Goal: Information Seeking & Learning: Learn about a topic

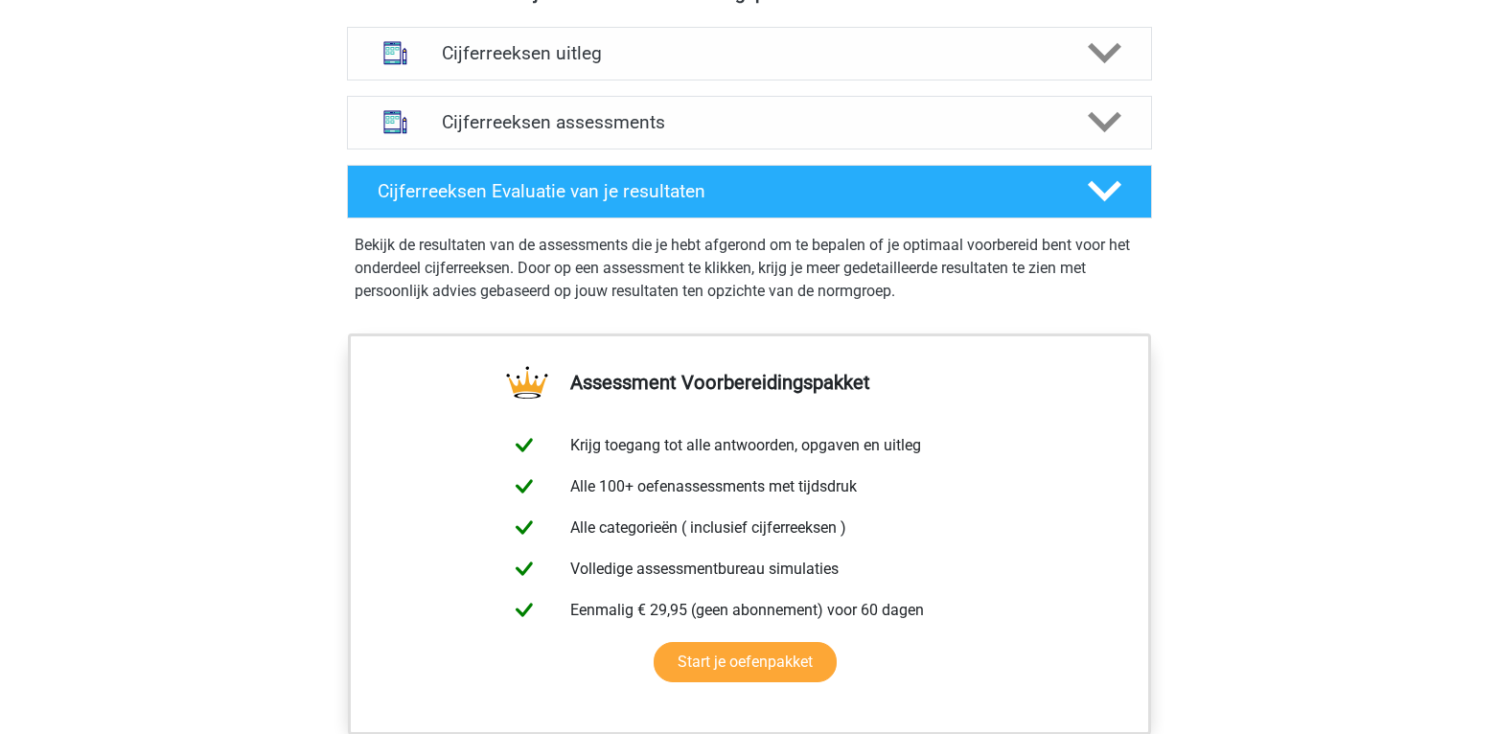
scroll to position [1088, 0]
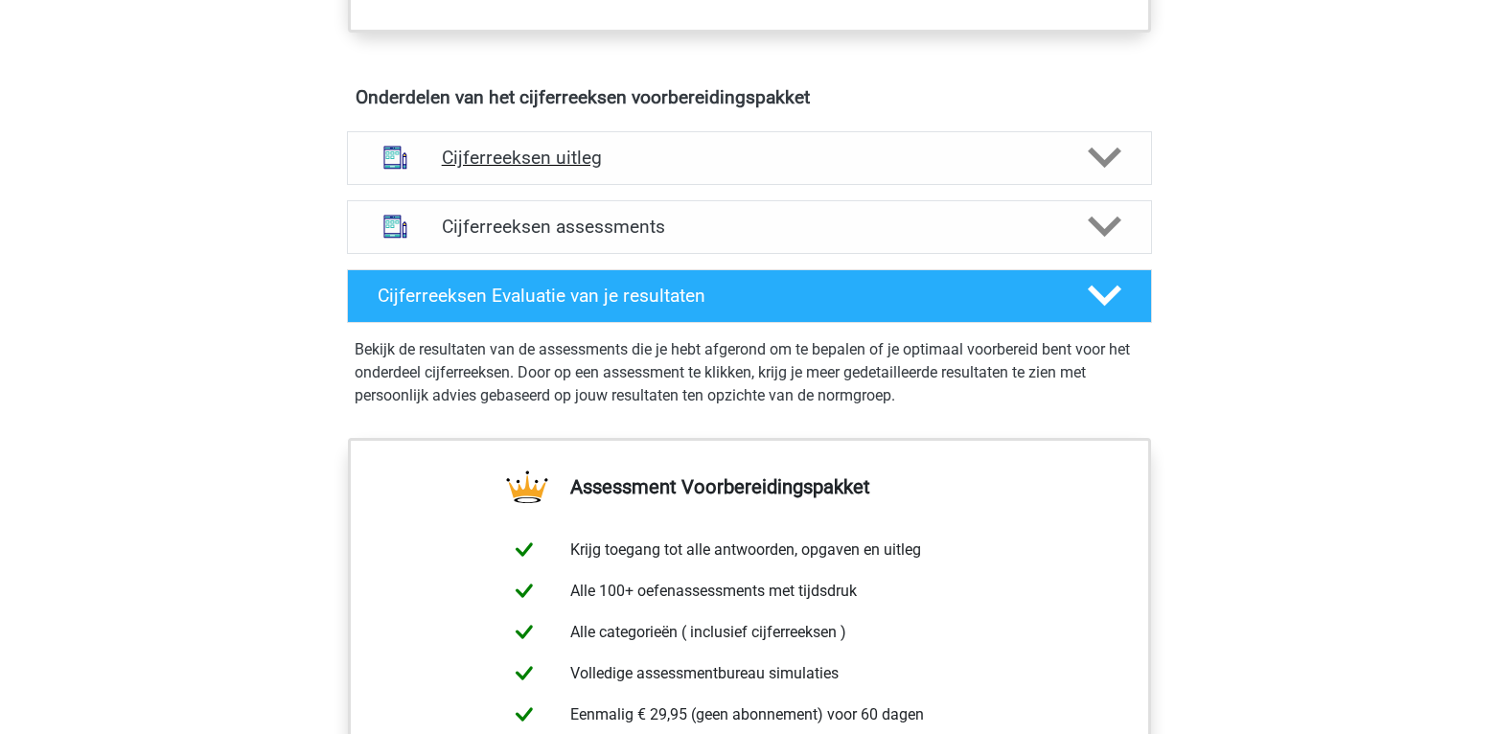
click at [675, 169] on h4 "Cijferreeksen uitleg" at bounding box center [749, 158] width 615 height 22
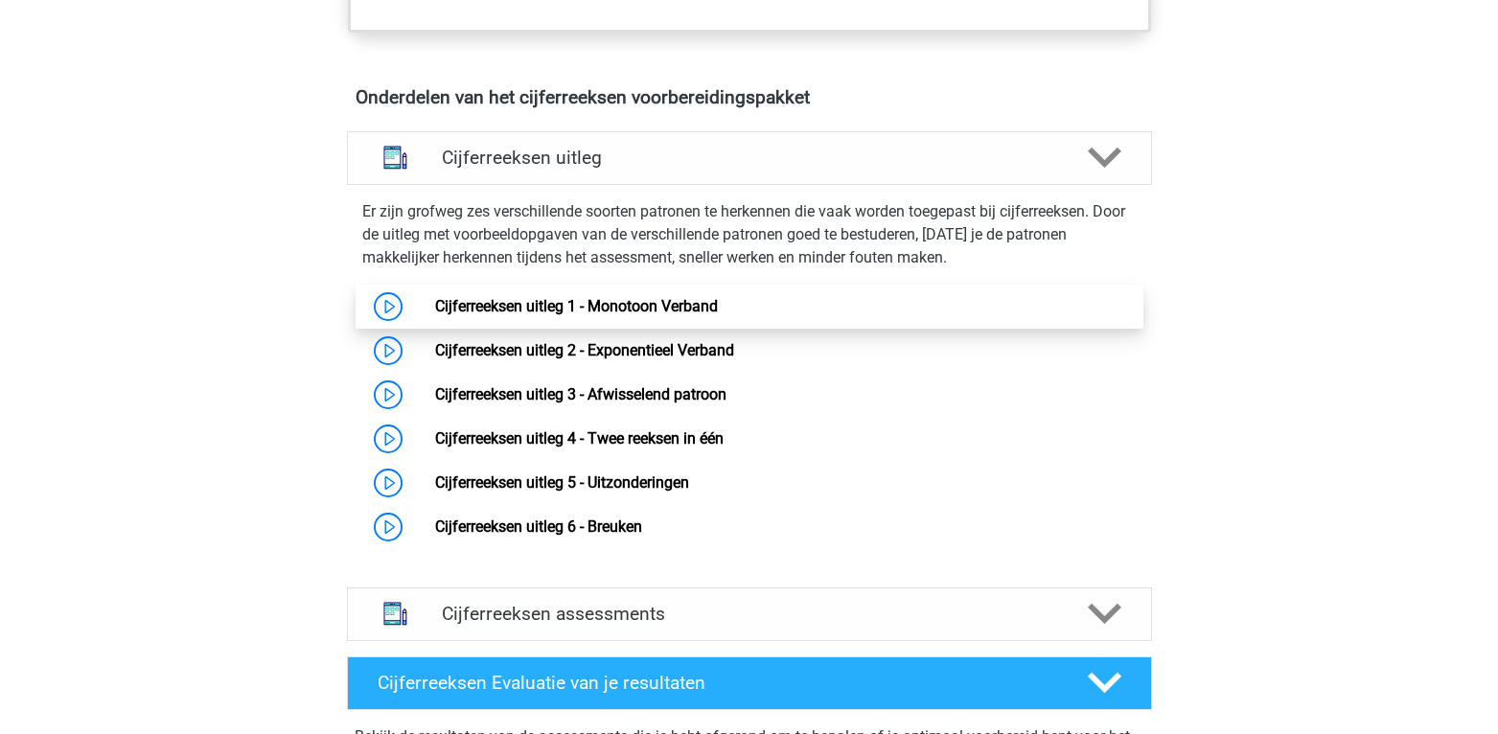
click at [629, 315] on link "Cijferreeksen uitleg 1 - Monotoon Verband" at bounding box center [576, 306] width 283 height 18
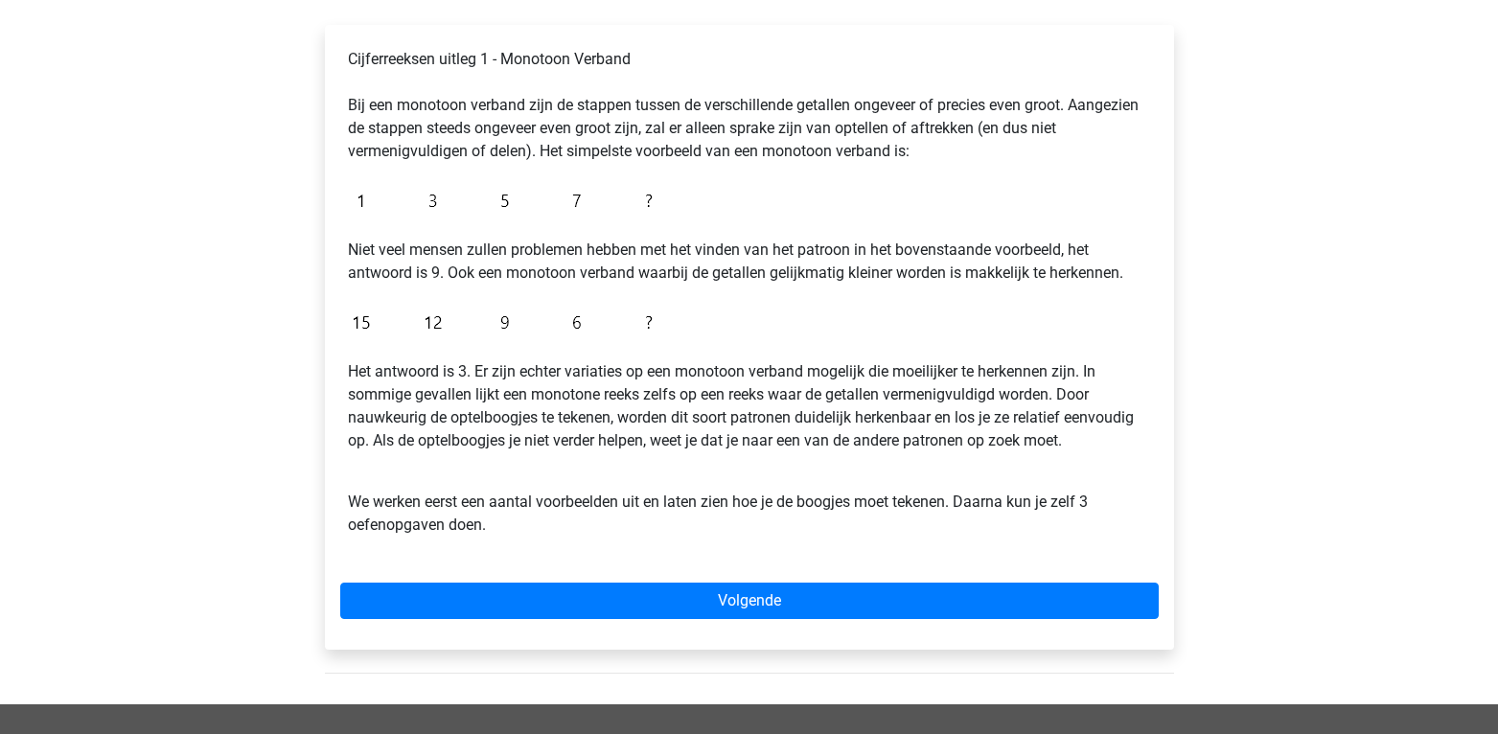
scroll to position [308, 0]
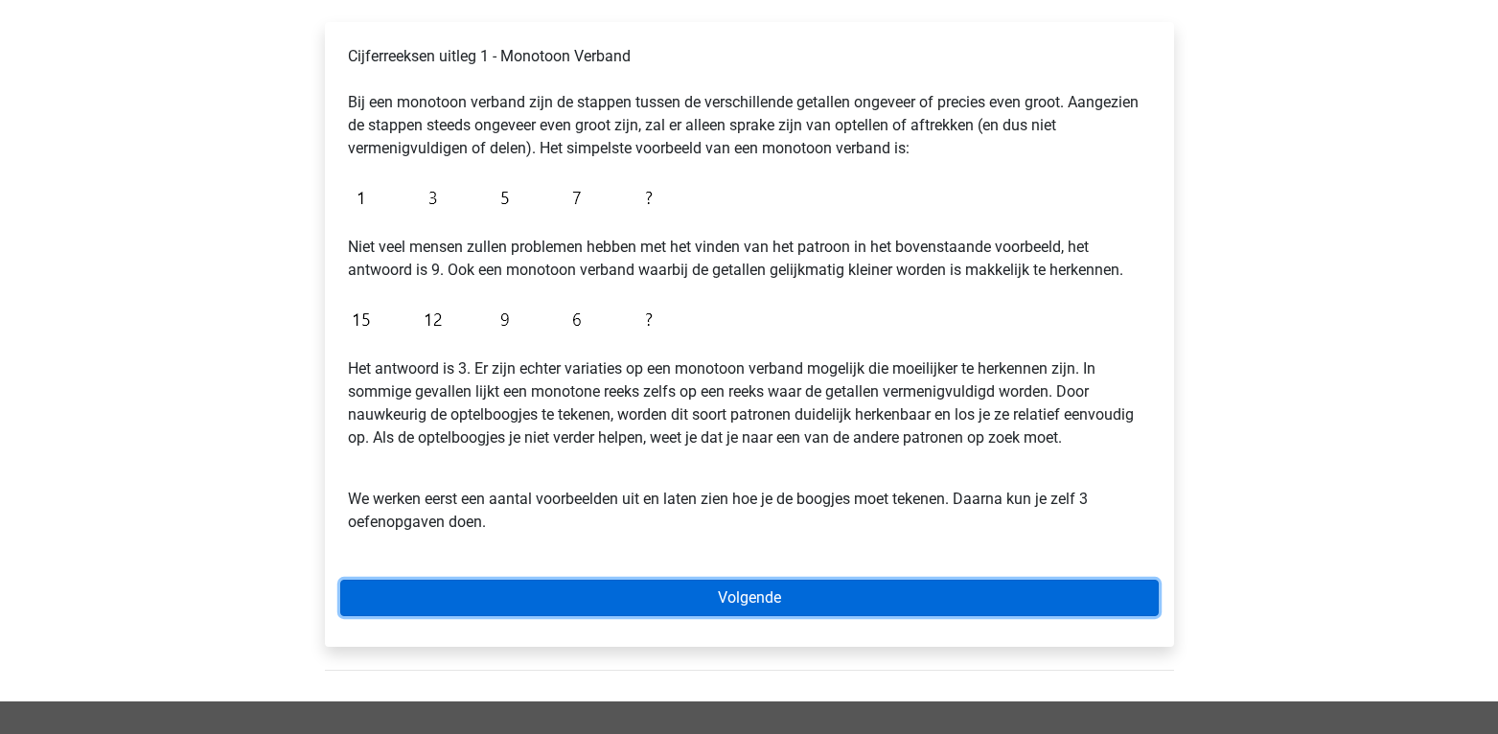
click at [743, 596] on link "Volgende" at bounding box center [749, 598] width 818 height 36
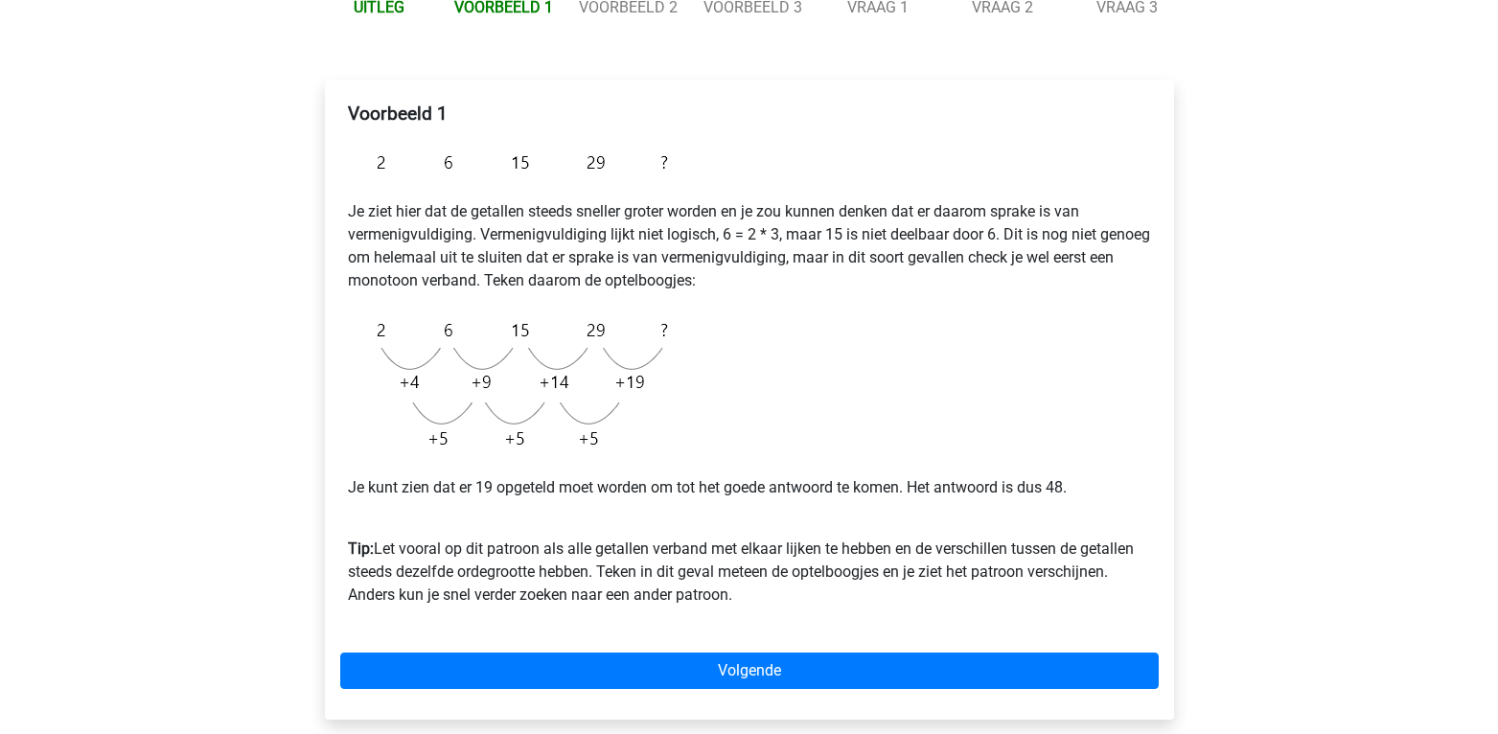
scroll to position [253, 0]
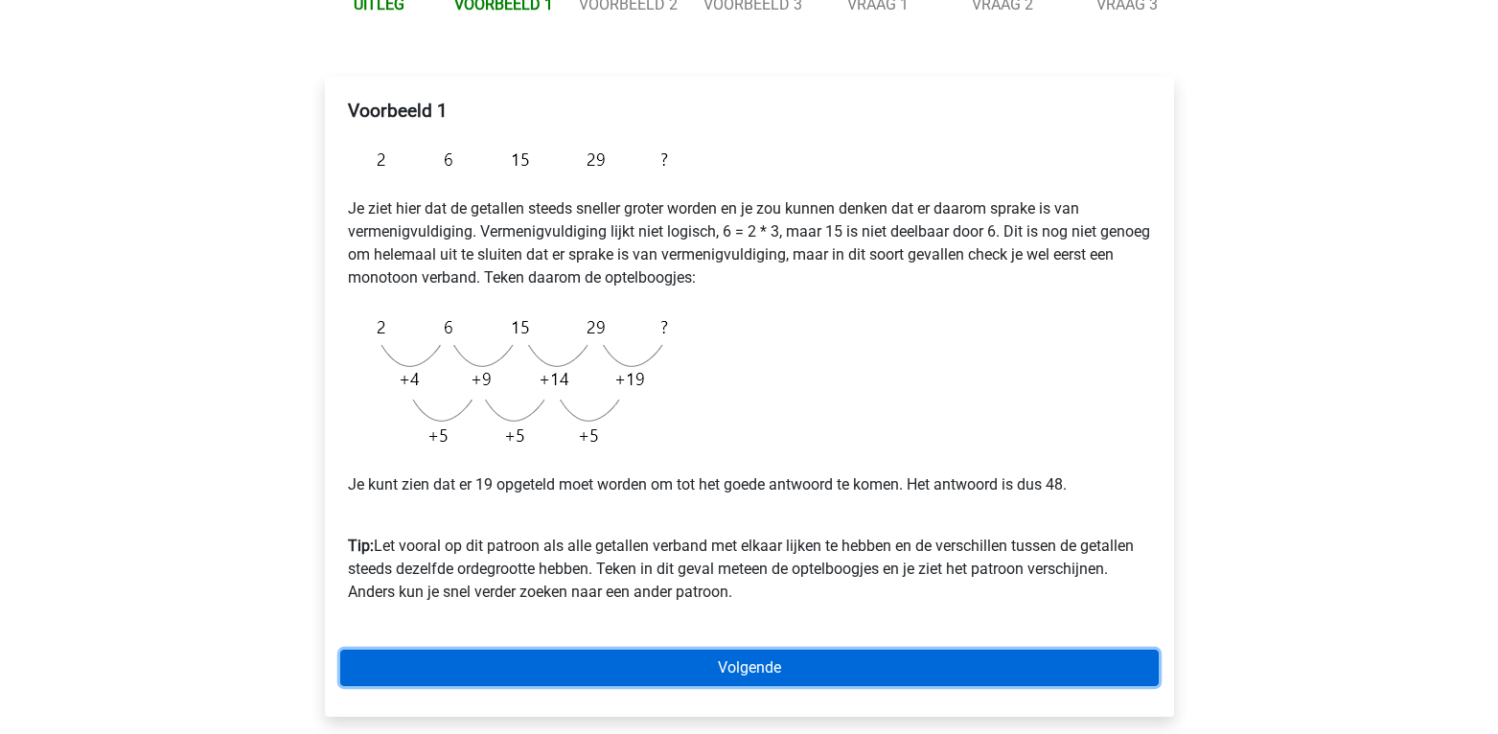
click at [625, 662] on link "Volgende" at bounding box center [749, 668] width 818 height 36
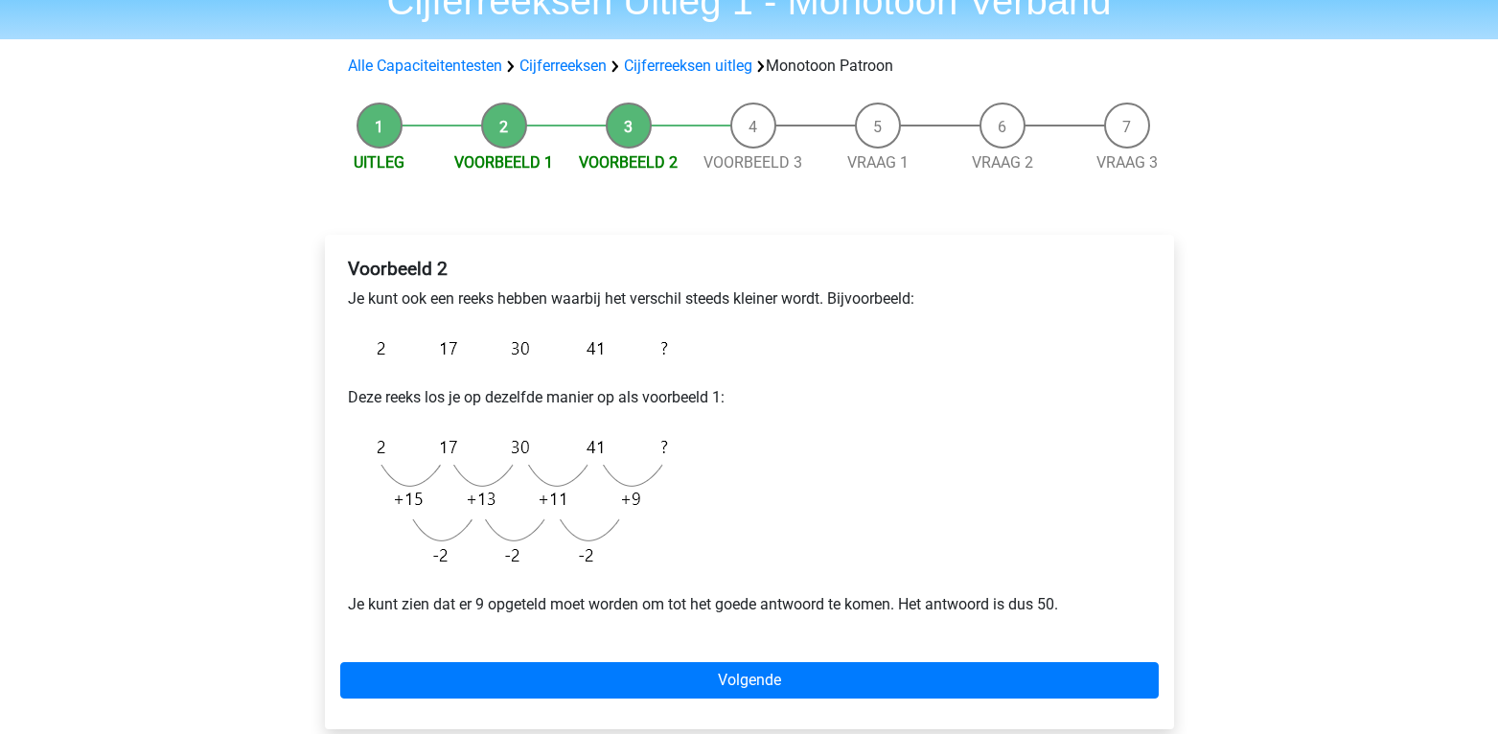
scroll to position [99, 0]
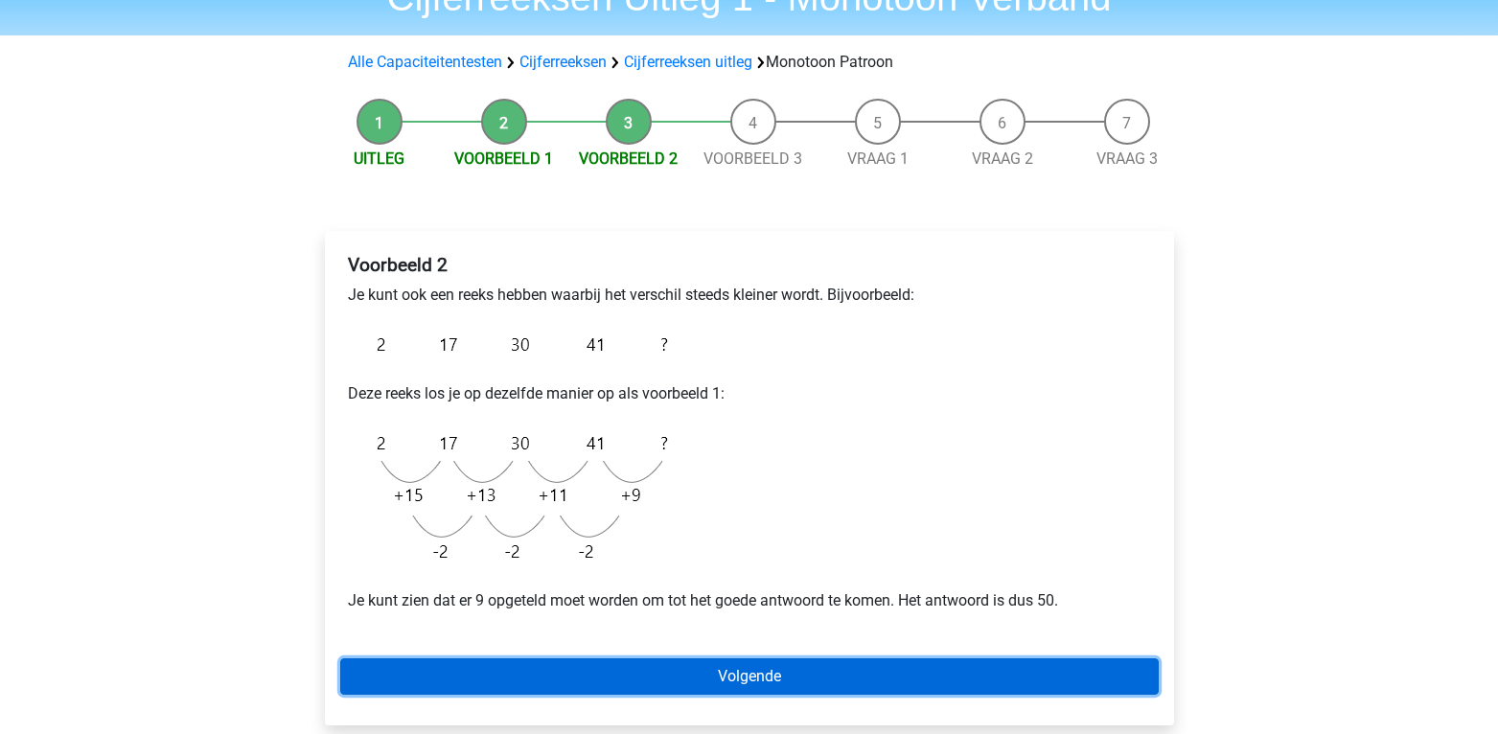
click at [676, 677] on link "Volgende" at bounding box center [749, 676] width 818 height 36
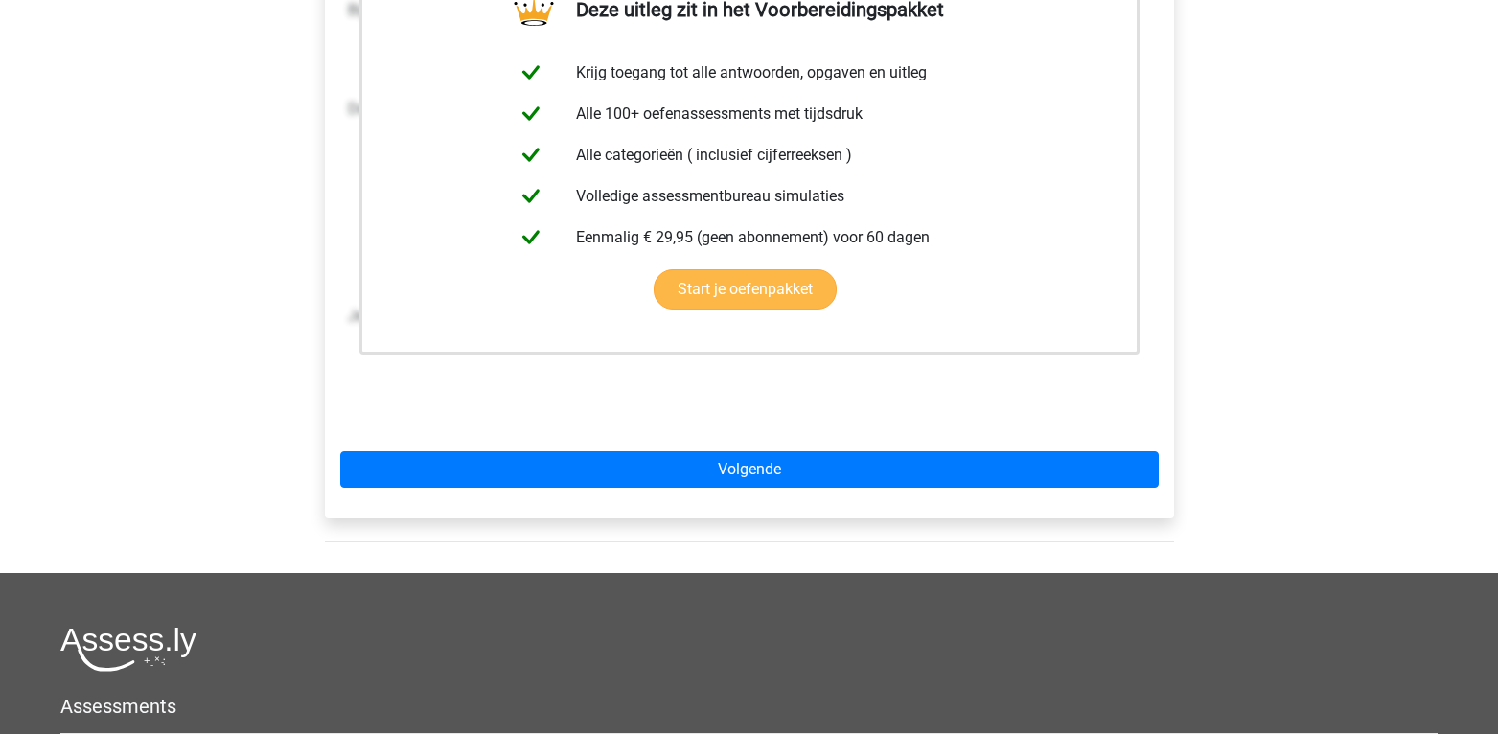
scroll to position [414, 0]
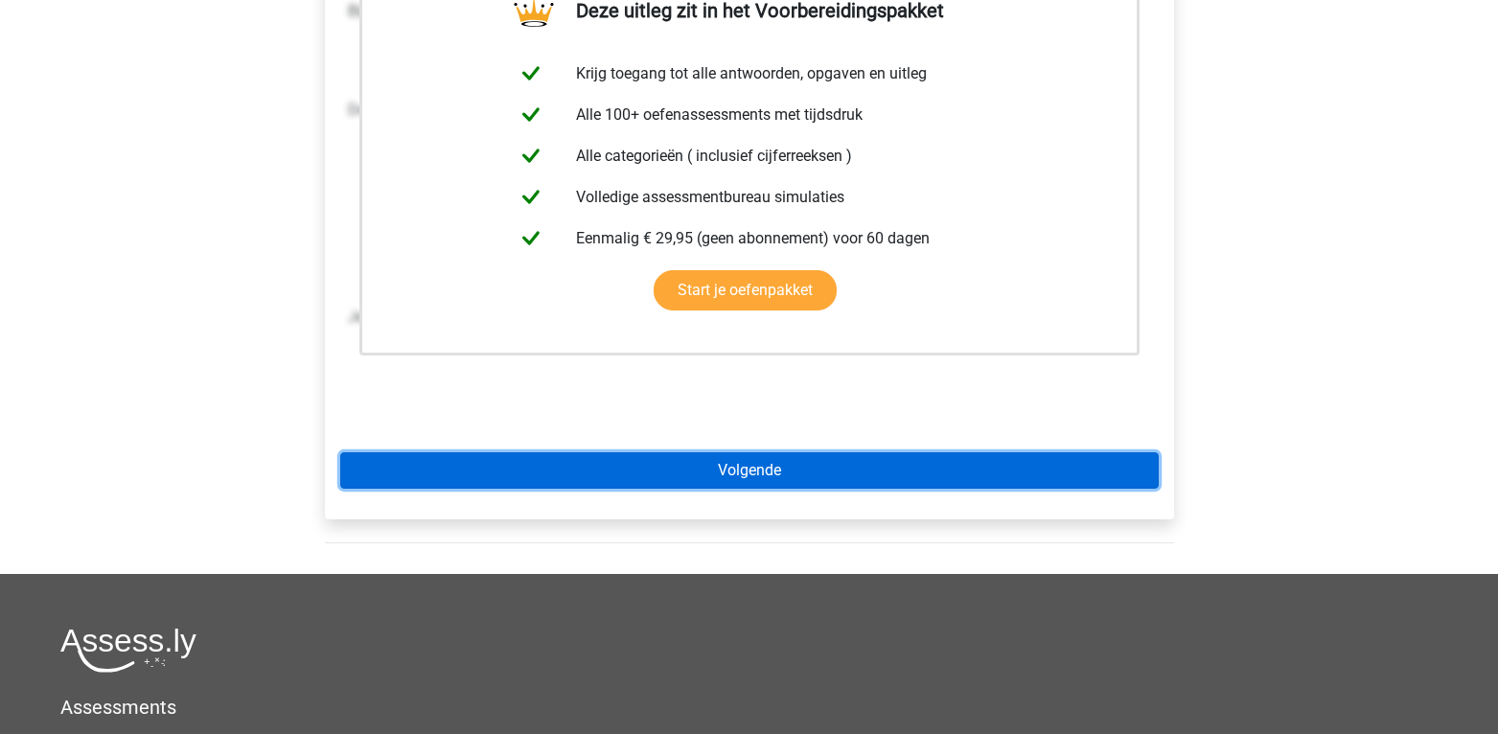
click at [858, 468] on link "Volgende" at bounding box center [749, 470] width 818 height 36
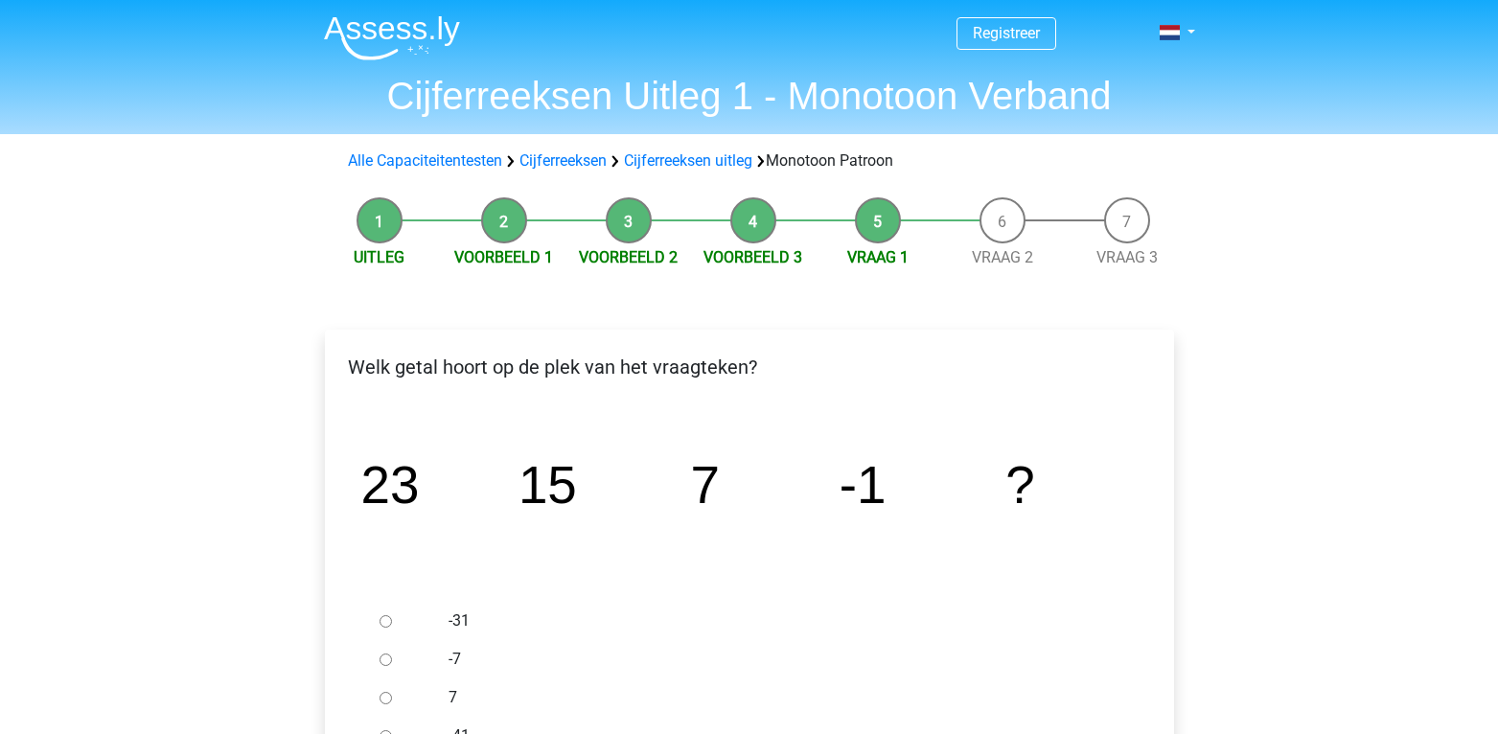
drag, startPoint x: 0, startPoint y: 0, endPoint x: 764, endPoint y: 431, distance: 877.0
click at [764, 431] on icon "image/svg+xml 23 15 7 -1 ?" at bounding box center [749, 502] width 788 height 197
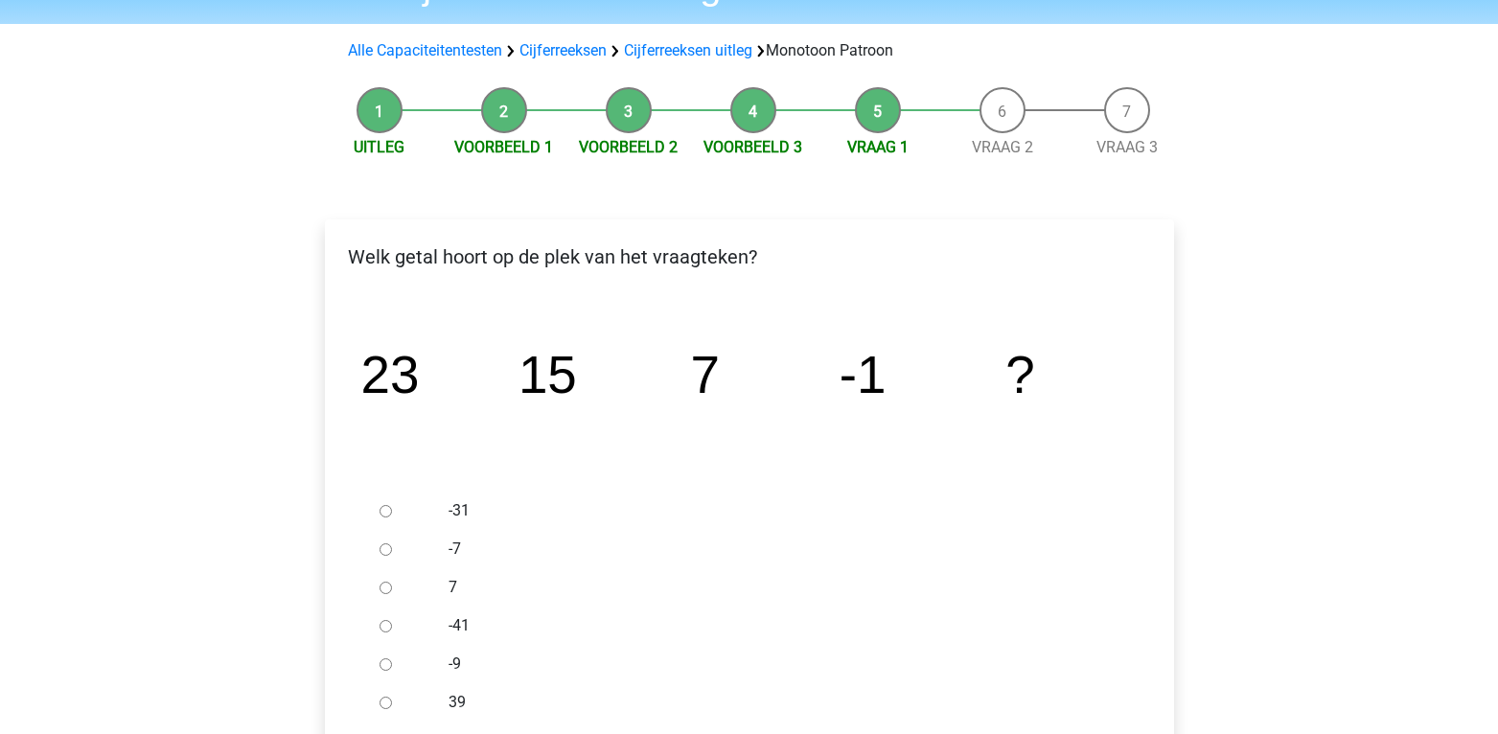
scroll to position [136, 0]
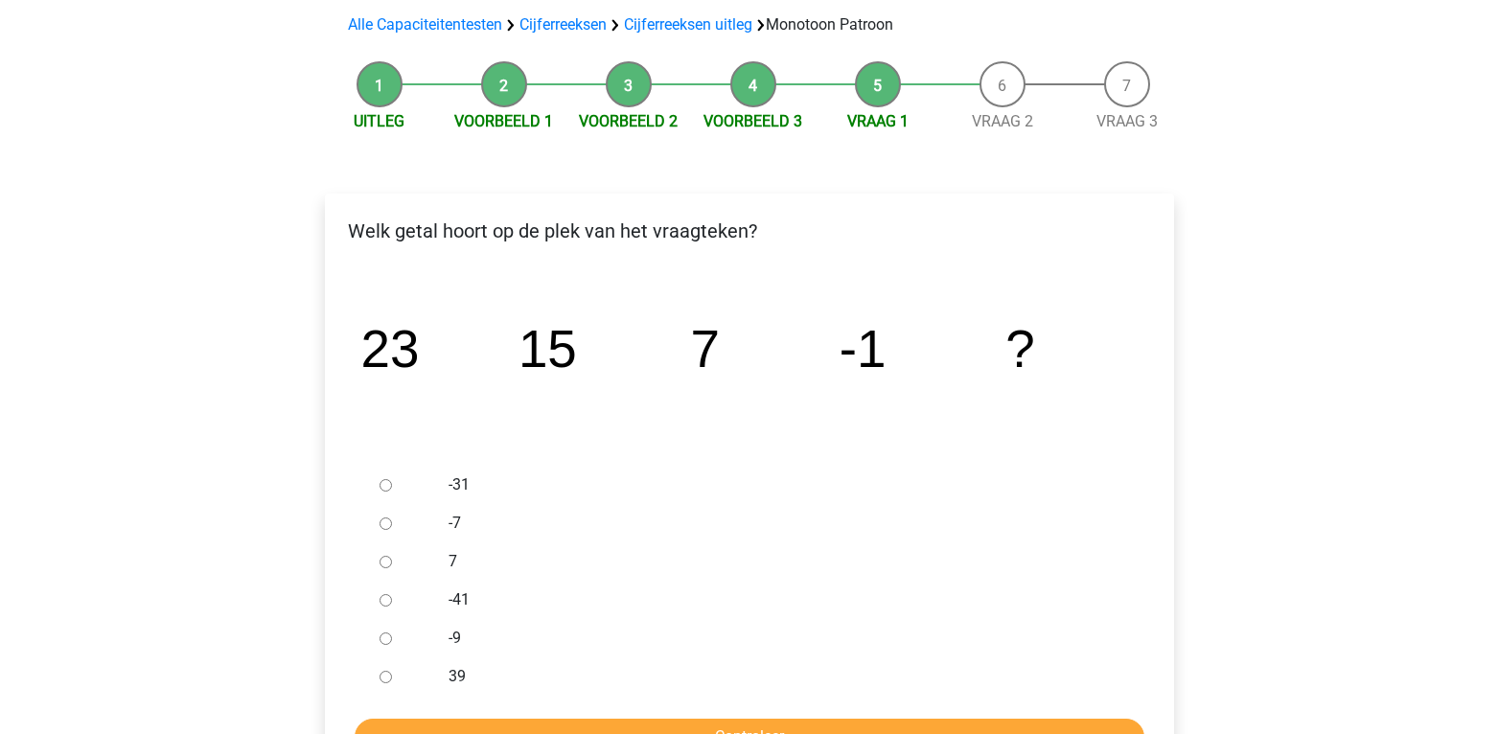
click at [388, 638] on input "-9" at bounding box center [385, 638] width 12 height 12
radio input "true"
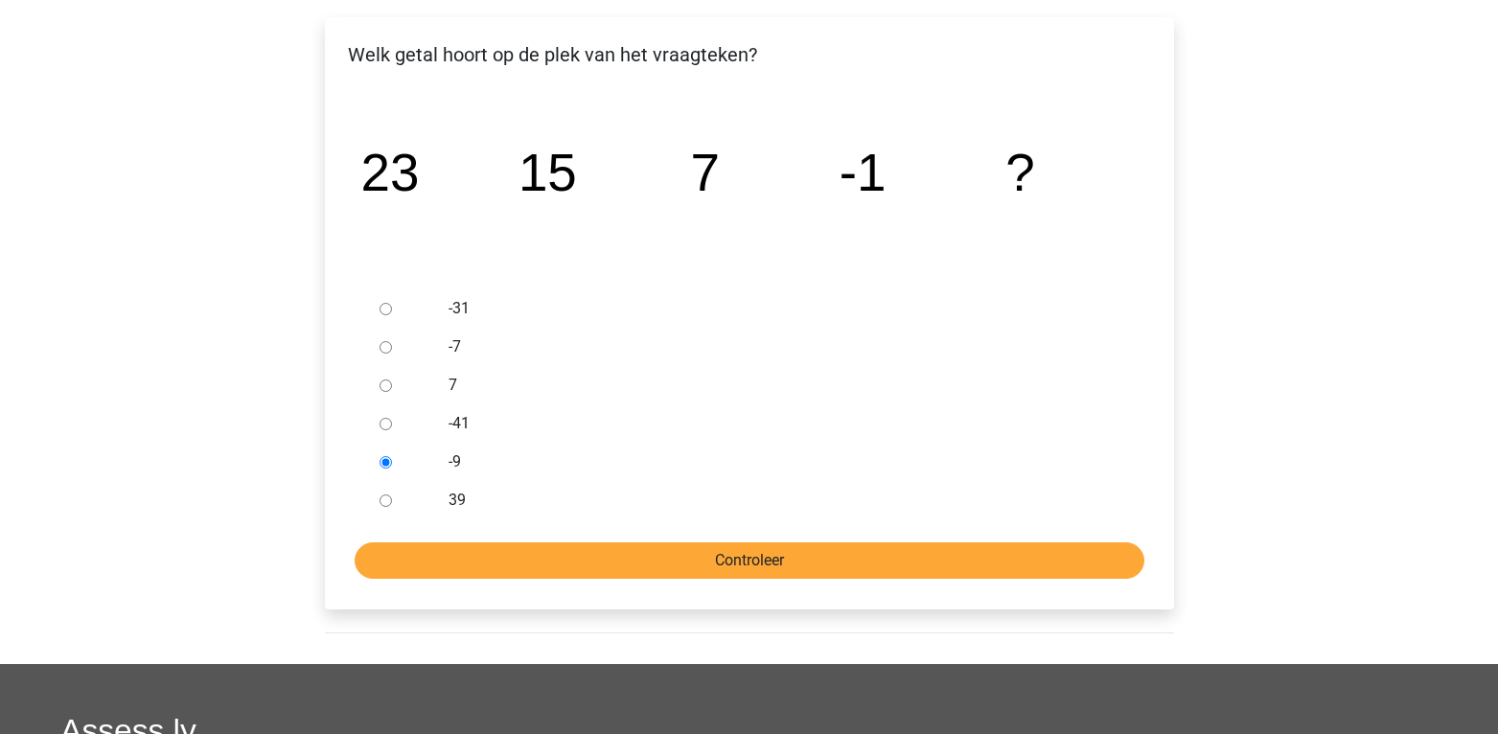
scroll to position [313, 0]
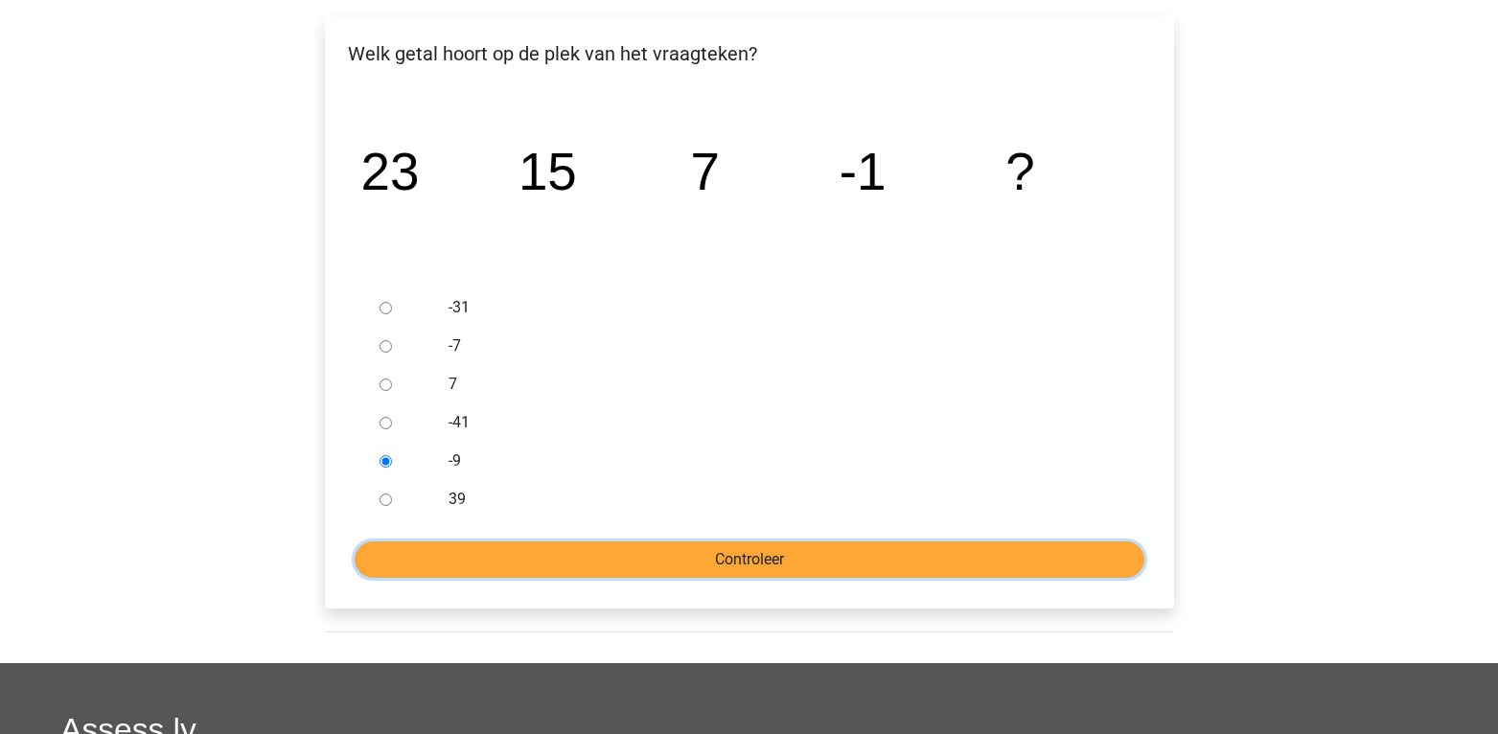
click at [524, 562] on input "Controleer" at bounding box center [750, 559] width 790 height 36
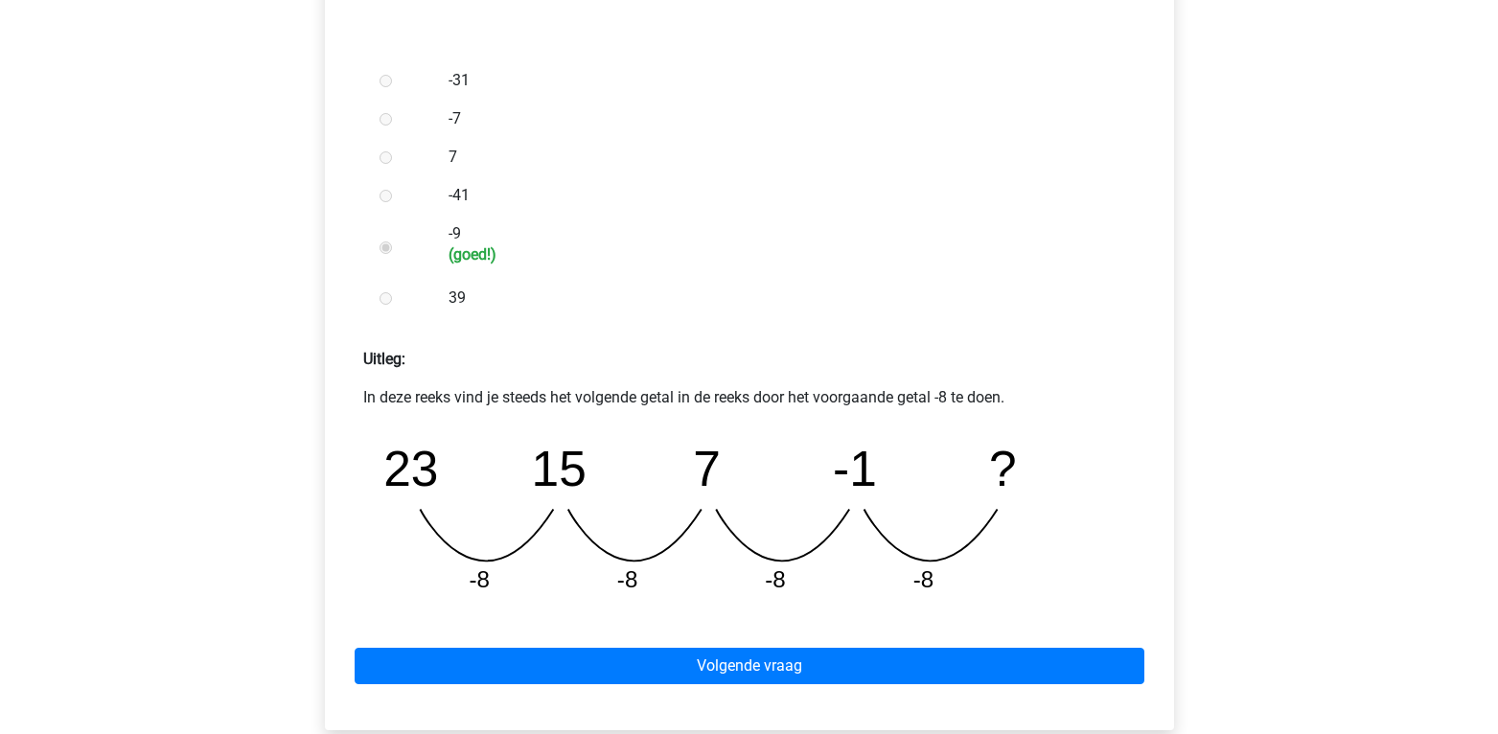
scroll to position [551, 0]
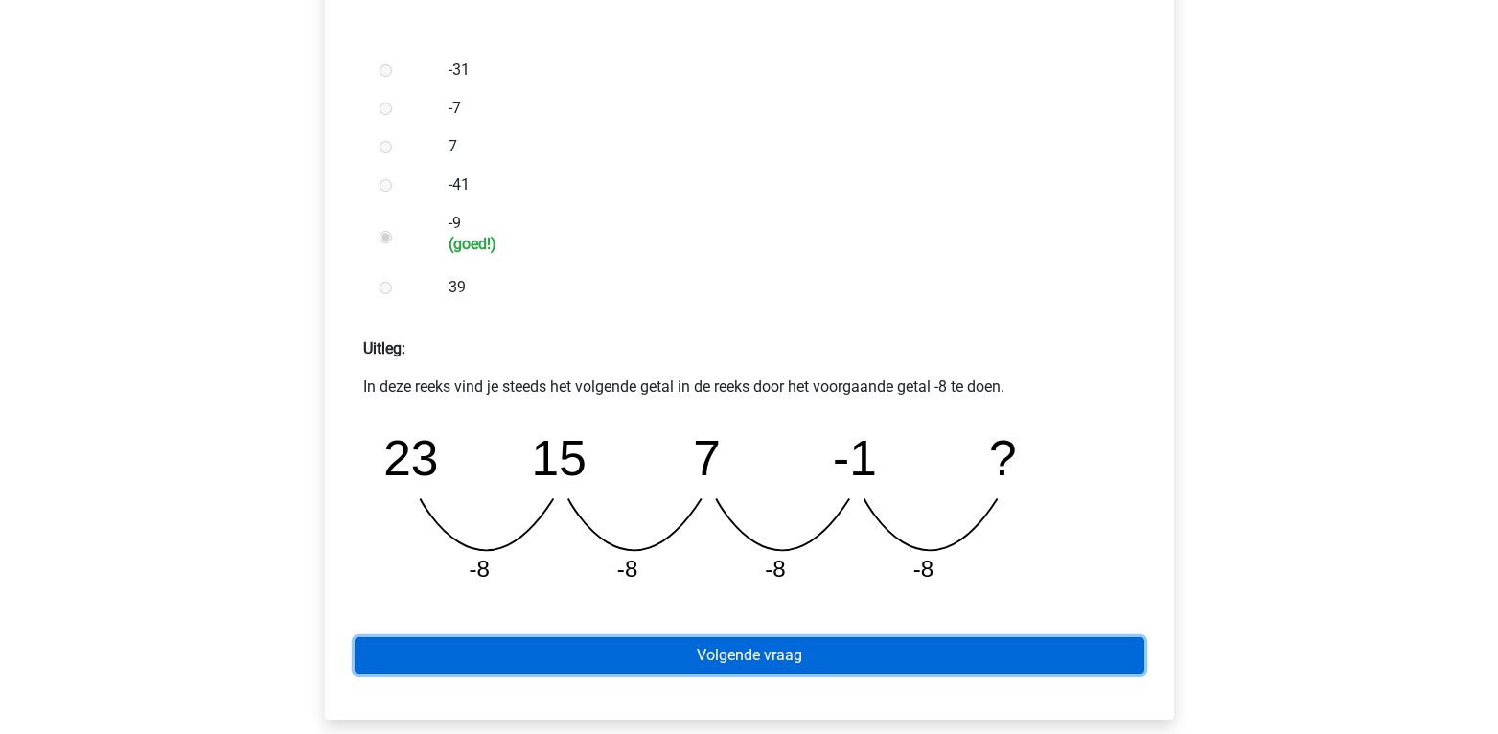
click at [698, 656] on link "Volgende vraag" at bounding box center [750, 655] width 790 height 36
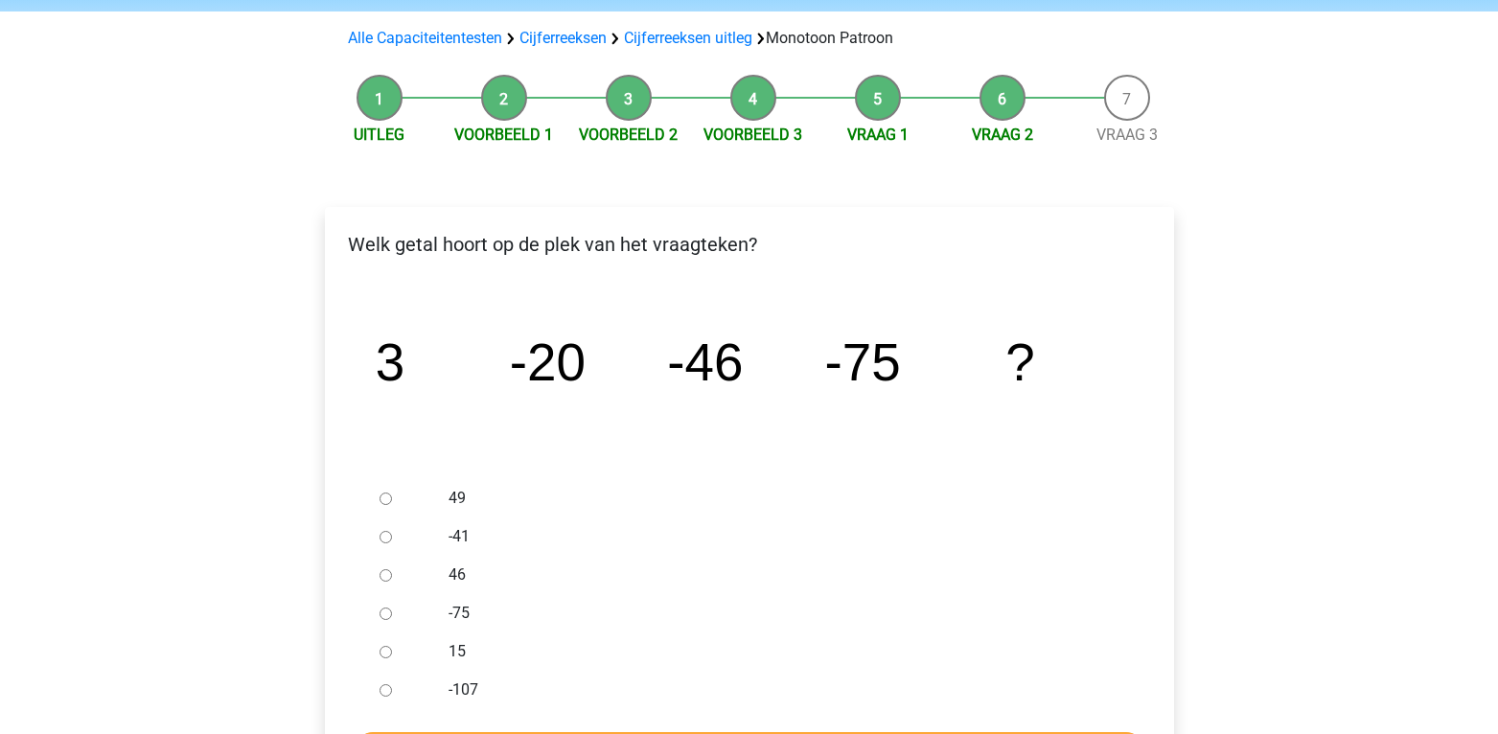
scroll to position [125, 0]
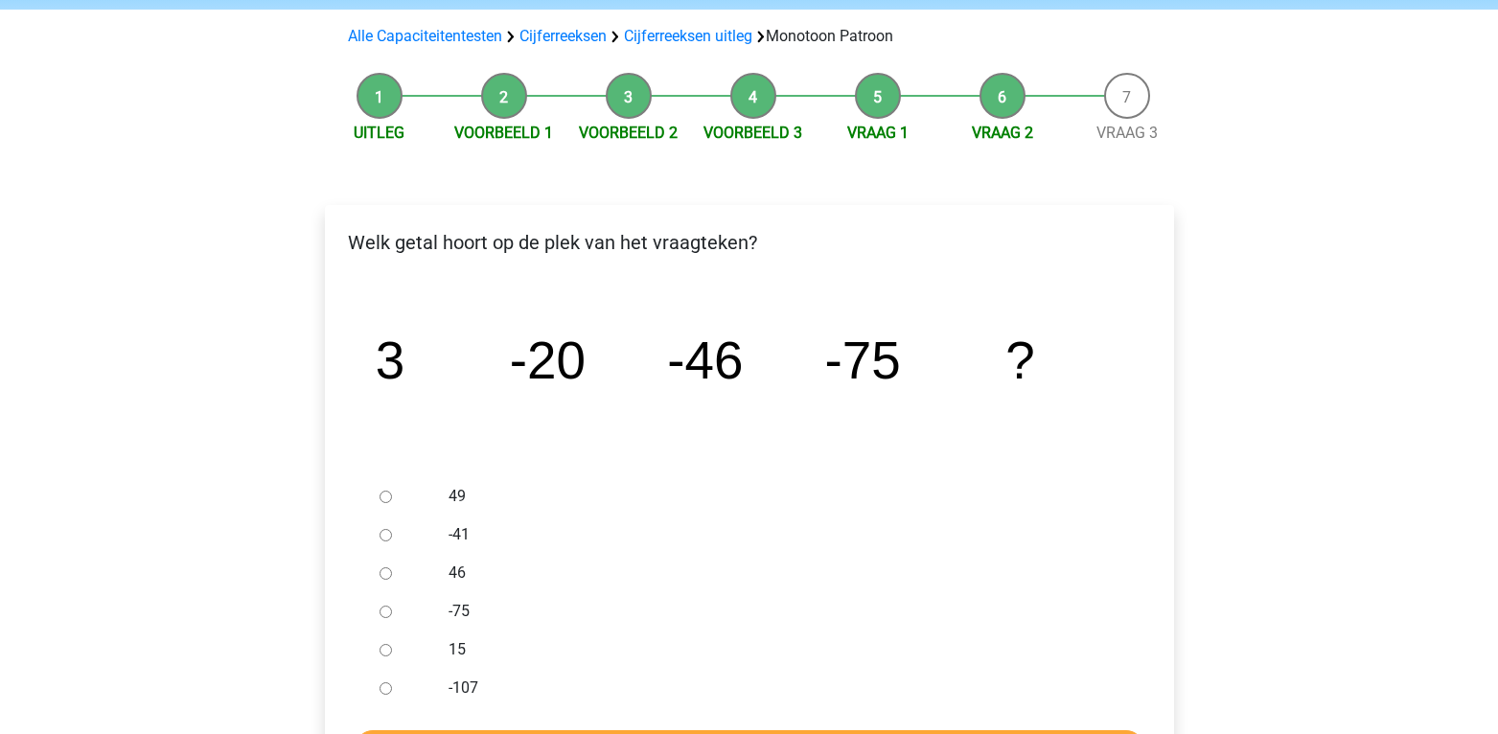
click at [387, 682] on input "-107" at bounding box center [385, 688] width 12 height 12
radio input "true"
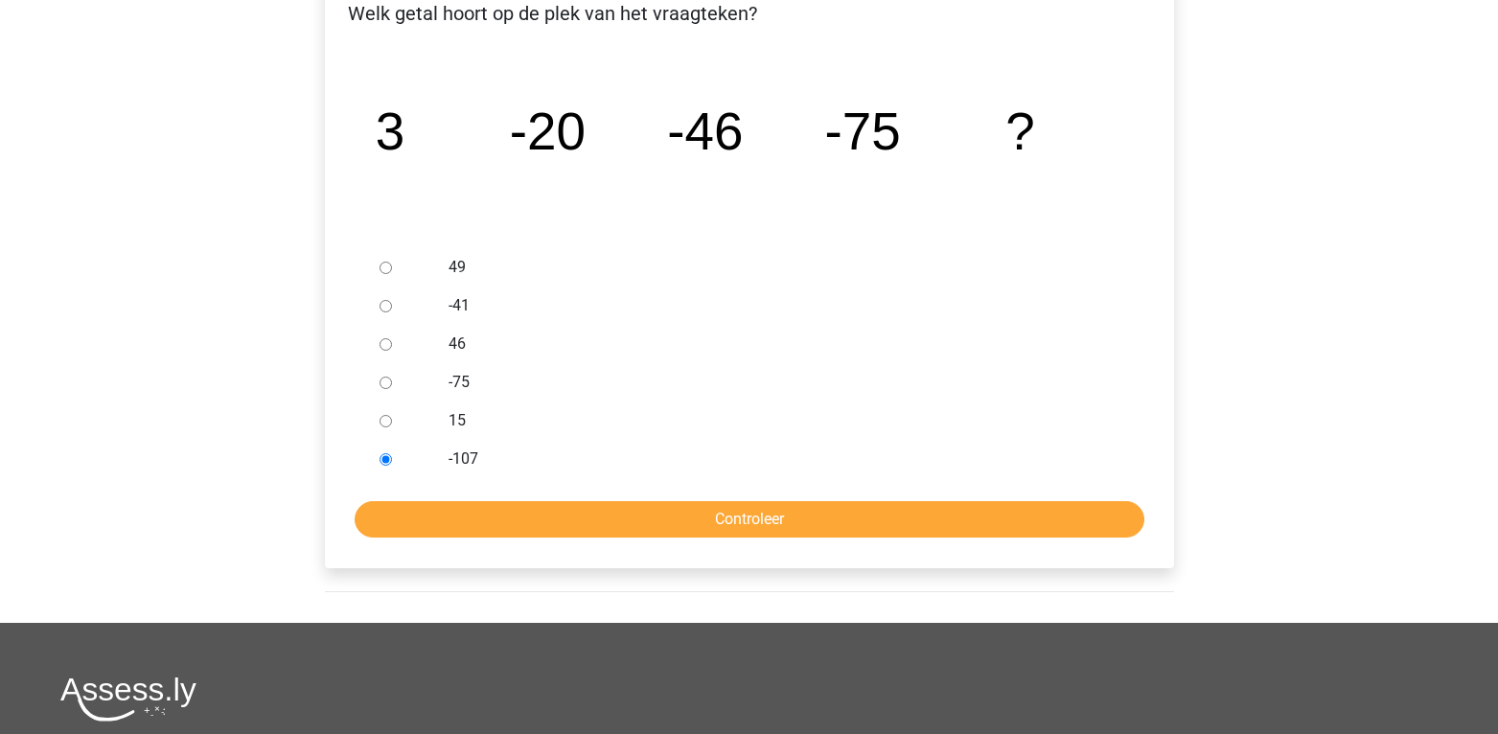
scroll to position [357, 0]
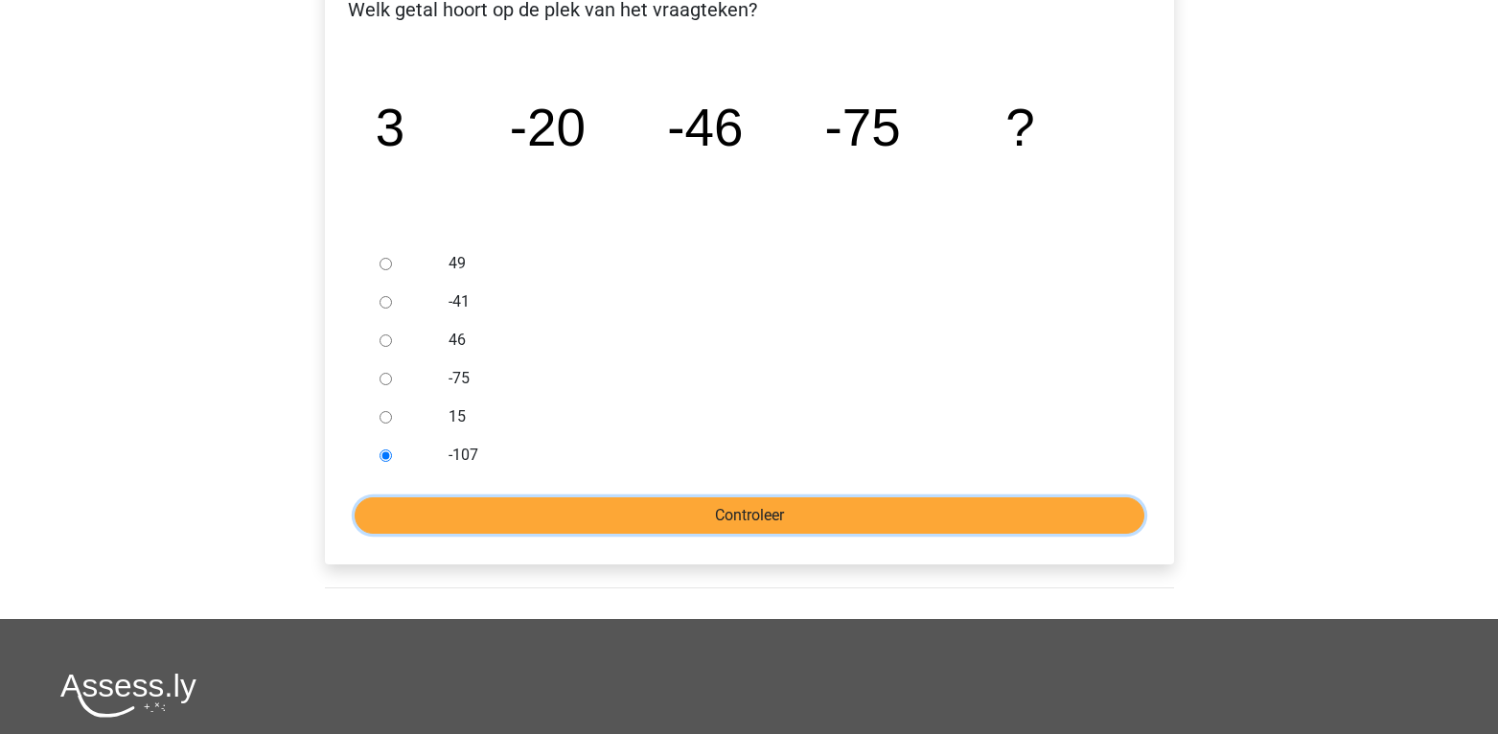
click at [553, 519] on input "Controleer" at bounding box center [750, 515] width 790 height 36
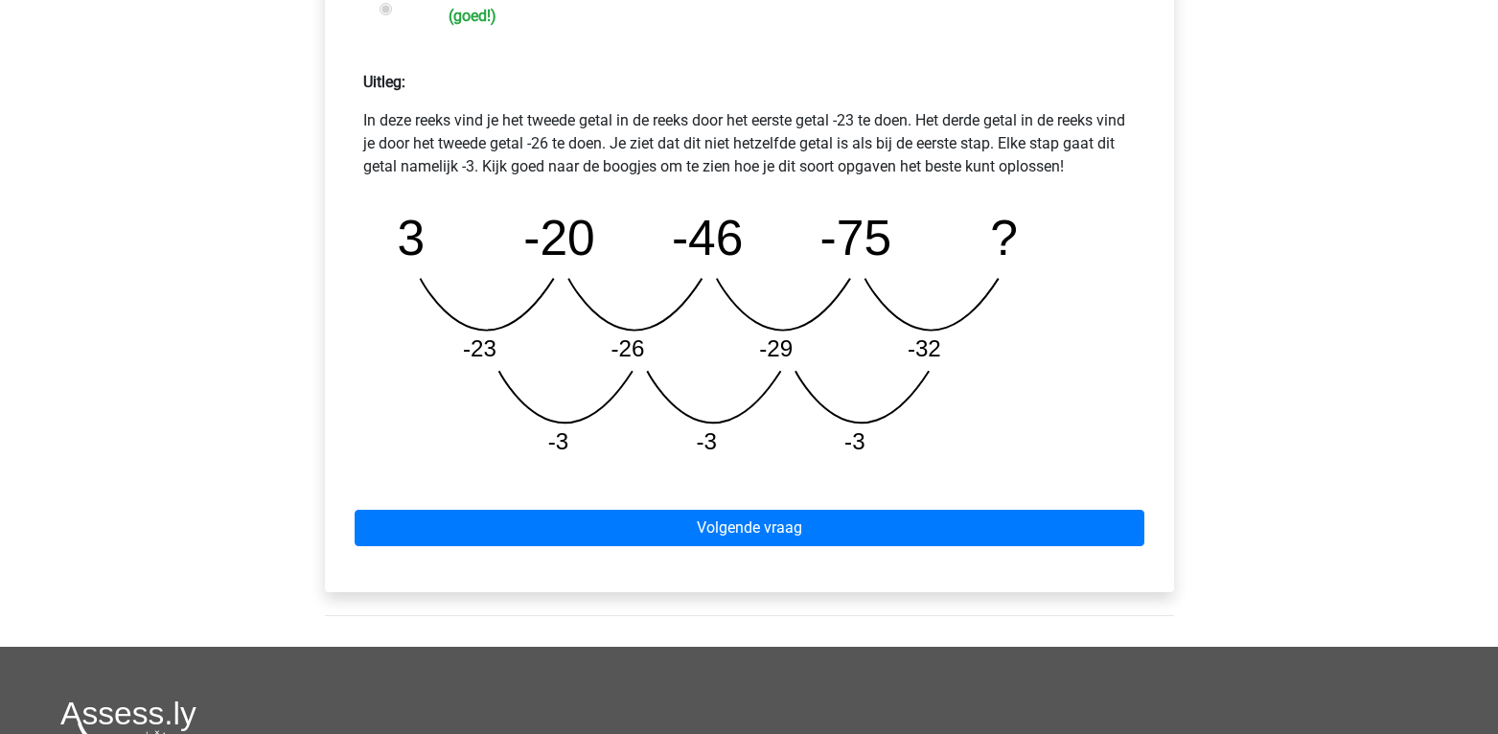
scroll to position [927, 0]
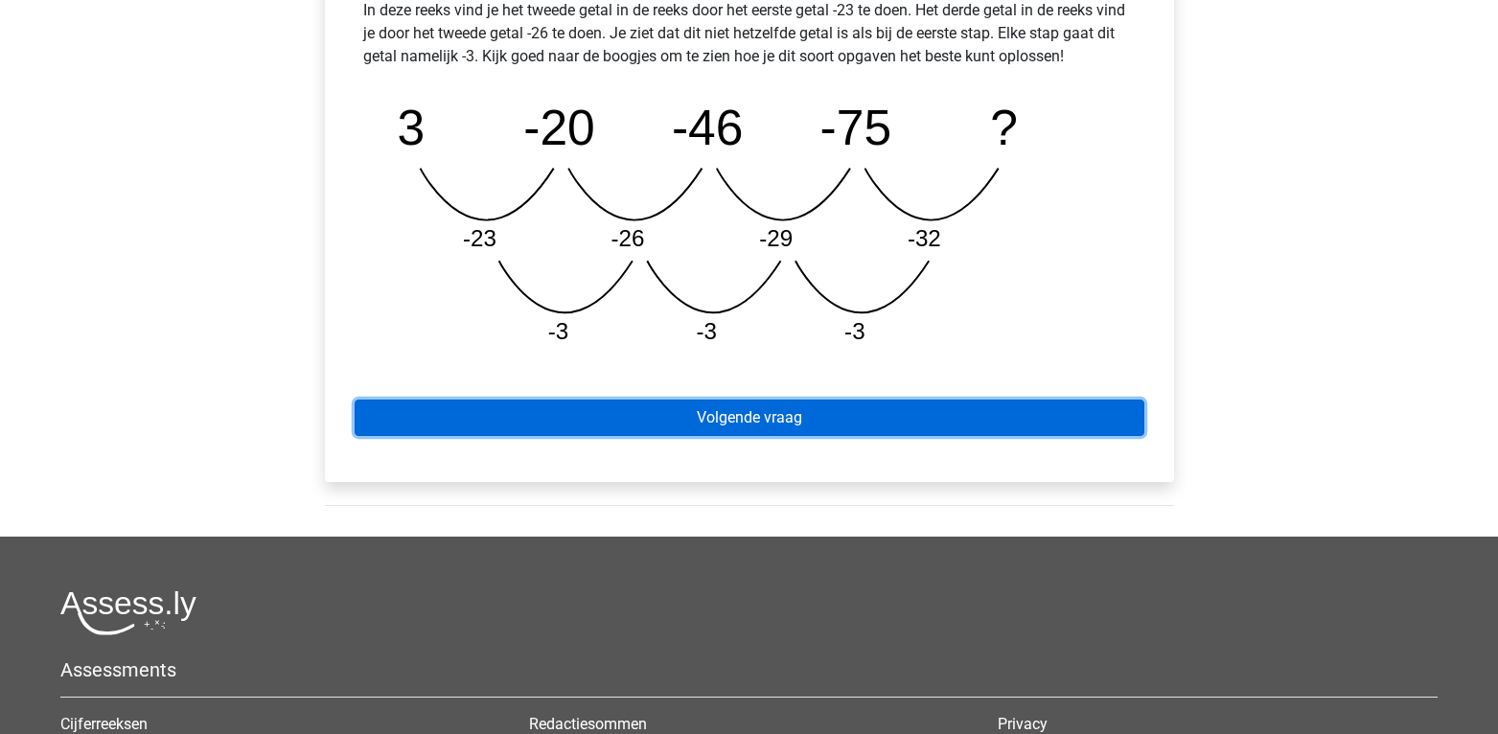
click at [711, 416] on link "Volgende vraag" at bounding box center [750, 418] width 790 height 36
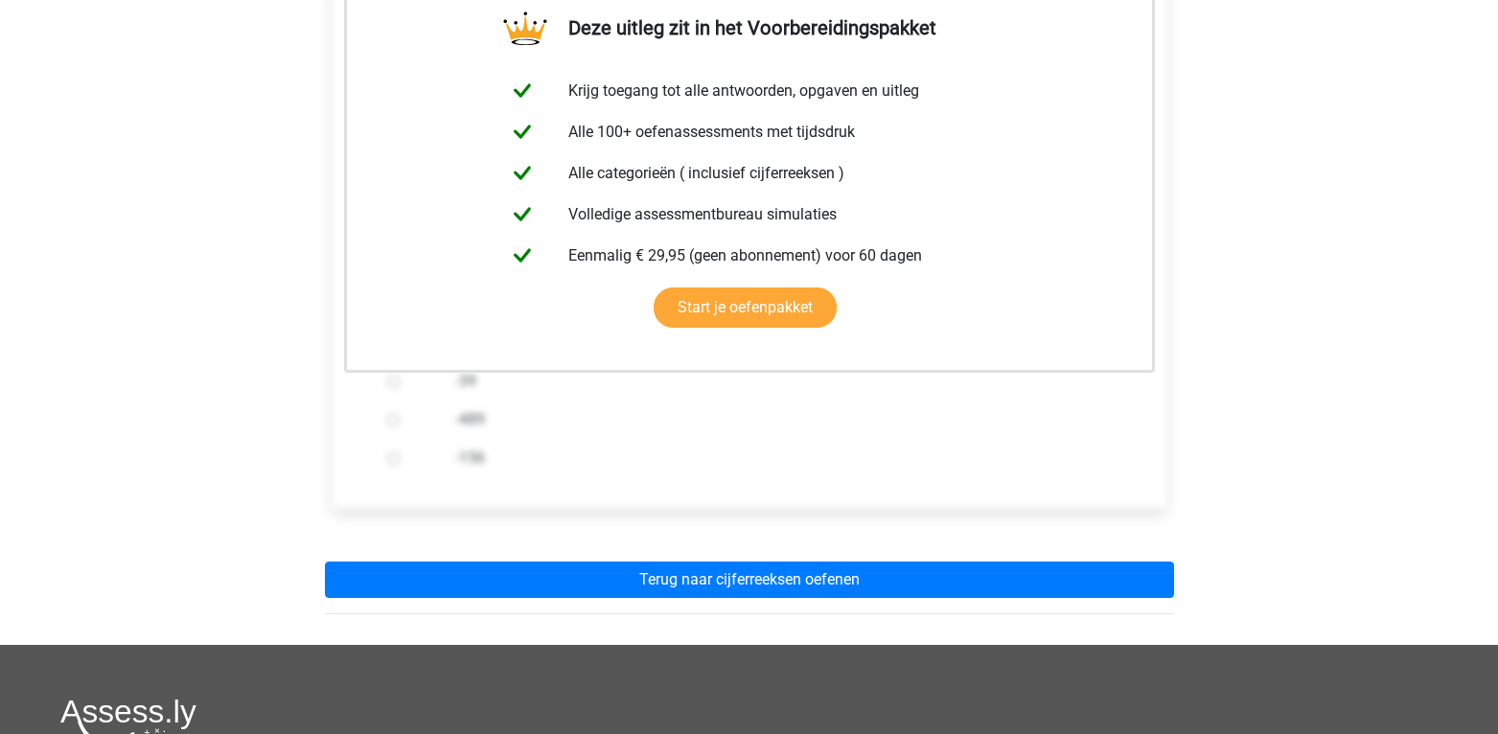
scroll to position [474, 0]
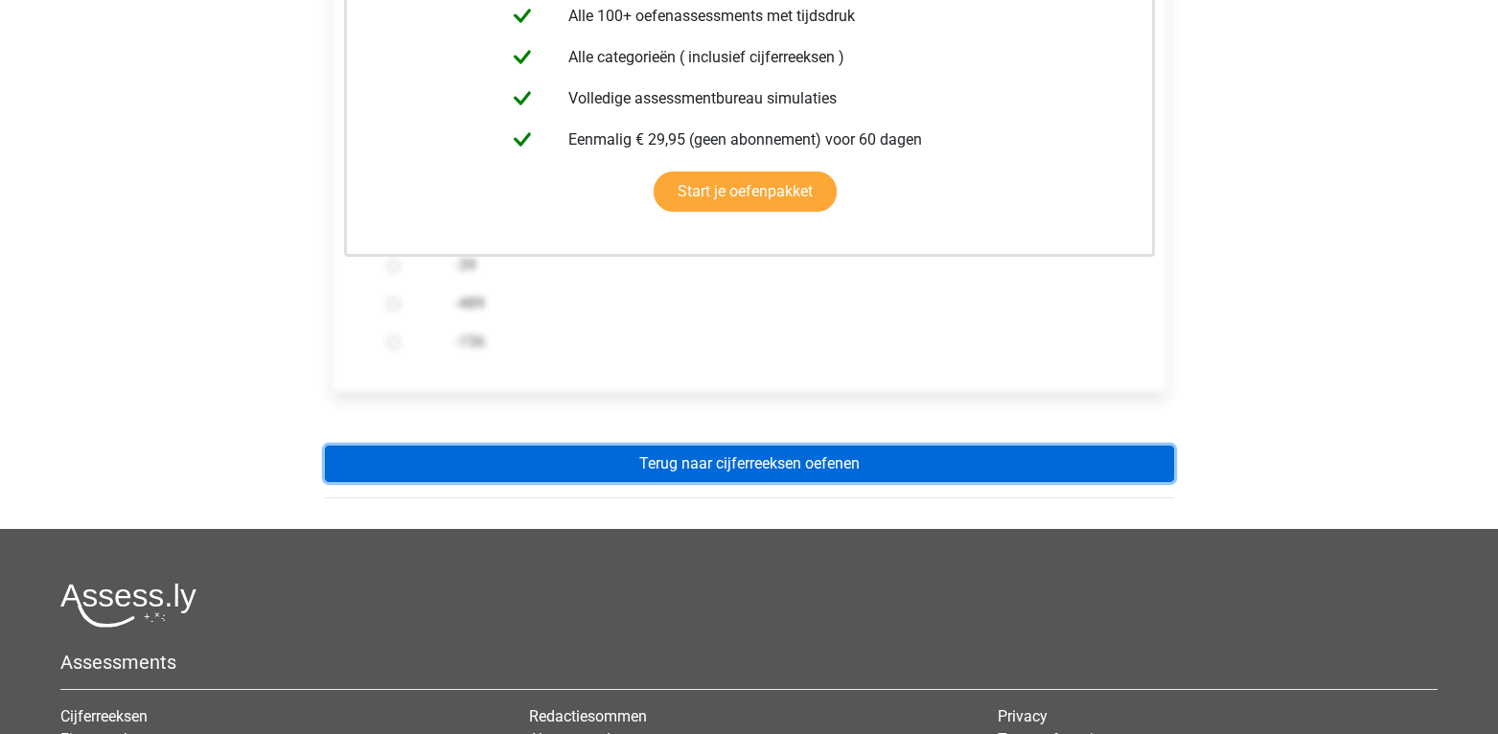
click at [761, 469] on link "Terug naar cijferreeksen oefenen" at bounding box center [749, 464] width 849 height 36
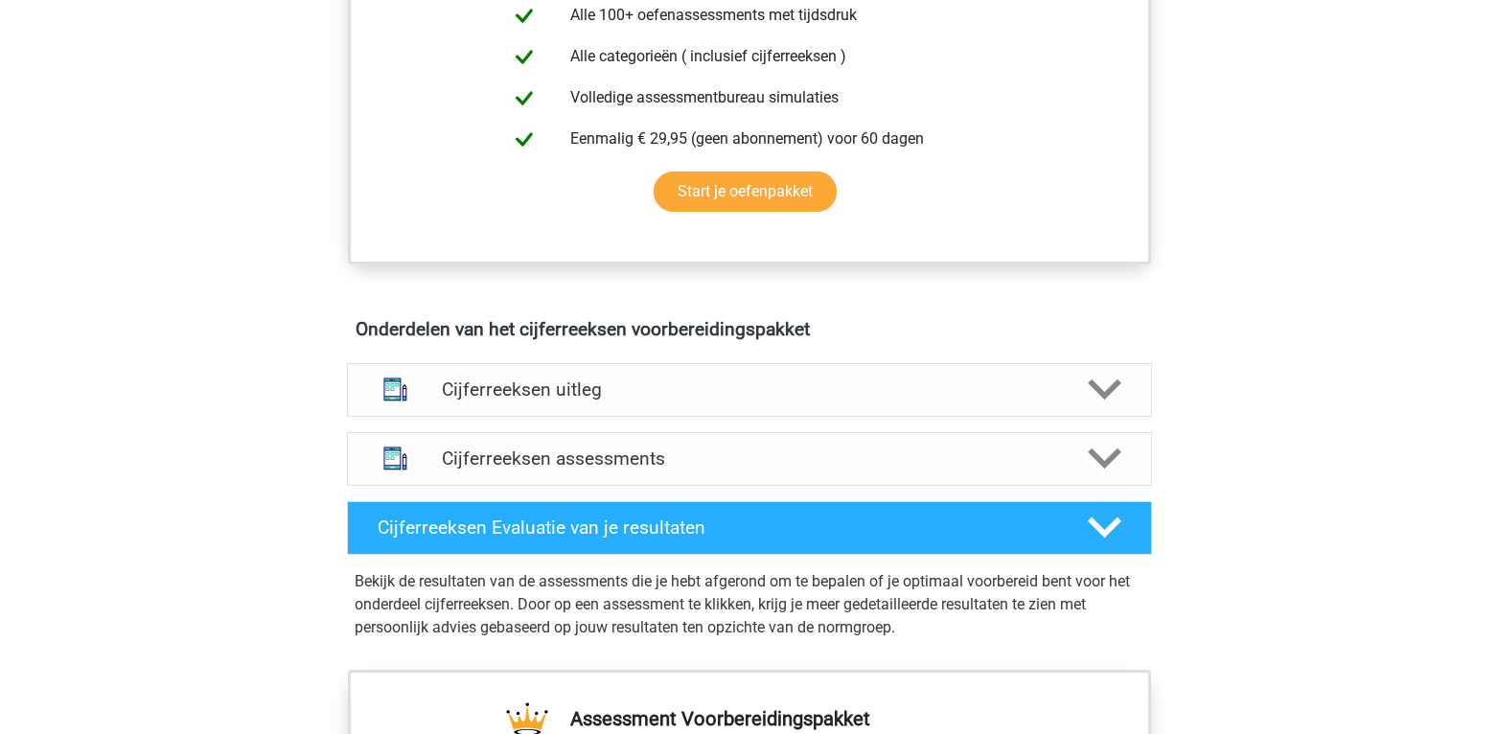
scroll to position [1034, 0]
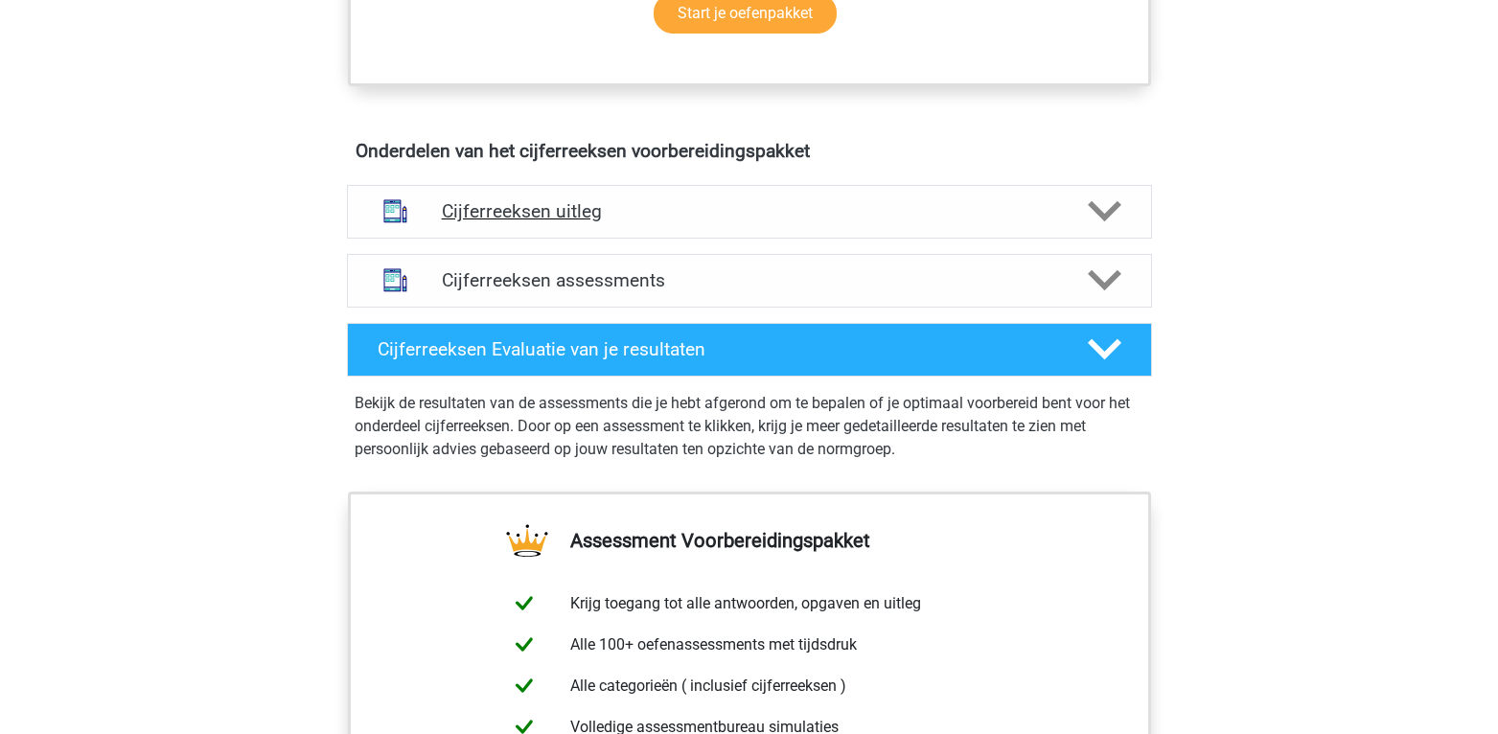
click at [686, 239] on div "Cijferreeksen uitleg" at bounding box center [749, 212] width 805 height 54
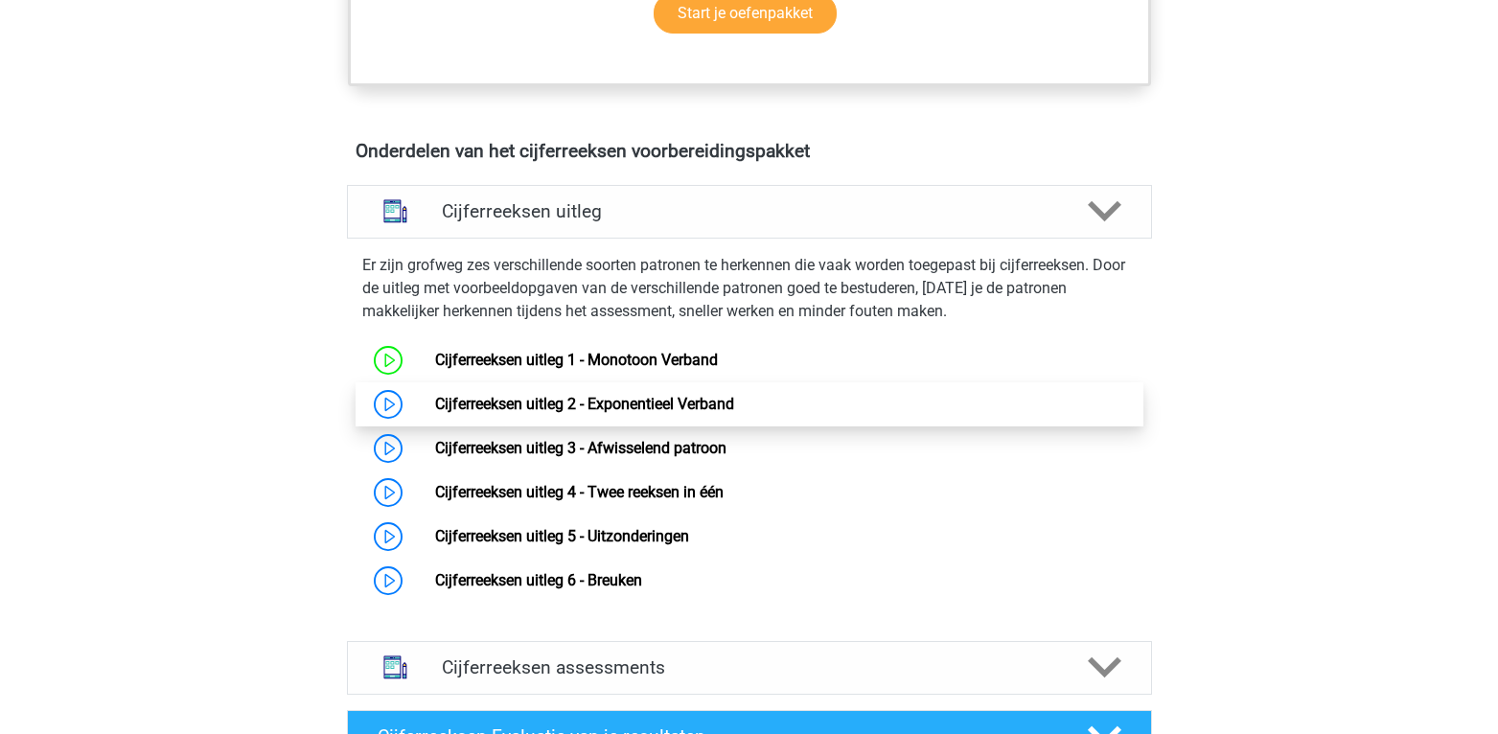
click at [608, 413] on link "Cijferreeksen uitleg 2 - Exponentieel Verband" at bounding box center [584, 404] width 299 height 18
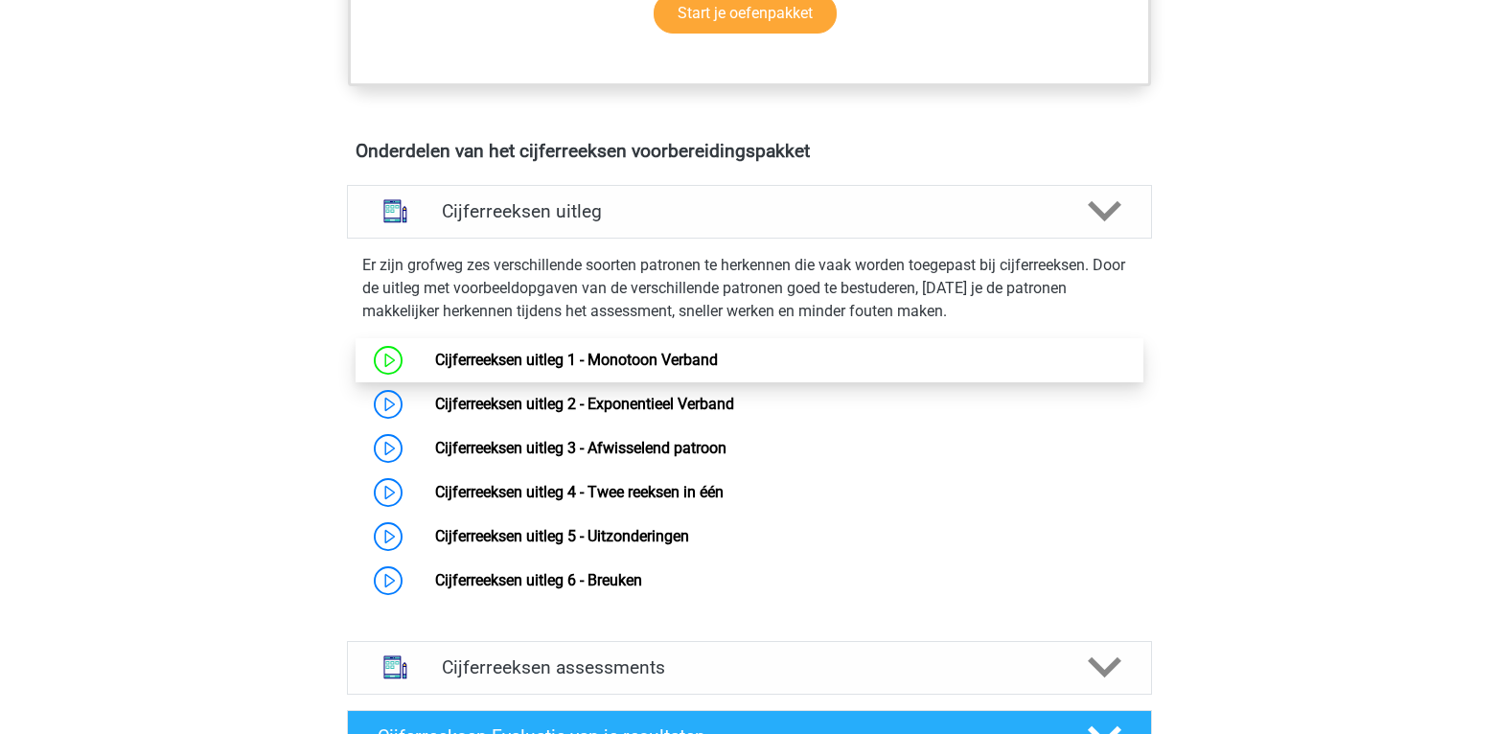
click at [577, 369] on link "Cijferreeksen uitleg 1 - Monotoon Verband" at bounding box center [576, 360] width 283 height 18
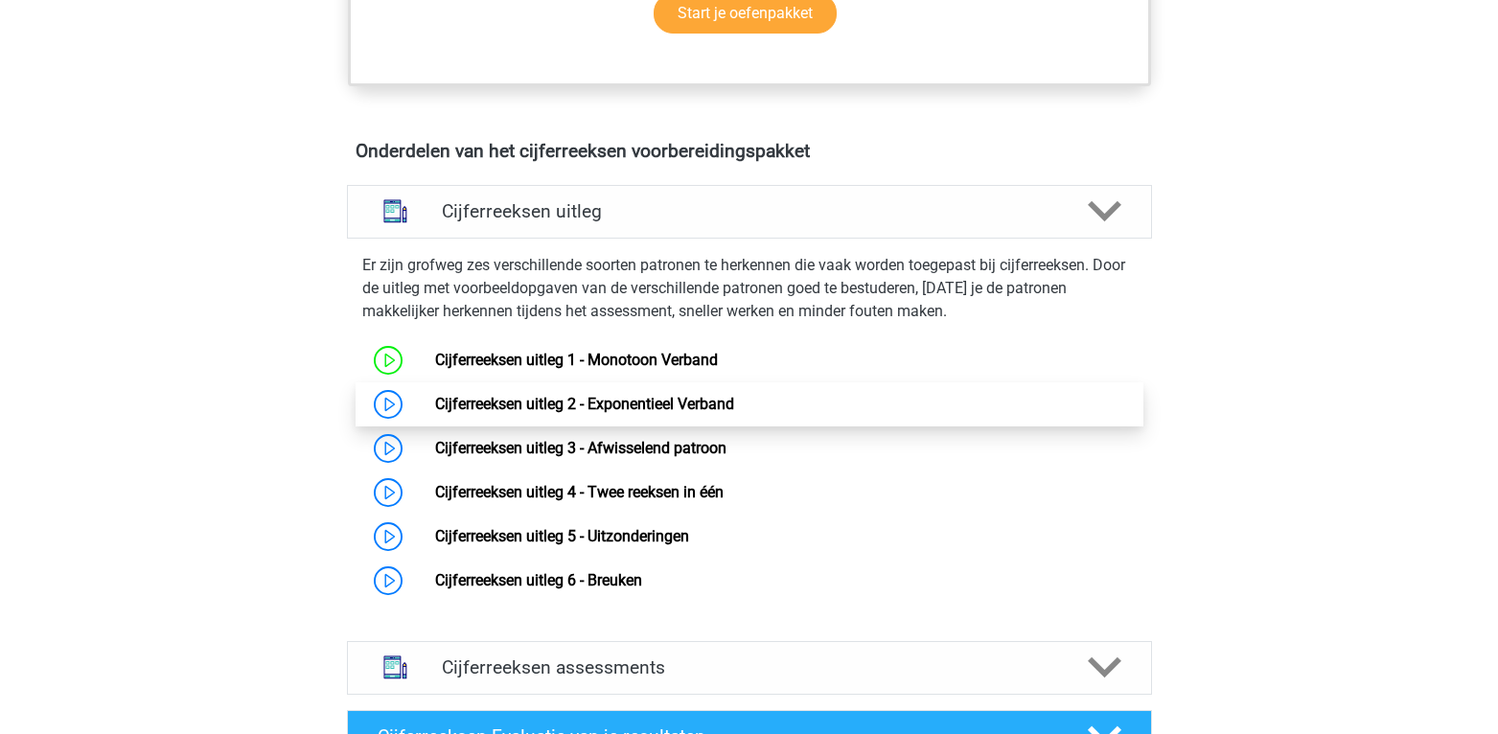
click at [507, 413] on link "Cijferreeksen uitleg 2 - Exponentieel Verband" at bounding box center [584, 404] width 299 height 18
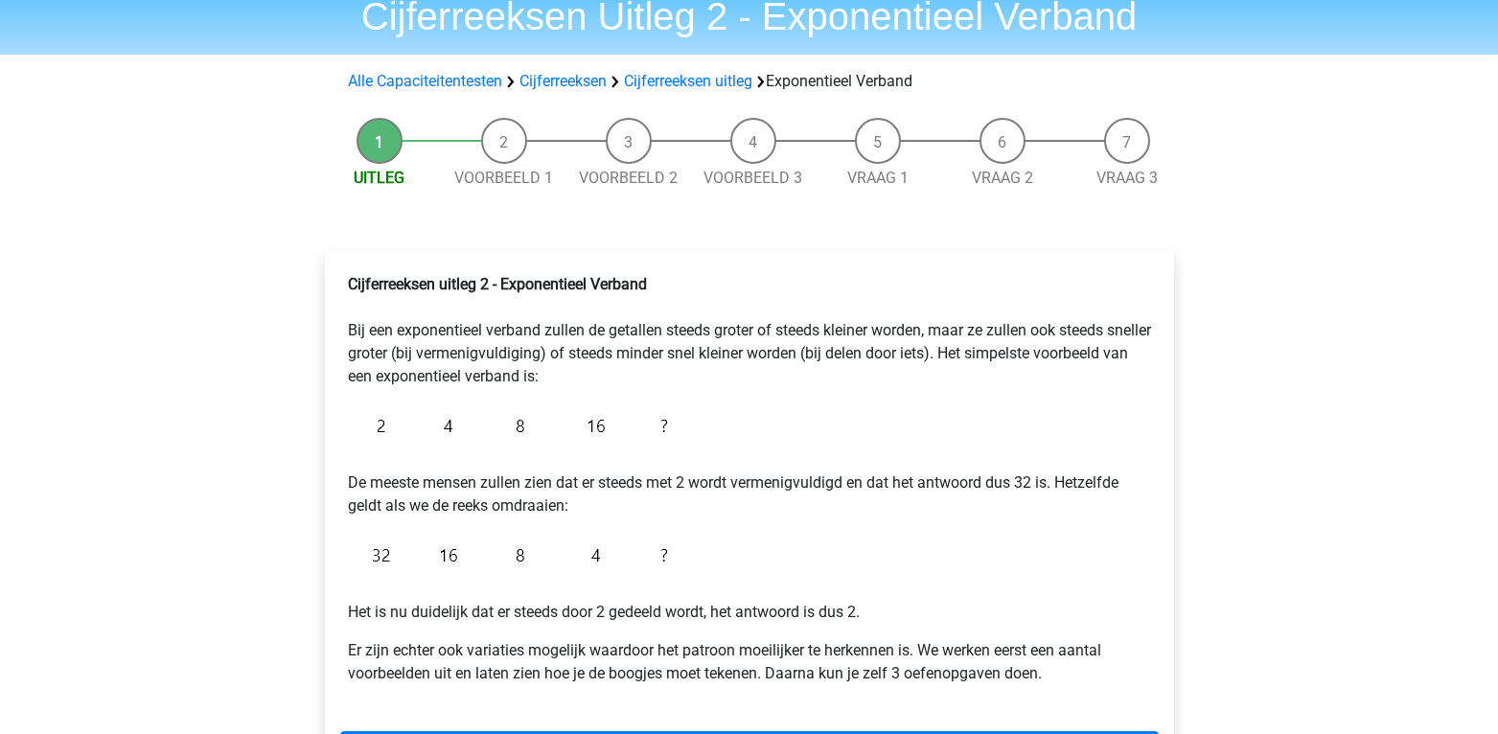
scroll to position [50, 0]
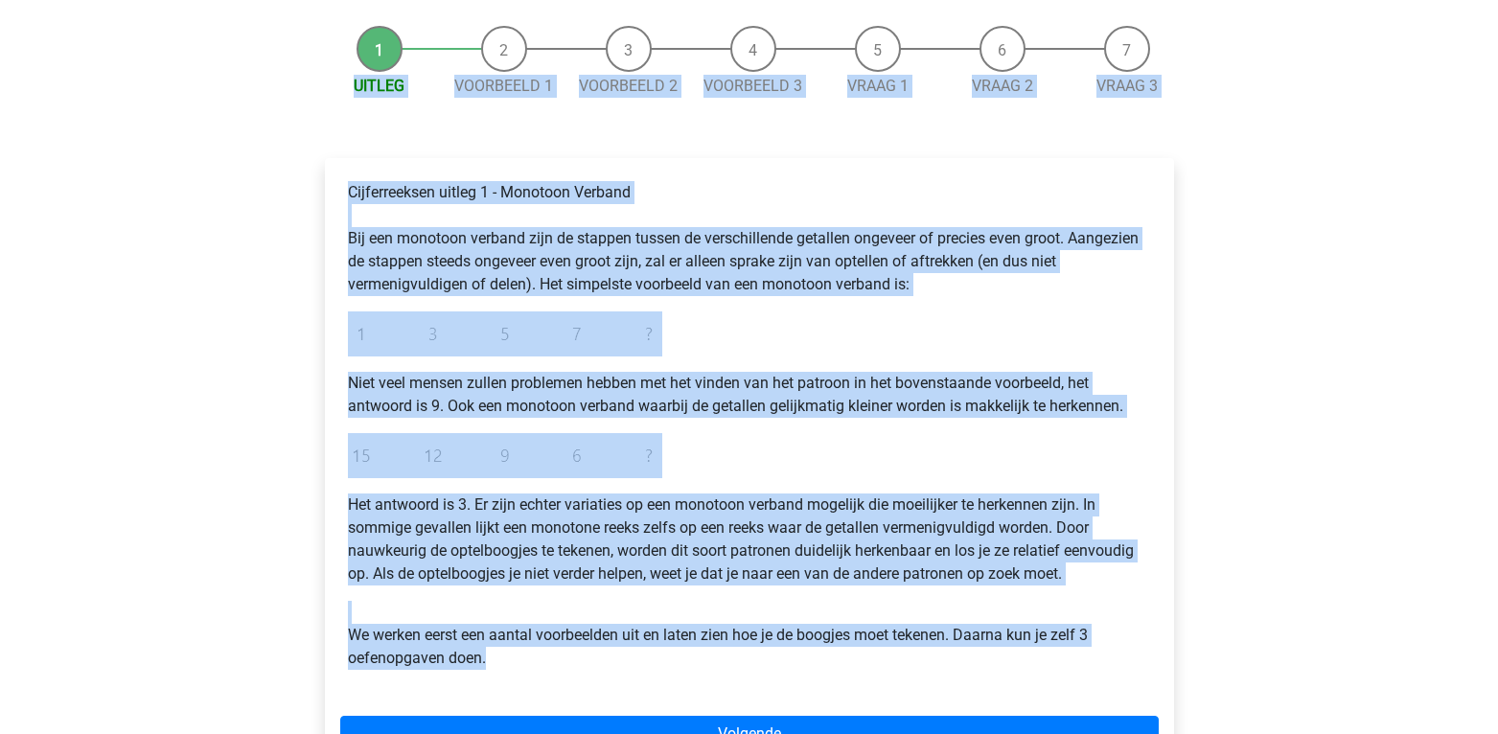
scroll to position [70, 0]
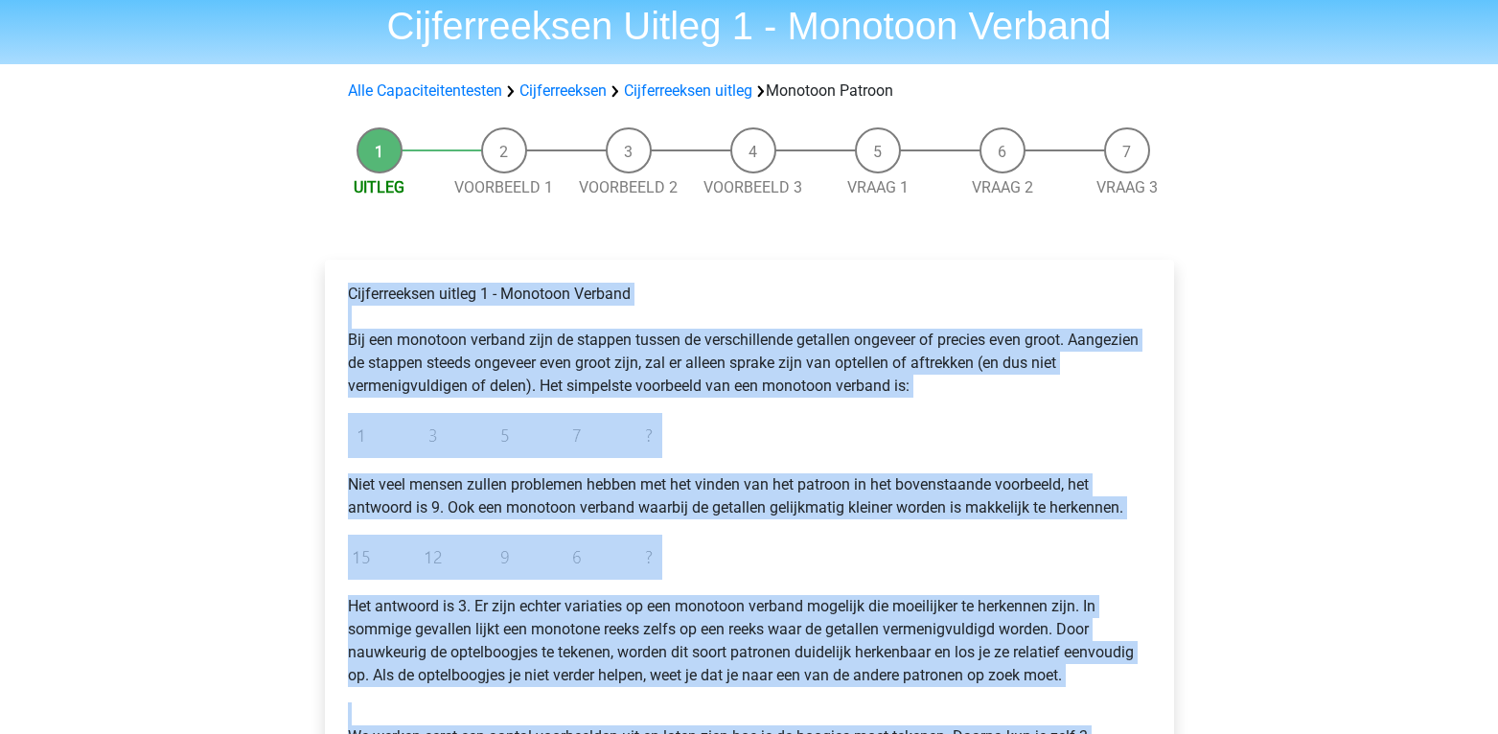
drag, startPoint x: 512, startPoint y: 472, endPoint x: 341, endPoint y: 248, distance: 281.7
click at [341, 248] on div "Cijferreeksen uitleg 1 - Monotoon Verband Bij een monotoon verband zijn de stap…" at bounding box center [749, 580] width 880 height 718
copy div "Cijferreeksen uitleg 1 - Monotoon Verband Bij een monotoon verband zijn de stap…"
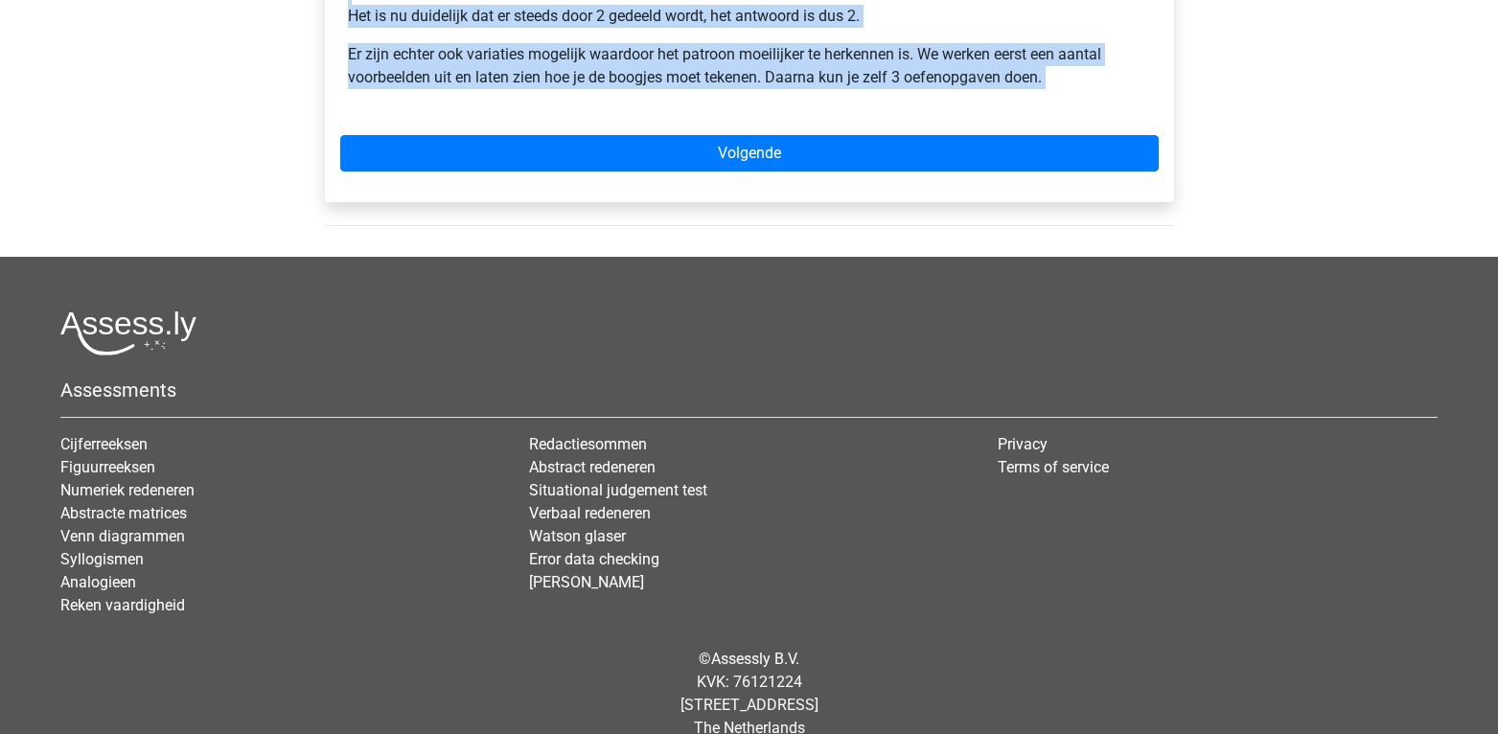
scroll to position [704, 0]
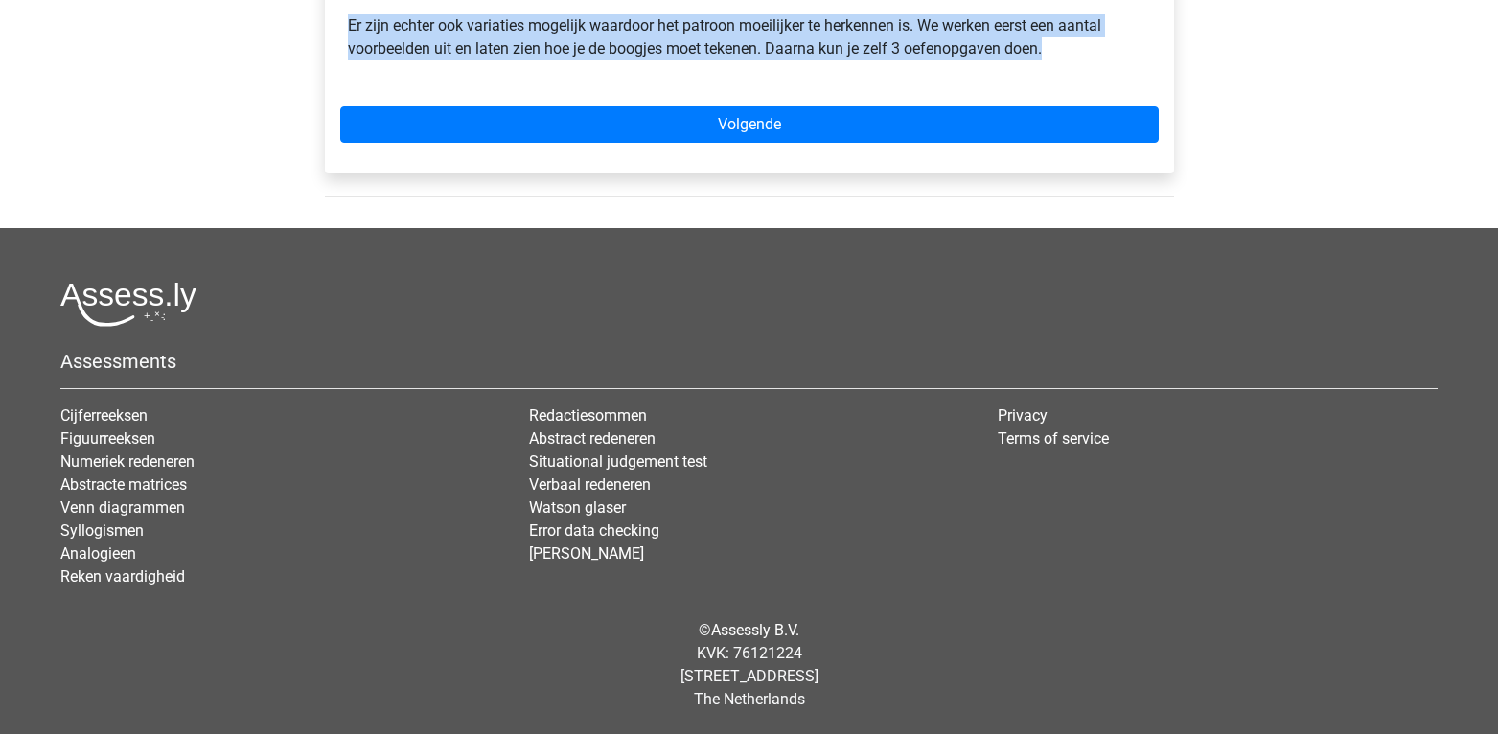
drag, startPoint x: 484, startPoint y: 365, endPoint x: 1087, endPoint y: 58, distance: 676.2
copy div "2 - Exponentieel Verband Bij een exponentieel verband zullen de getallen steeds…"
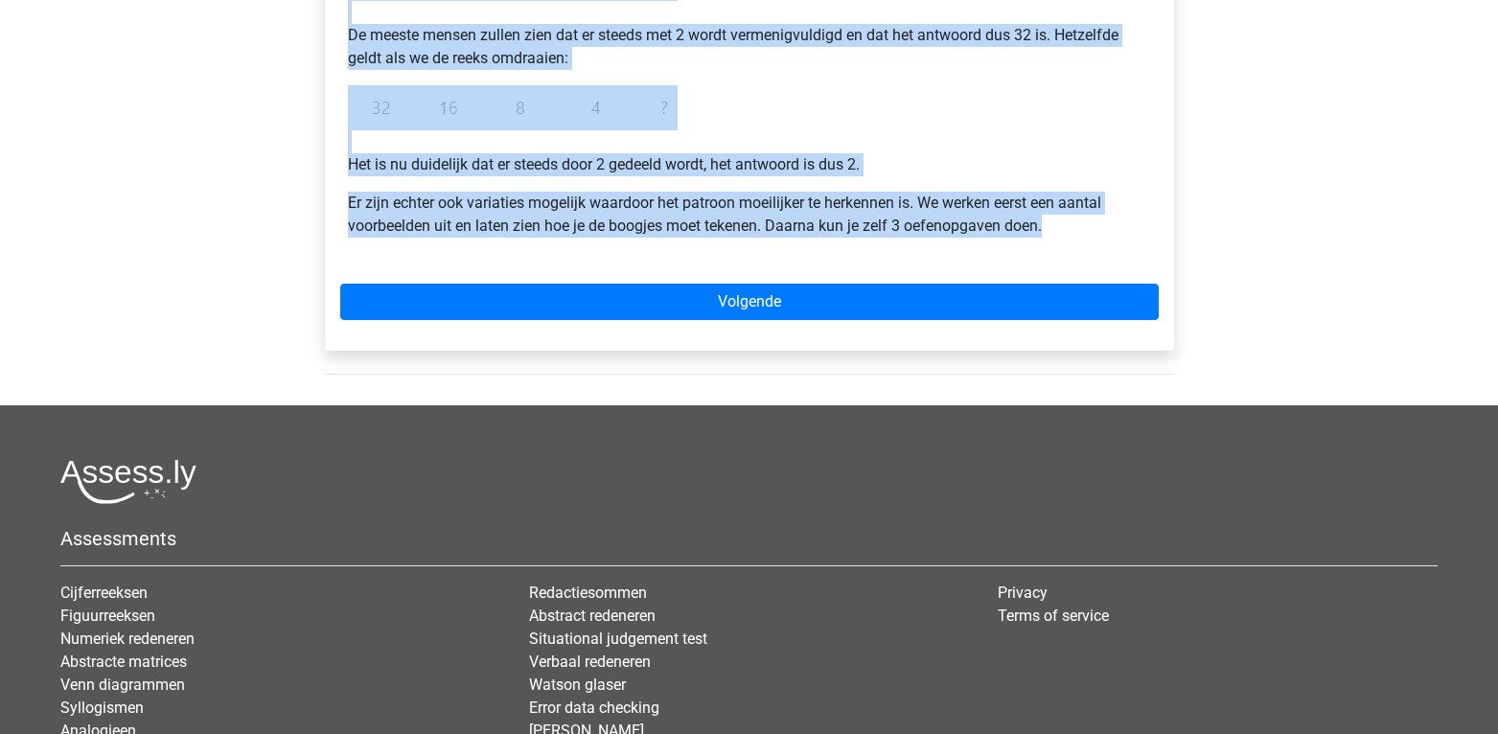
scroll to position [434, 0]
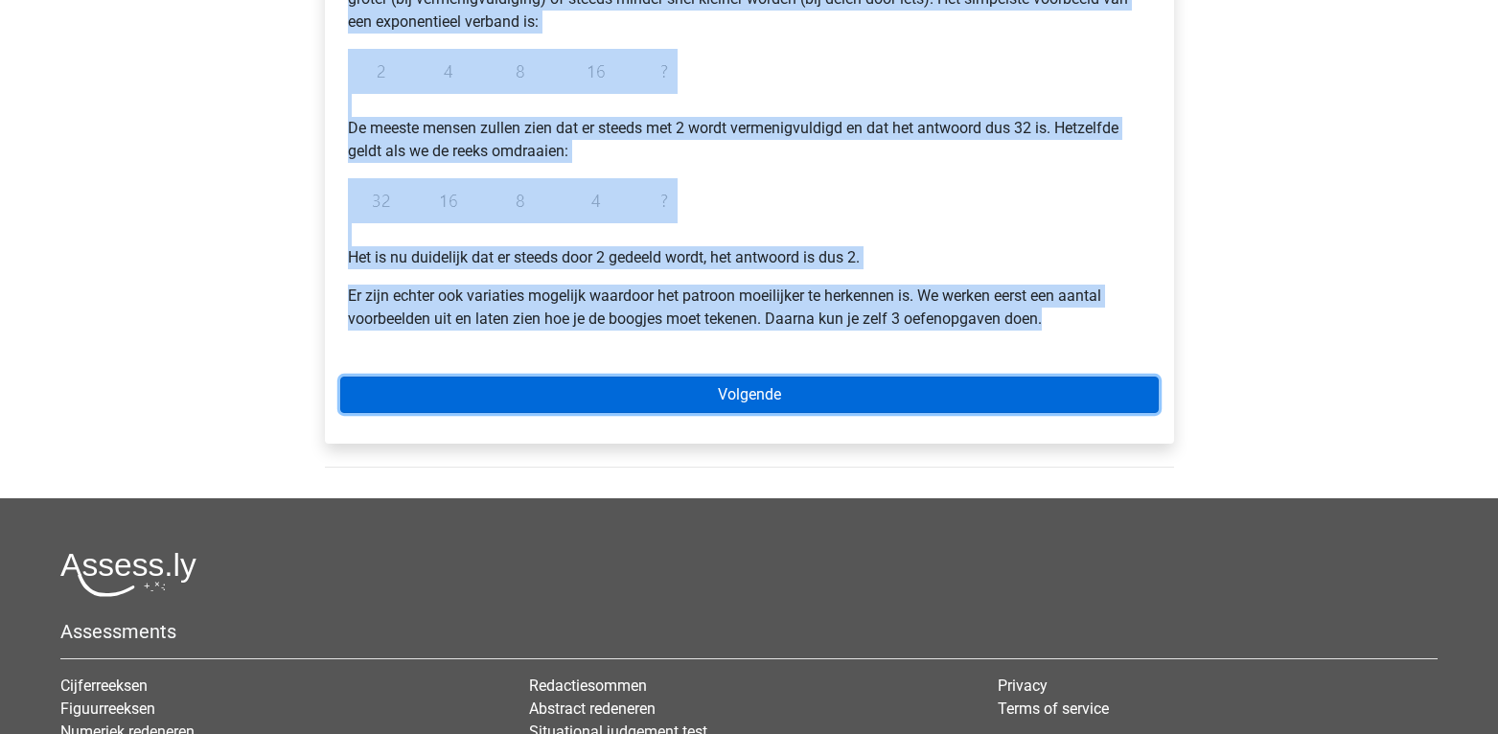
click at [608, 405] on link "Volgende" at bounding box center [749, 395] width 818 height 36
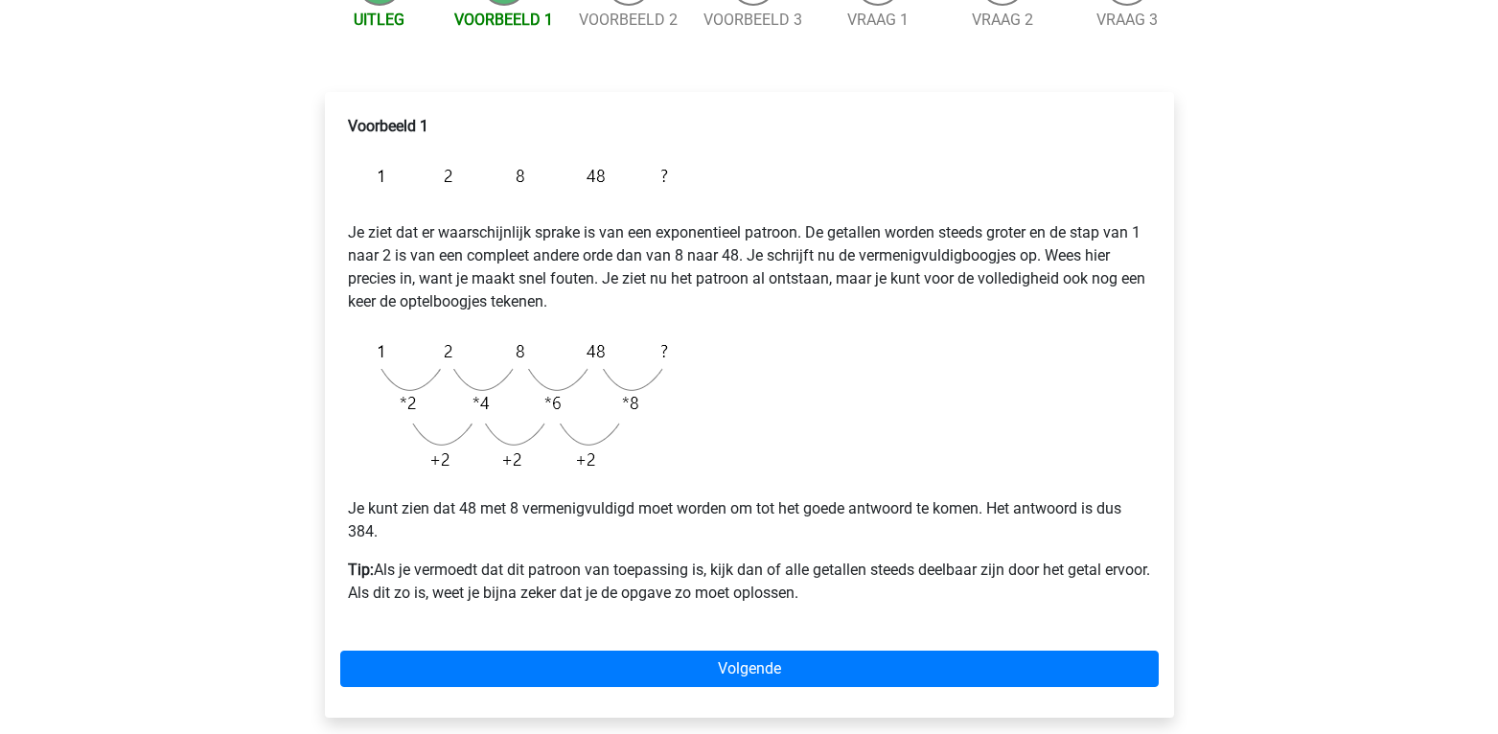
scroll to position [241, 0]
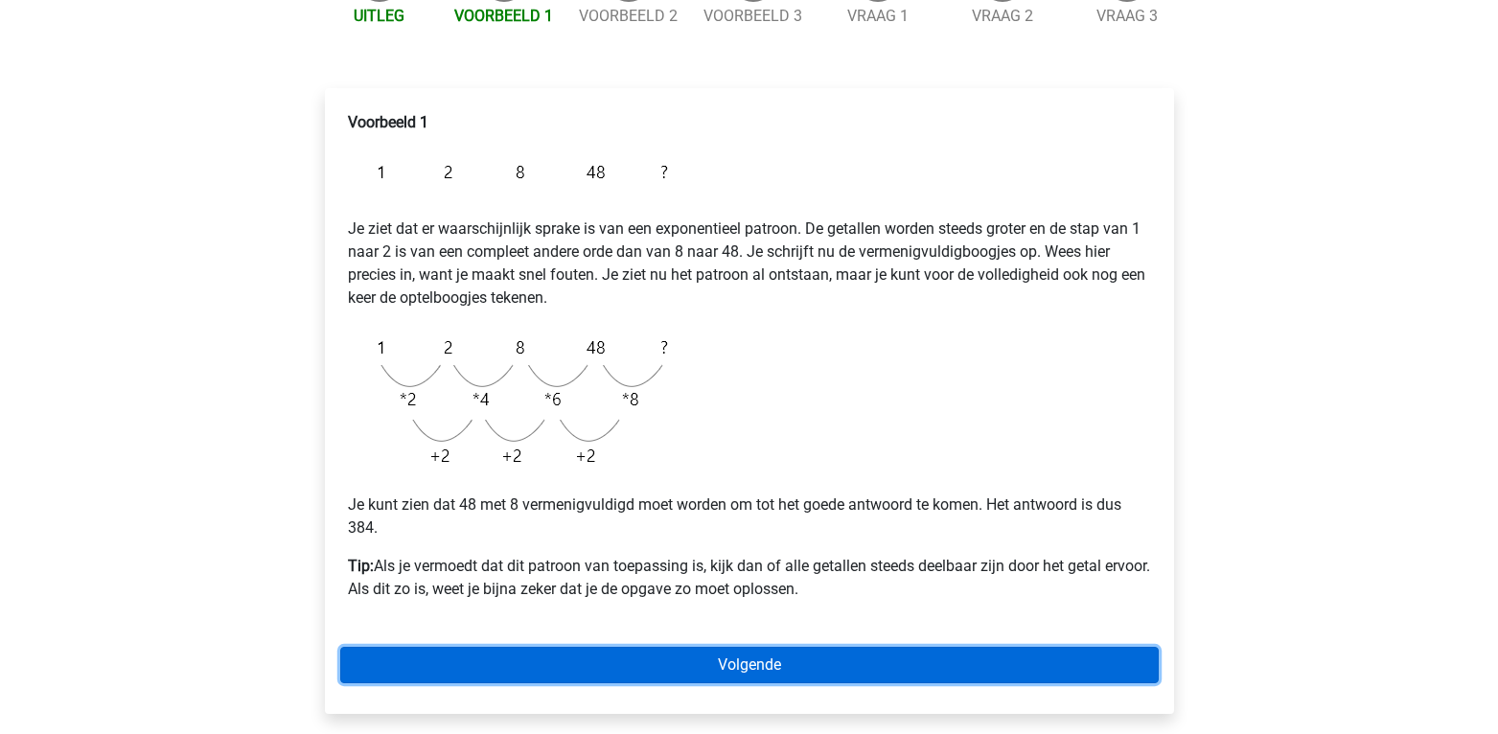
click at [738, 653] on link "Volgende" at bounding box center [749, 665] width 818 height 36
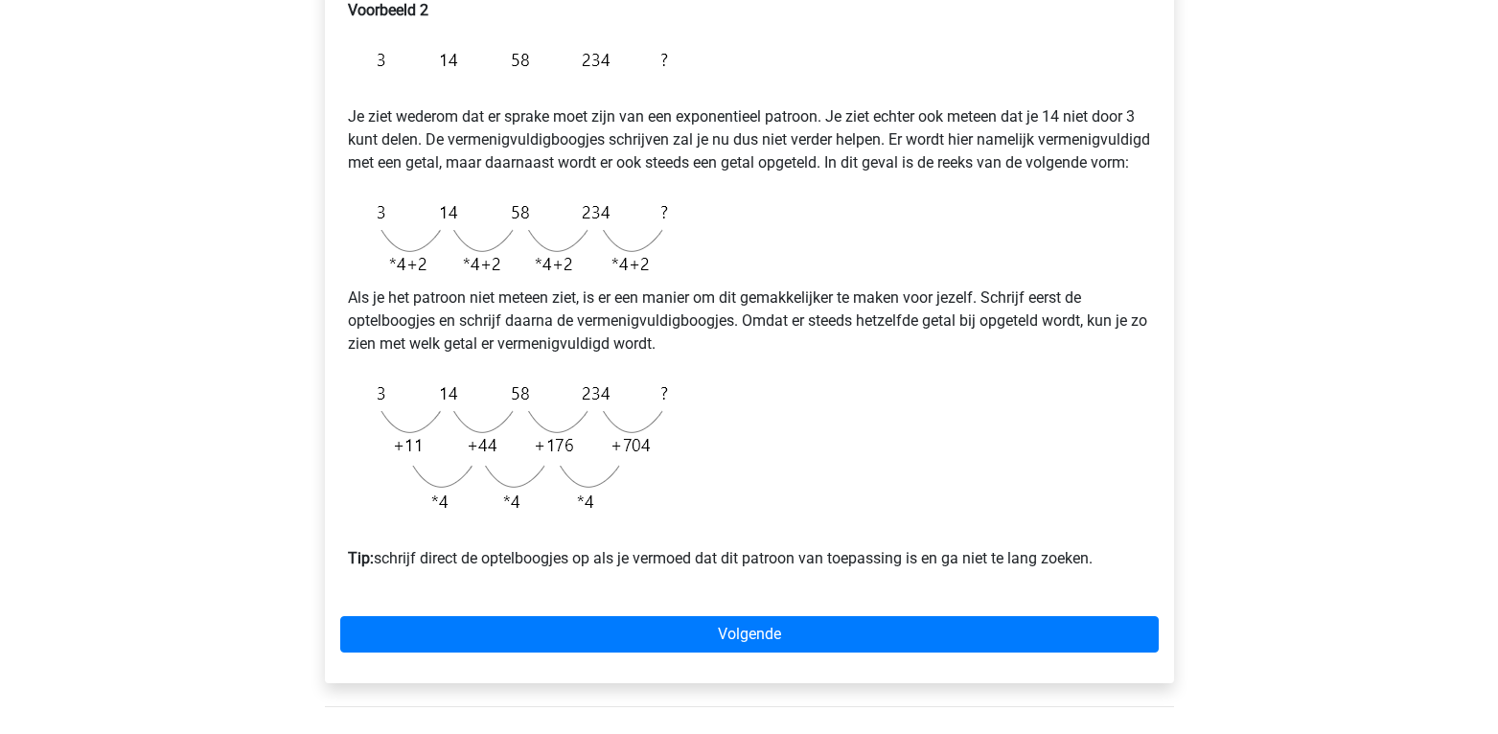
scroll to position [361, 0]
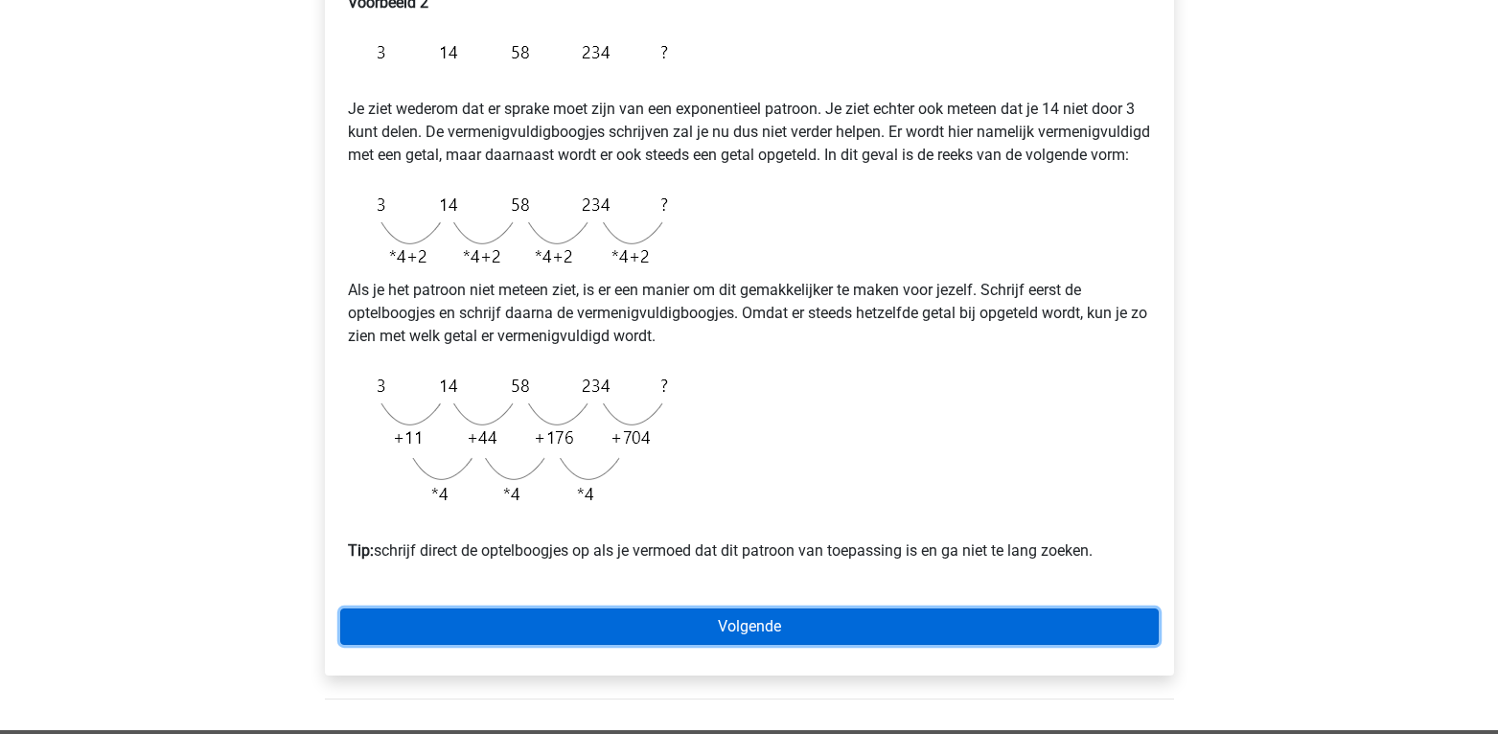
click at [589, 638] on link "Volgende" at bounding box center [749, 626] width 818 height 36
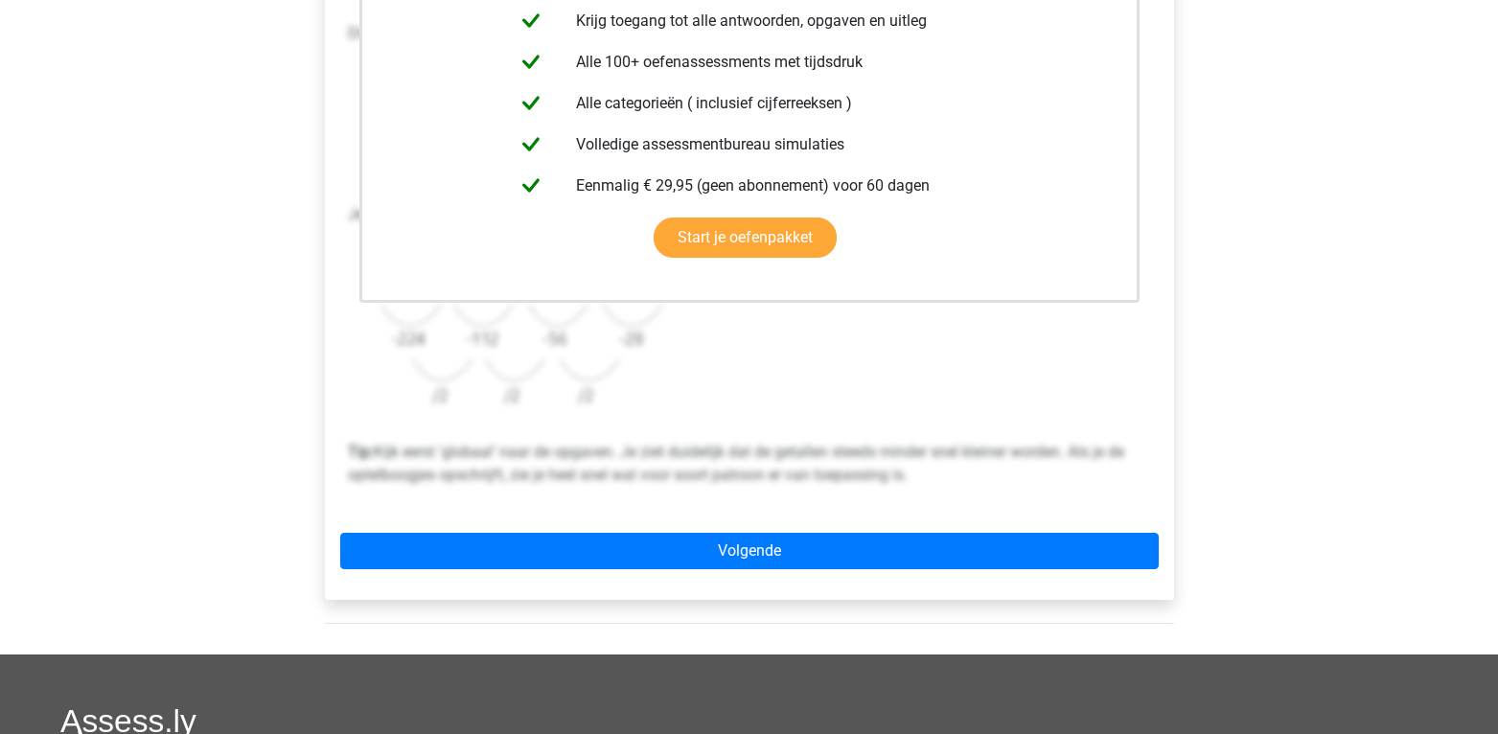
scroll to position [525, 0]
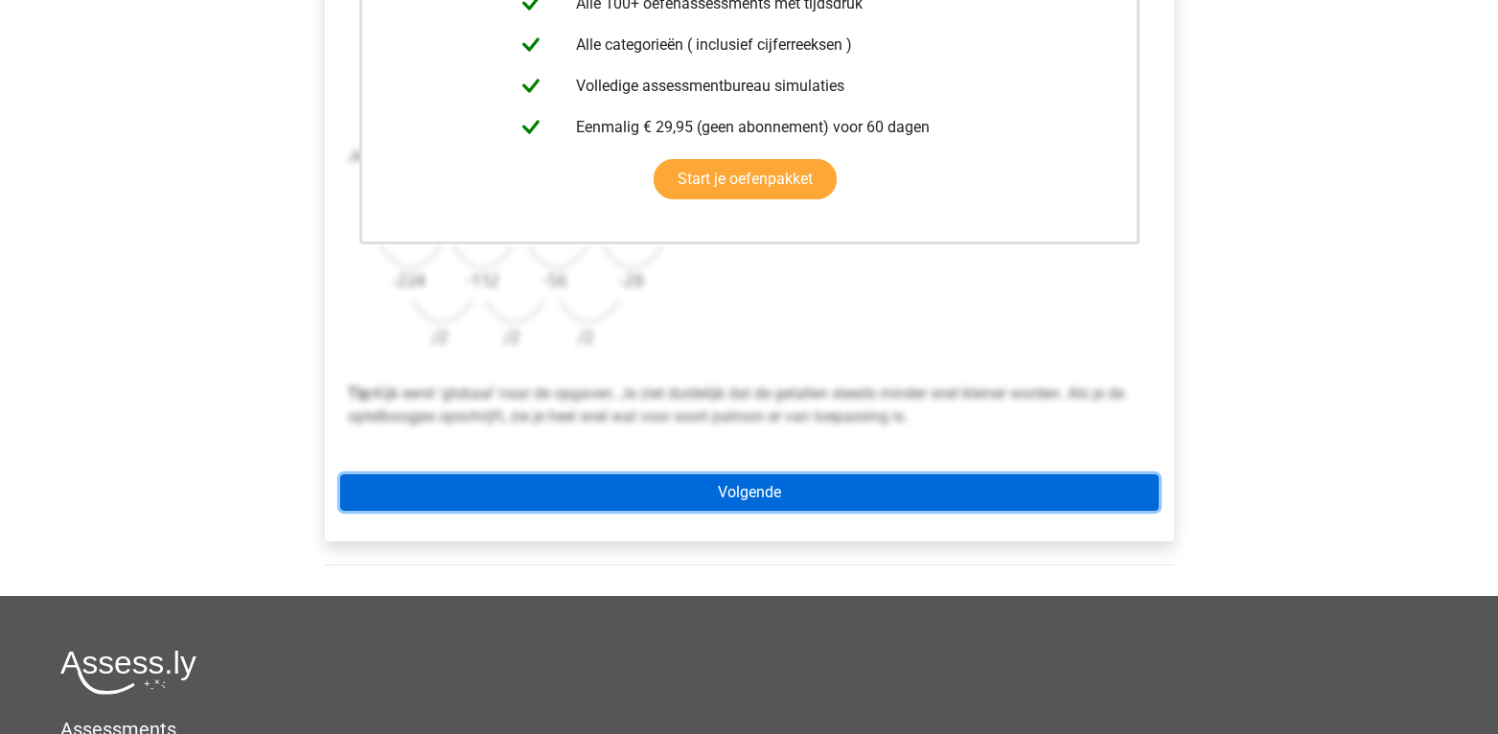
click at [782, 480] on link "Volgende" at bounding box center [749, 492] width 818 height 36
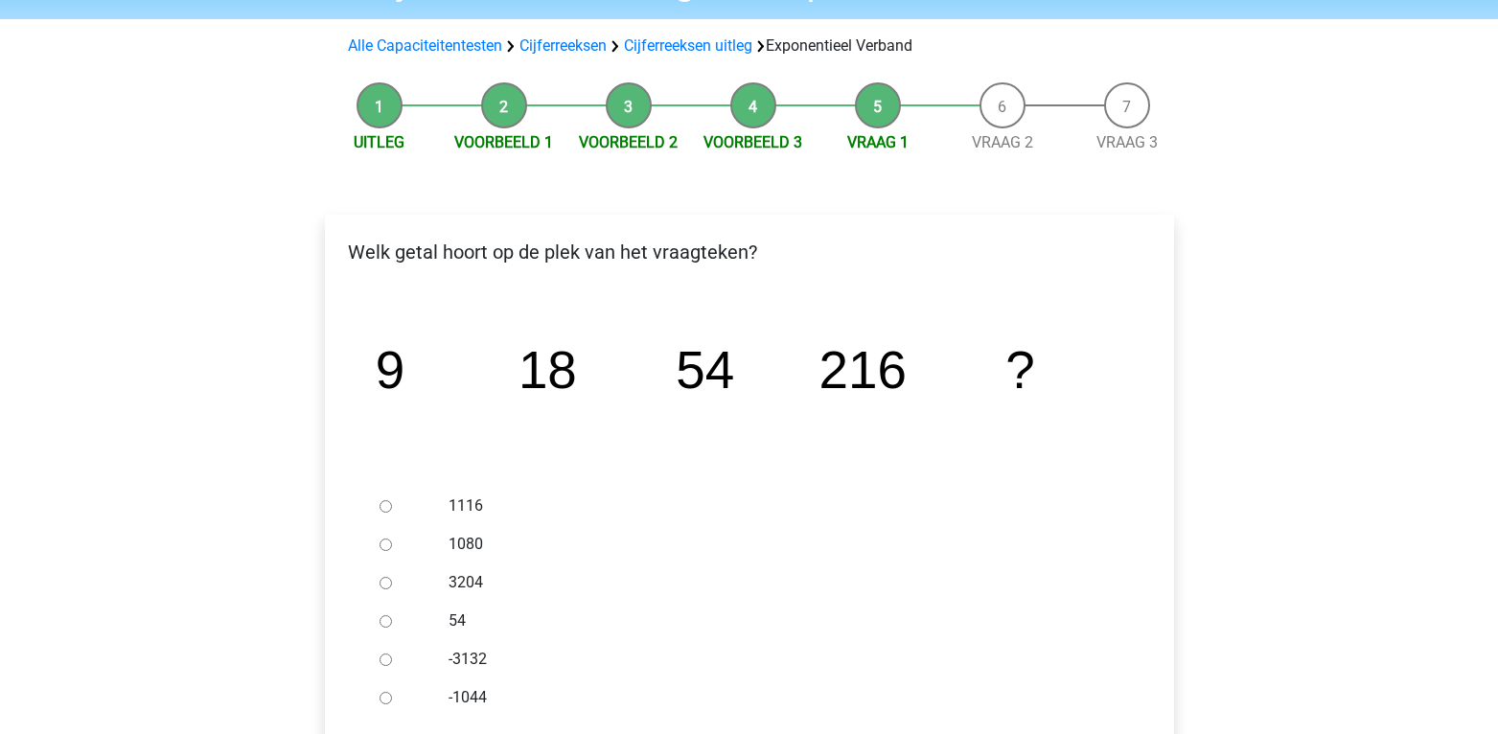
scroll to position [170, 0]
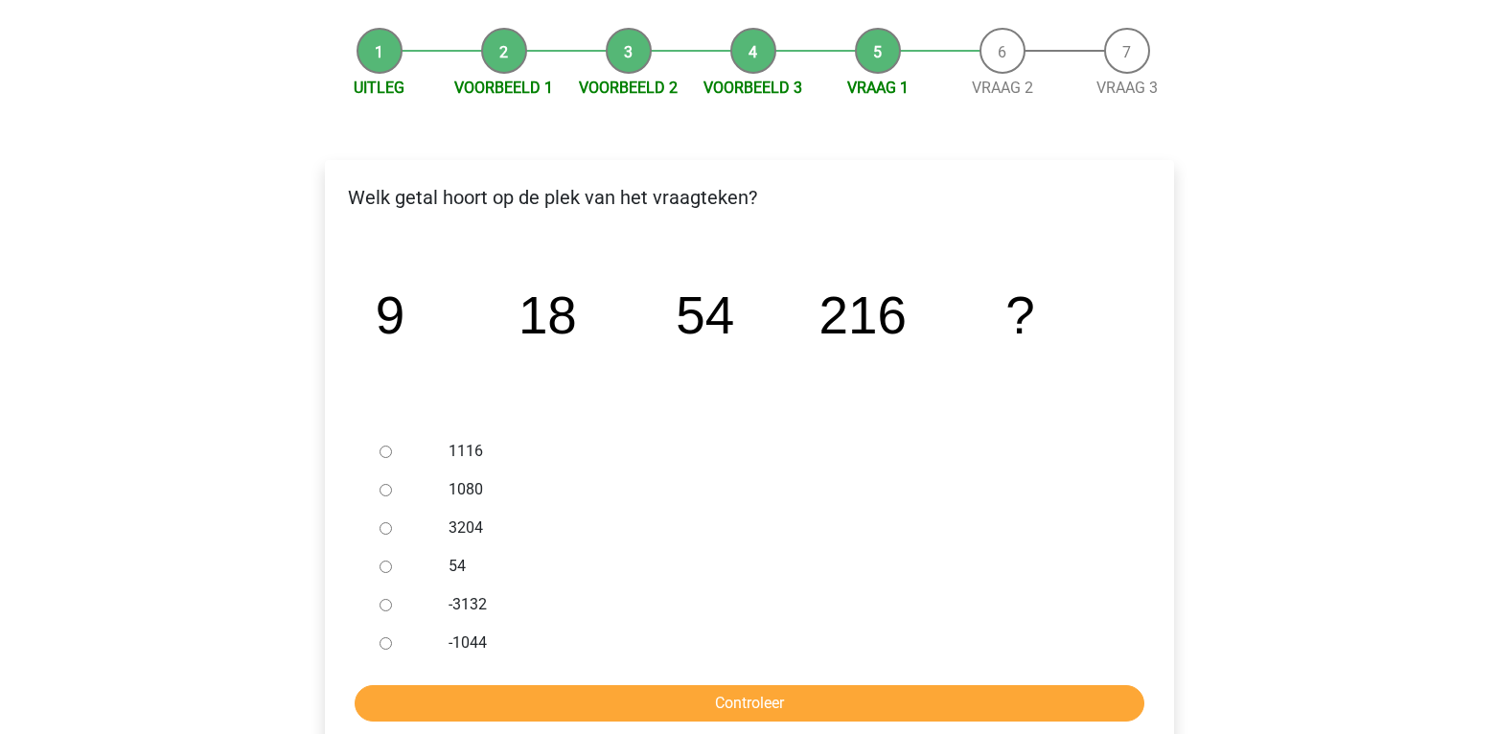
click at [382, 490] on input "1080" at bounding box center [385, 490] width 12 height 12
radio input "true"
click at [614, 680] on form "1116 1080 3204 54 -3132 -1044 Controleer" at bounding box center [749, 576] width 818 height 289
click at [615, 694] on input "Controleer" at bounding box center [750, 703] width 790 height 36
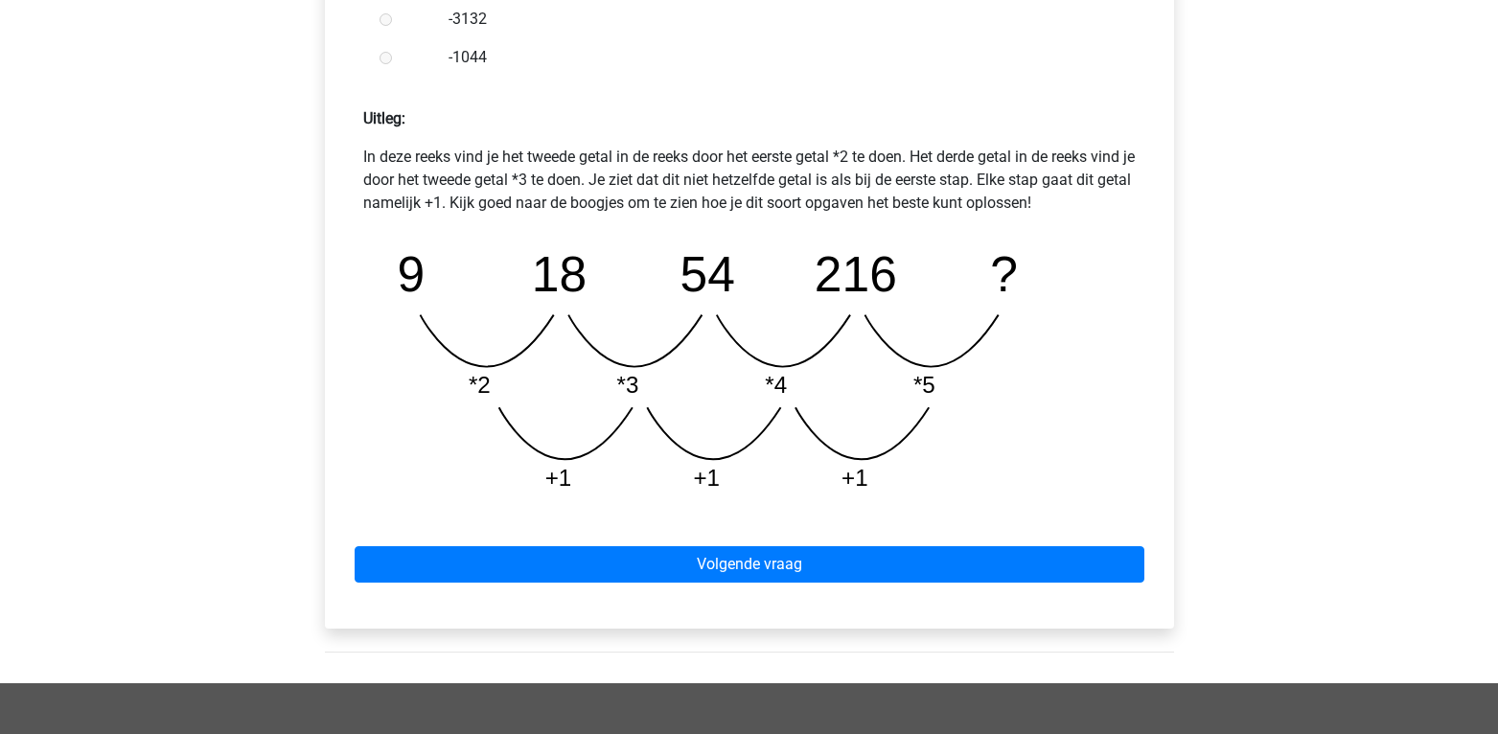
scroll to position [793, 0]
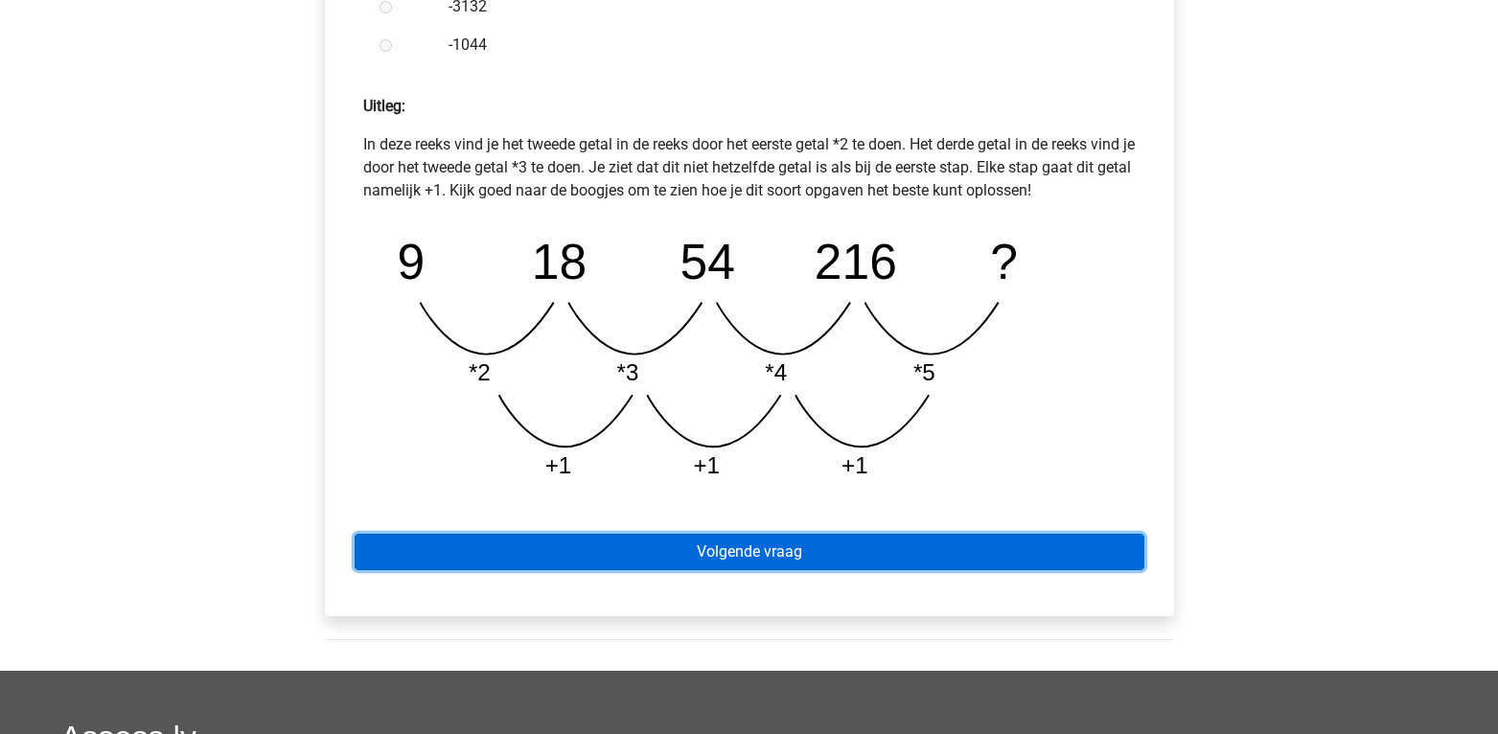
click at [752, 548] on link "Volgende vraag" at bounding box center [750, 552] width 790 height 36
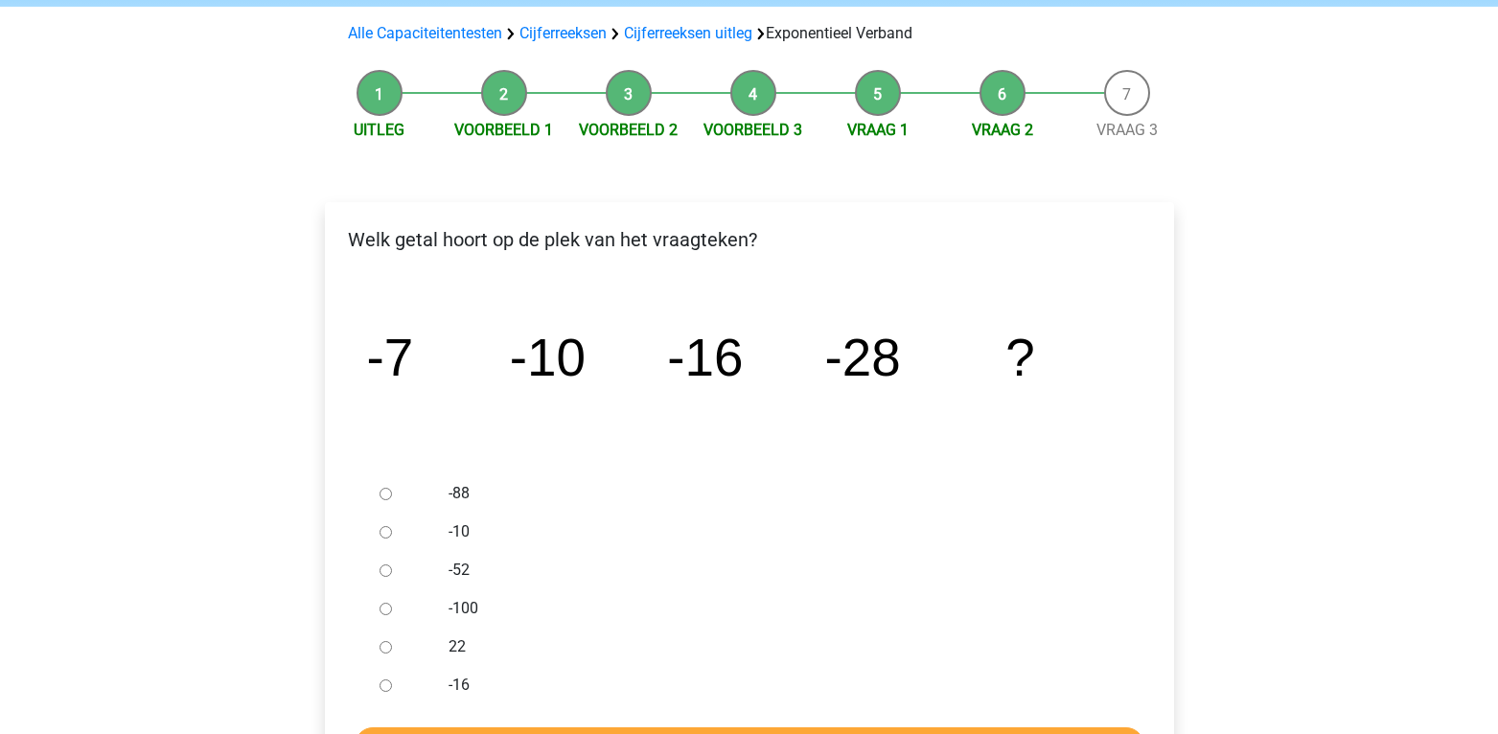
scroll to position [179, 0]
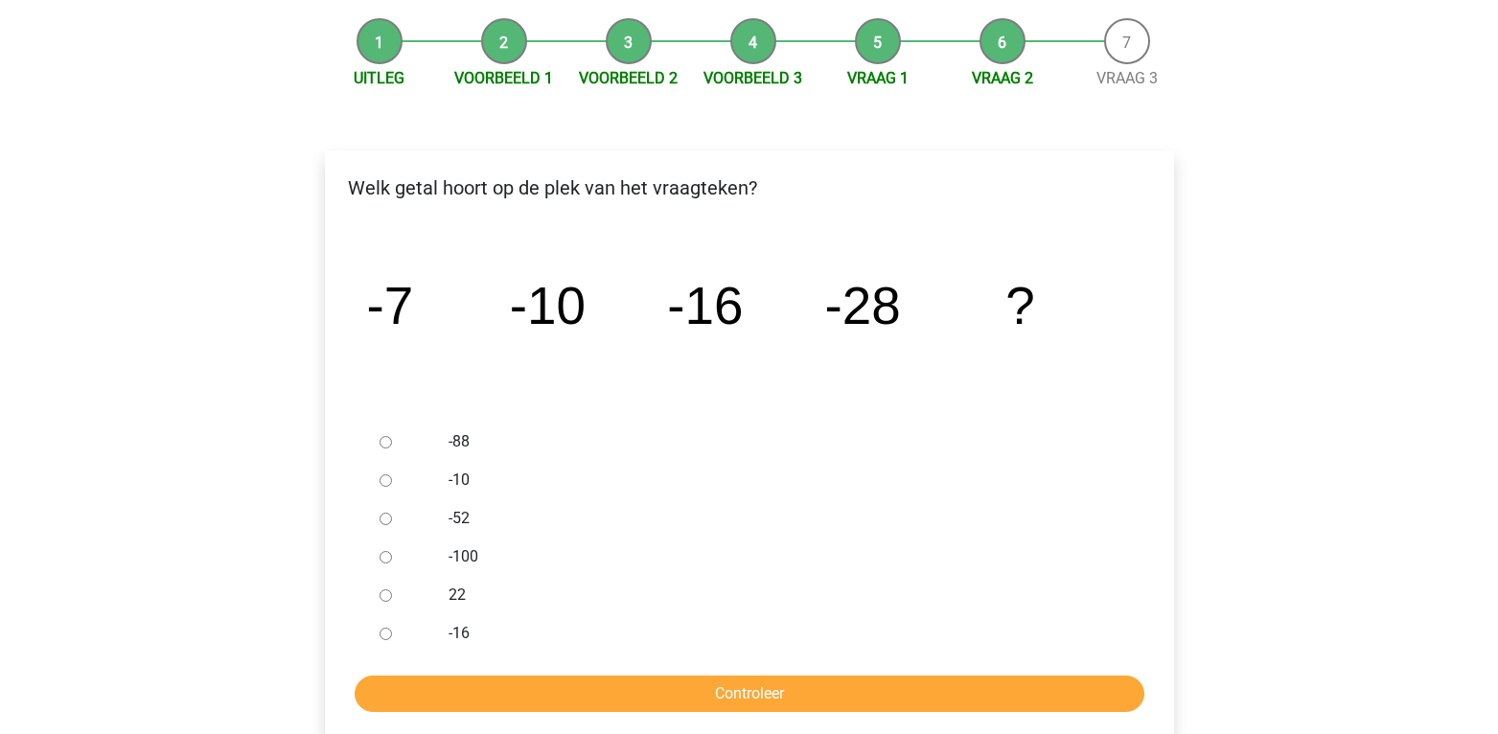
click at [388, 520] on input "-52" at bounding box center [385, 519] width 12 height 12
radio input "true"
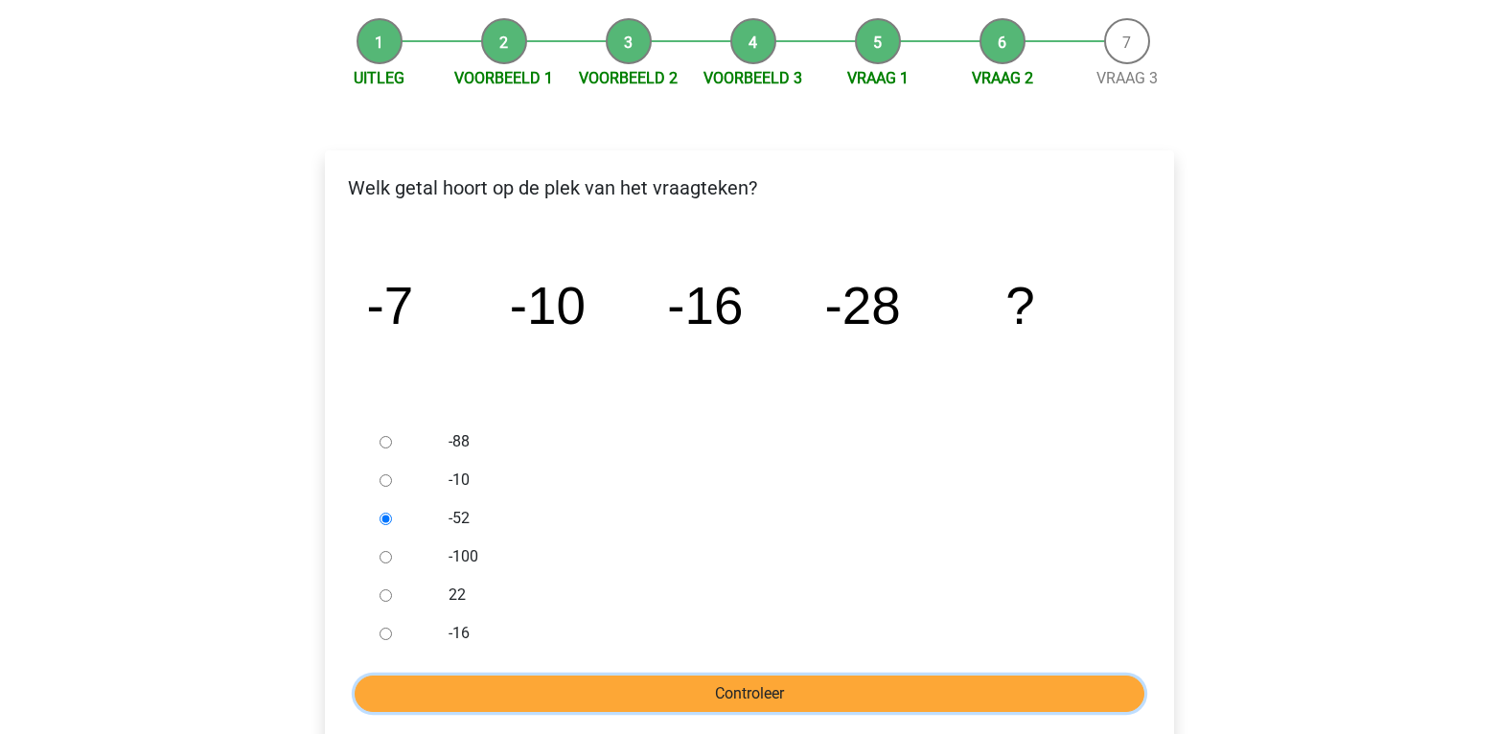
click at [619, 696] on input "Controleer" at bounding box center [750, 693] width 790 height 36
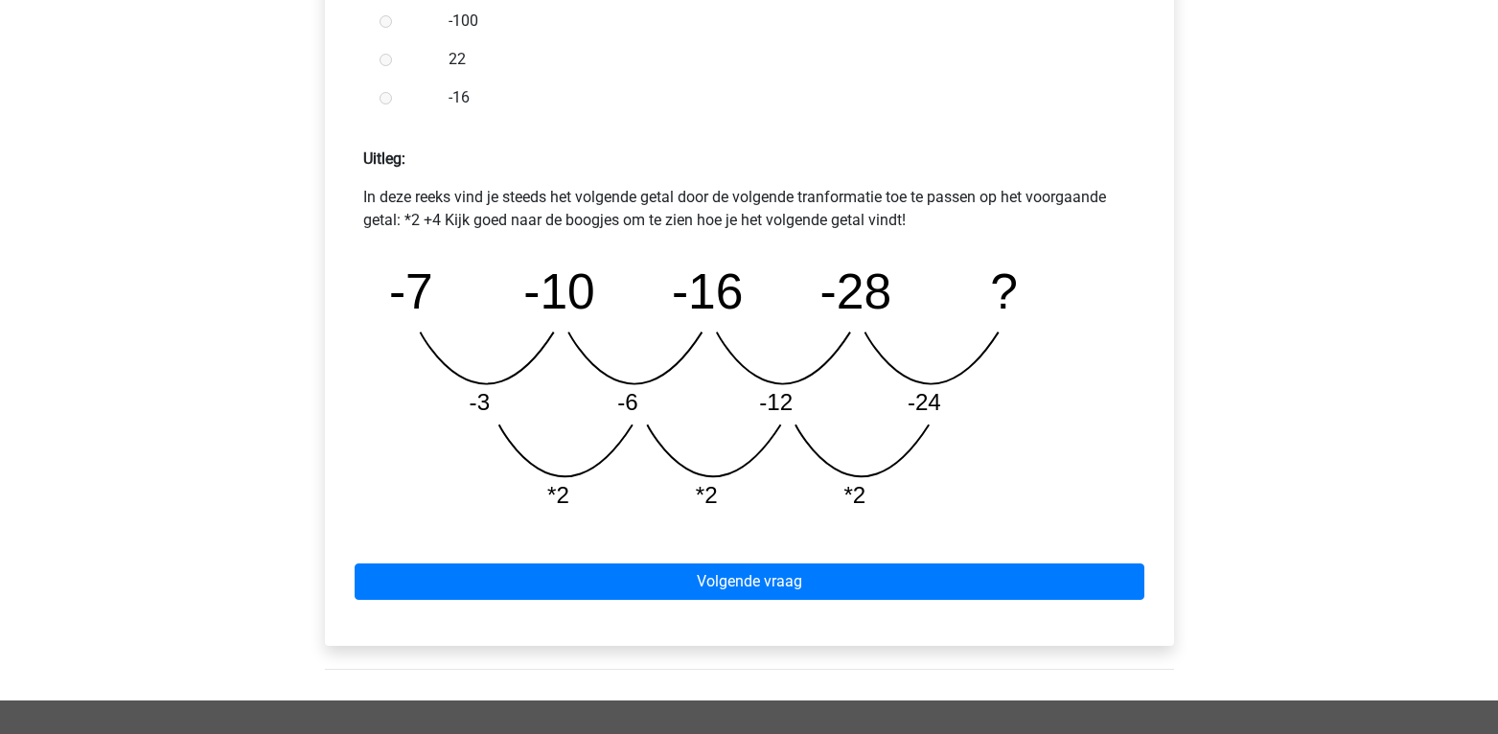
scroll to position [748, 0]
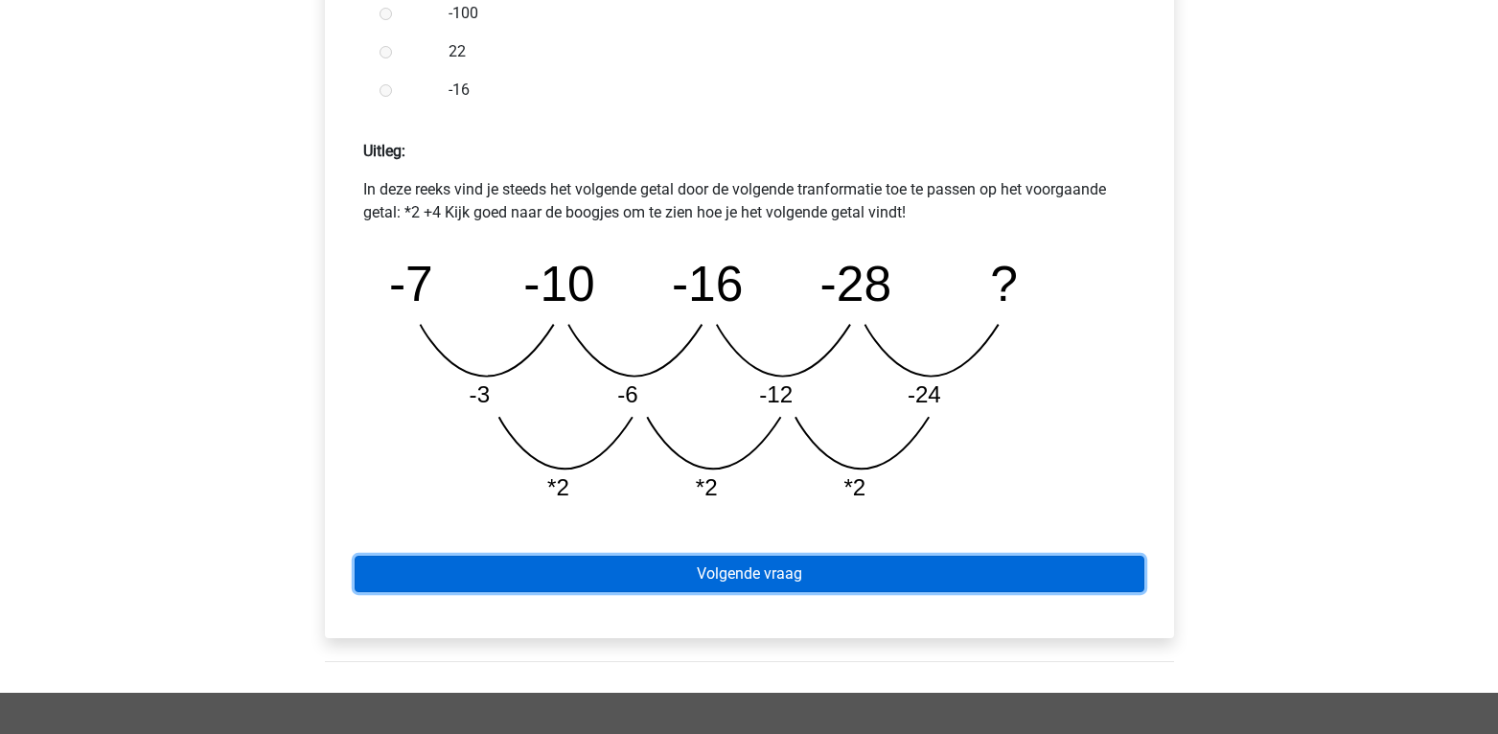
click at [751, 575] on link "Volgende vraag" at bounding box center [750, 574] width 790 height 36
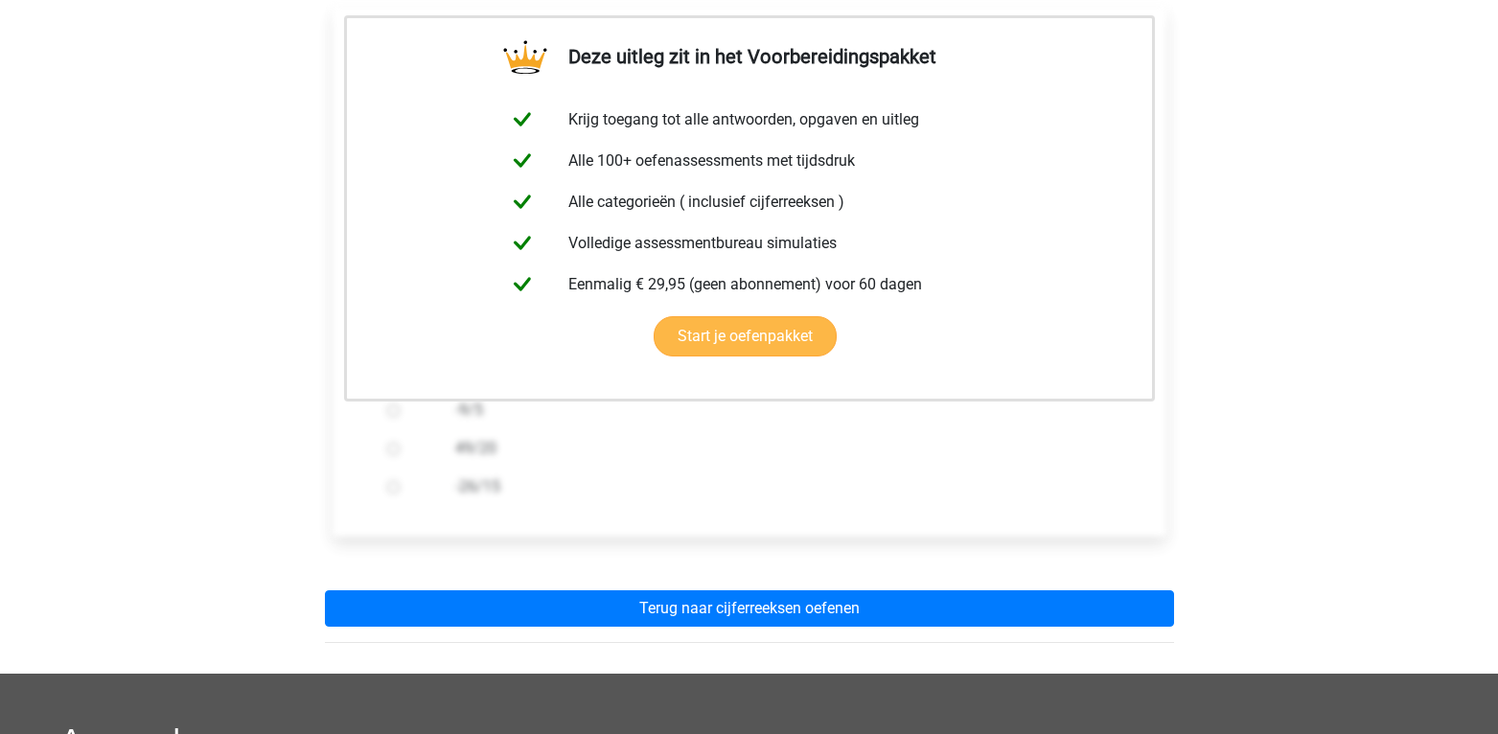
scroll to position [355, 0]
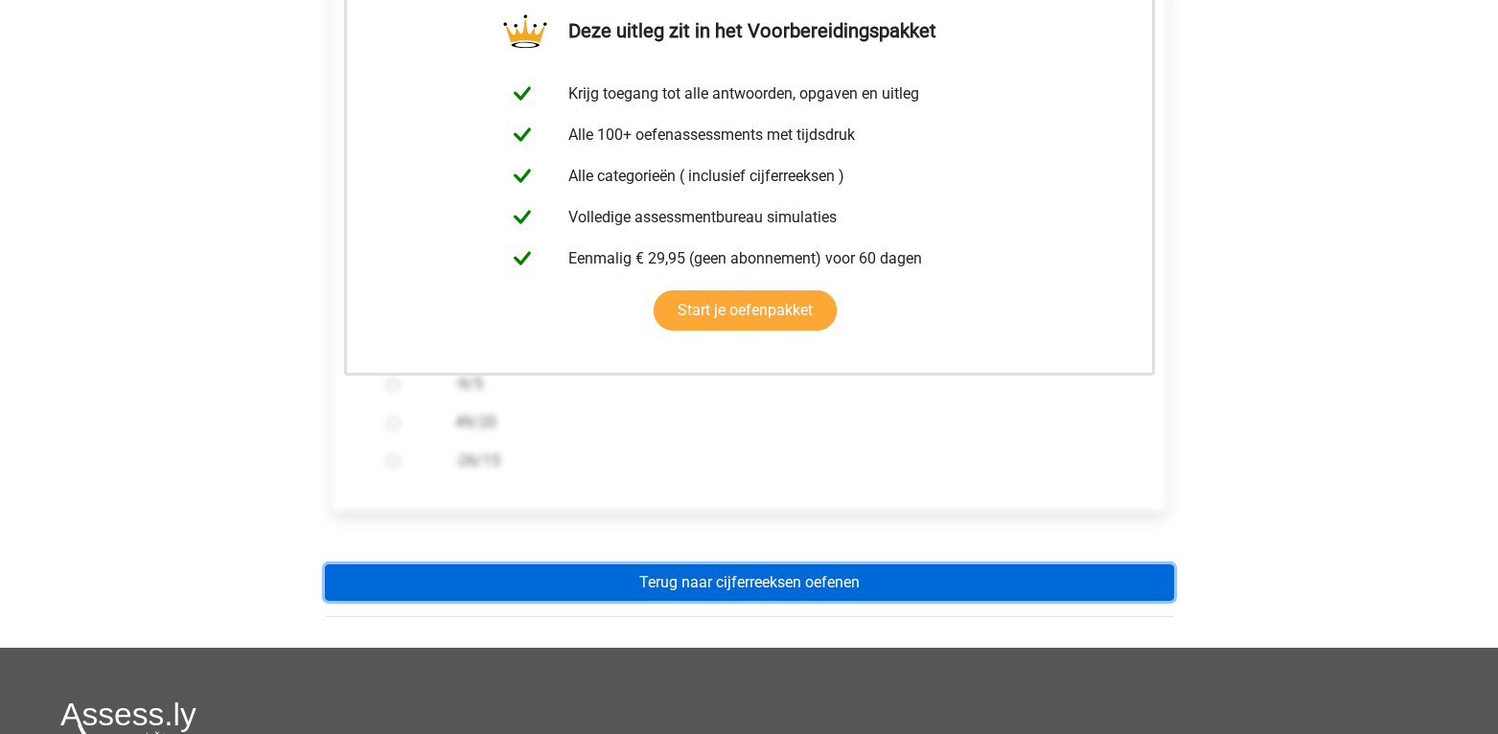
click at [772, 578] on link "Terug naar cijferreeksen oefenen" at bounding box center [749, 582] width 849 height 36
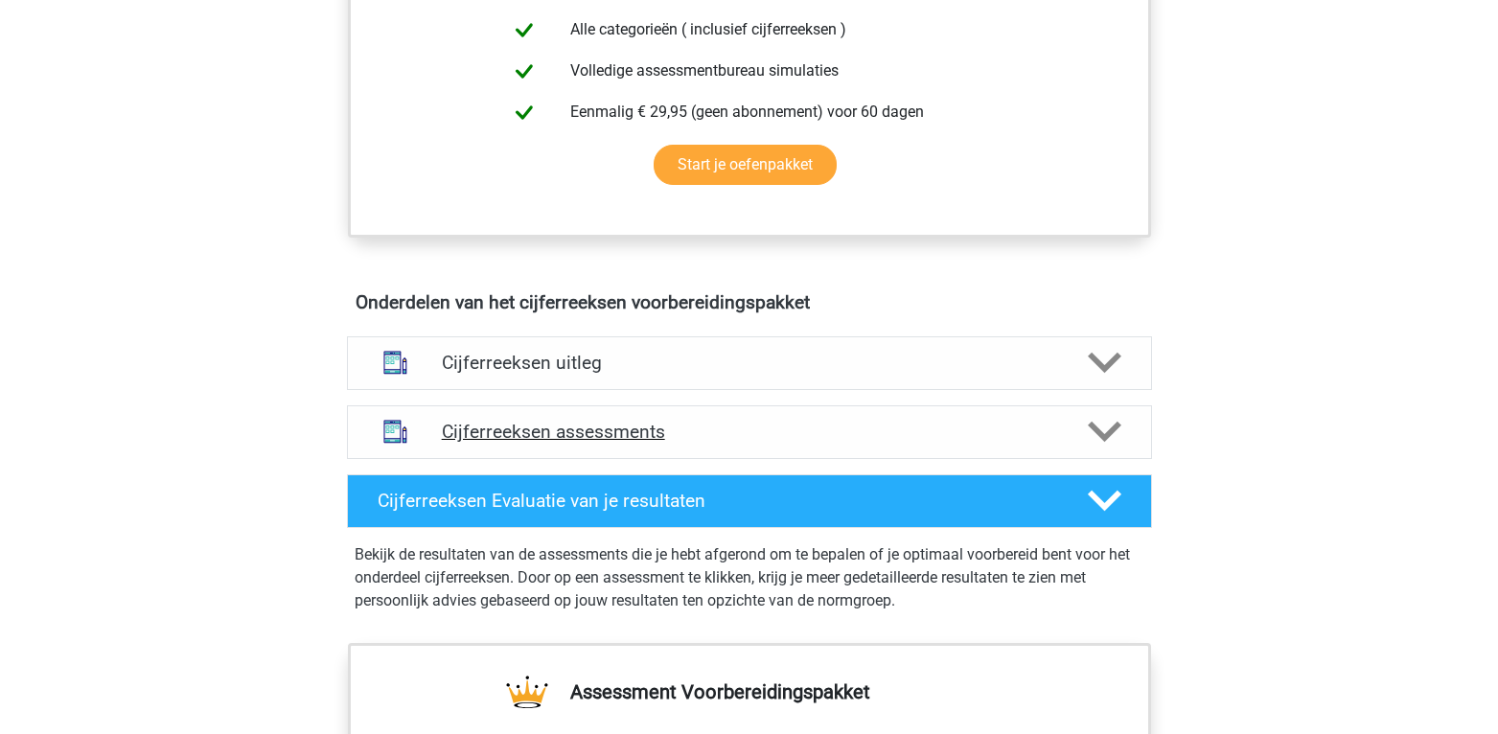
scroll to position [883, 0]
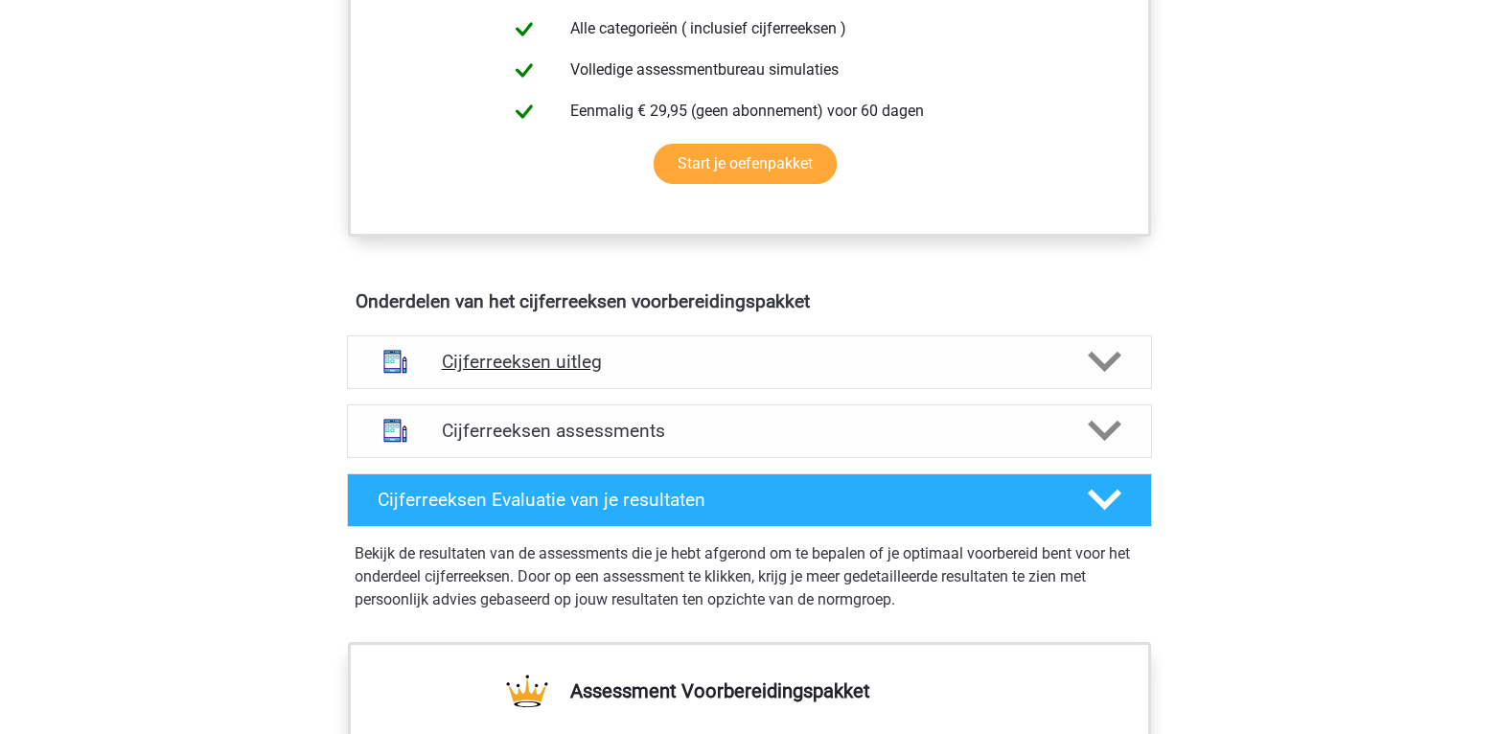
click at [767, 373] on h4 "Cijferreeksen uitleg" at bounding box center [749, 362] width 615 height 22
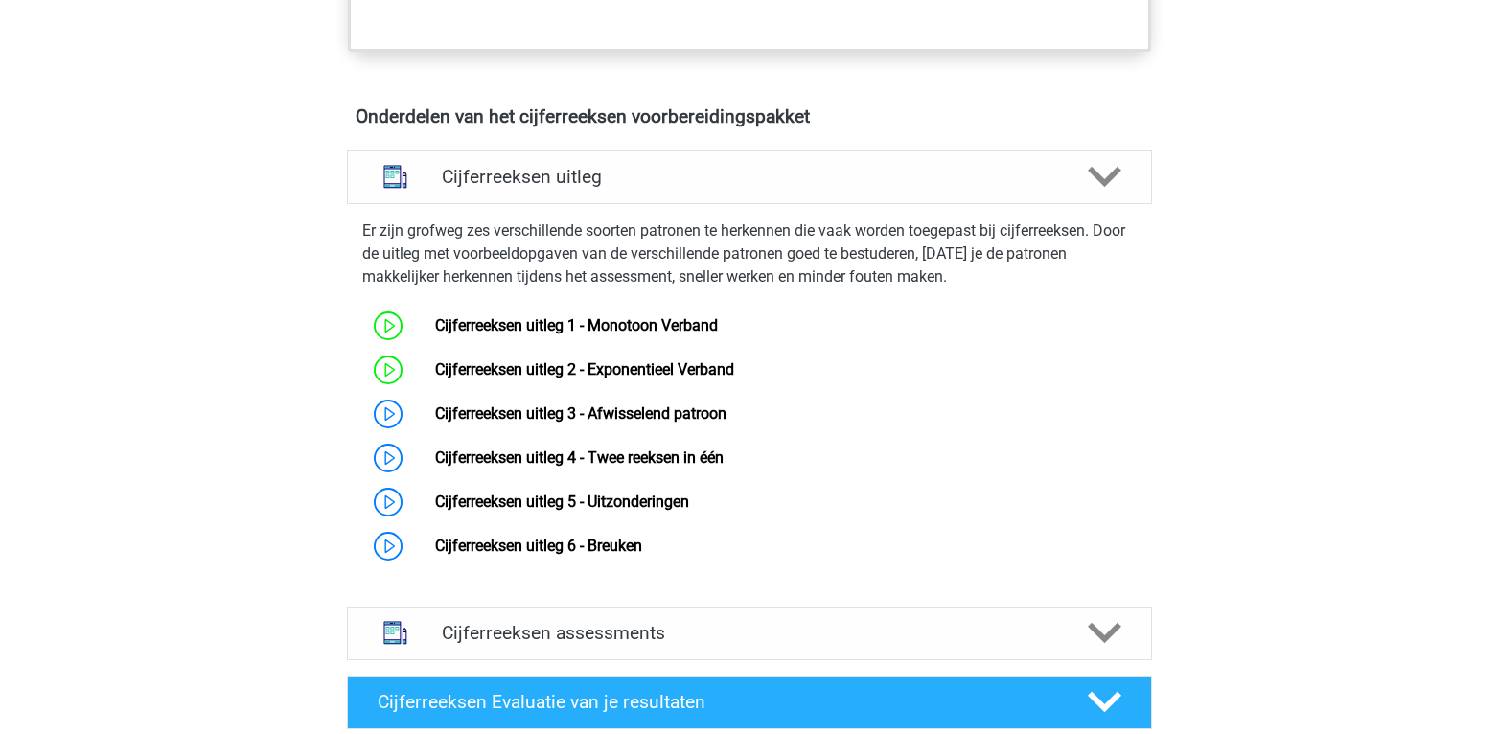
scroll to position [1079, 0]
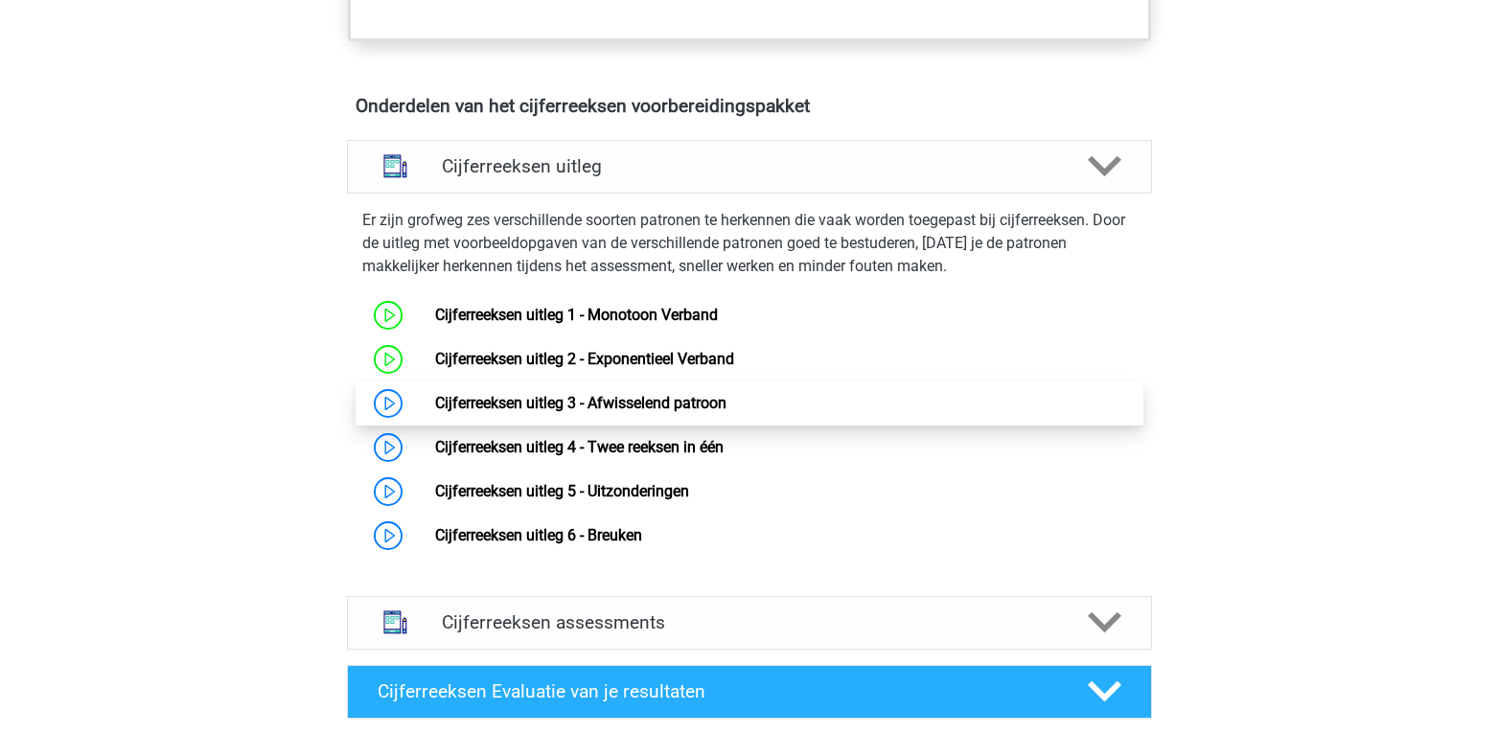
click at [722, 412] on link "Cijferreeksen uitleg 3 - Afwisselend patroon" at bounding box center [580, 403] width 291 height 18
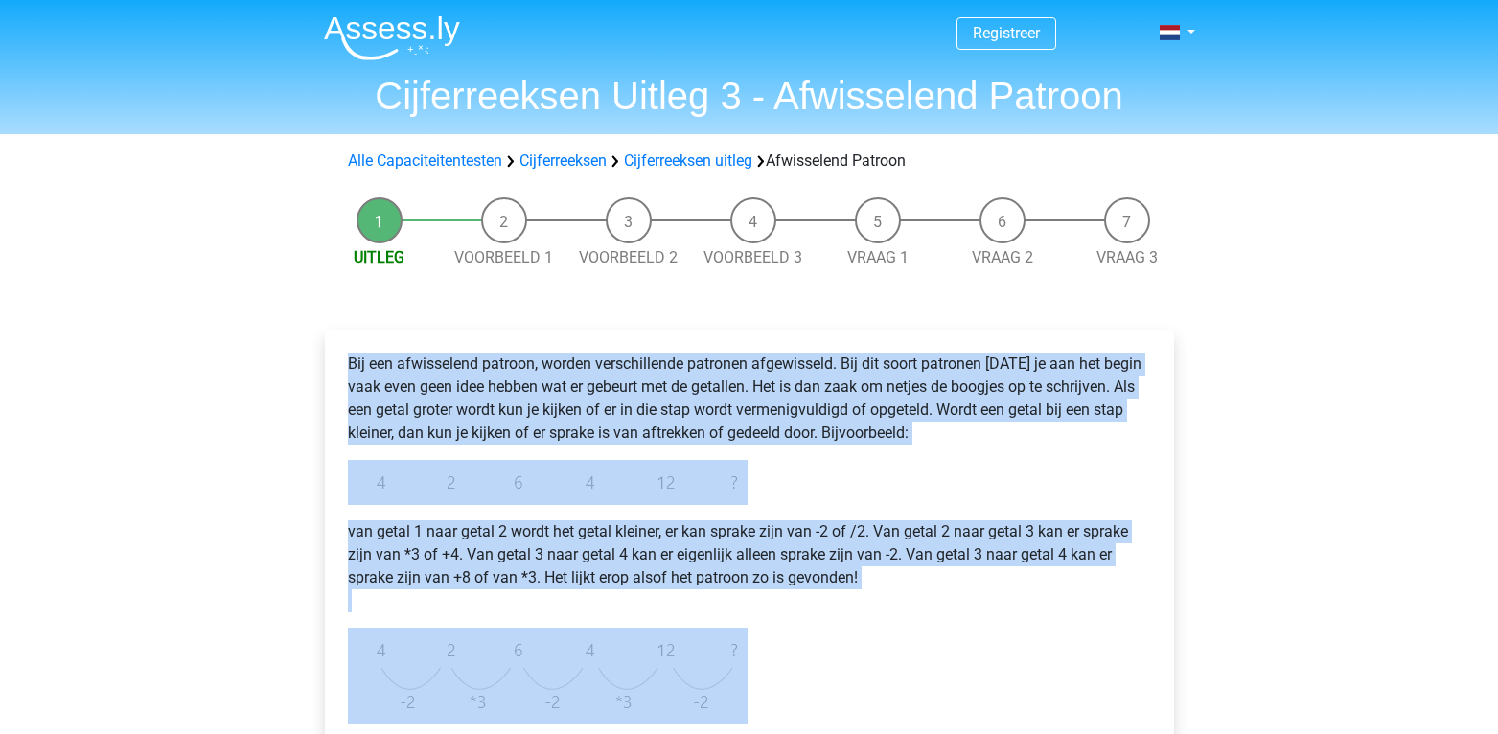
drag, startPoint x: 399, startPoint y: 395, endPoint x: 309, endPoint y: 345, distance: 102.1
click at [309, 345] on div "Bij een afwisselend patroon, worden verschillende patronen afgewisseld. Bij dit…" at bounding box center [749, 664] width 880 height 746
copy div "Bij een afwisselend patroon, worden verschillende patronen afgewisseld. Bij dit…"
click at [649, 488] on img at bounding box center [548, 482] width 400 height 45
click at [839, 430] on p "Bij een afwisselend patroon, worden verschillende patronen afgewisseld. Bij dit…" at bounding box center [749, 399] width 803 height 92
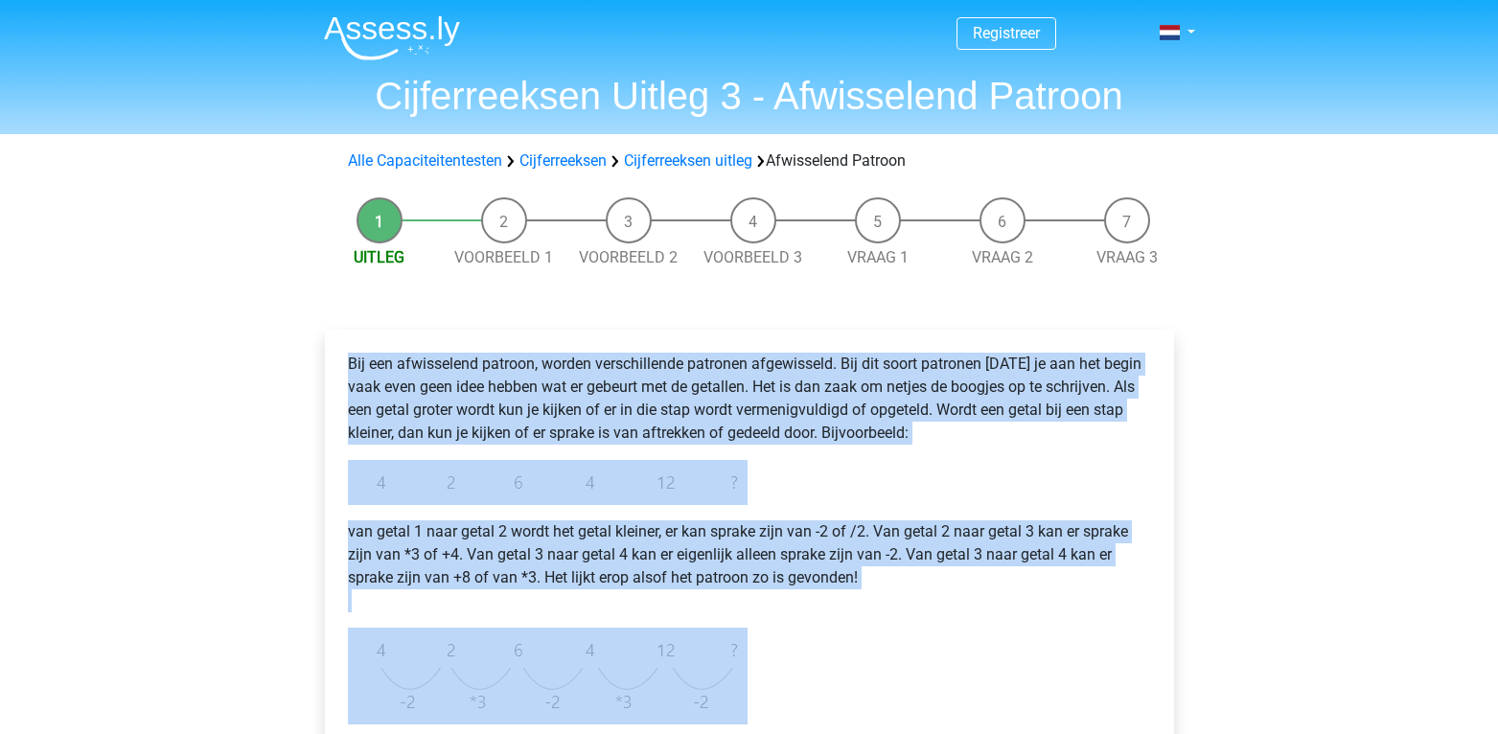
click at [954, 471] on div "Bij een afwisselend patroon, worden verschillende patronen afgewisseld. Bij dit…" at bounding box center [749, 619] width 818 height 548
click at [1109, 362] on p "Bij een afwisselend patroon, worden verschillende patronen afgewisseld. Bij dit…" at bounding box center [749, 399] width 803 height 92
click at [1108, 361] on p "Bij een afwisselend patroon, worden verschillende patronen afgewisseld. Bij dit…" at bounding box center [749, 399] width 803 height 92
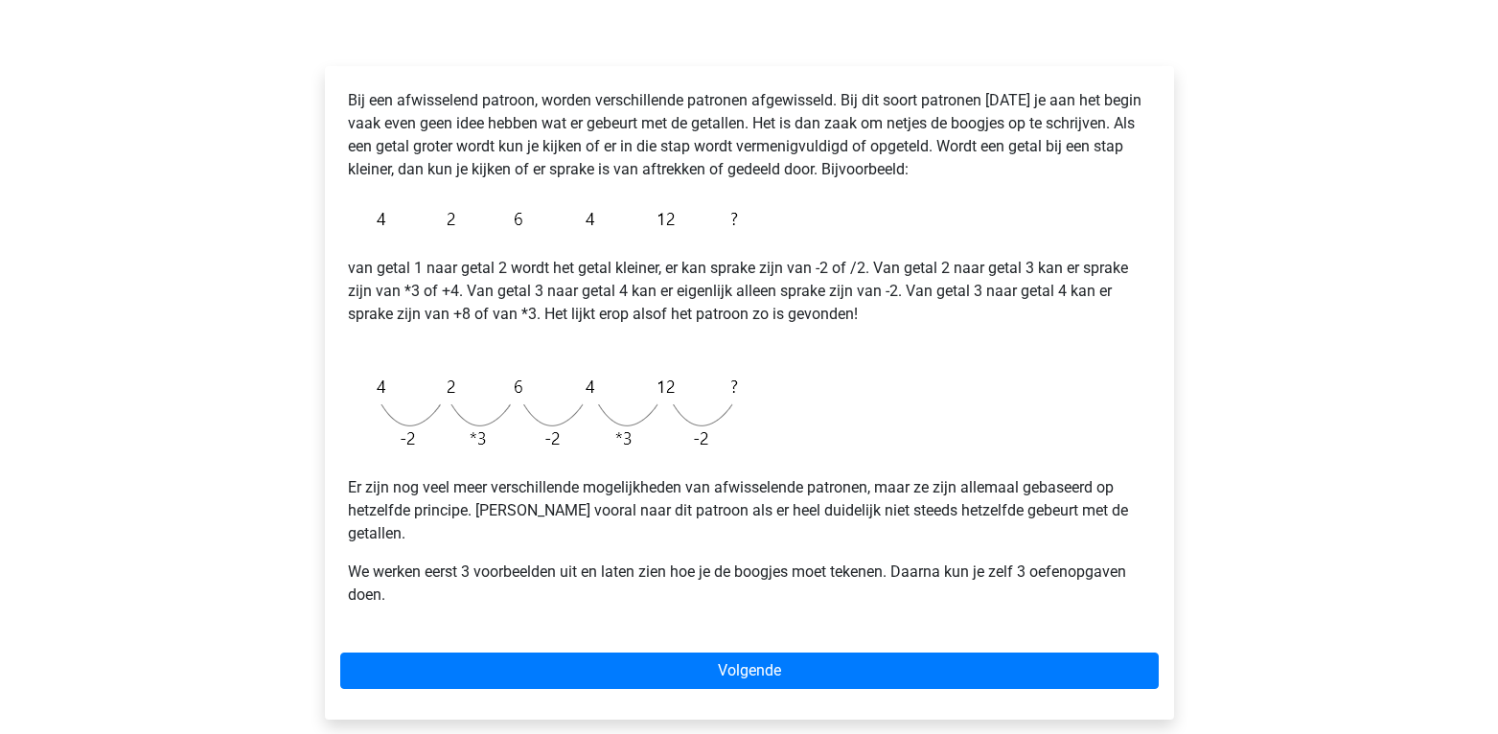
scroll to position [264, 0]
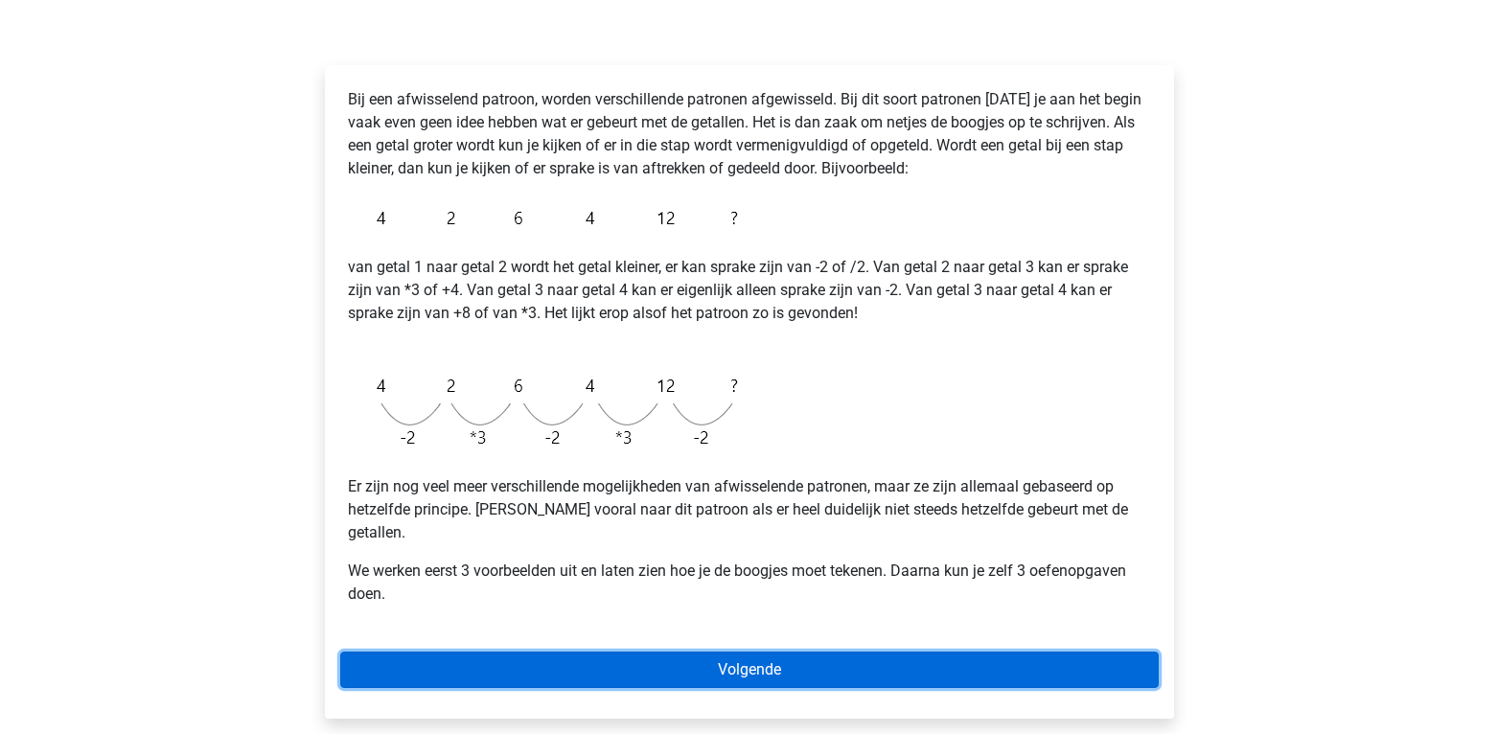
click at [757, 656] on link "Volgende" at bounding box center [749, 670] width 818 height 36
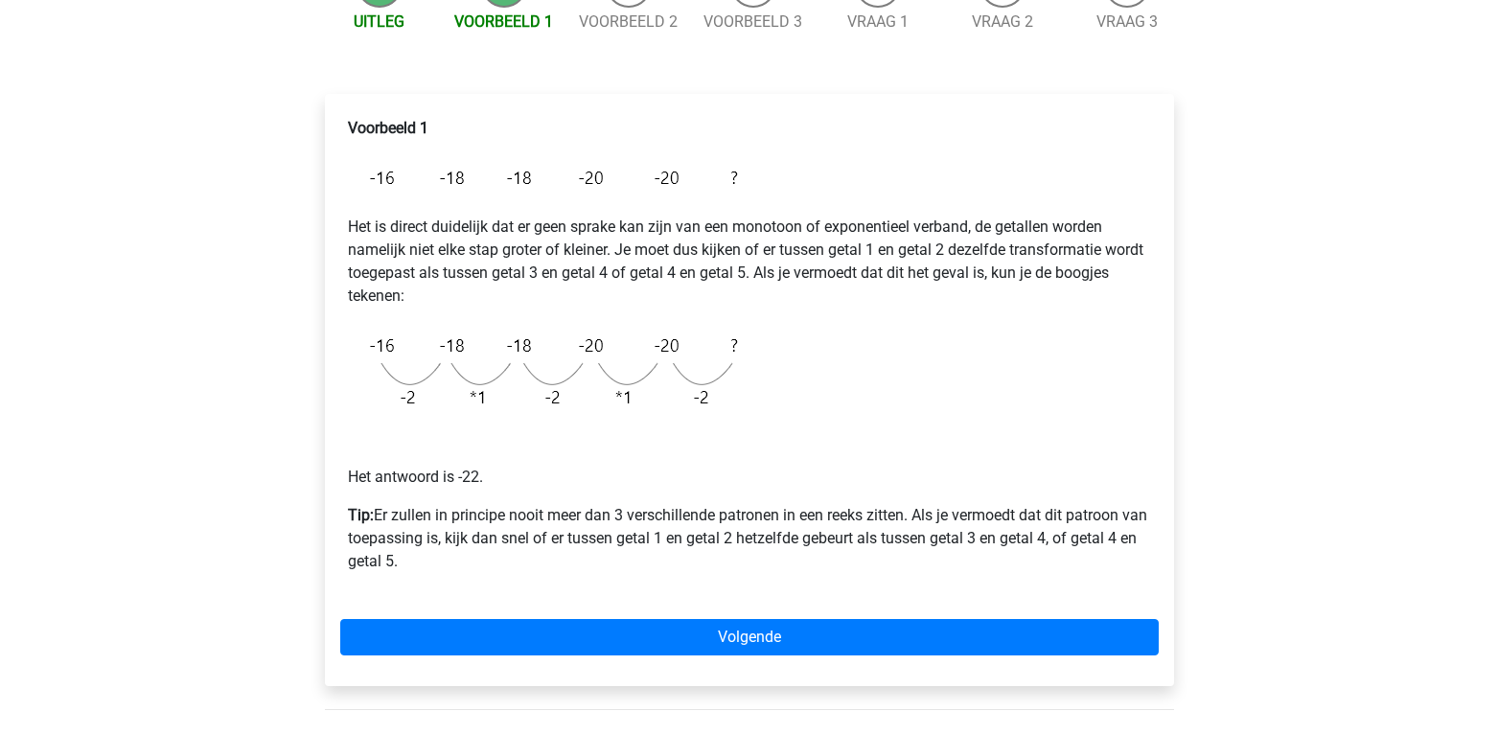
scroll to position [273, 0]
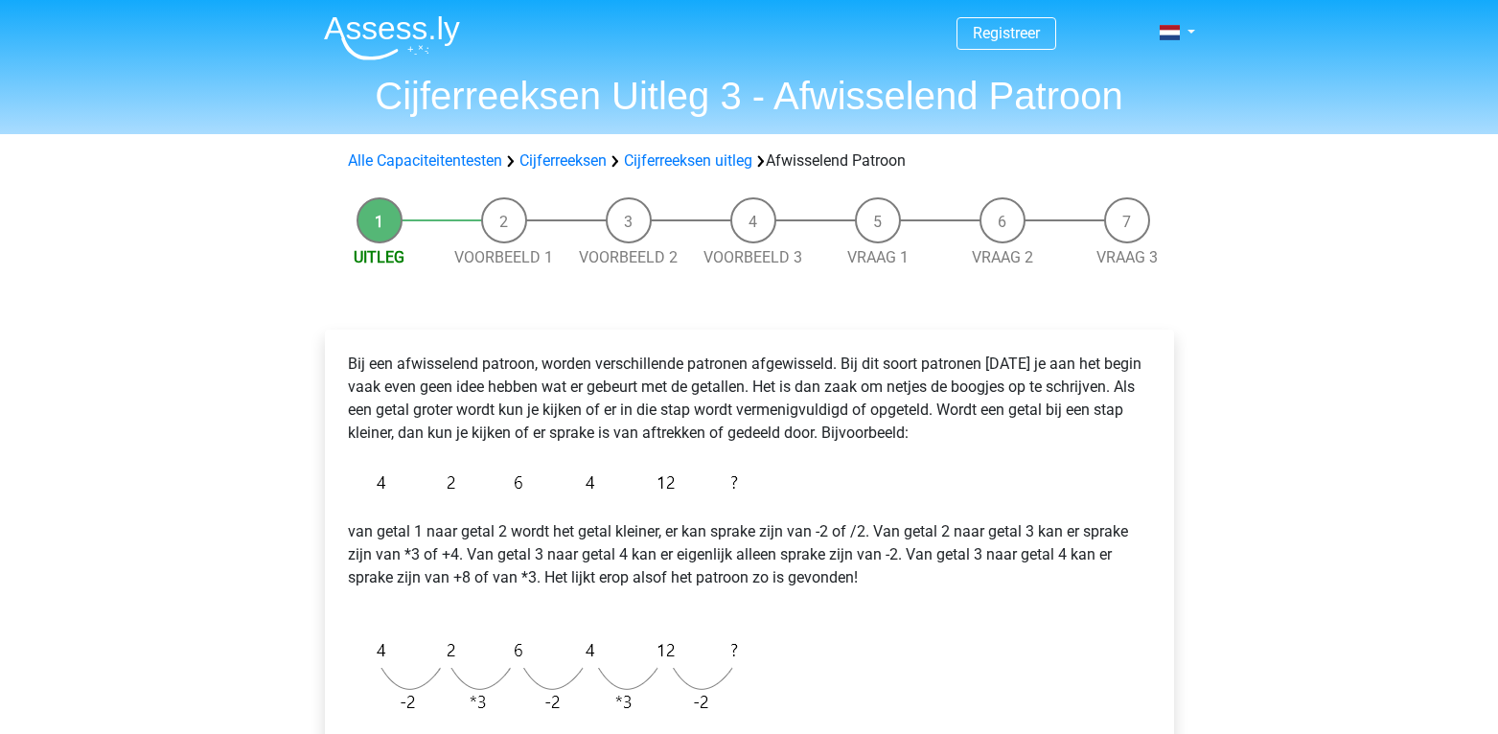
scroll to position [264, 0]
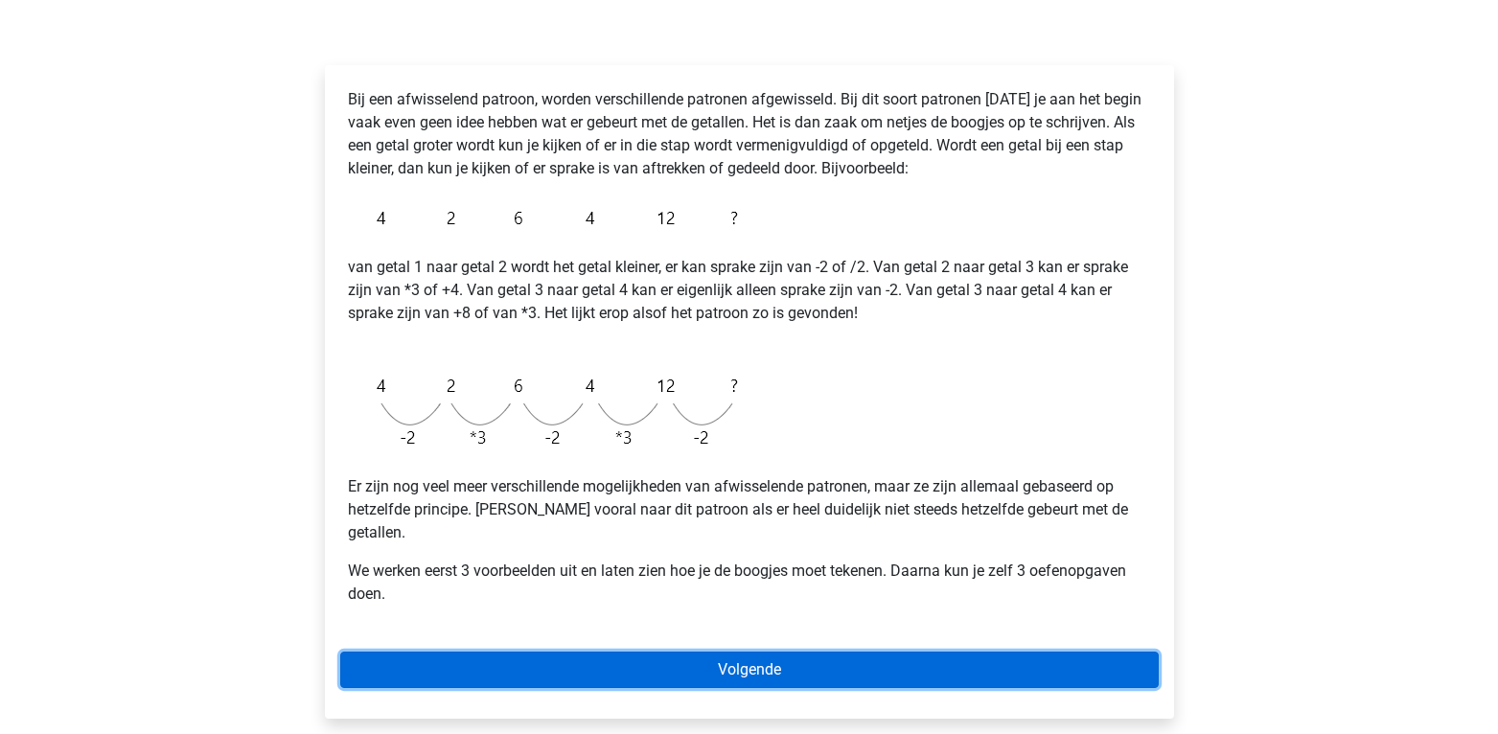
click at [693, 652] on link "Volgende" at bounding box center [749, 670] width 818 height 36
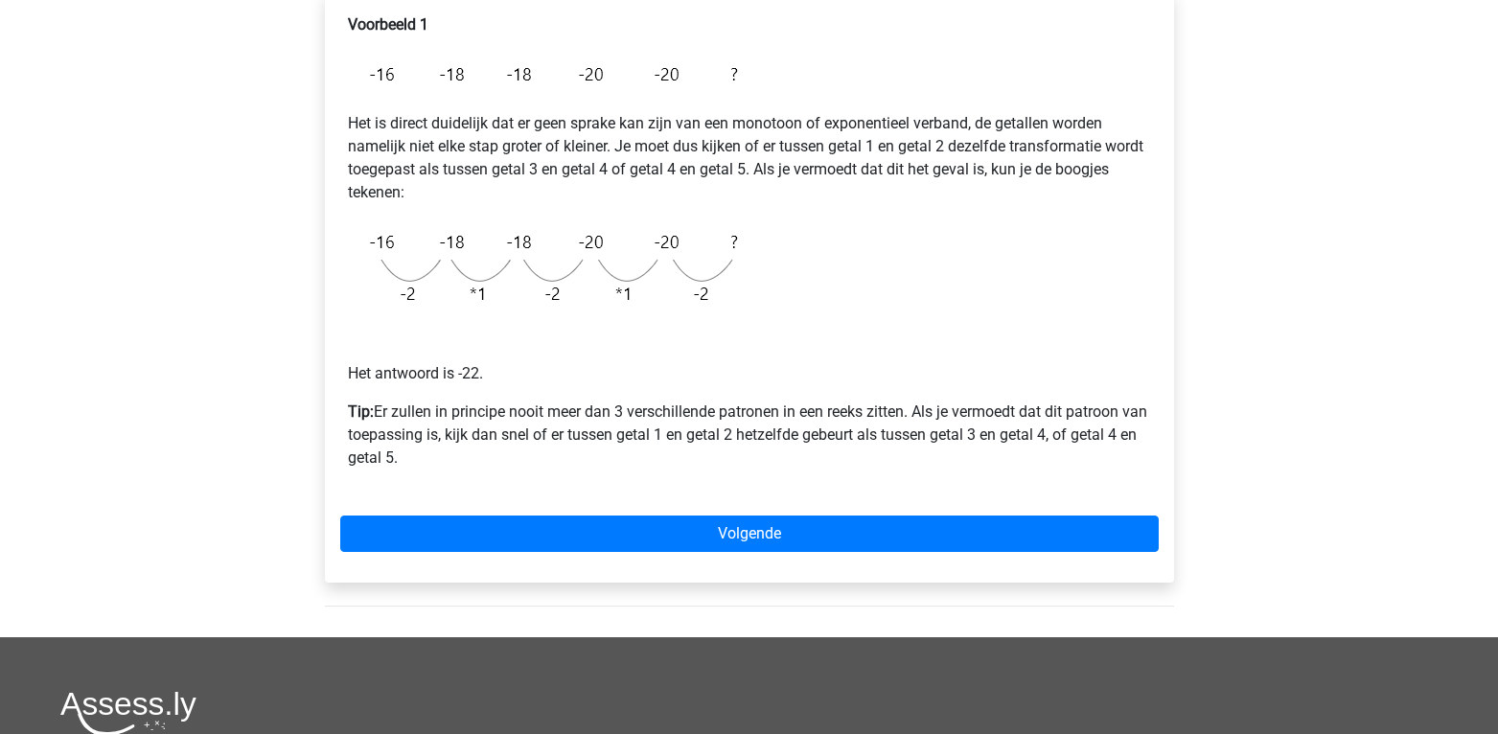
scroll to position [342, 0]
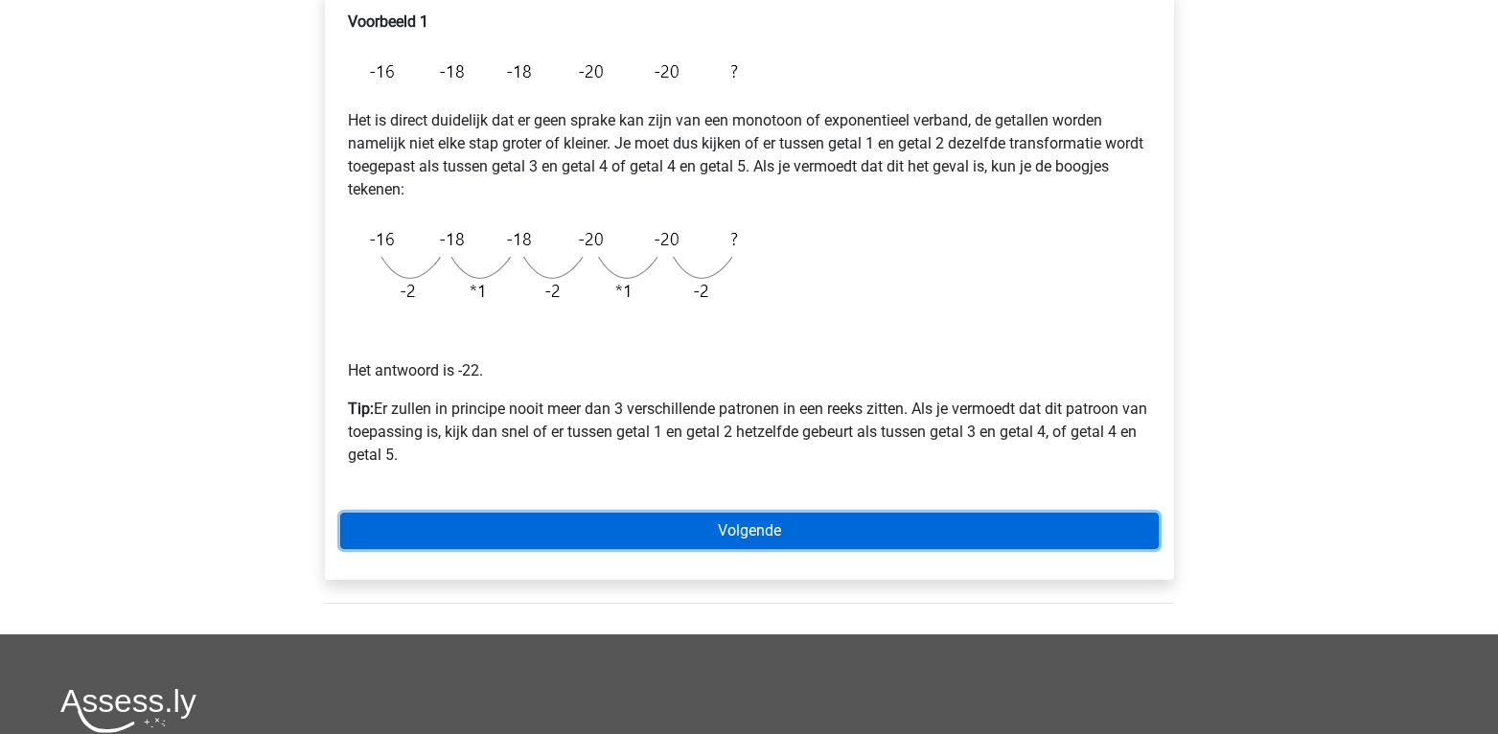
click at [767, 527] on link "Volgende" at bounding box center [749, 531] width 818 height 36
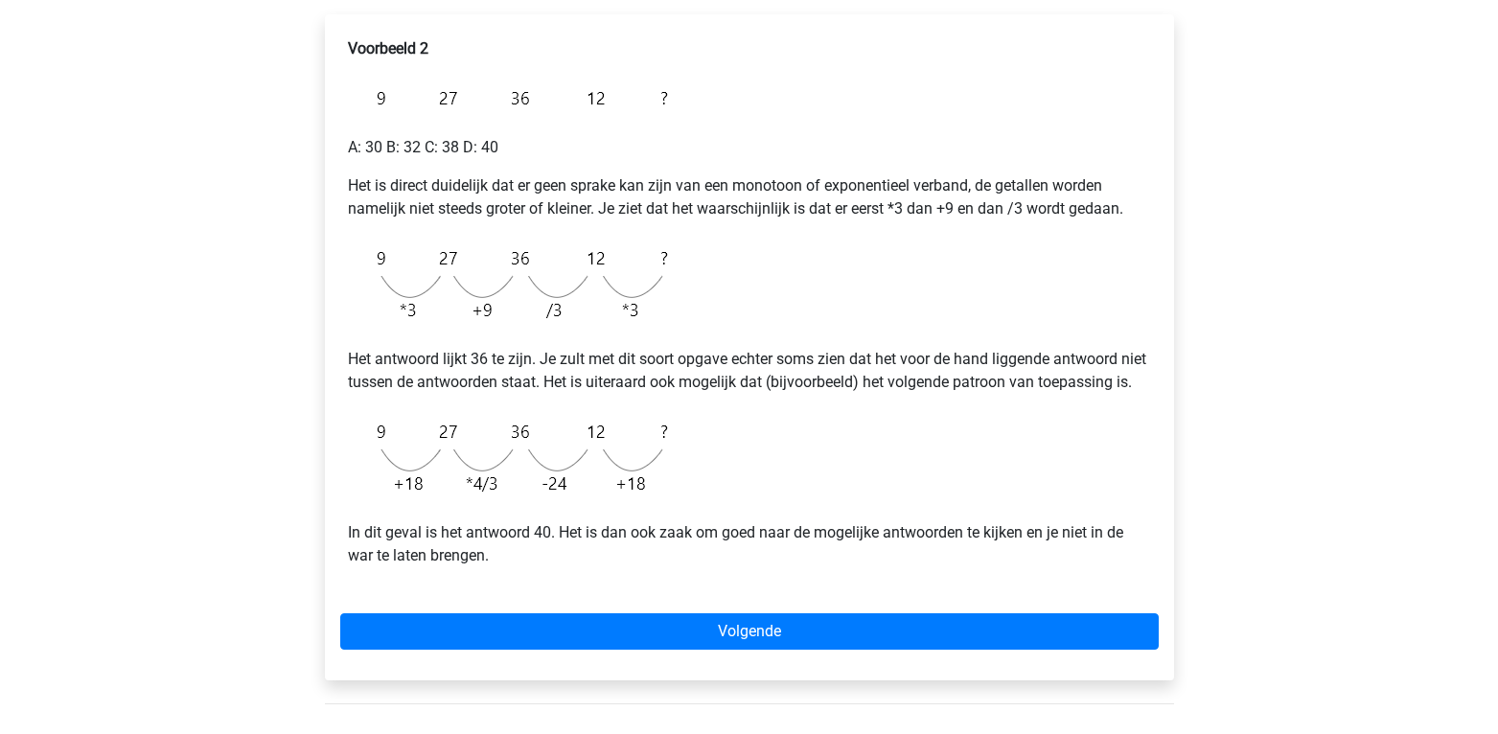
scroll to position [316, 0]
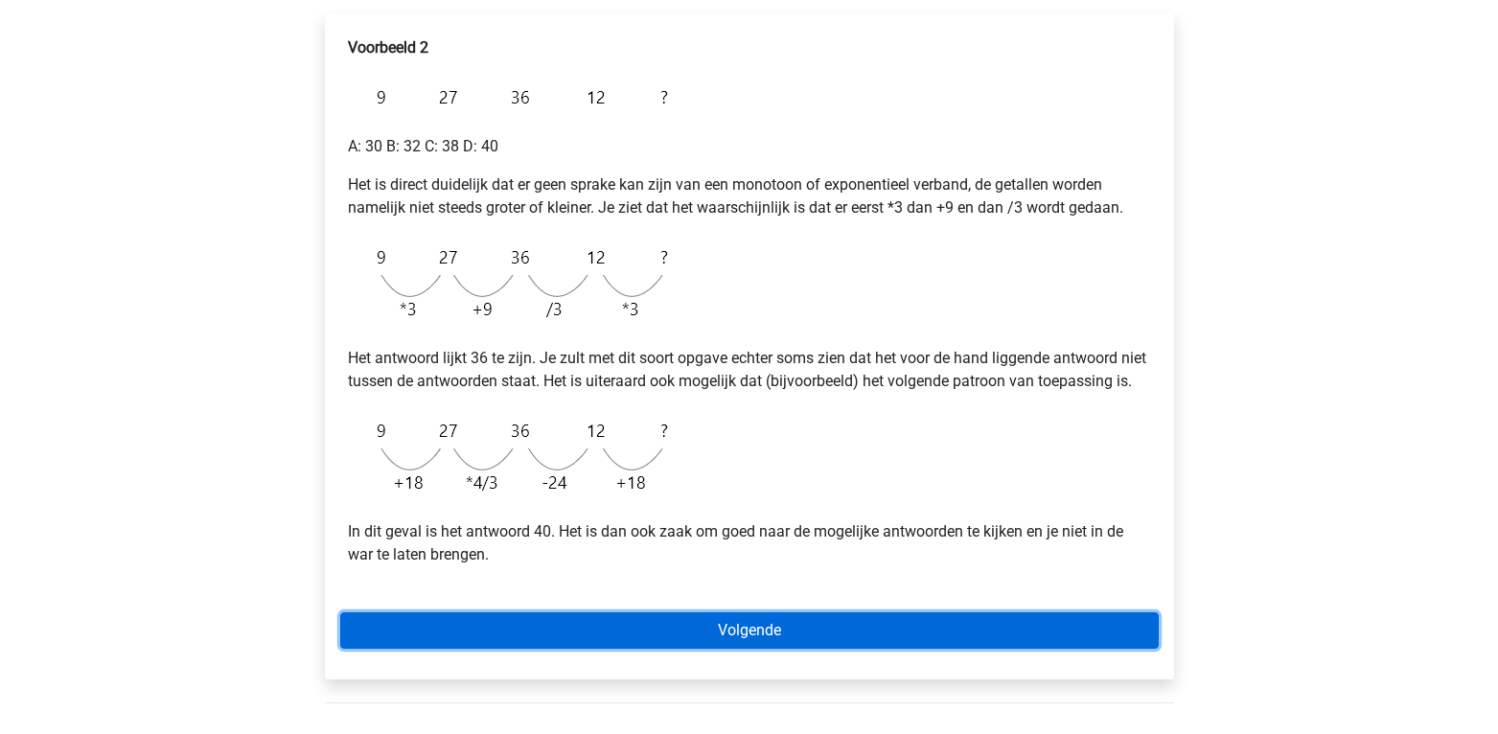
click at [538, 649] on link "Volgende" at bounding box center [749, 630] width 818 height 36
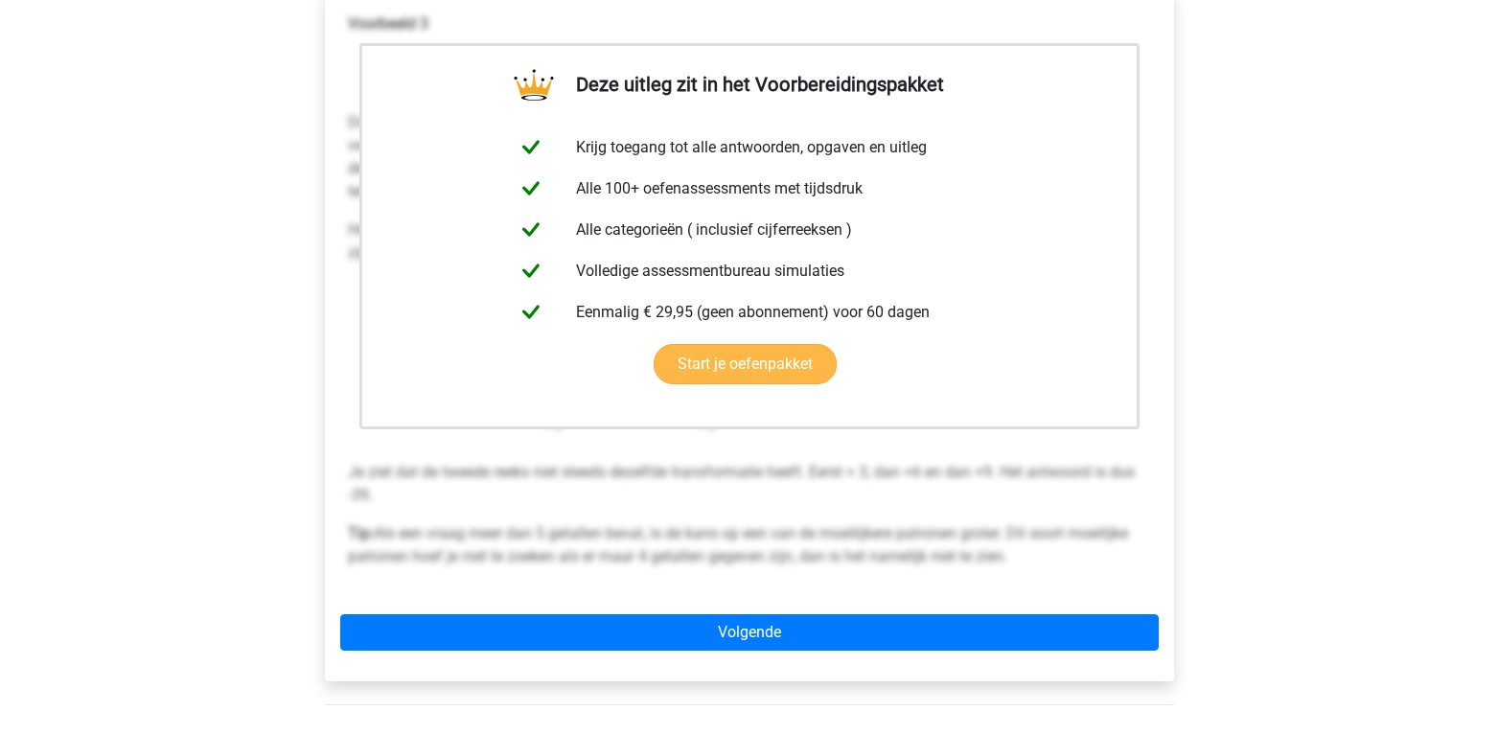
scroll to position [411, 0]
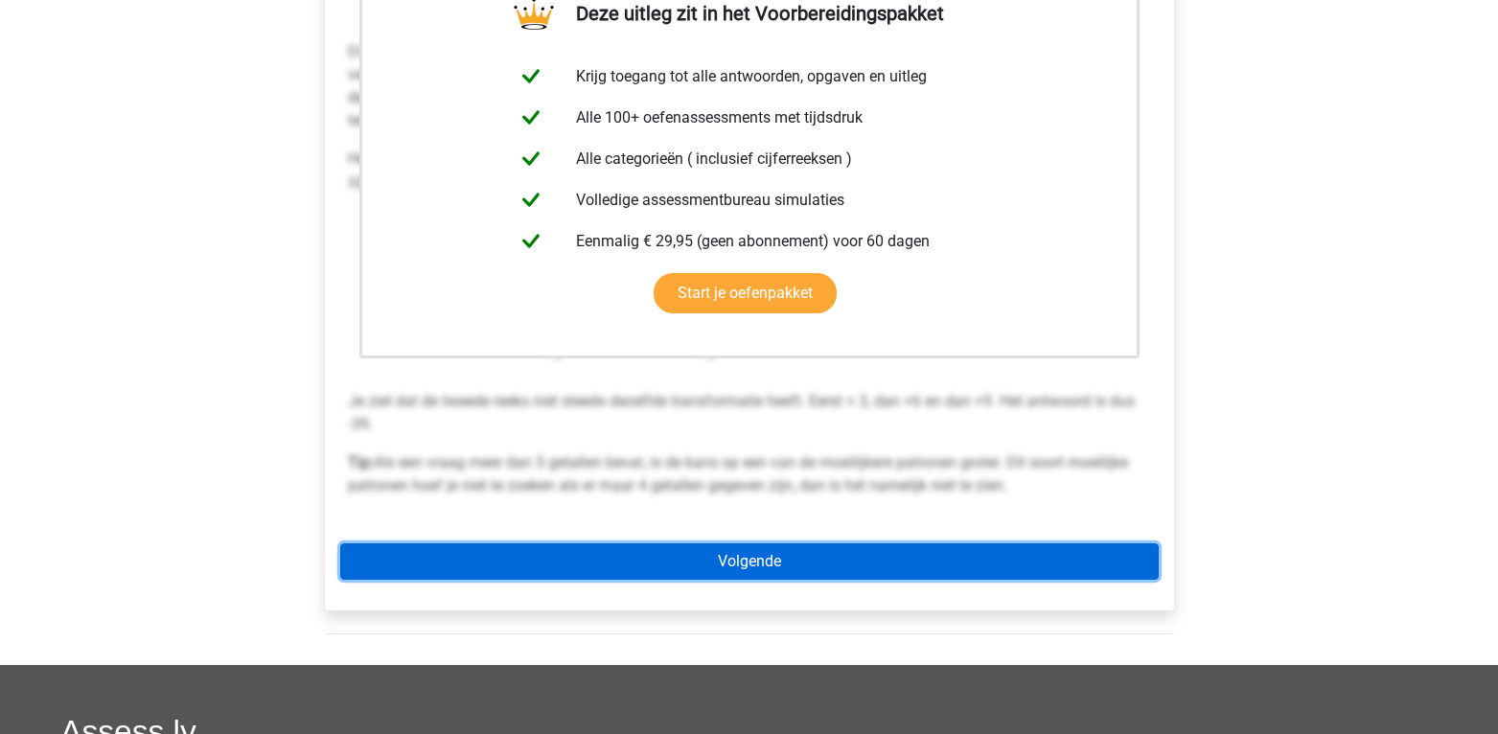
click at [776, 572] on link "Volgende" at bounding box center [749, 561] width 818 height 36
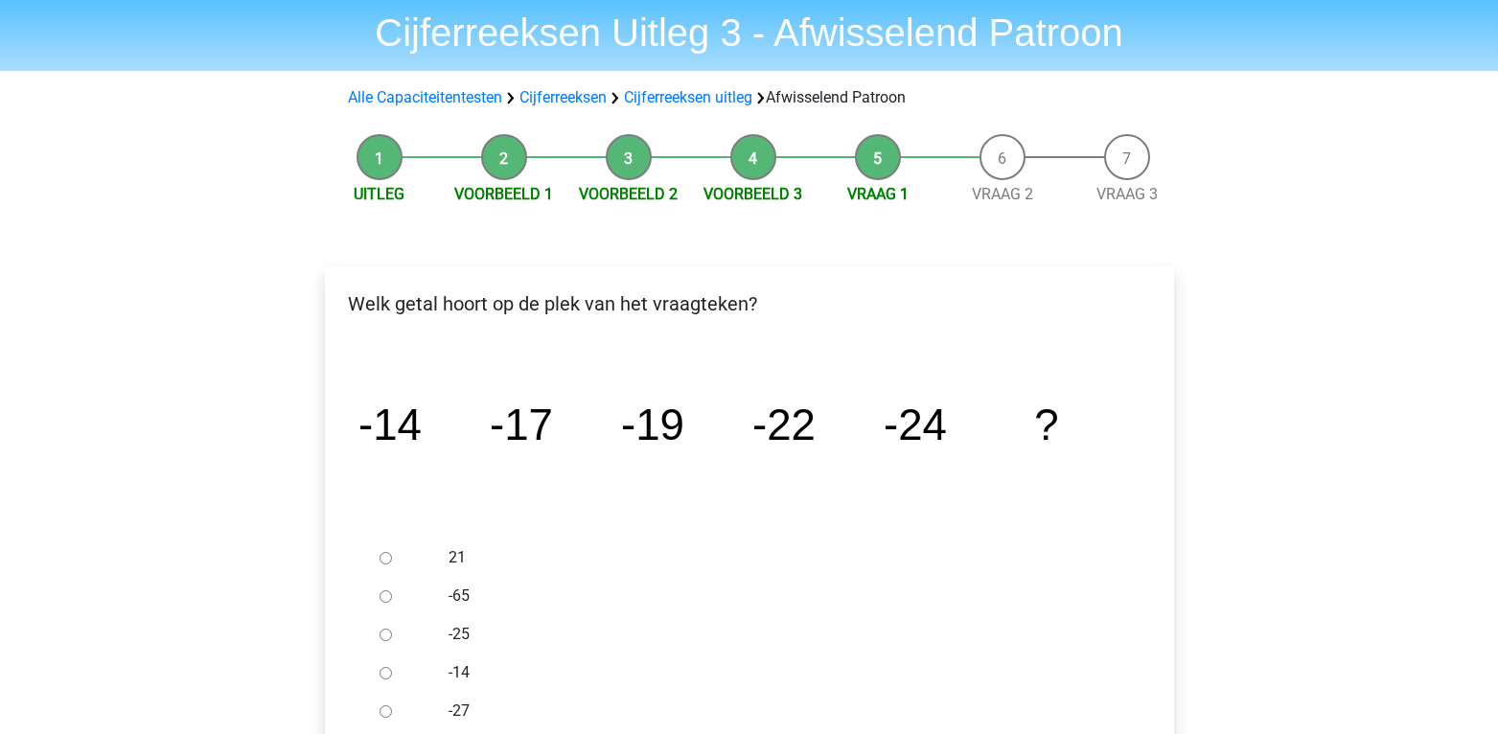
scroll to position [65, 0]
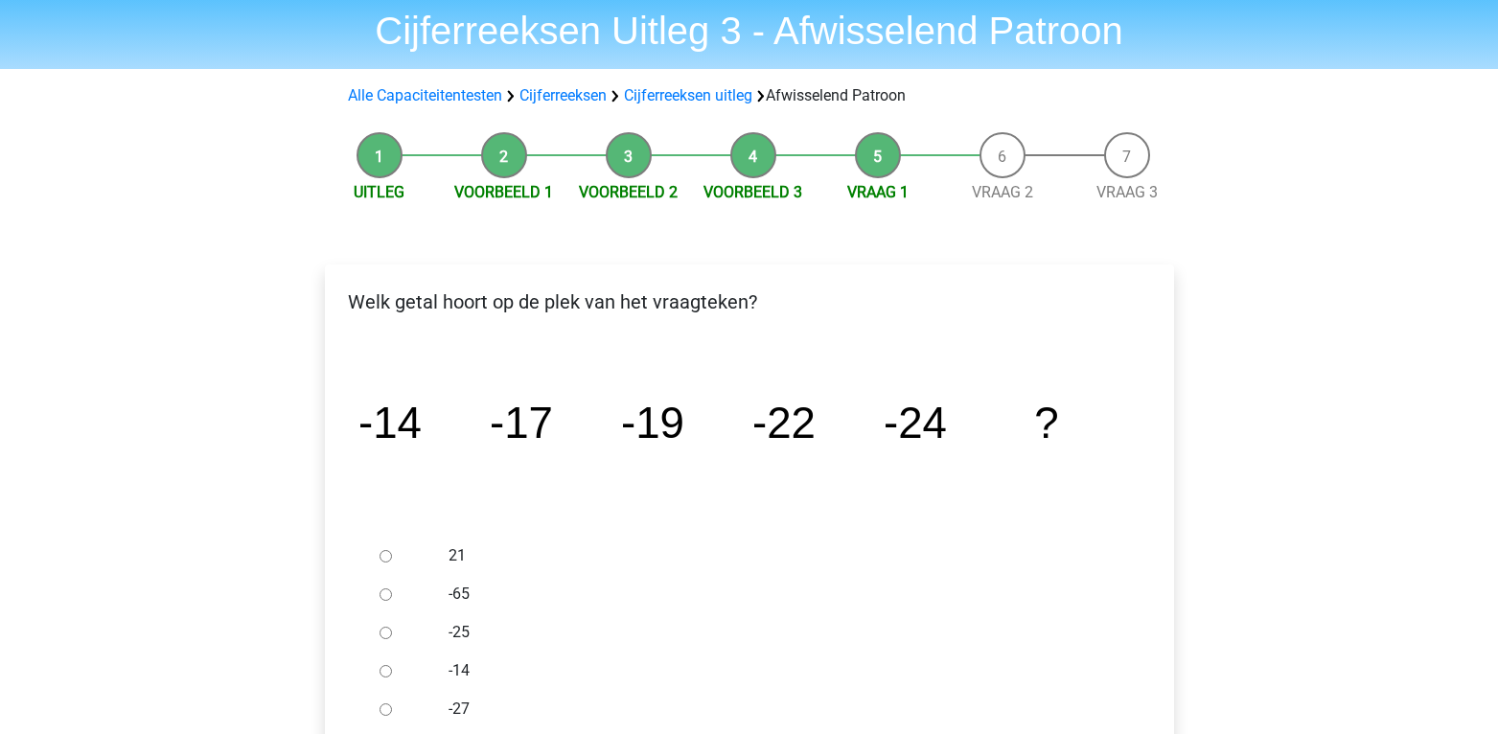
click at [388, 710] on input "-27" at bounding box center [385, 709] width 12 height 12
radio input "true"
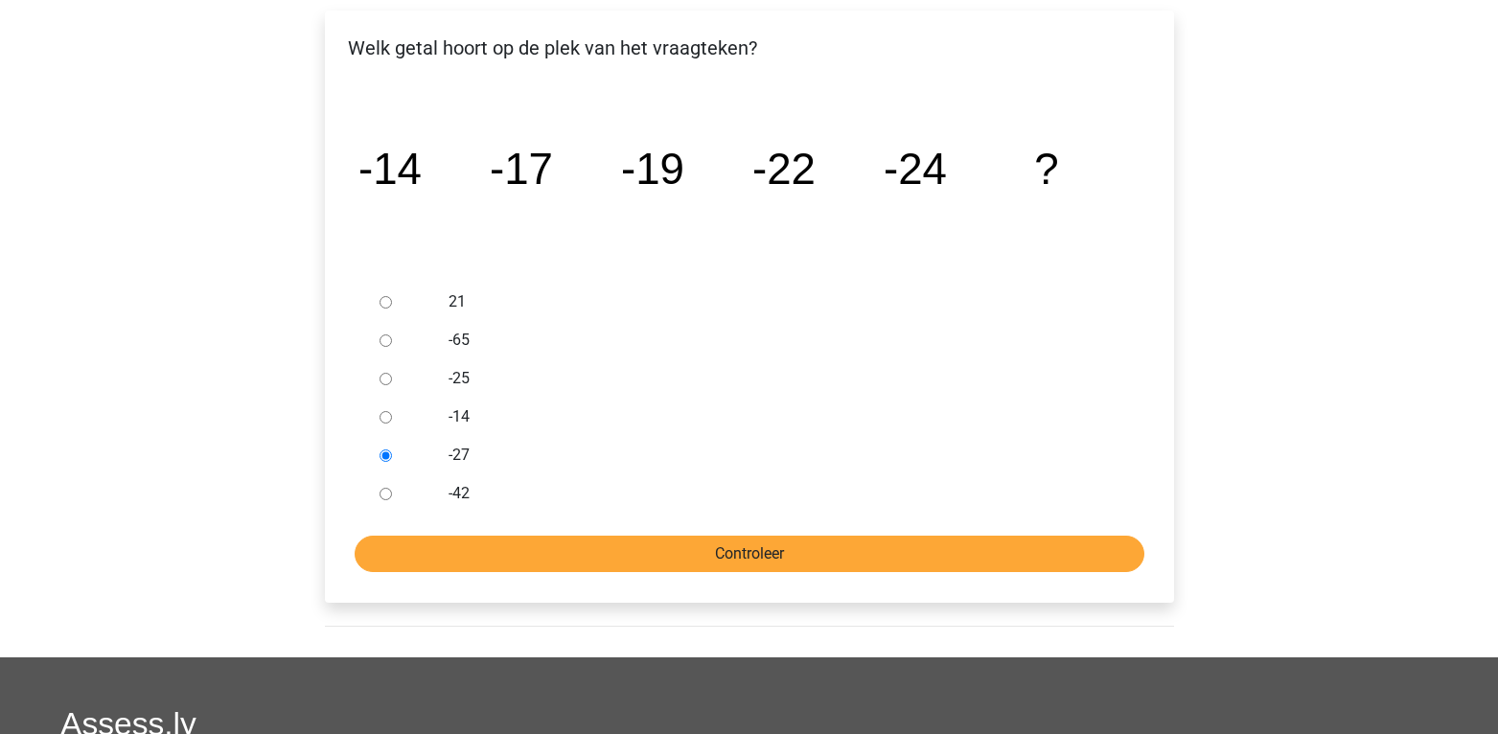
scroll to position [343, 0]
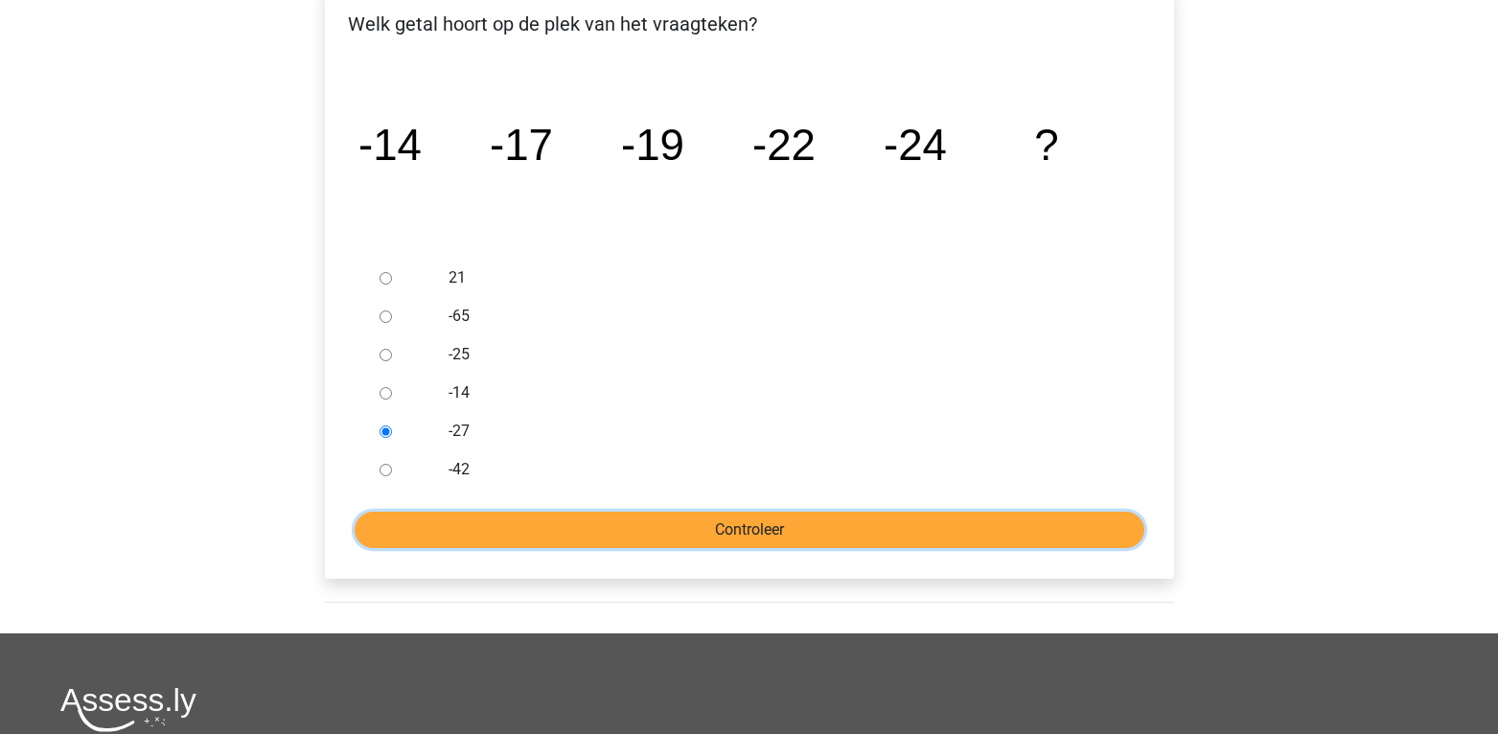
click at [671, 517] on input "Controleer" at bounding box center [750, 530] width 790 height 36
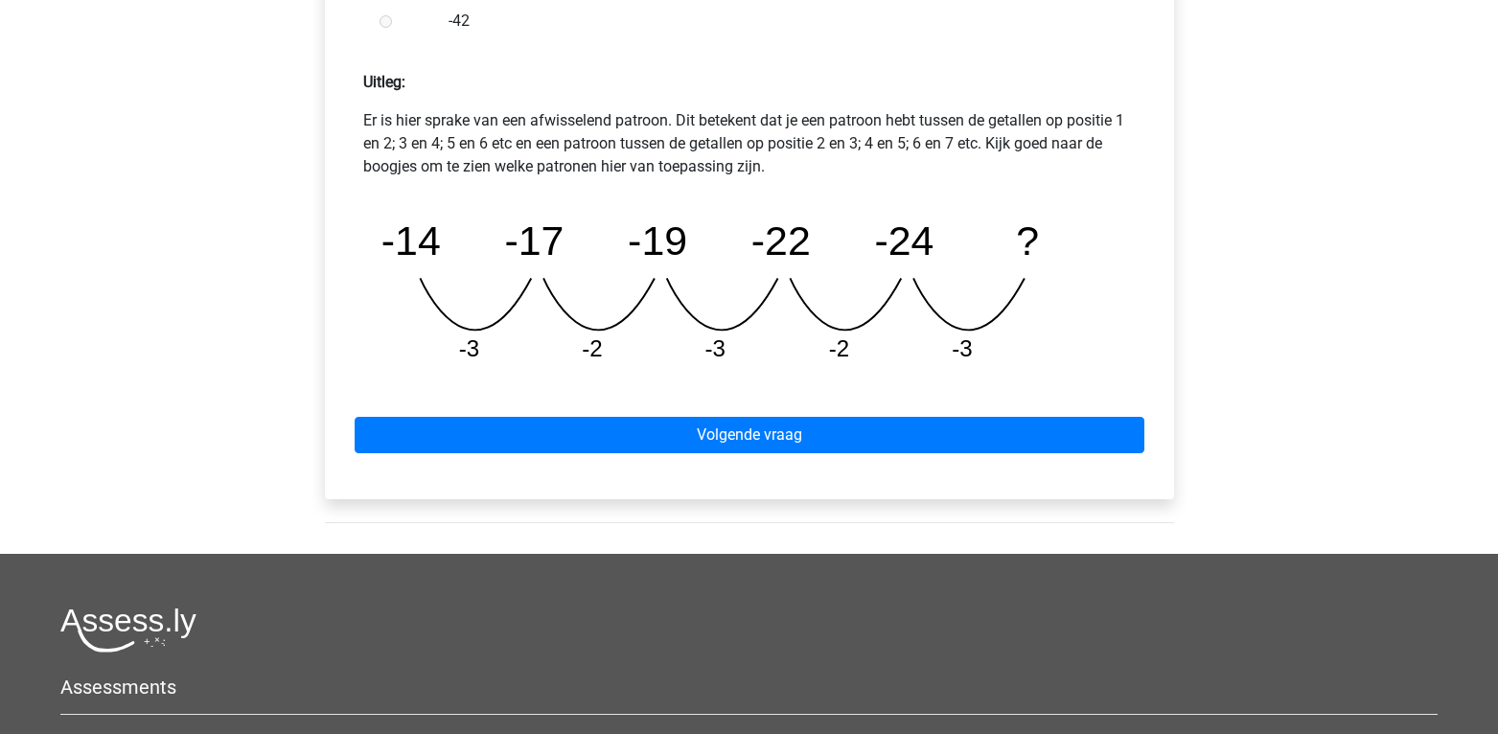
scroll to position [898, 0]
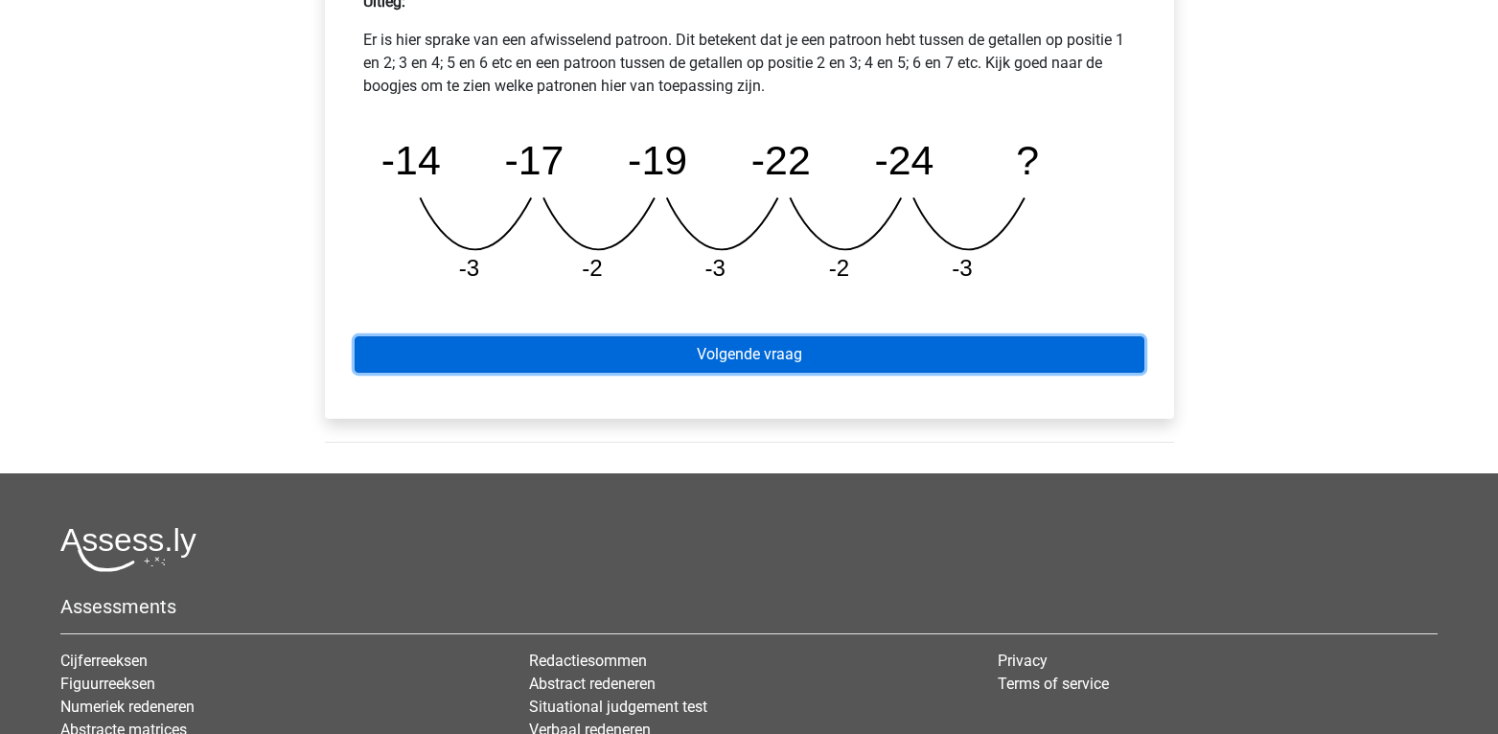
click at [763, 342] on link "Volgende vraag" at bounding box center [750, 354] width 790 height 36
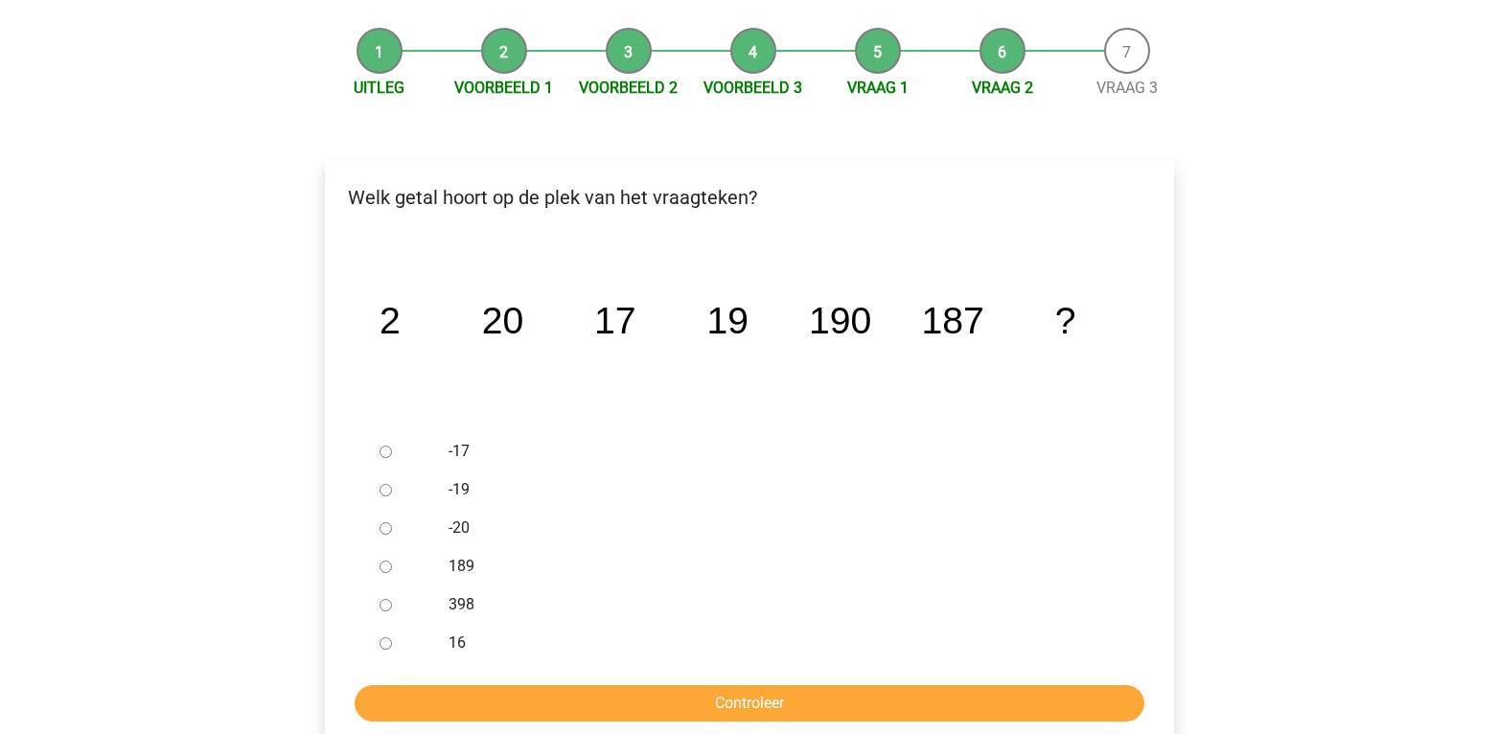
scroll to position [171, 0]
click at [461, 525] on label "-20" at bounding box center [779, 526] width 663 height 23
click at [392, 525] on input "-20" at bounding box center [385, 527] width 12 height 12
radio input "true"
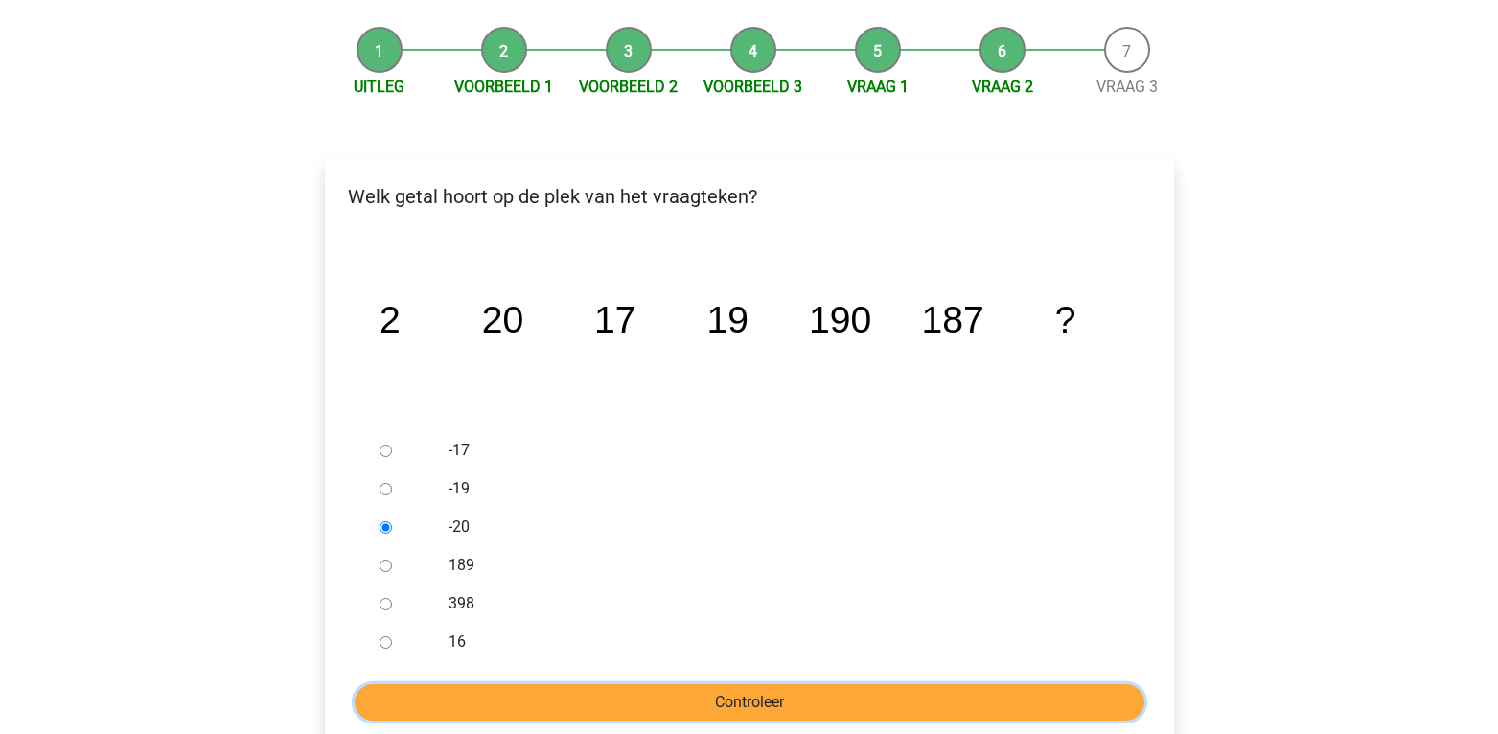
click at [594, 686] on input "Controleer" at bounding box center [750, 702] width 790 height 36
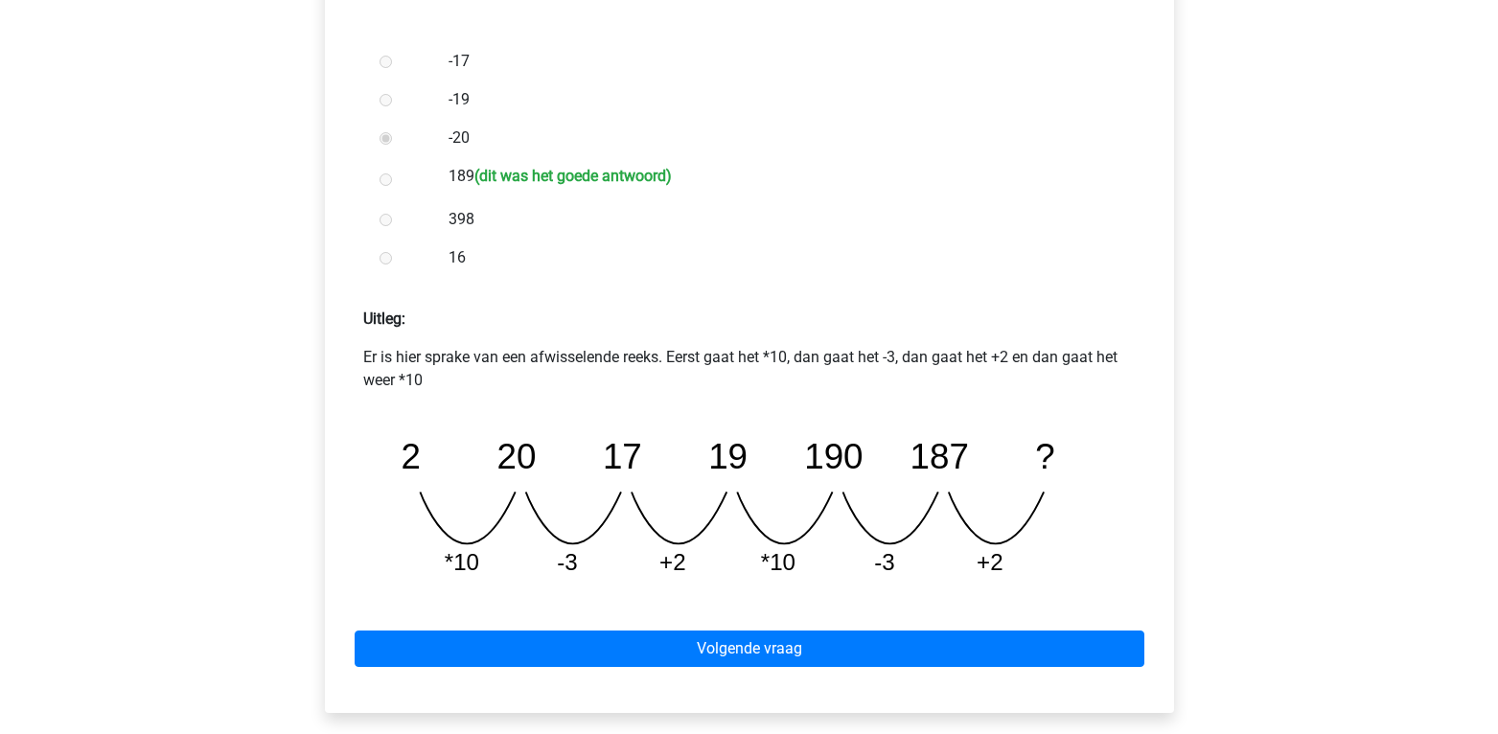
scroll to position [561, 0]
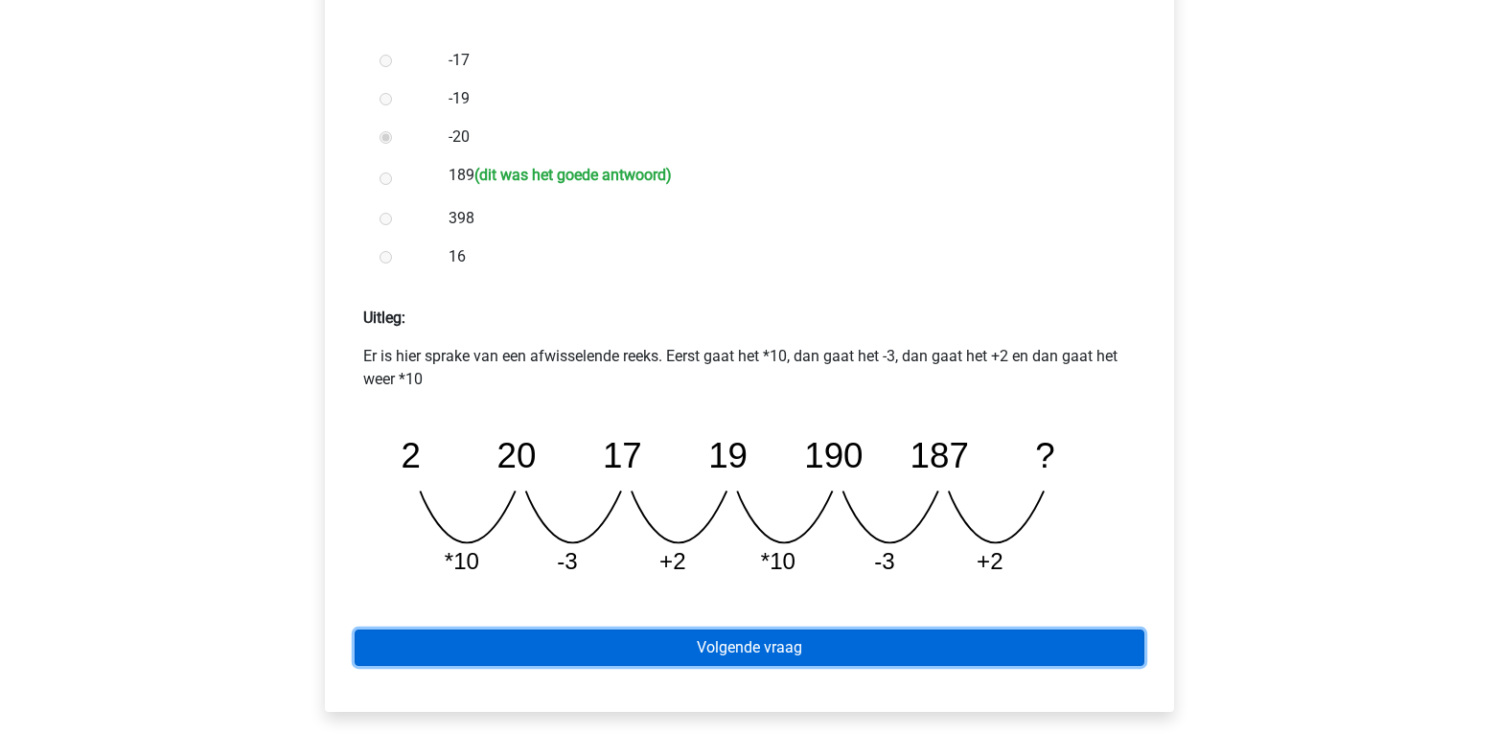
click at [723, 647] on link "Volgende vraag" at bounding box center [750, 648] width 790 height 36
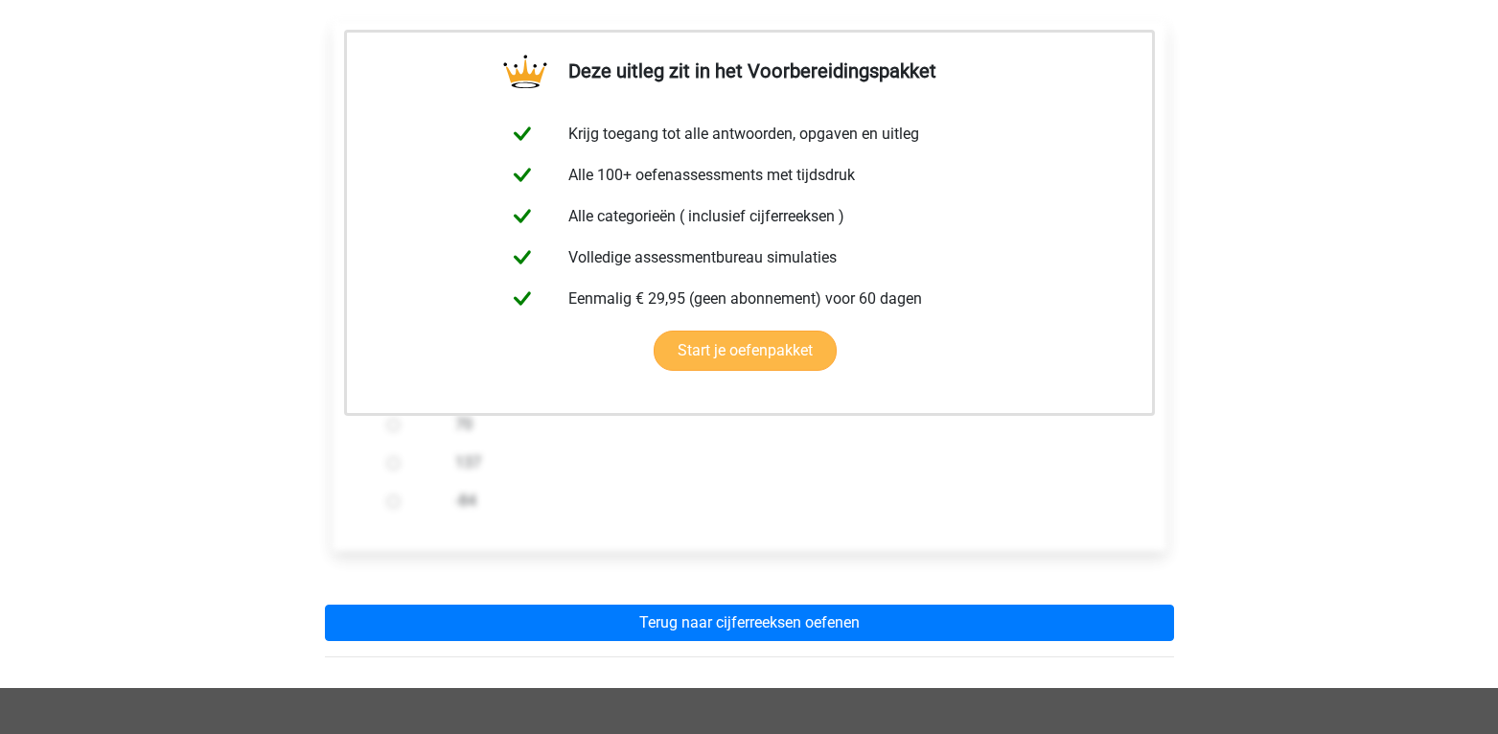
scroll to position [525, 0]
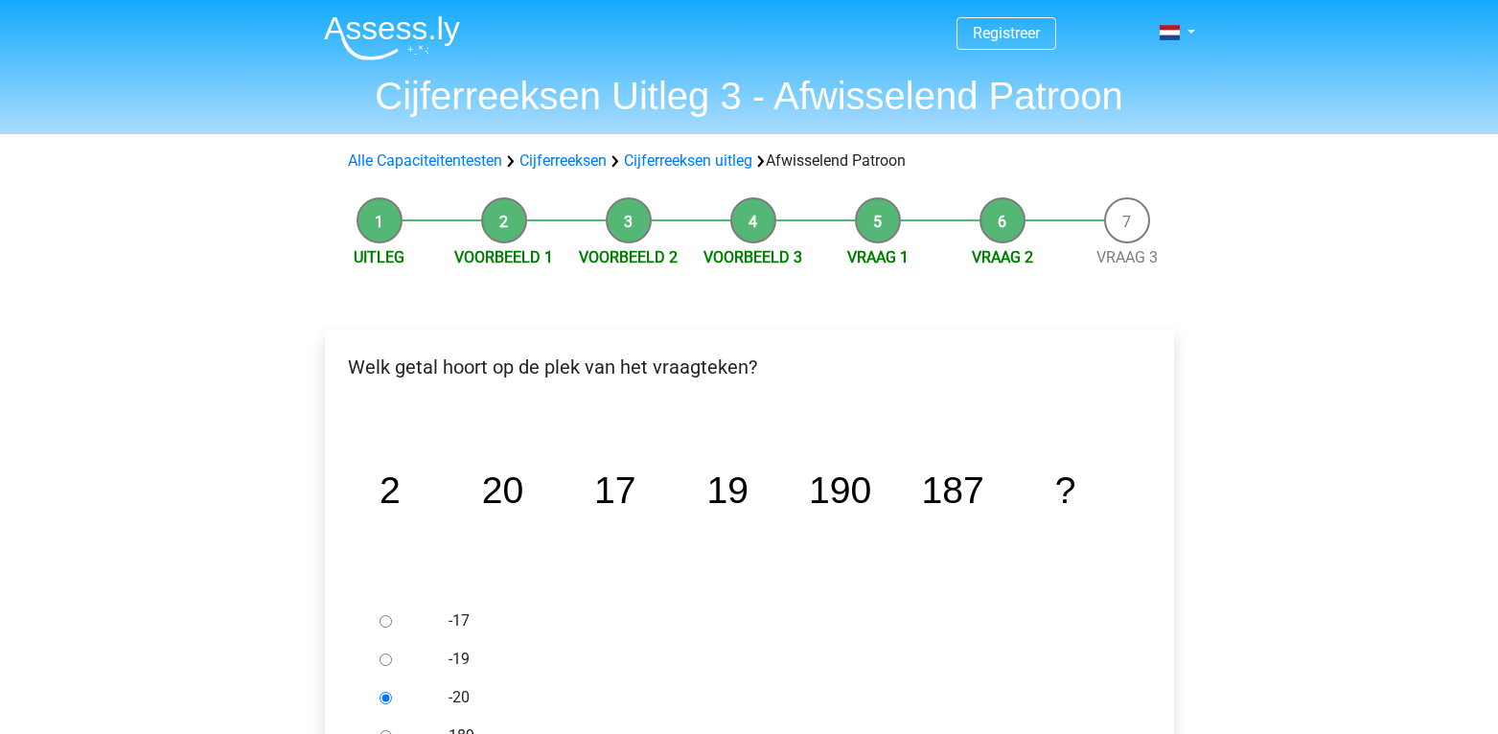
scroll to position [171, 0]
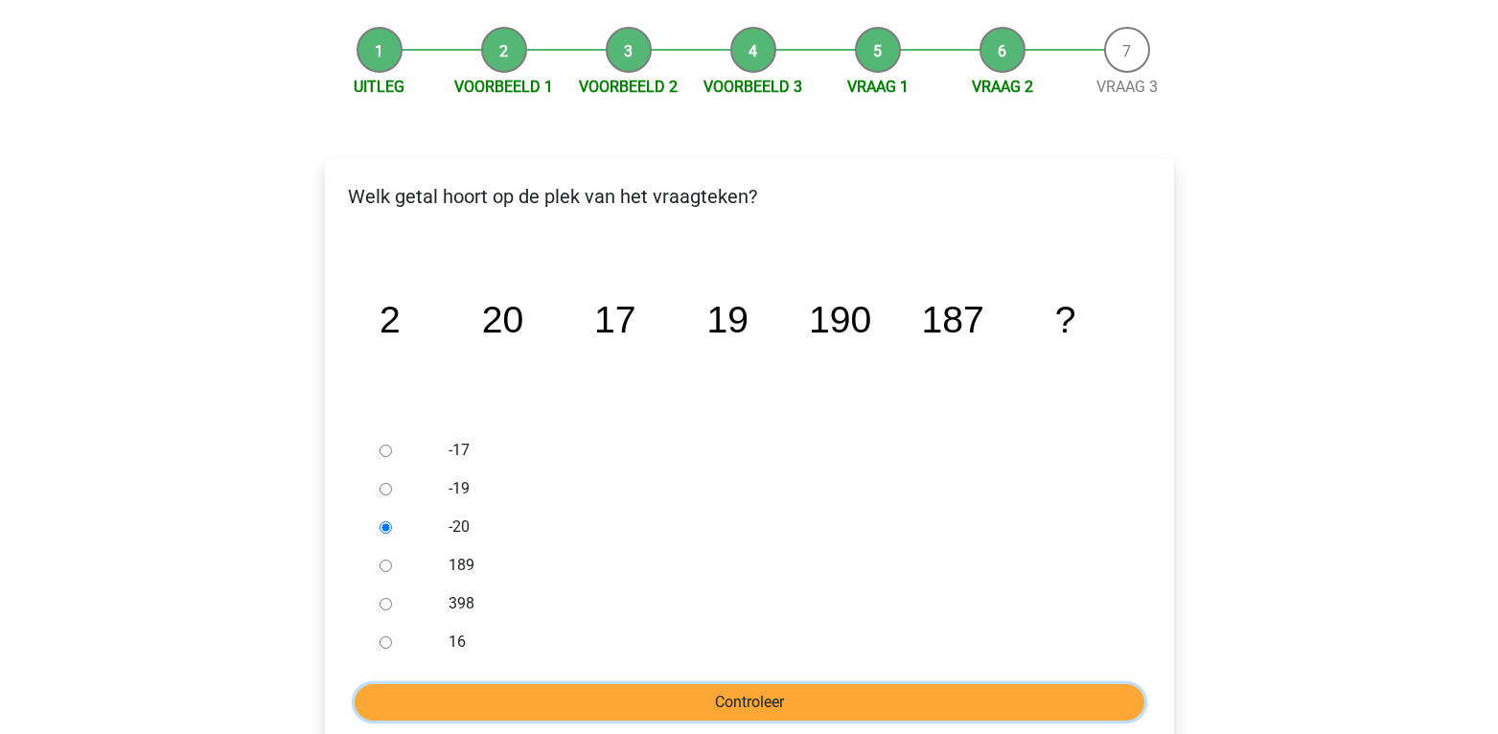
click at [719, 703] on input "Controleer" at bounding box center [750, 702] width 790 height 36
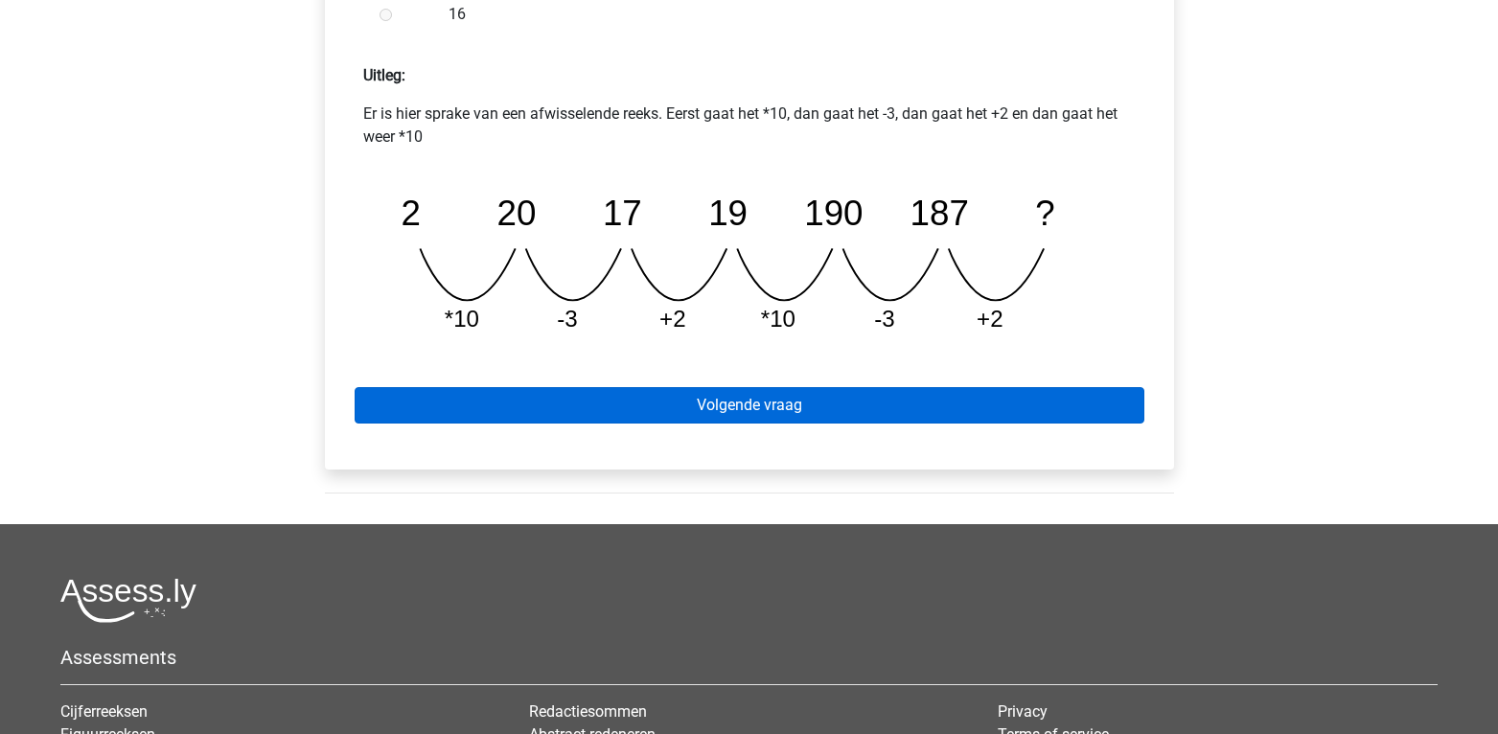
scroll to position [804, 0]
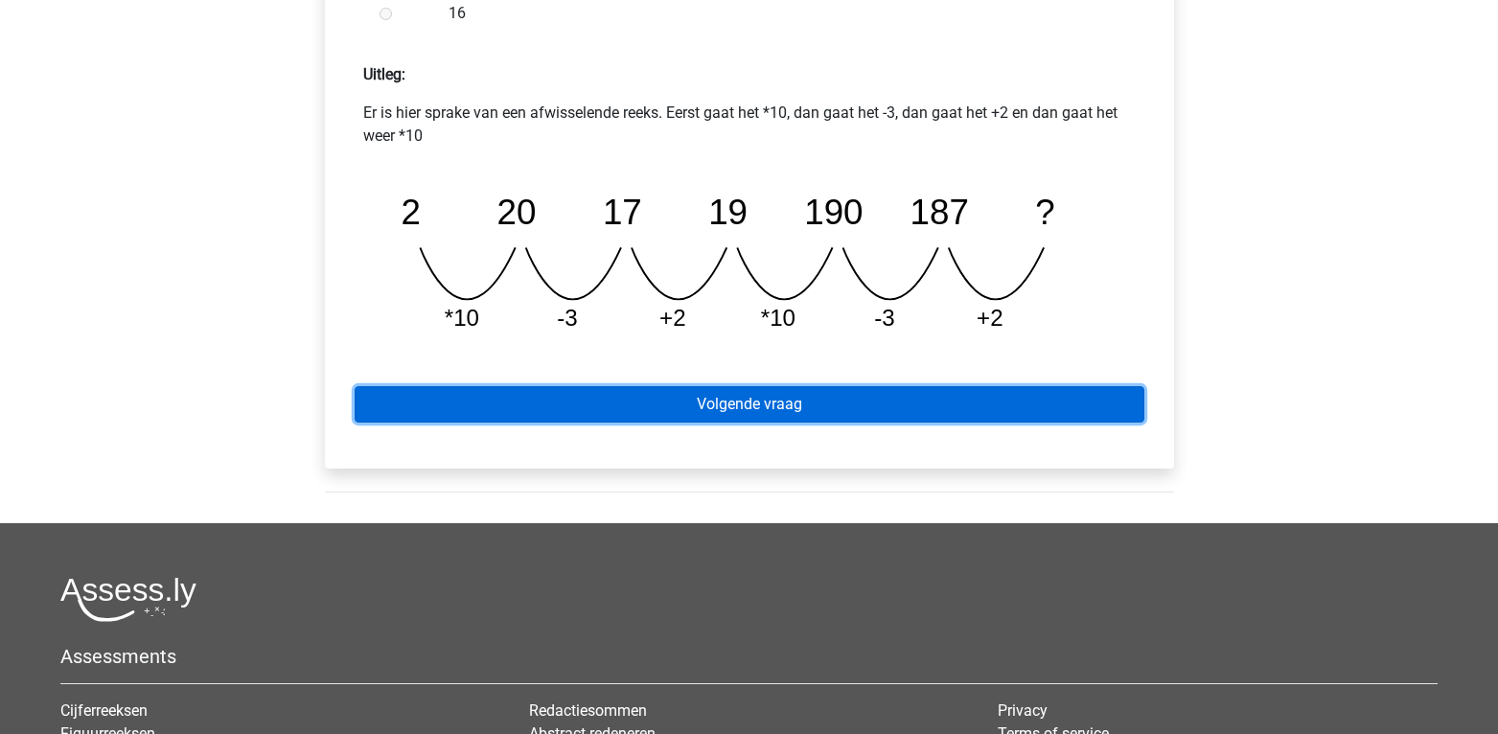
click at [770, 407] on link "Volgende vraag" at bounding box center [750, 404] width 790 height 36
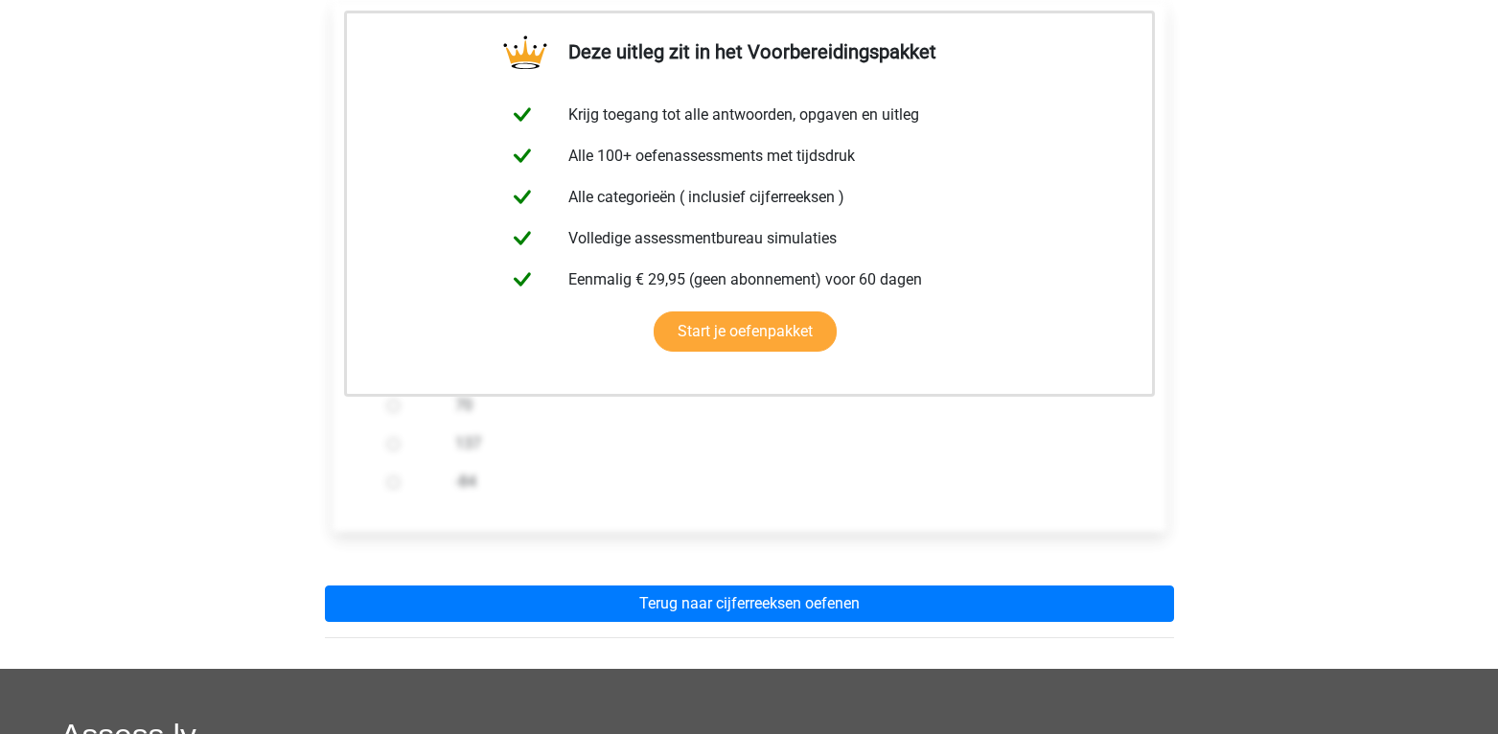
scroll to position [339, 0]
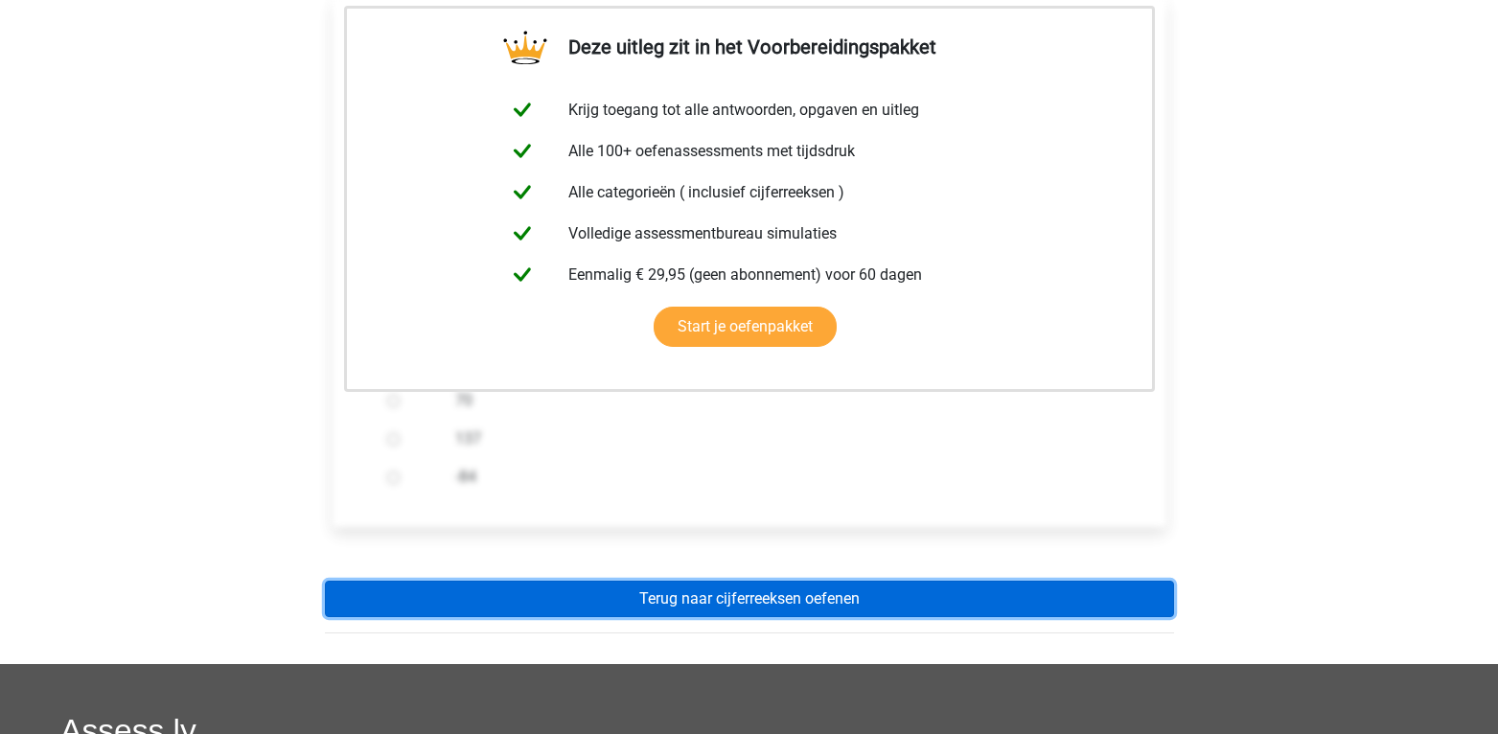
click at [775, 596] on link "Terug naar cijferreeksen oefenen" at bounding box center [749, 599] width 849 height 36
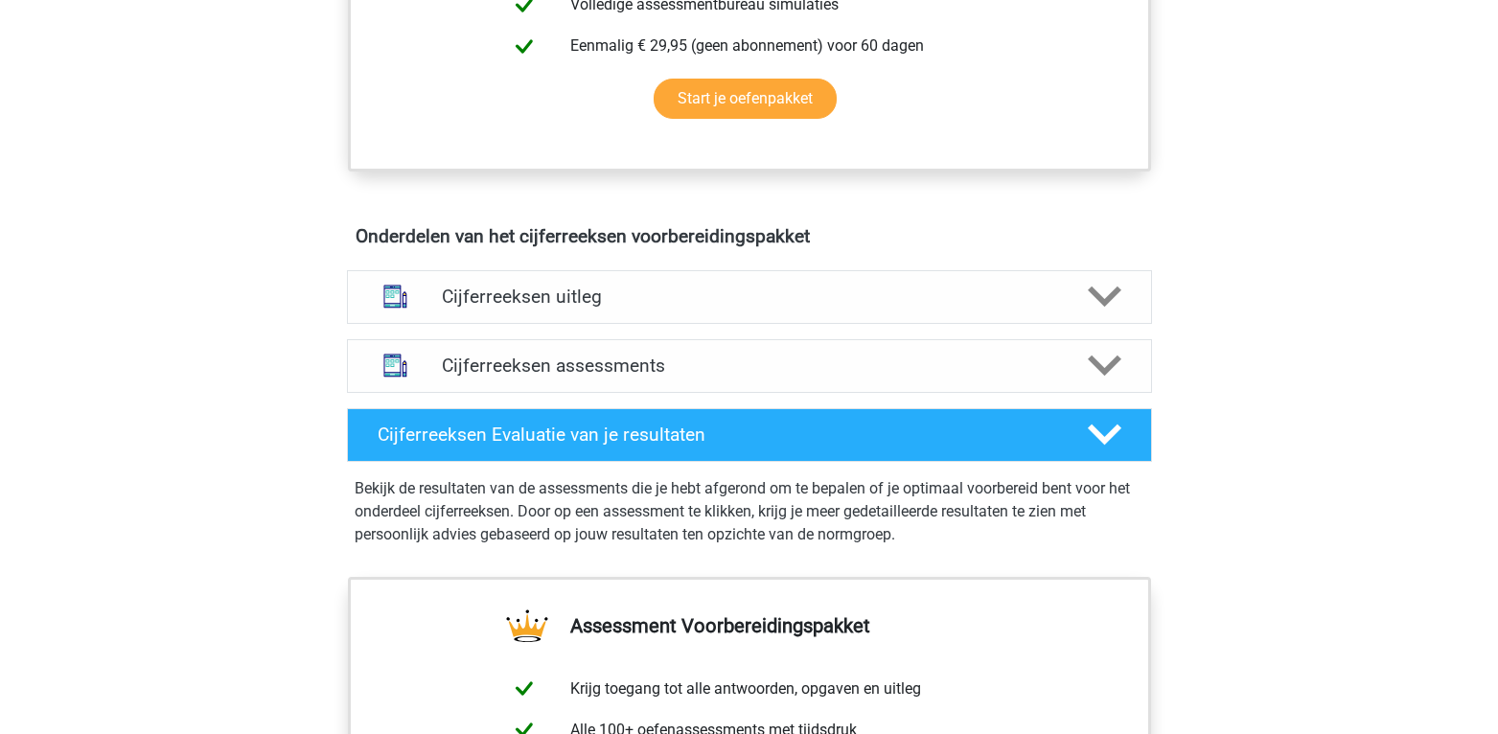
scroll to position [984, 0]
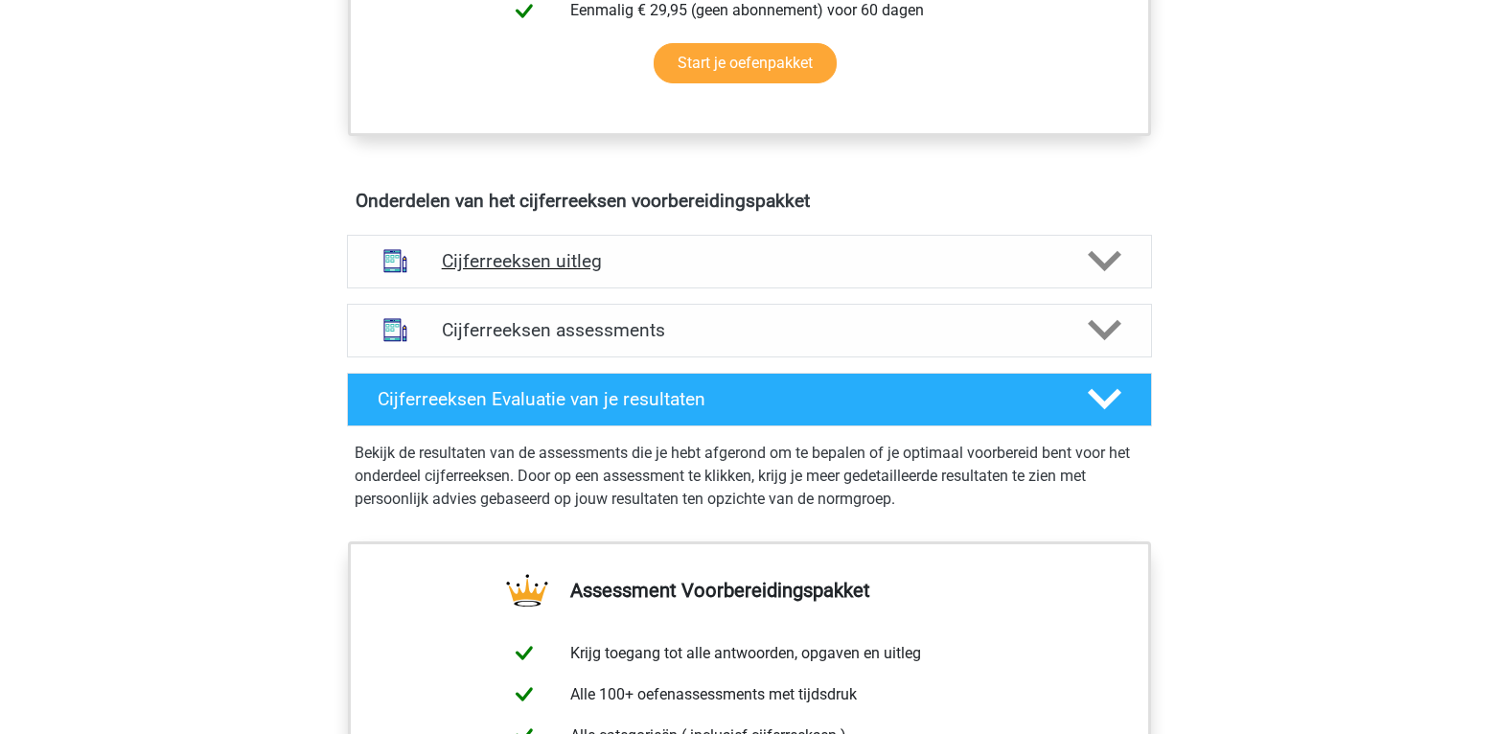
click at [646, 272] on h4 "Cijferreeksen uitleg" at bounding box center [749, 261] width 615 height 22
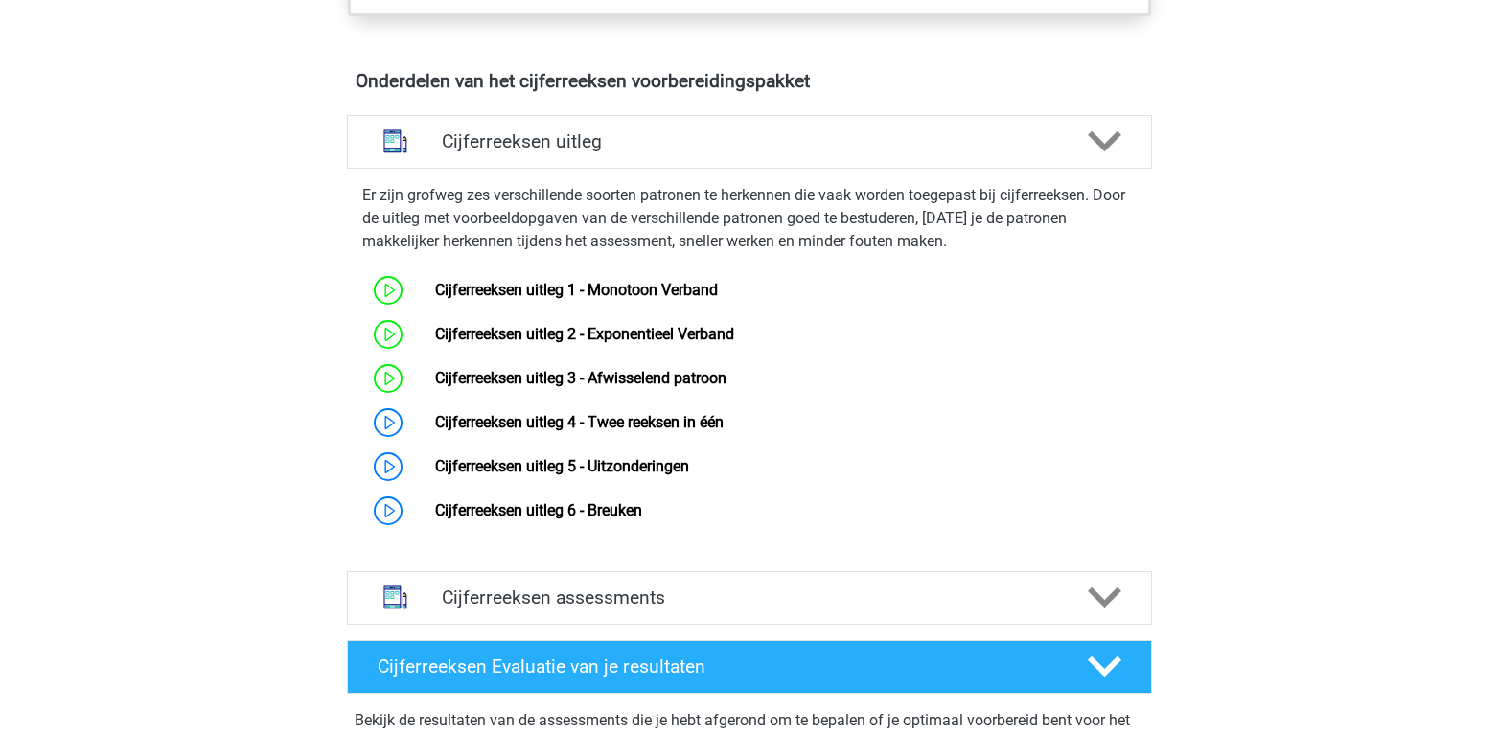
scroll to position [1194, 0]
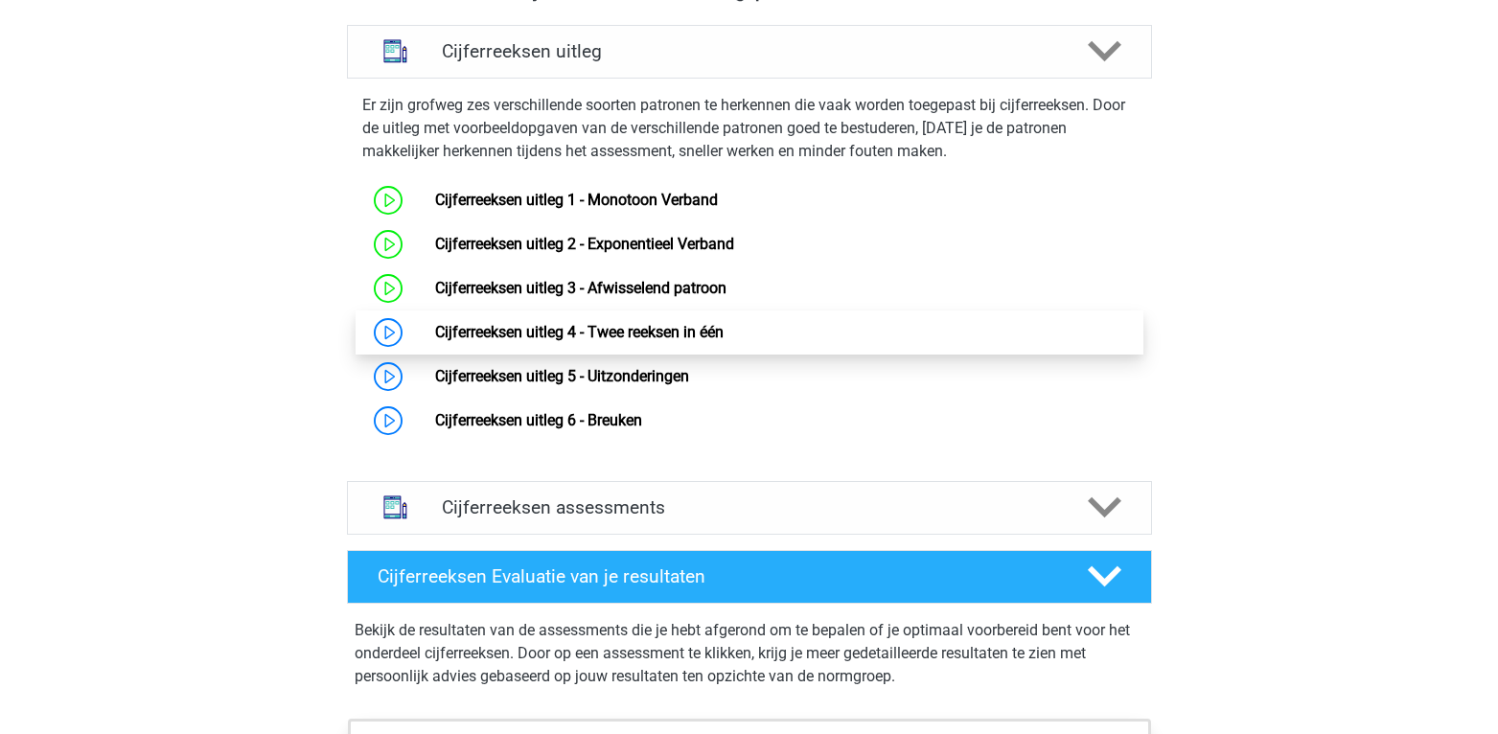
click at [669, 341] on link "Cijferreeksen uitleg 4 - Twee reeksen in één" at bounding box center [579, 332] width 288 height 18
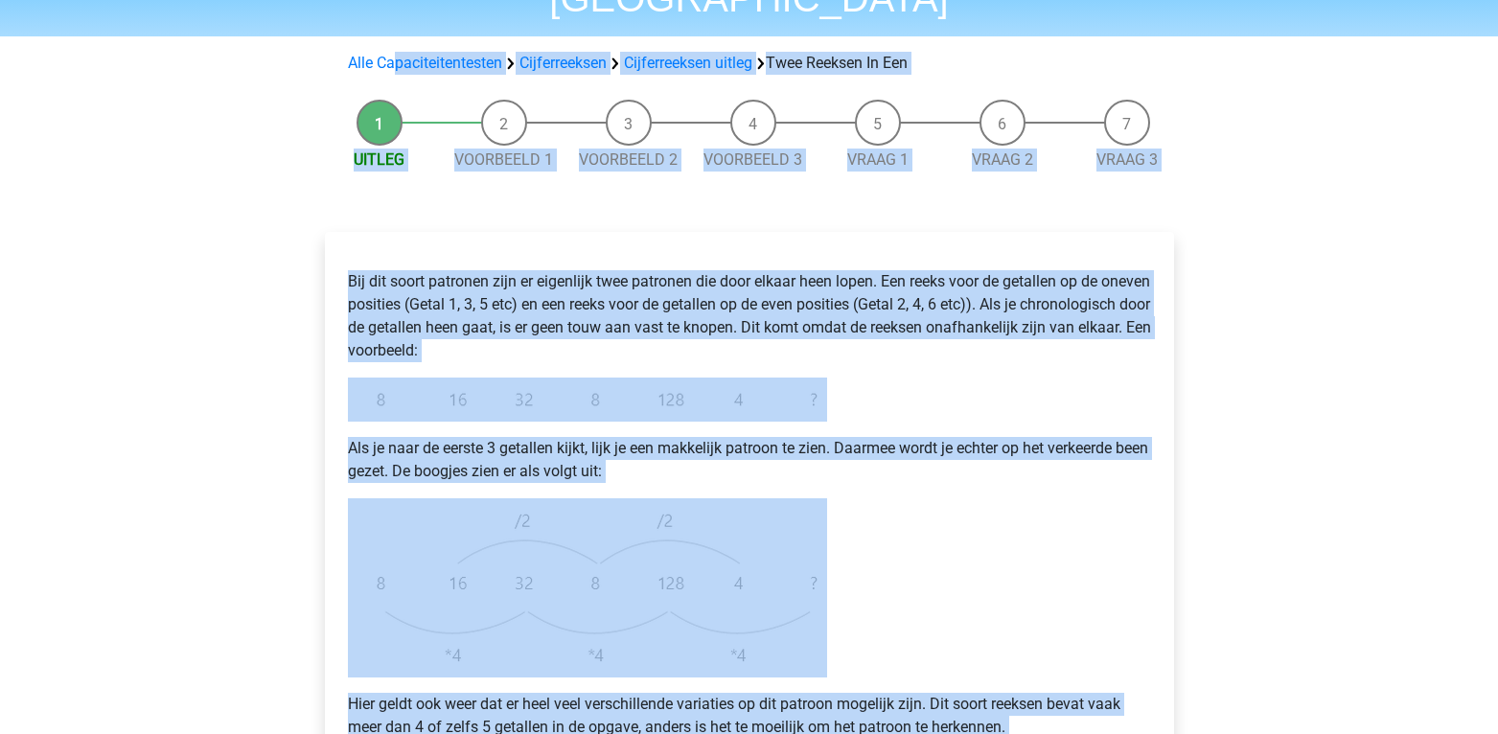
scroll to position [3, 0]
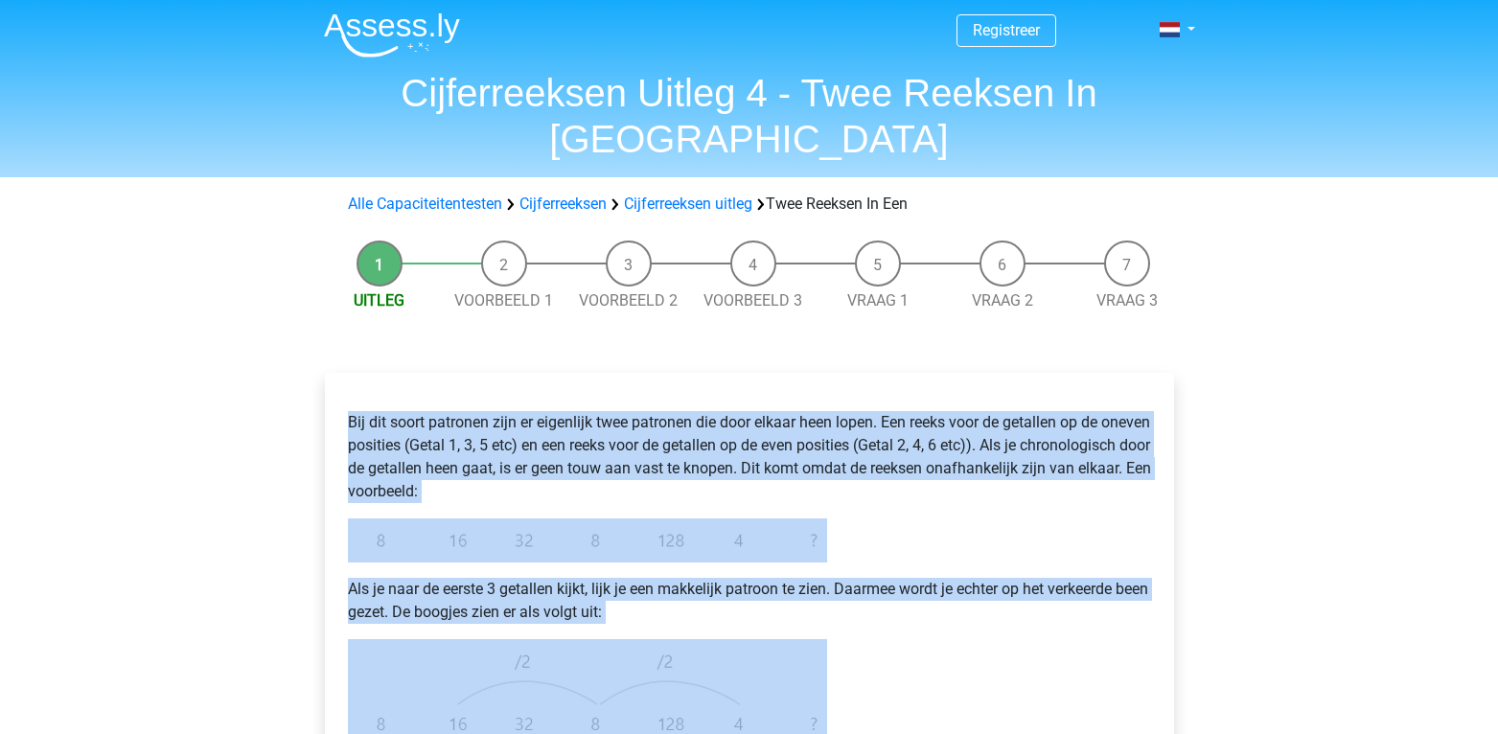
drag, startPoint x: 408, startPoint y: 474, endPoint x: 310, endPoint y: 355, distance: 154.6
click at [310, 355] on div "Bij dit soort patronen zijn er eigenlijk twee patronen die door elkaar heen lop…" at bounding box center [749, 721] width 880 height 774
copy div "Bij dit soort patronen zijn er eigenlijk twee patronen die door elkaar heen lop…"
click at [591, 578] on p "Als je naar de eerste 3 getallen kijkt, lijk je een makkelijk patroon te zien. …" at bounding box center [749, 601] width 803 height 46
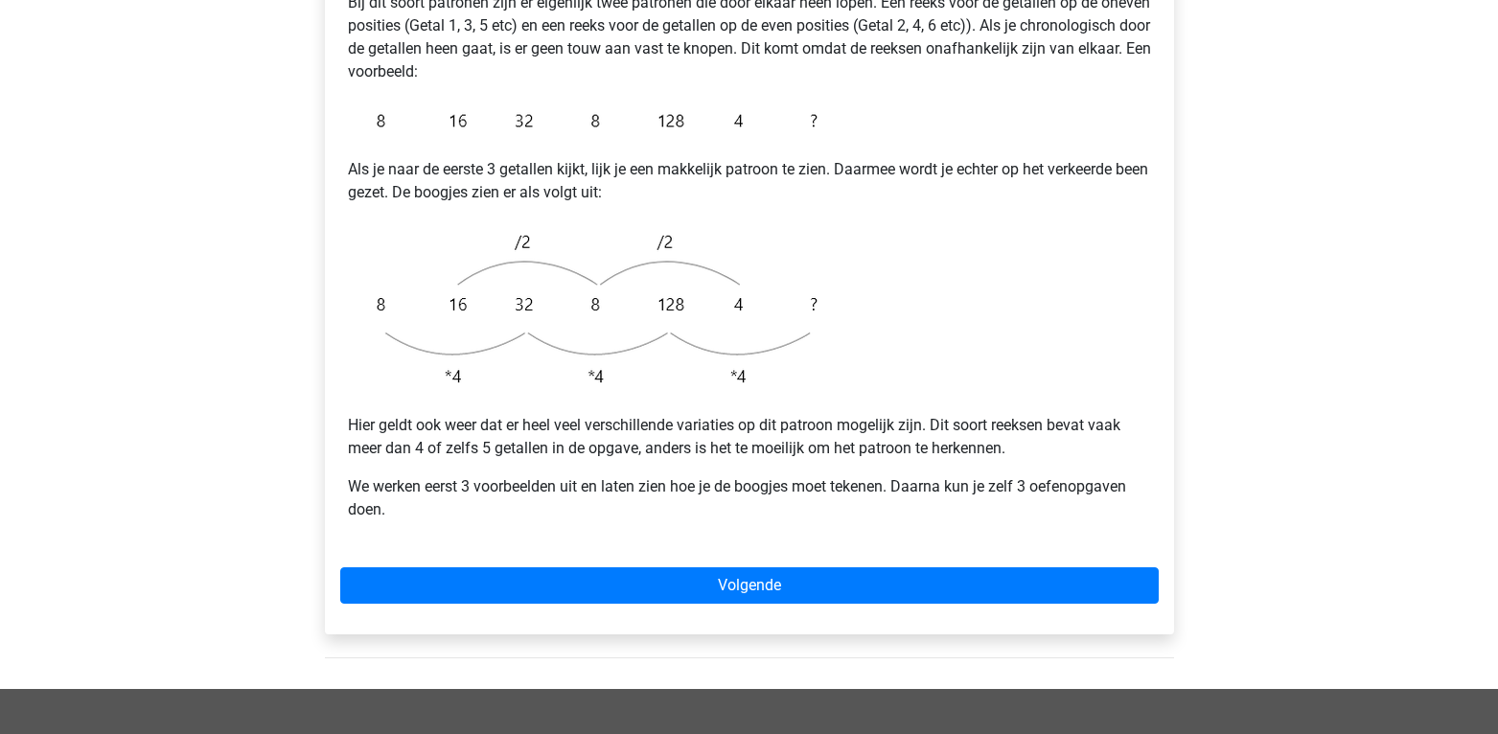
scroll to position [425, 0]
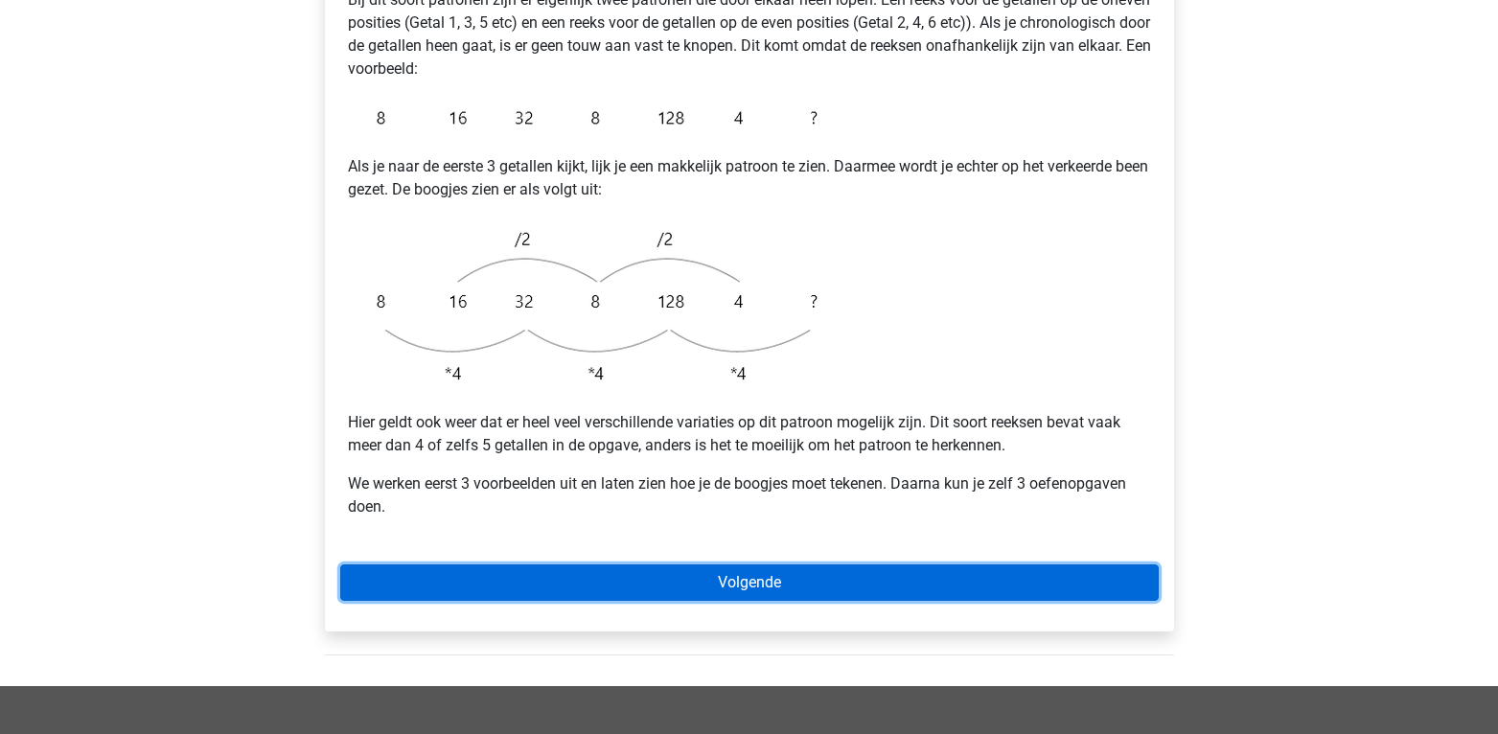
click at [668, 564] on link "Volgende" at bounding box center [749, 582] width 818 height 36
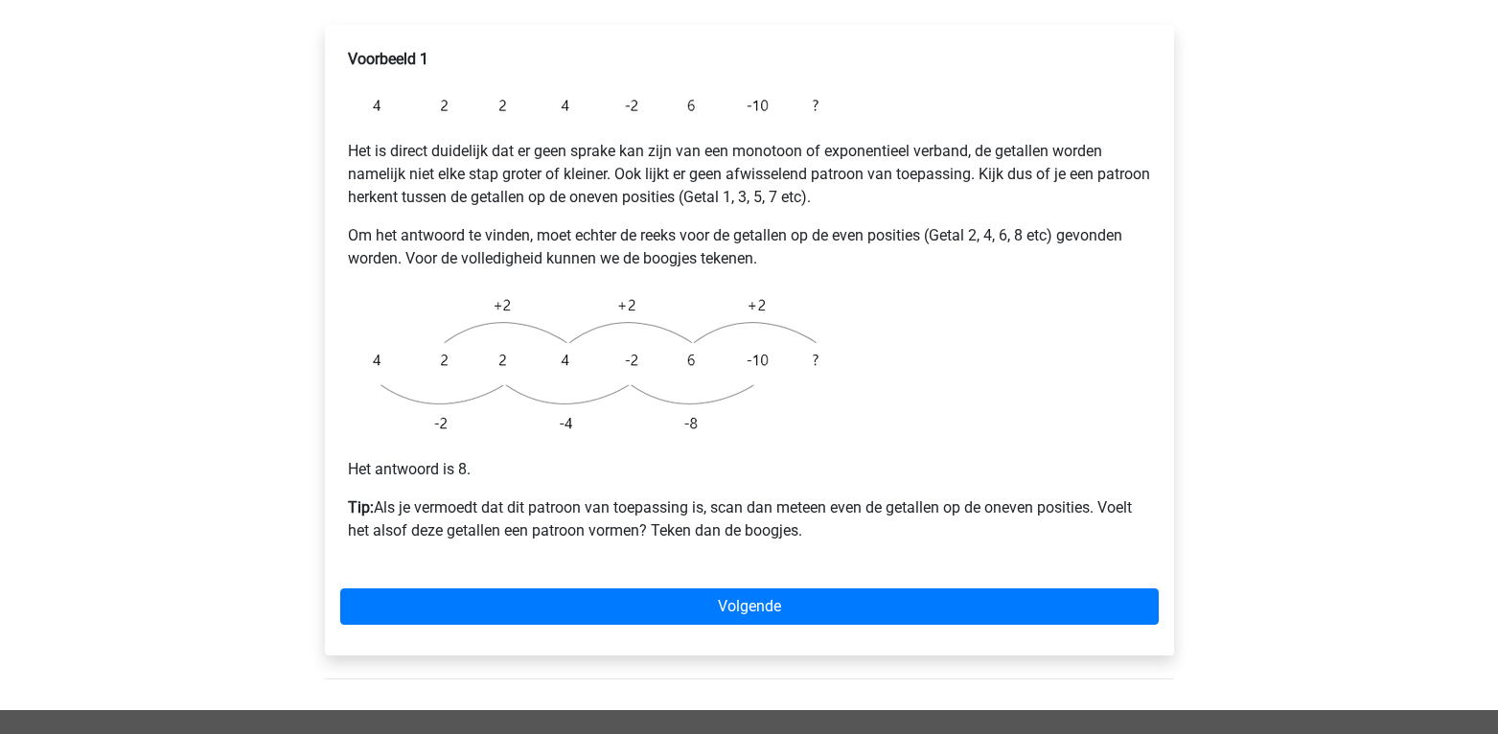
scroll to position [353, 0]
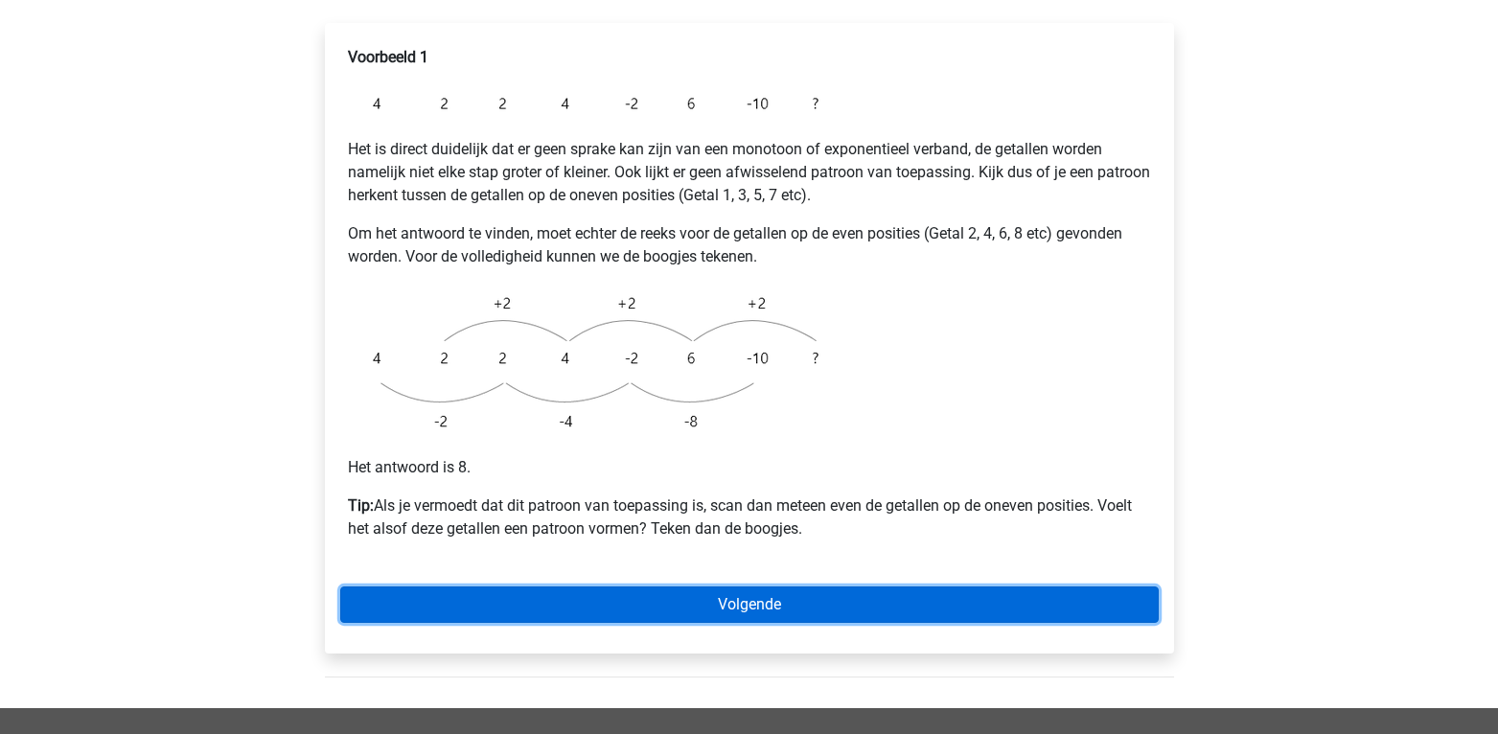
click at [780, 586] on link "Volgende" at bounding box center [749, 604] width 818 height 36
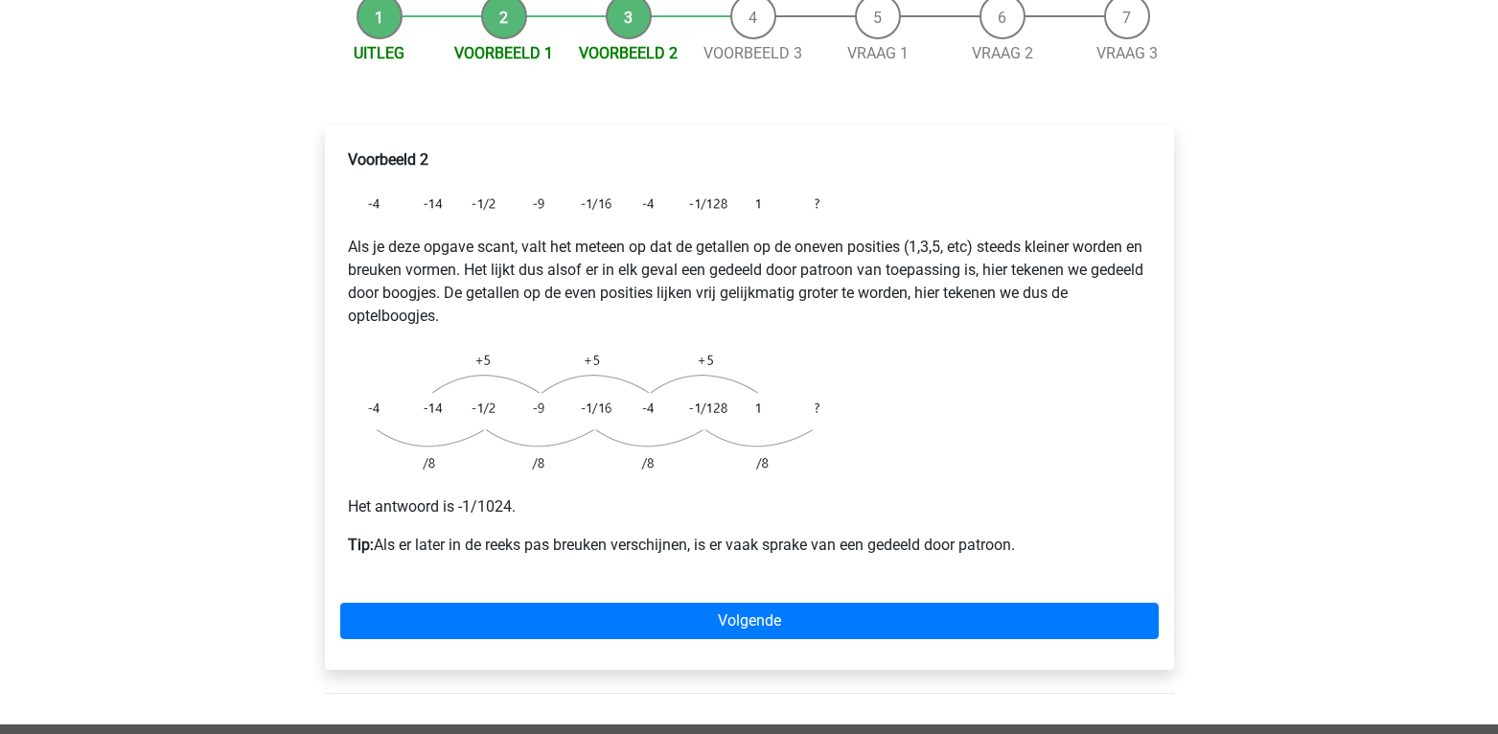
scroll to position [252, 0]
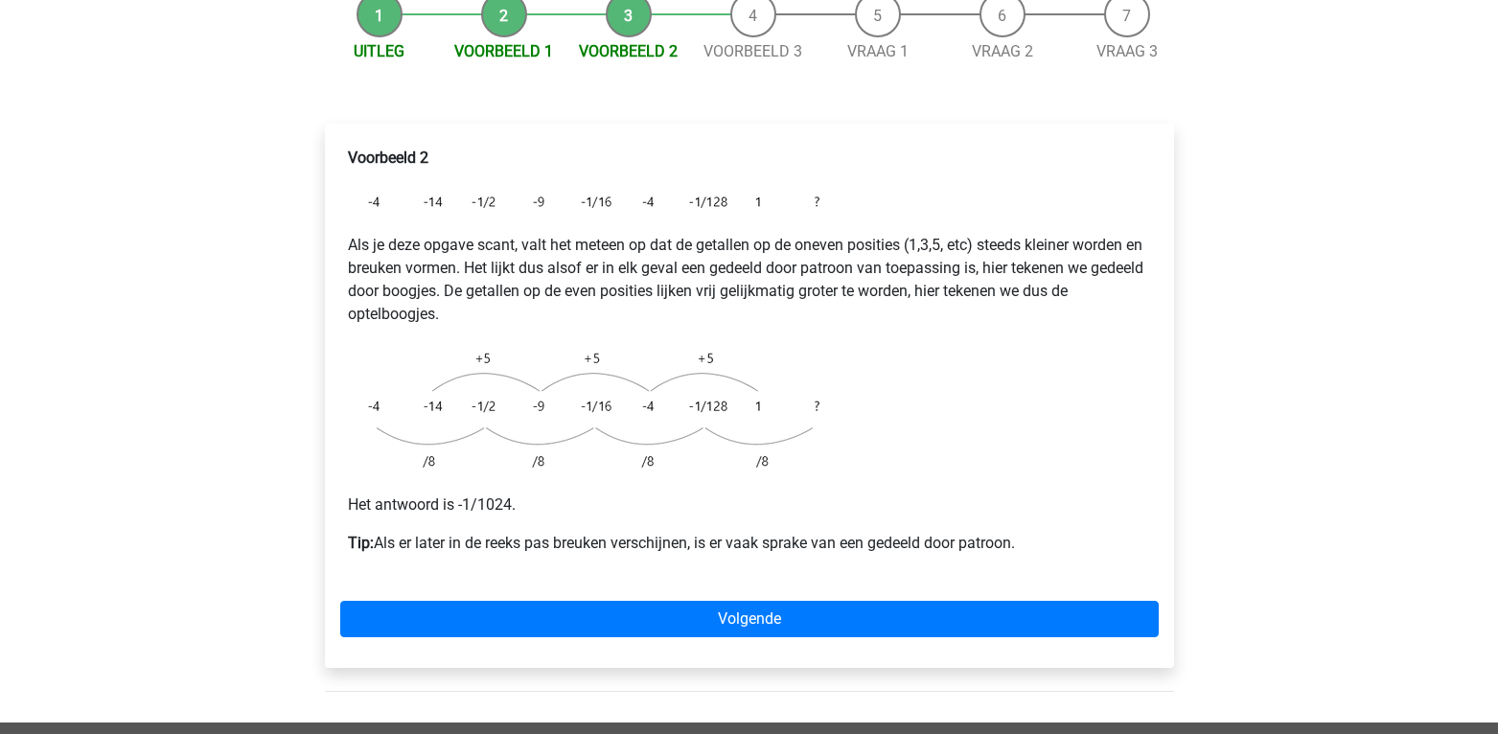
click at [595, 378] on img at bounding box center [587, 409] width 479 height 137
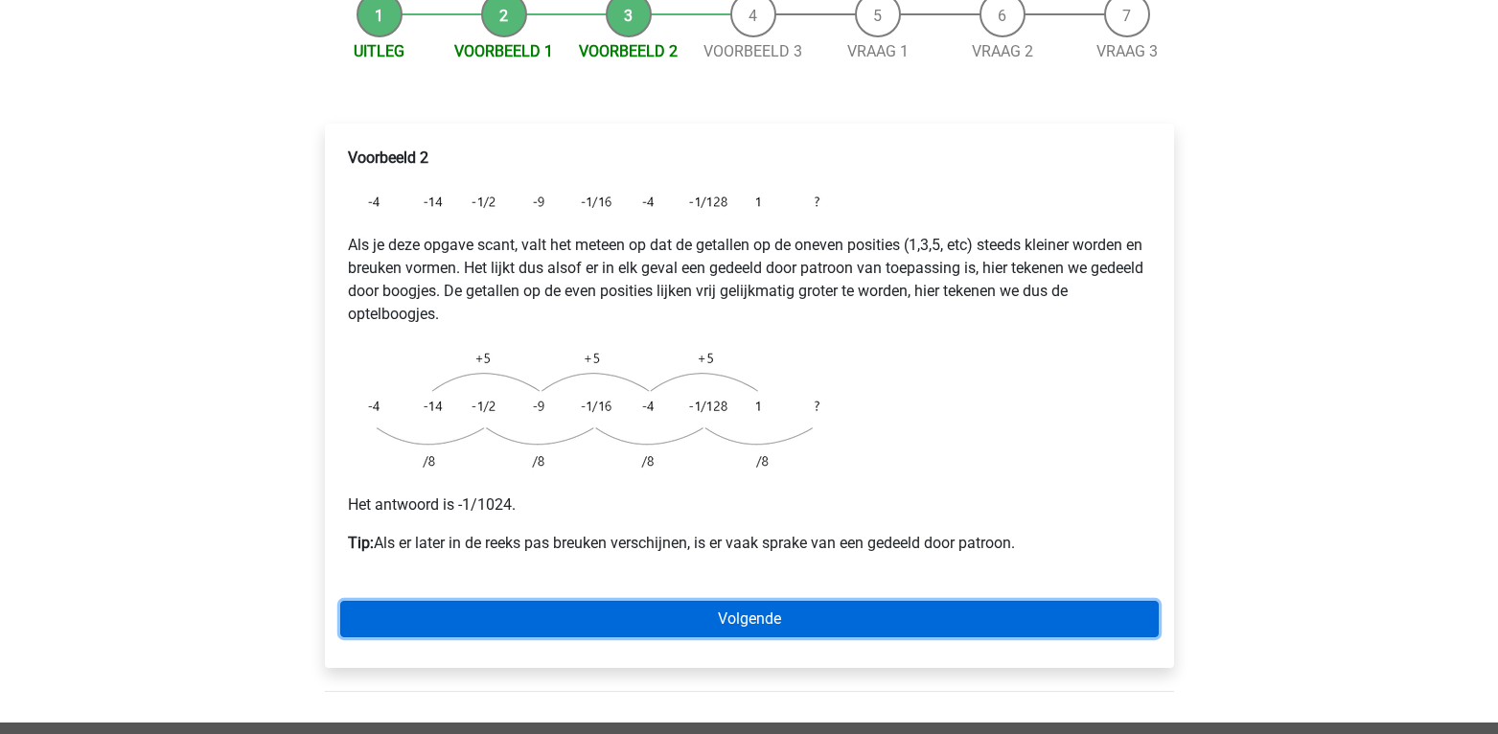
click at [721, 601] on link "Volgende" at bounding box center [749, 619] width 818 height 36
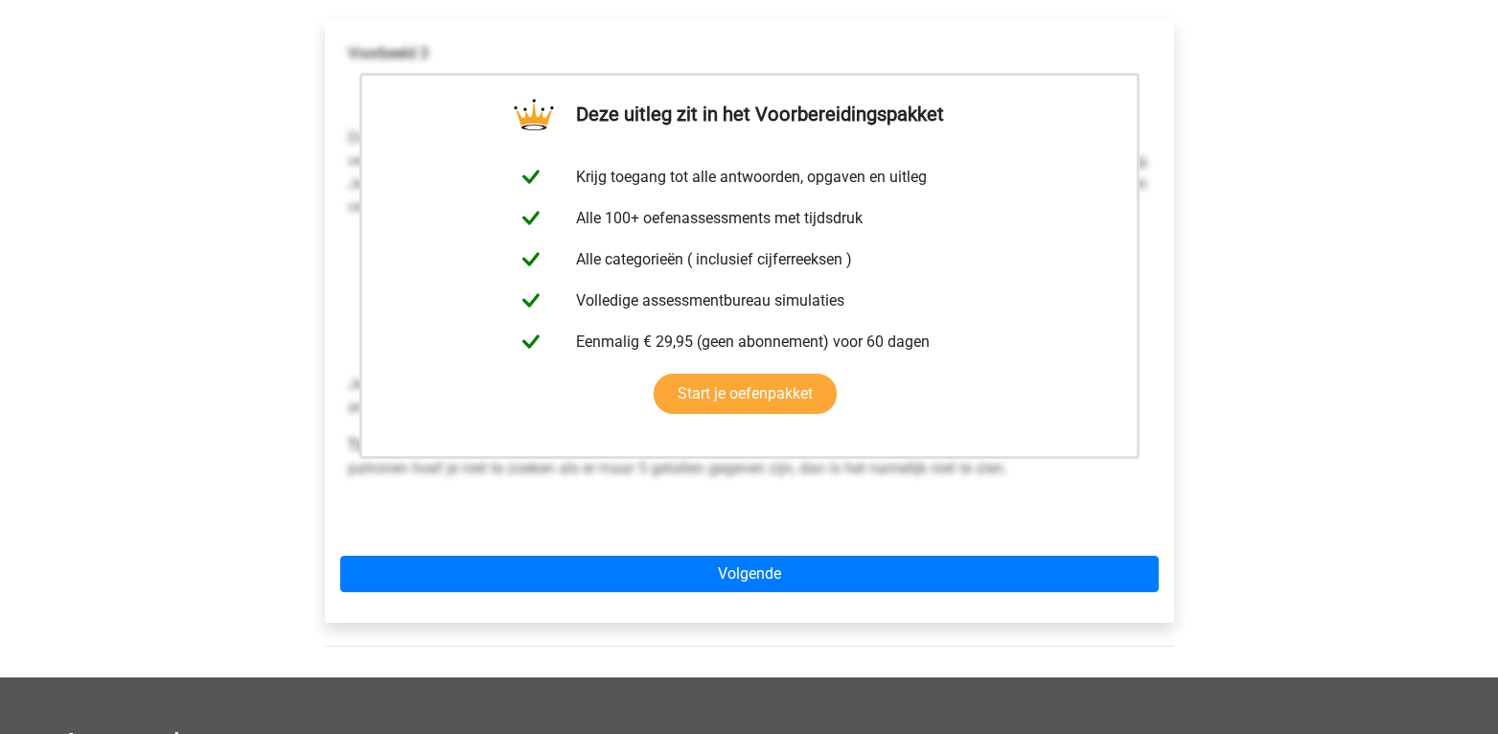
scroll to position [425, 0]
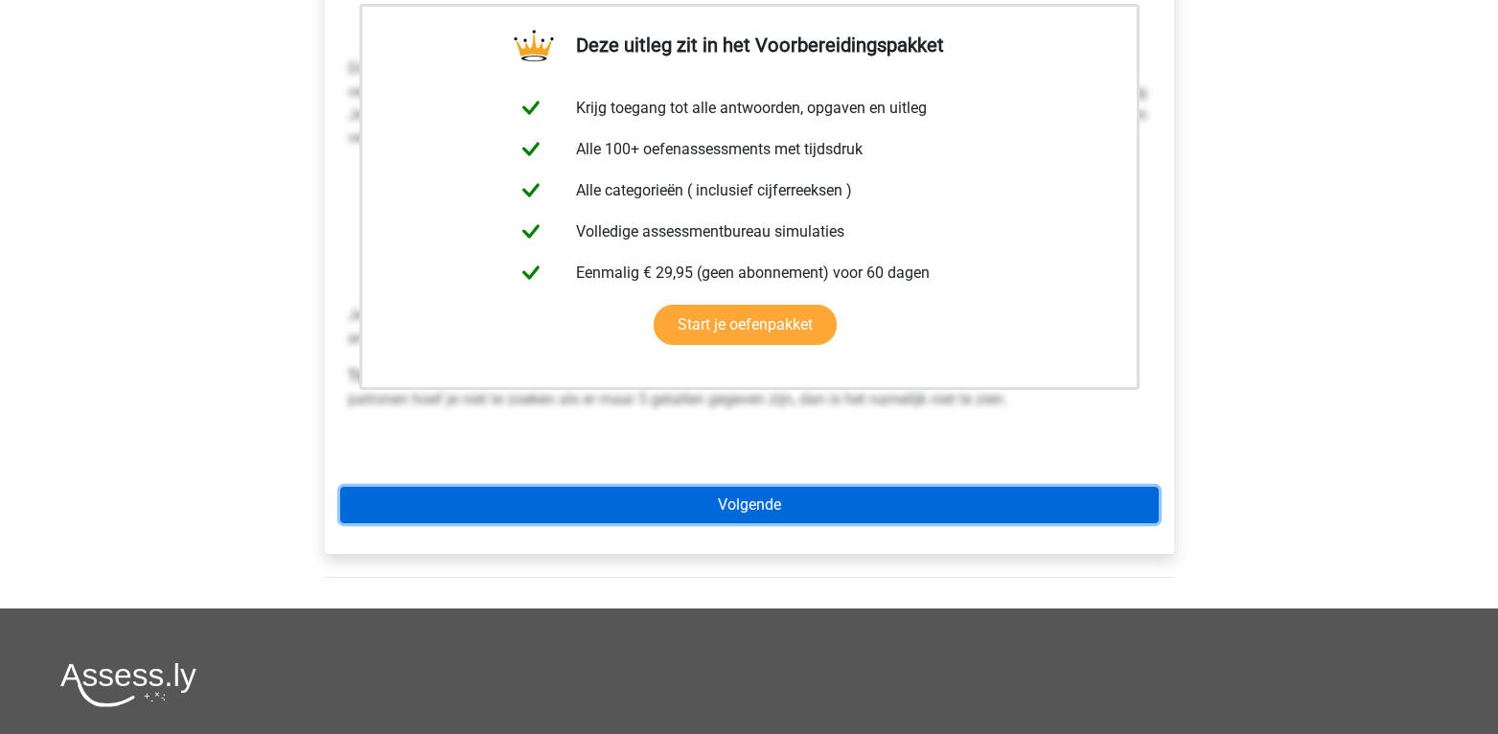
click at [759, 487] on link "Volgende" at bounding box center [749, 505] width 818 height 36
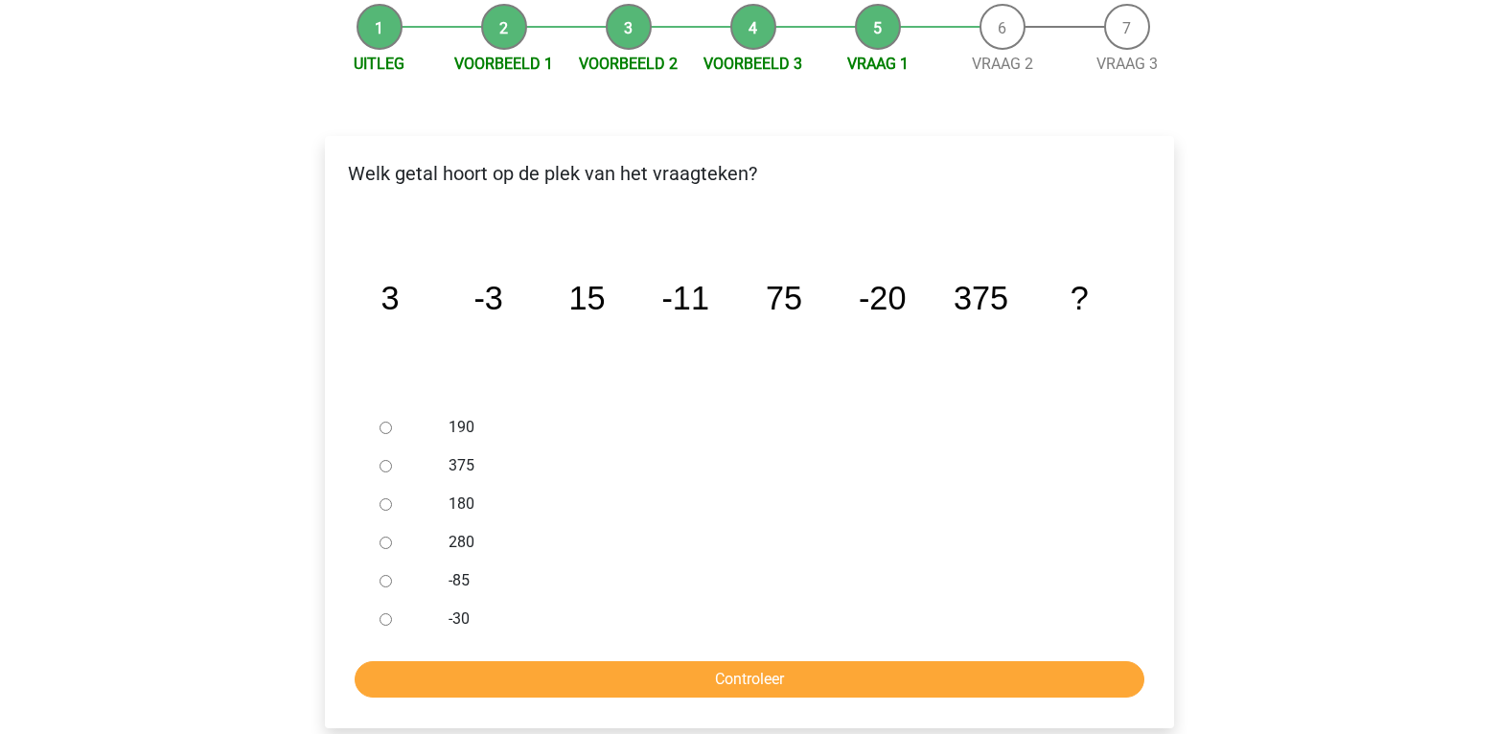
scroll to position [240, 0]
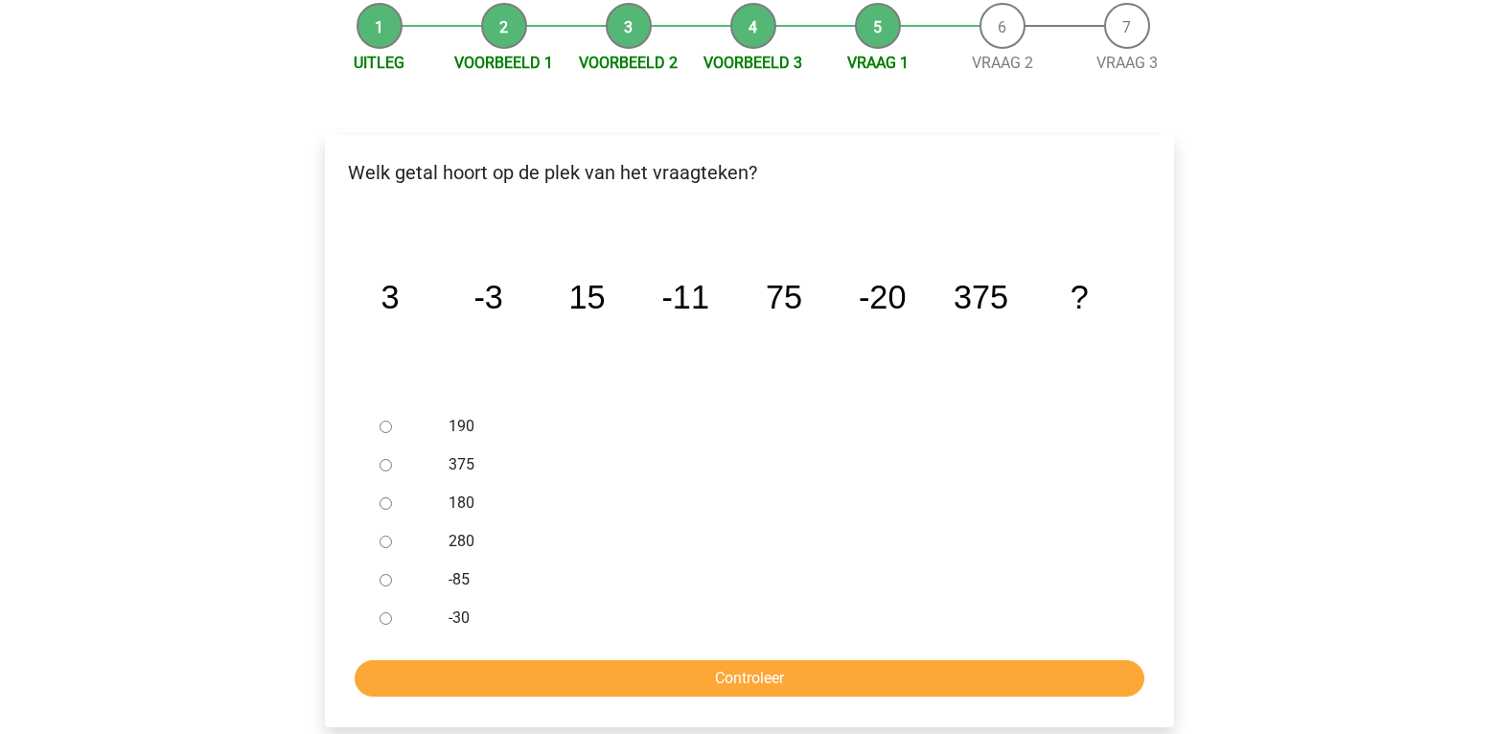
click at [387, 612] on input "-30" at bounding box center [385, 618] width 12 height 12
radio input "true"
click at [514, 660] on input "Controleer" at bounding box center [750, 678] width 790 height 36
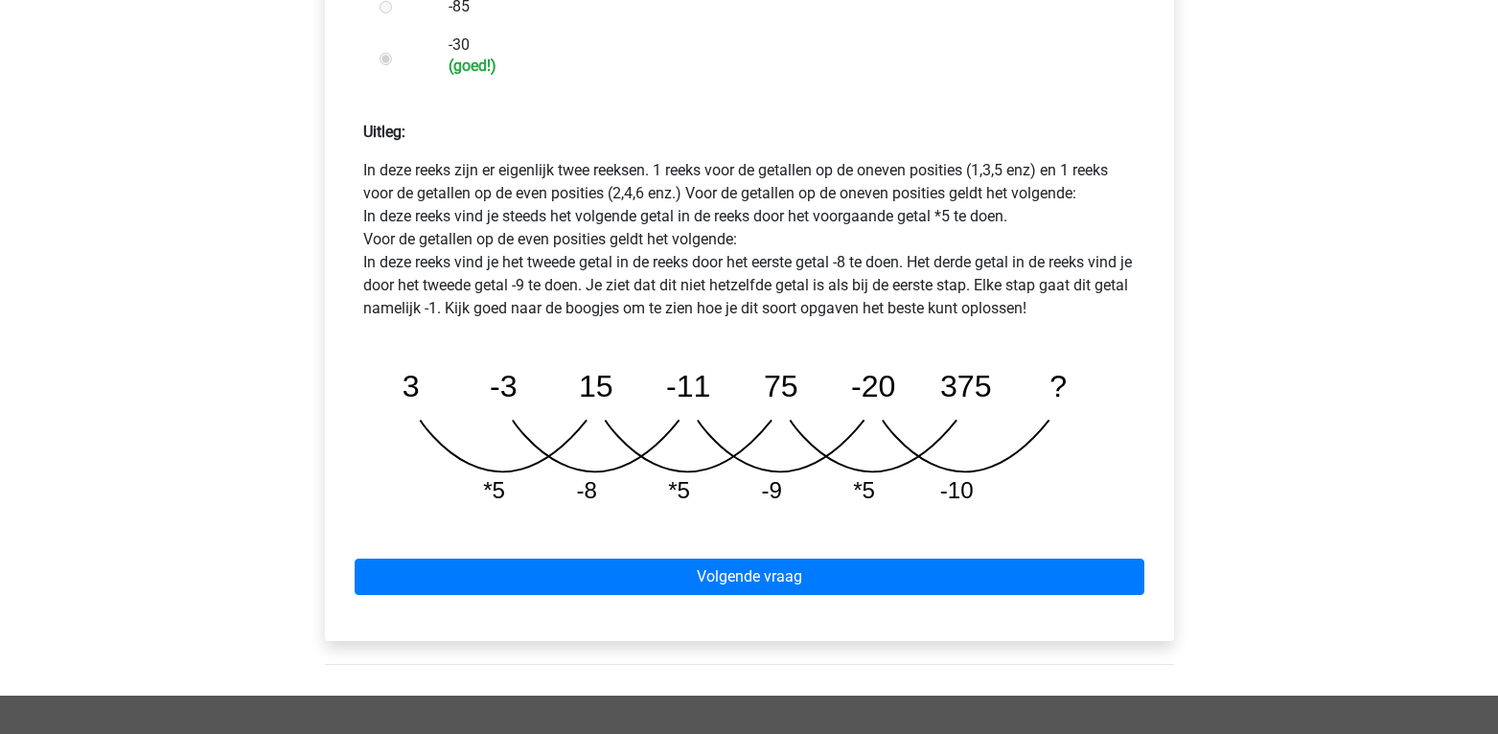
scroll to position [838, 0]
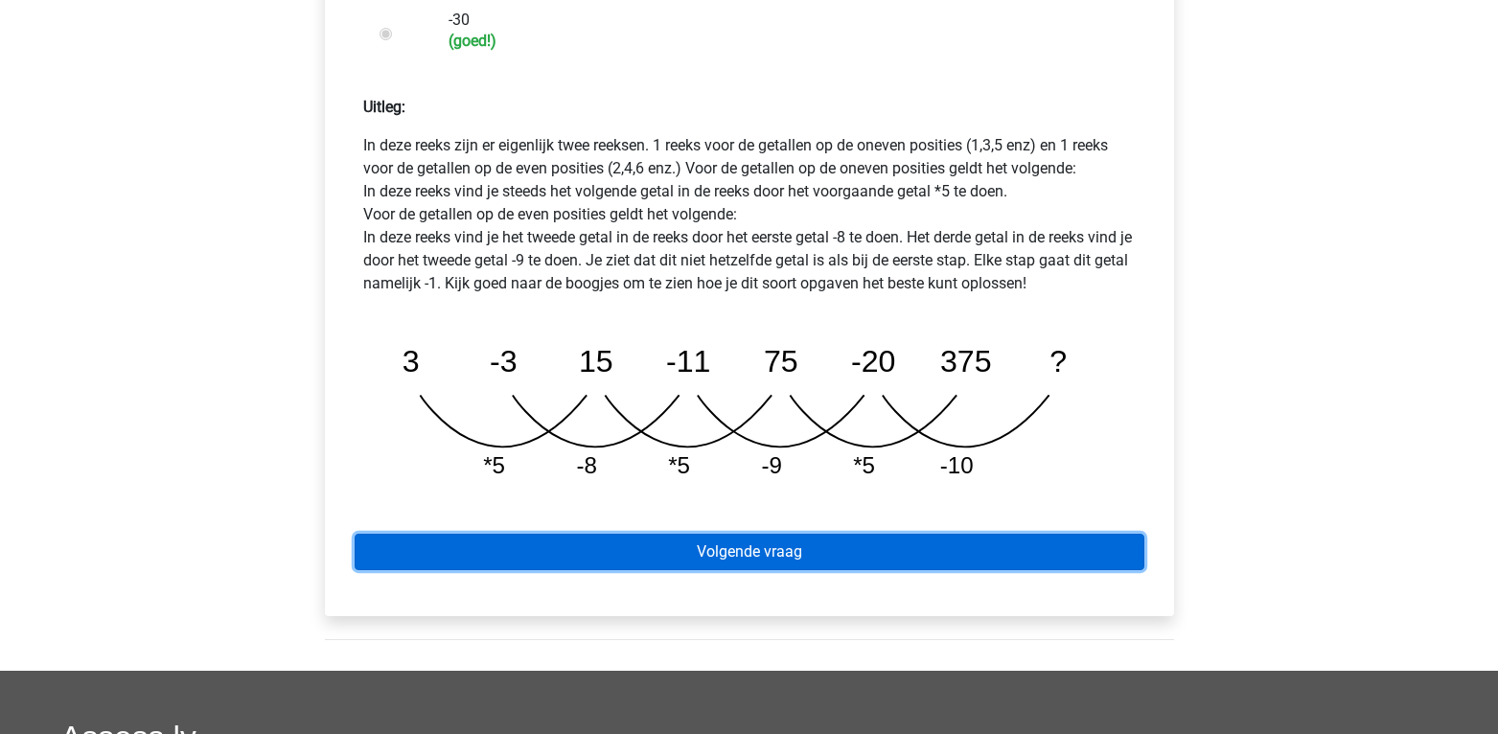
click at [775, 534] on link "Volgende vraag" at bounding box center [750, 552] width 790 height 36
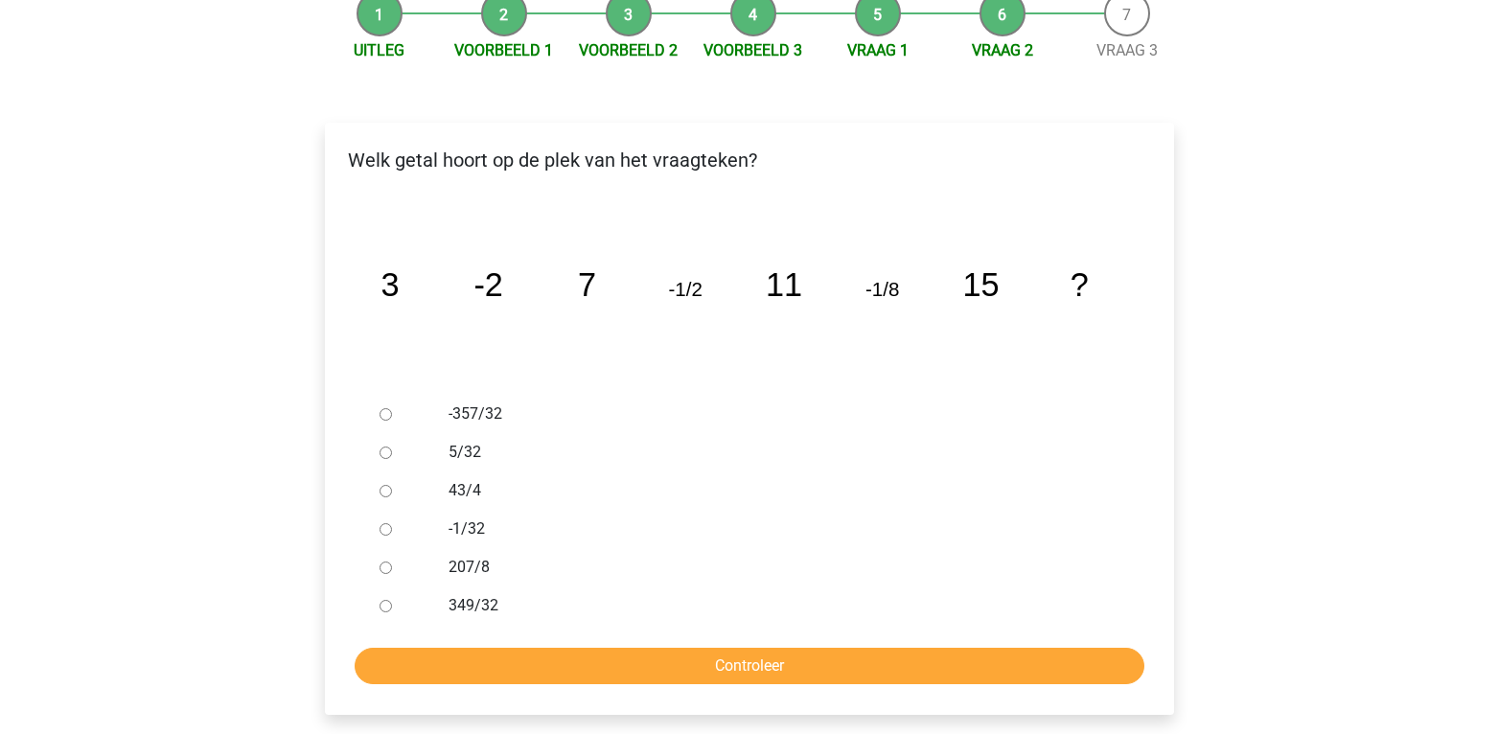
scroll to position [252, 0]
click at [449, 518] on label "-1/32" at bounding box center [779, 529] width 663 height 23
click at [392, 524] on input "-1/32" at bounding box center [385, 530] width 12 height 12
radio input "true"
click at [613, 585] on form "-357/32 5/32 43/4 -1/32 207/8 349/32 Controleer" at bounding box center [749, 540] width 818 height 289
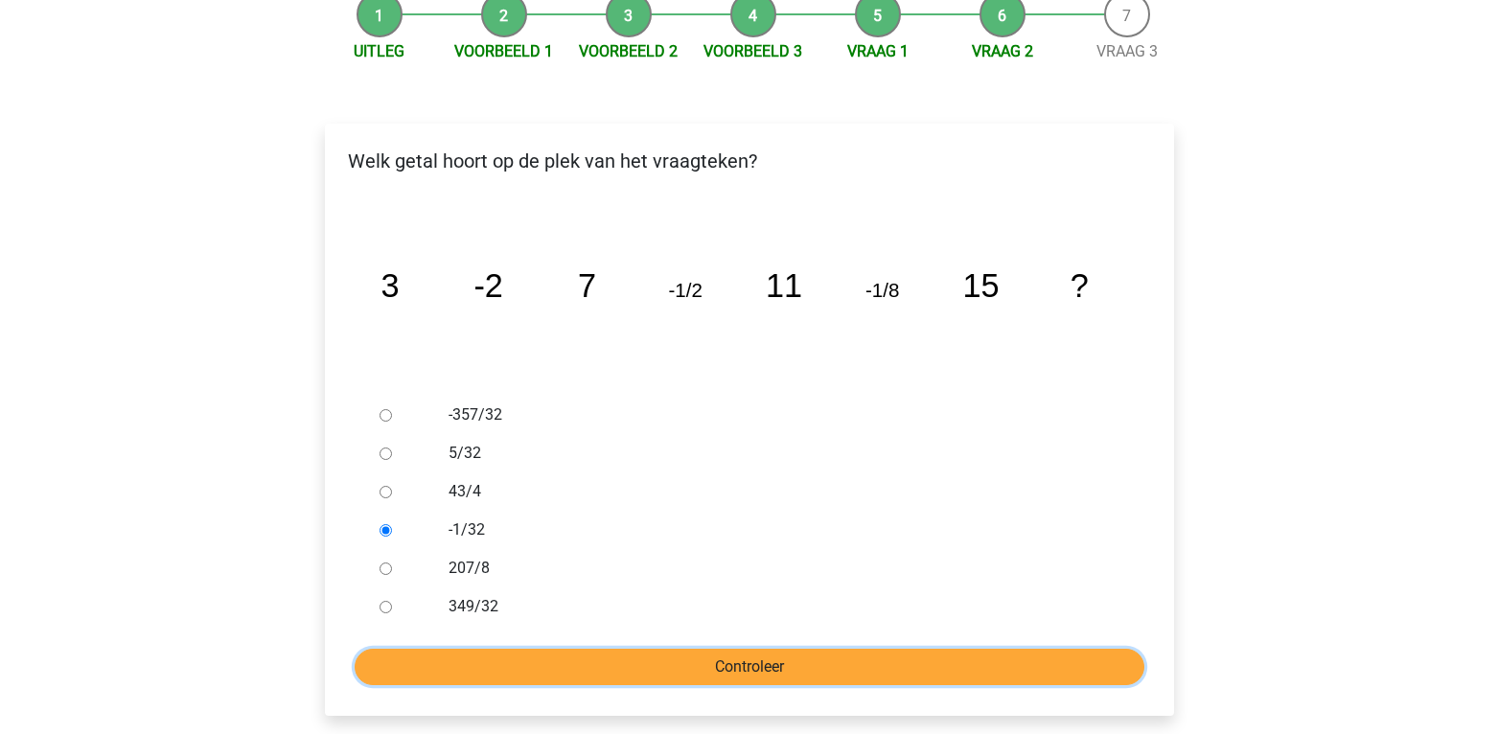
click at [616, 649] on input "Controleer" at bounding box center [750, 667] width 790 height 36
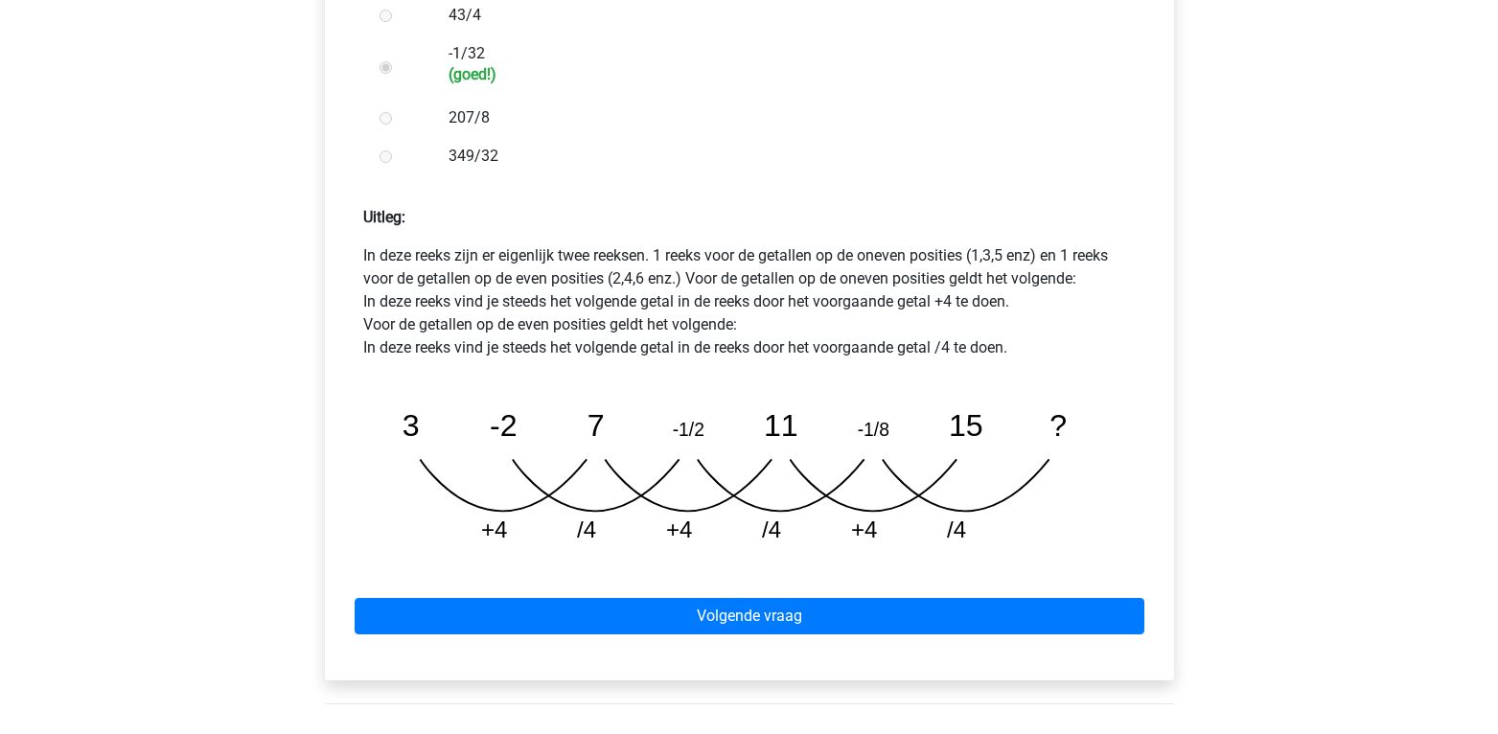
scroll to position [729, 0]
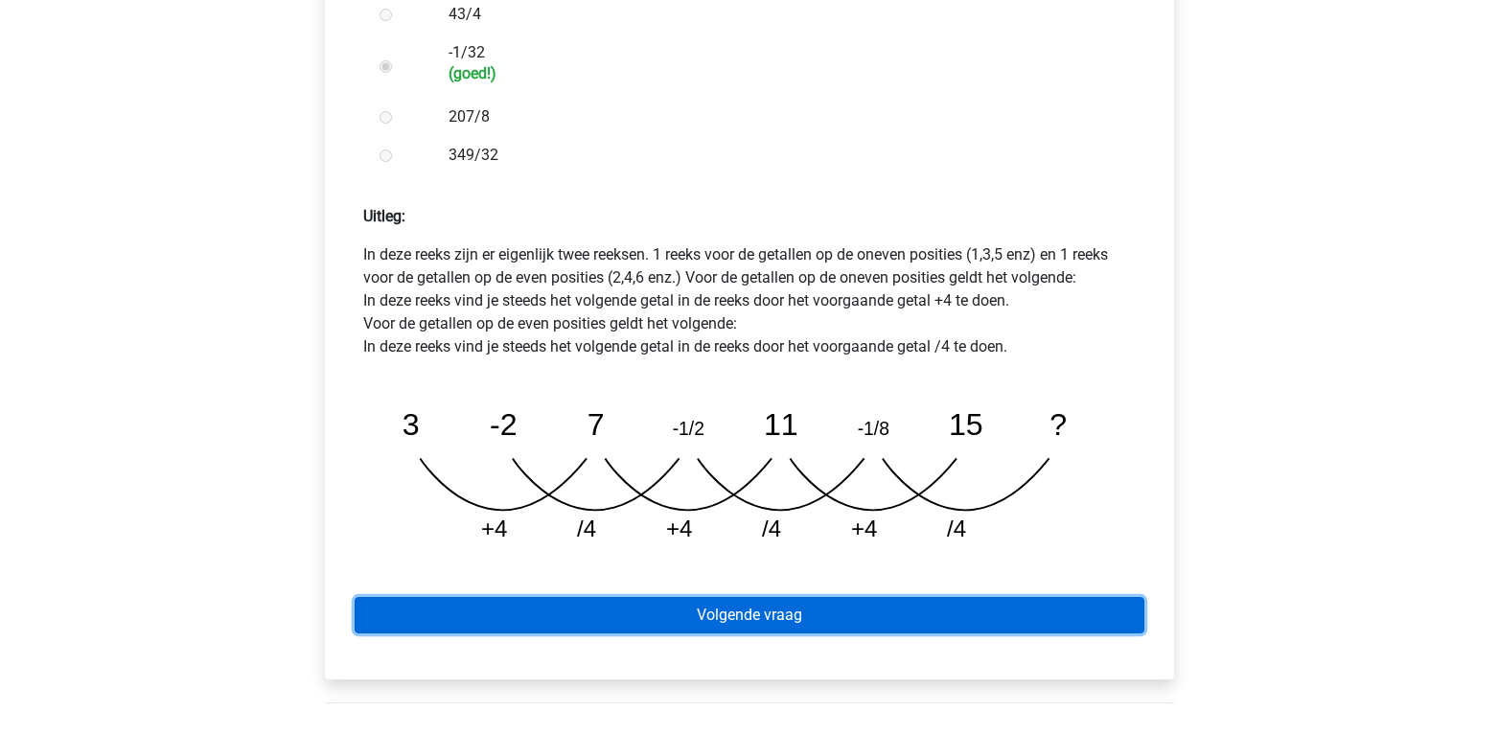
click at [806, 597] on link "Volgende vraag" at bounding box center [750, 615] width 790 height 36
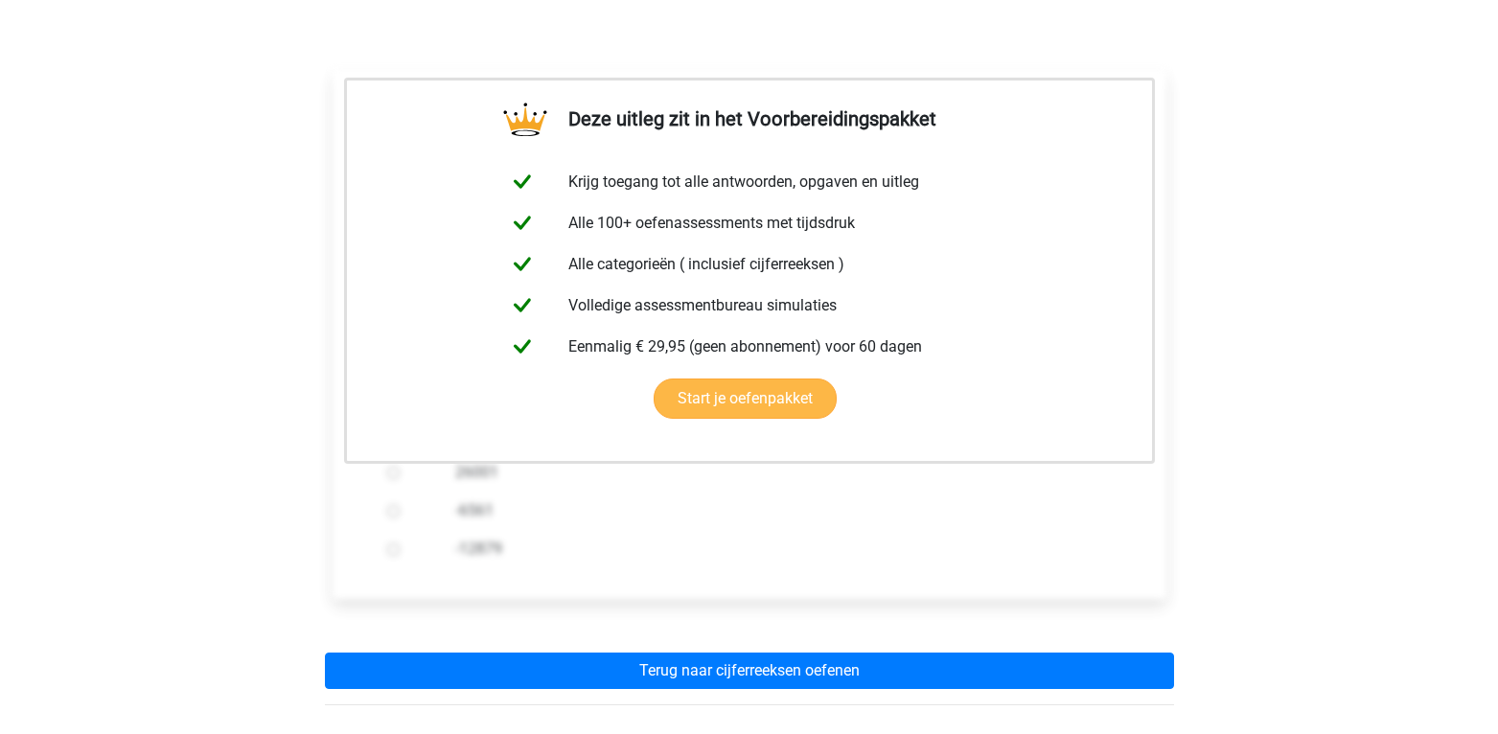
scroll to position [578, 0]
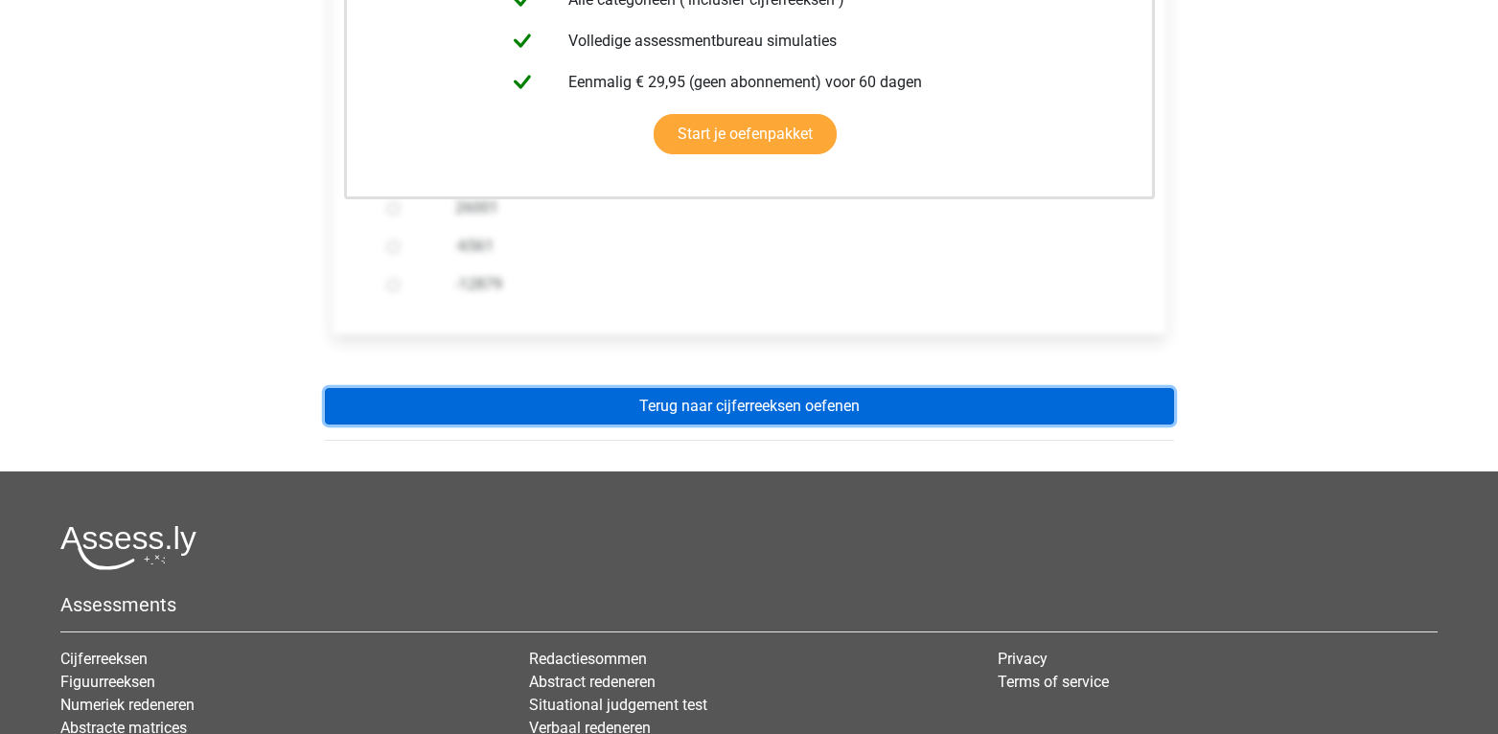
click at [708, 388] on link "Terug naar cijferreeksen oefenen" at bounding box center [749, 406] width 849 height 36
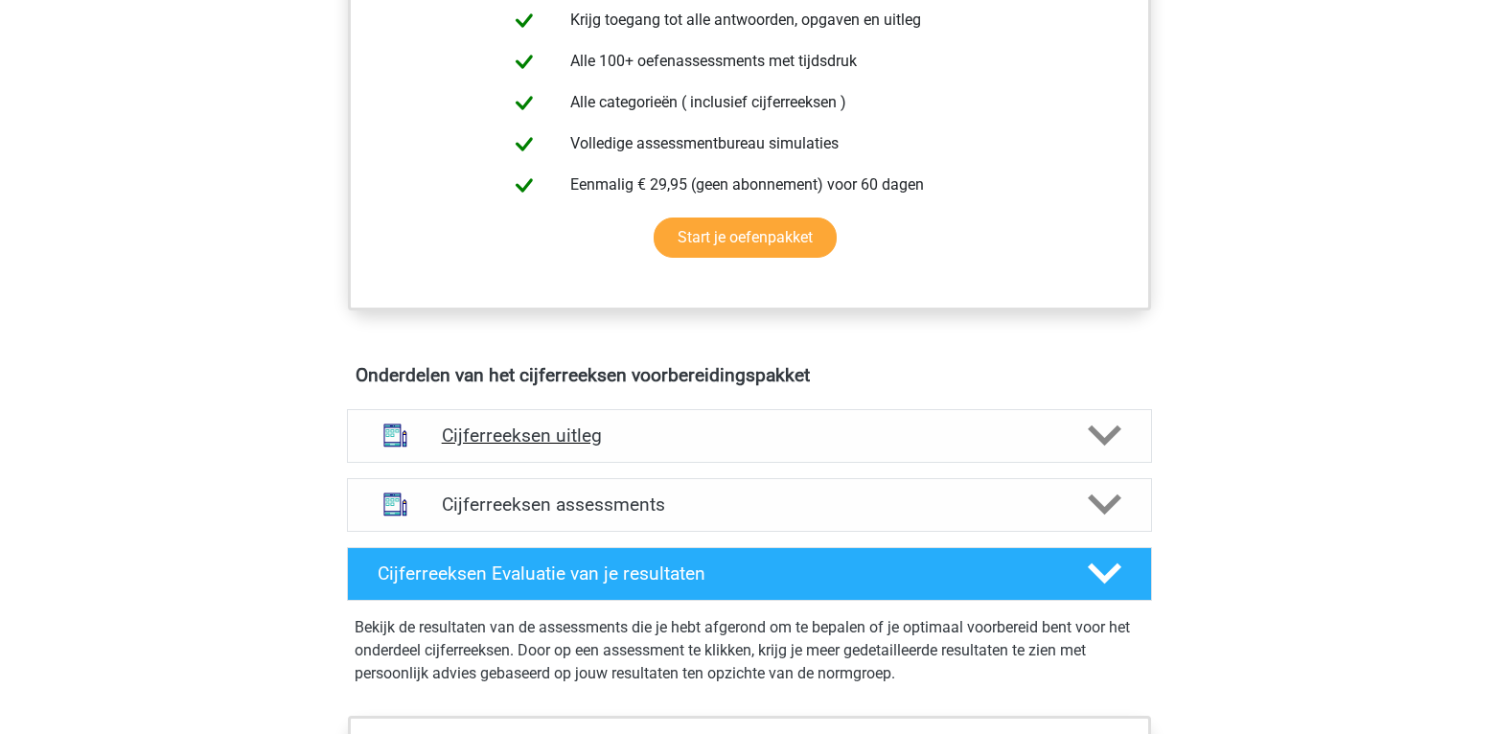
click at [652, 446] on h4 "Cijferreeksen uitleg" at bounding box center [749, 435] width 615 height 22
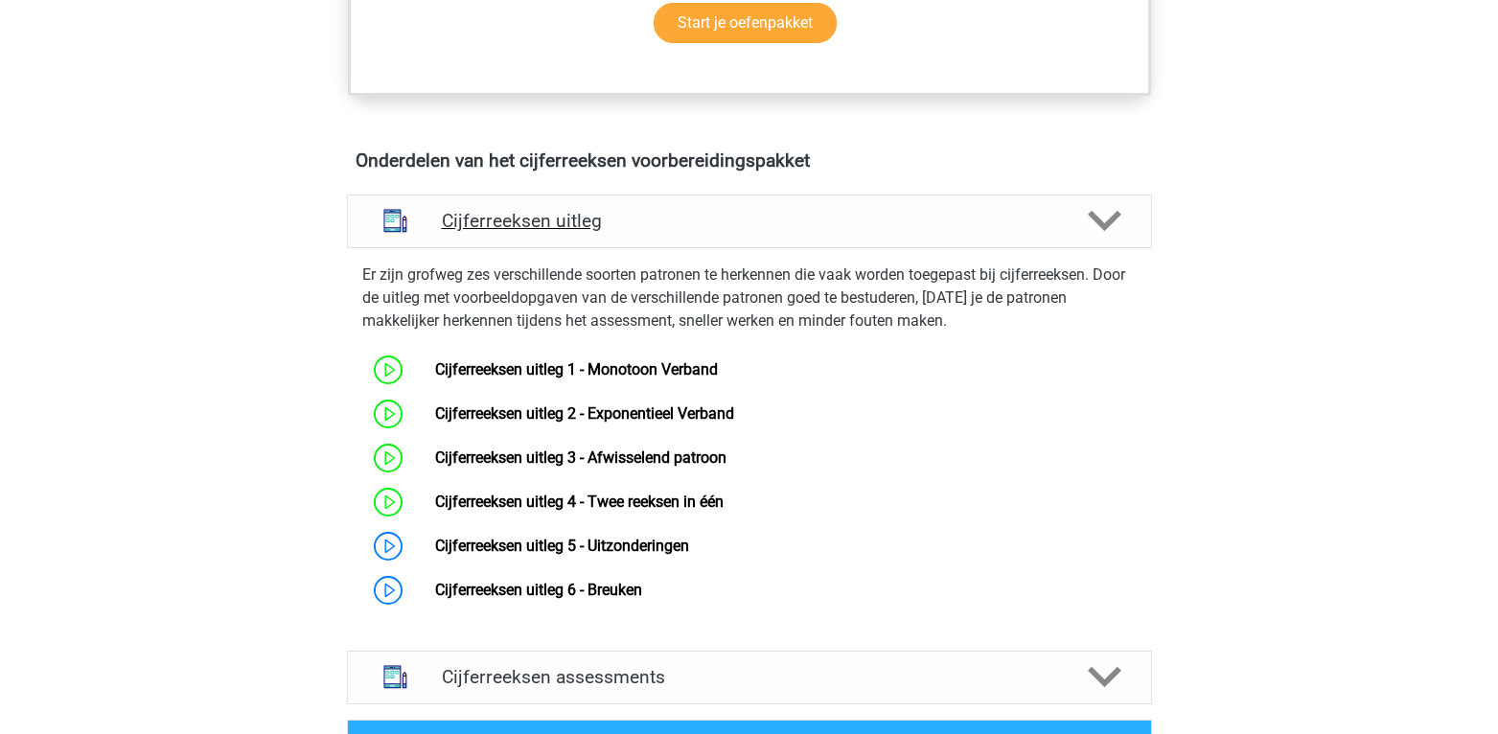
scroll to position [1111, 0]
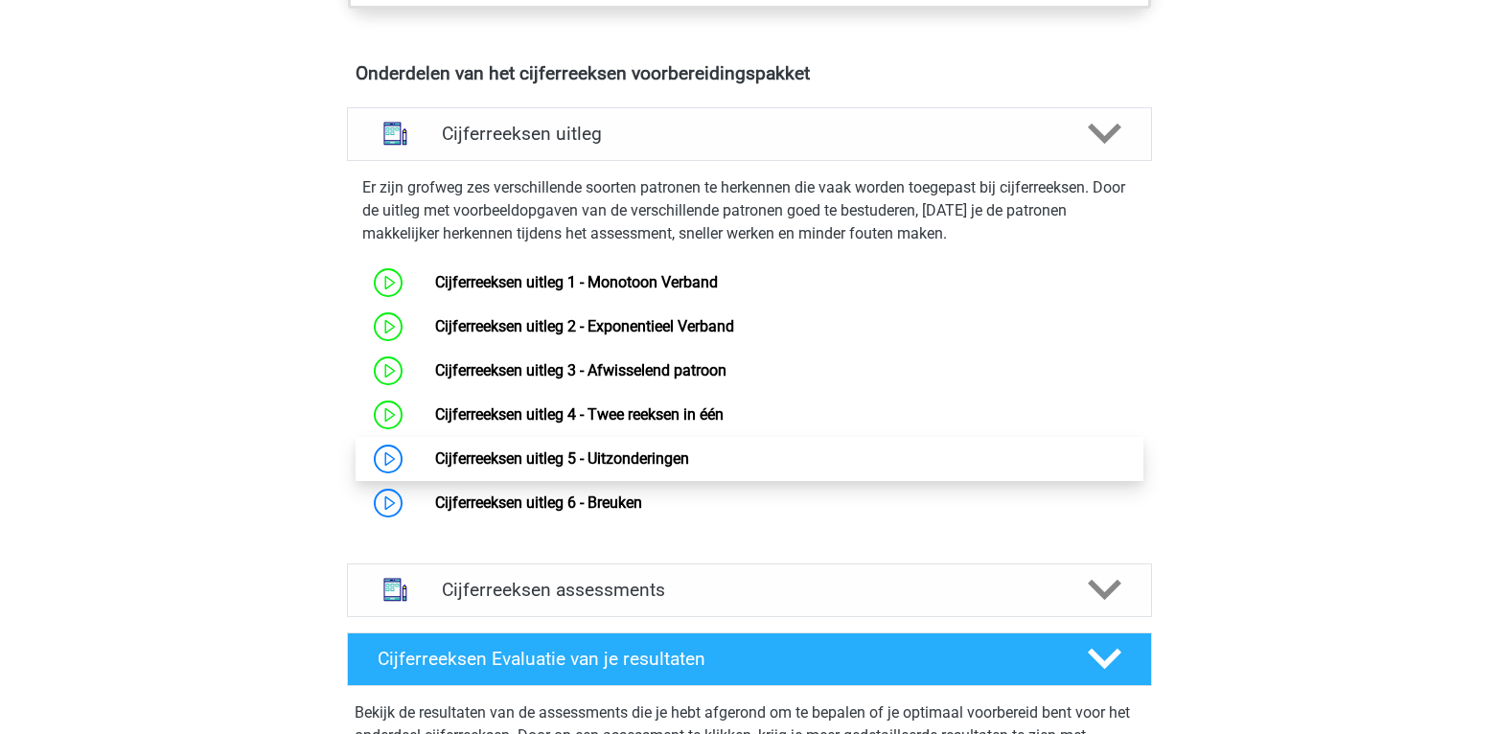
click at [601, 468] on link "Cijferreeksen uitleg 5 - Uitzonderingen" at bounding box center [562, 458] width 254 height 18
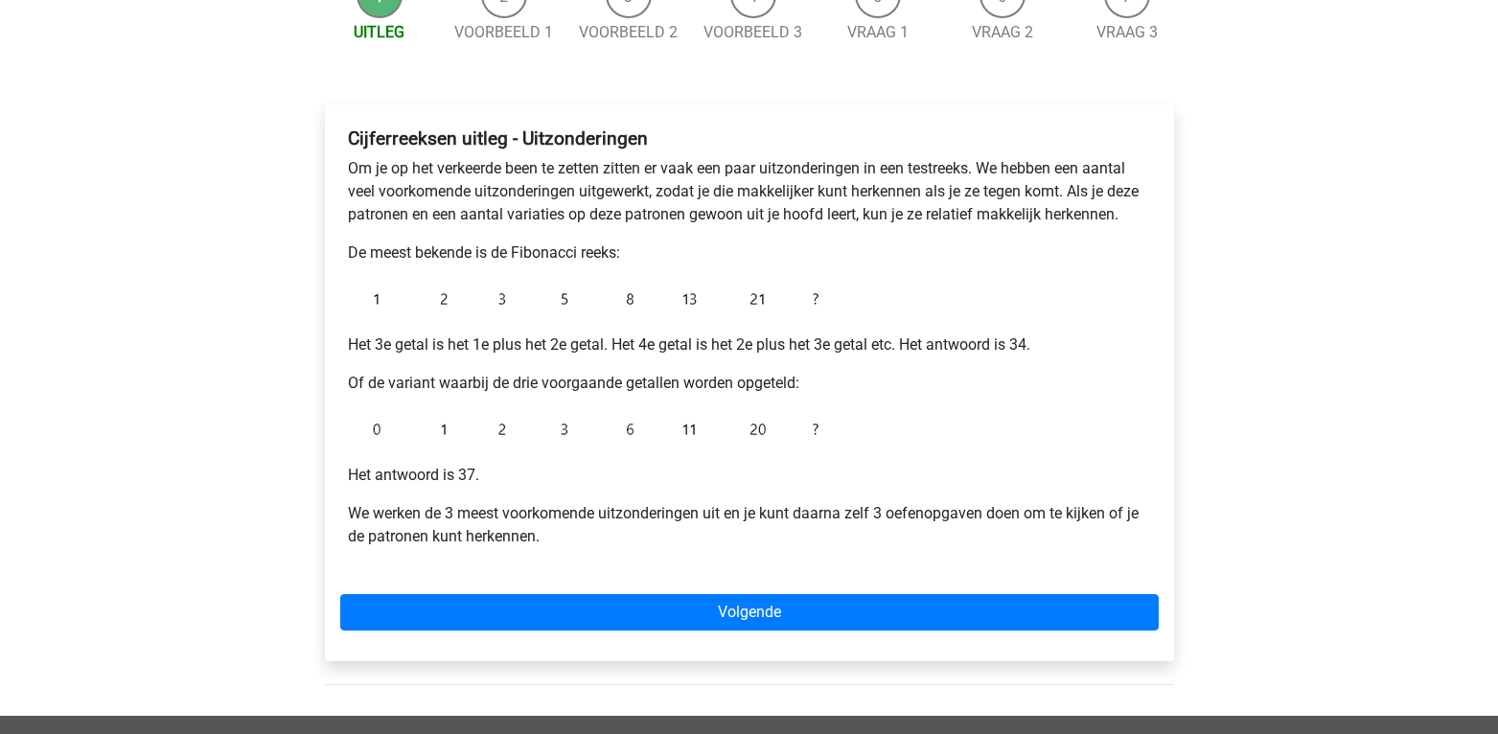
scroll to position [227, 0]
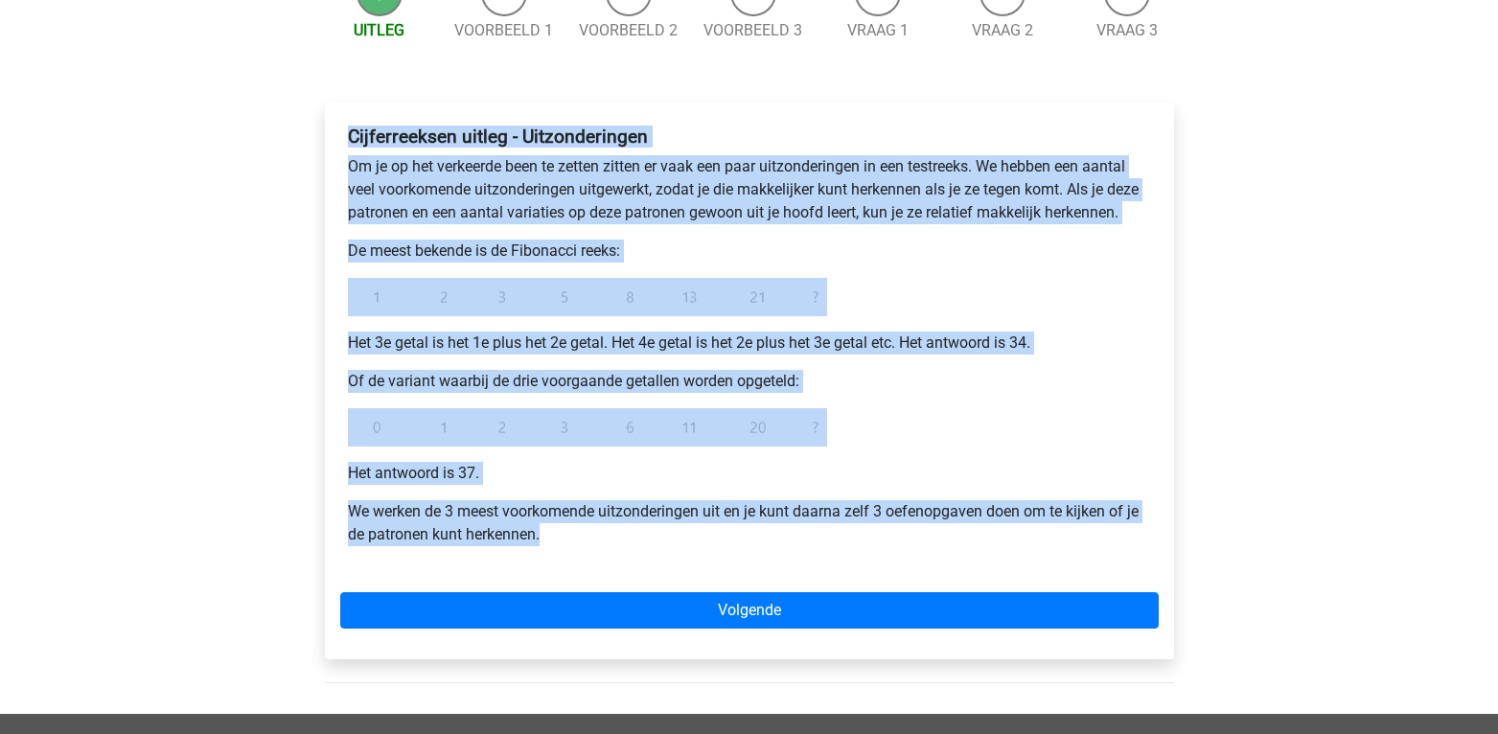
drag, startPoint x: 550, startPoint y: 536, endPoint x: 334, endPoint y: 141, distance: 449.8
click at [334, 141] on div "Cijferreeksen uitleg - Uitzonderingen Om je op het verkeerde been te zetten zit…" at bounding box center [749, 381] width 849 height 557
copy div "Cijferreeksen uitleg - Uitzonderingen Om je op het verkeerde been te zetten zit…"
click at [571, 326] on div "Cijferreeksen uitleg - Uitzonderingen Om je op het verkeerde been te zetten zit…" at bounding box center [749, 343] width 818 height 451
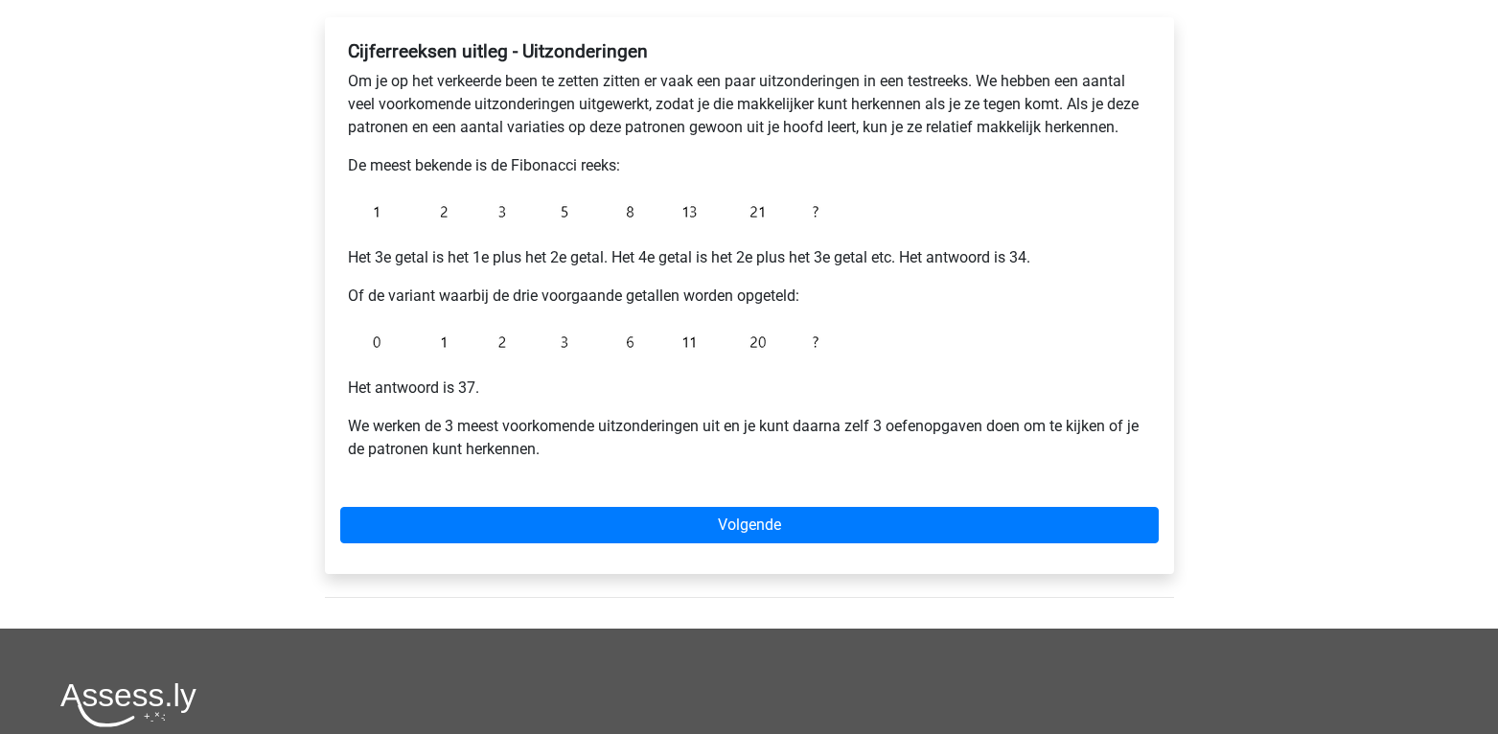
scroll to position [313, 0]
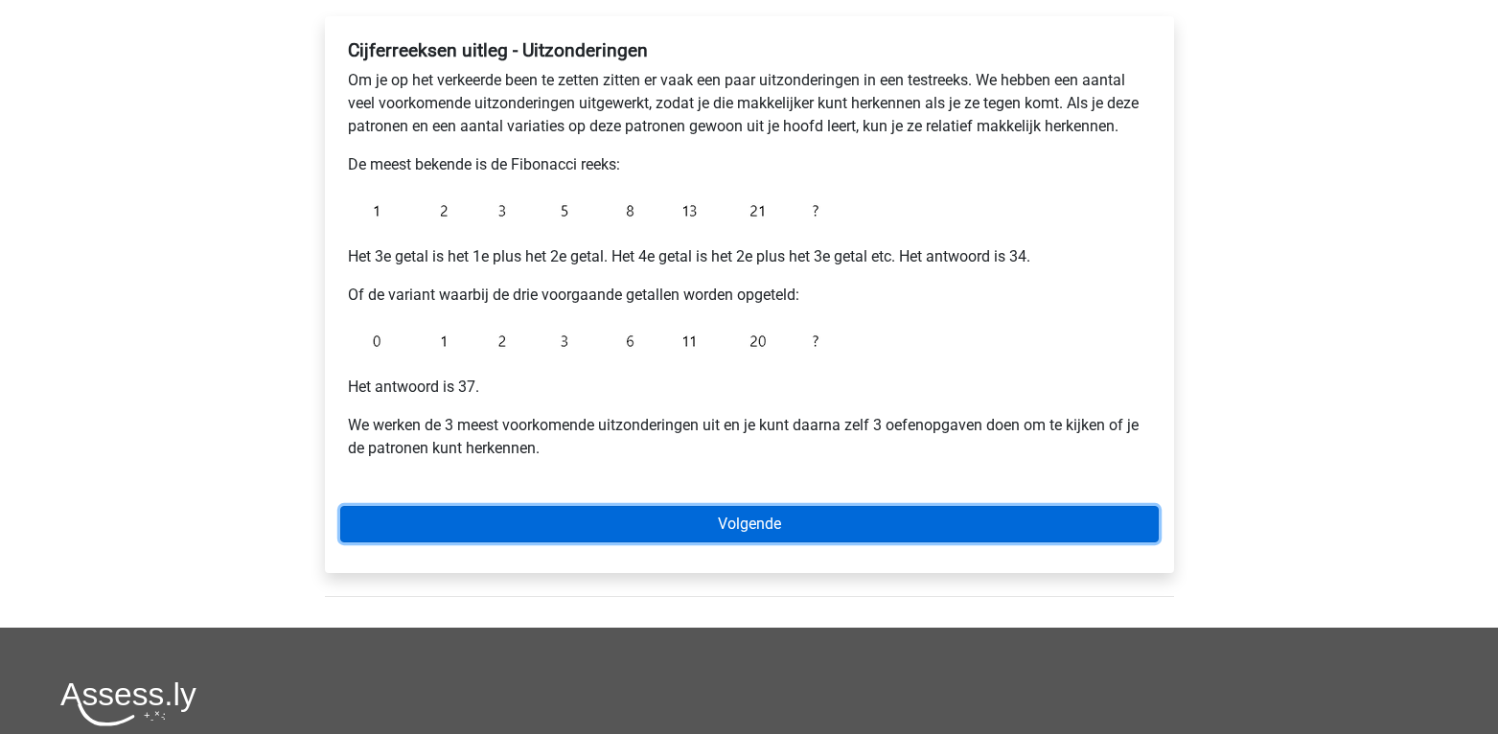
click at [698, 508] on link "Volgende" at bounding box center [749, 524] width 818 height 36
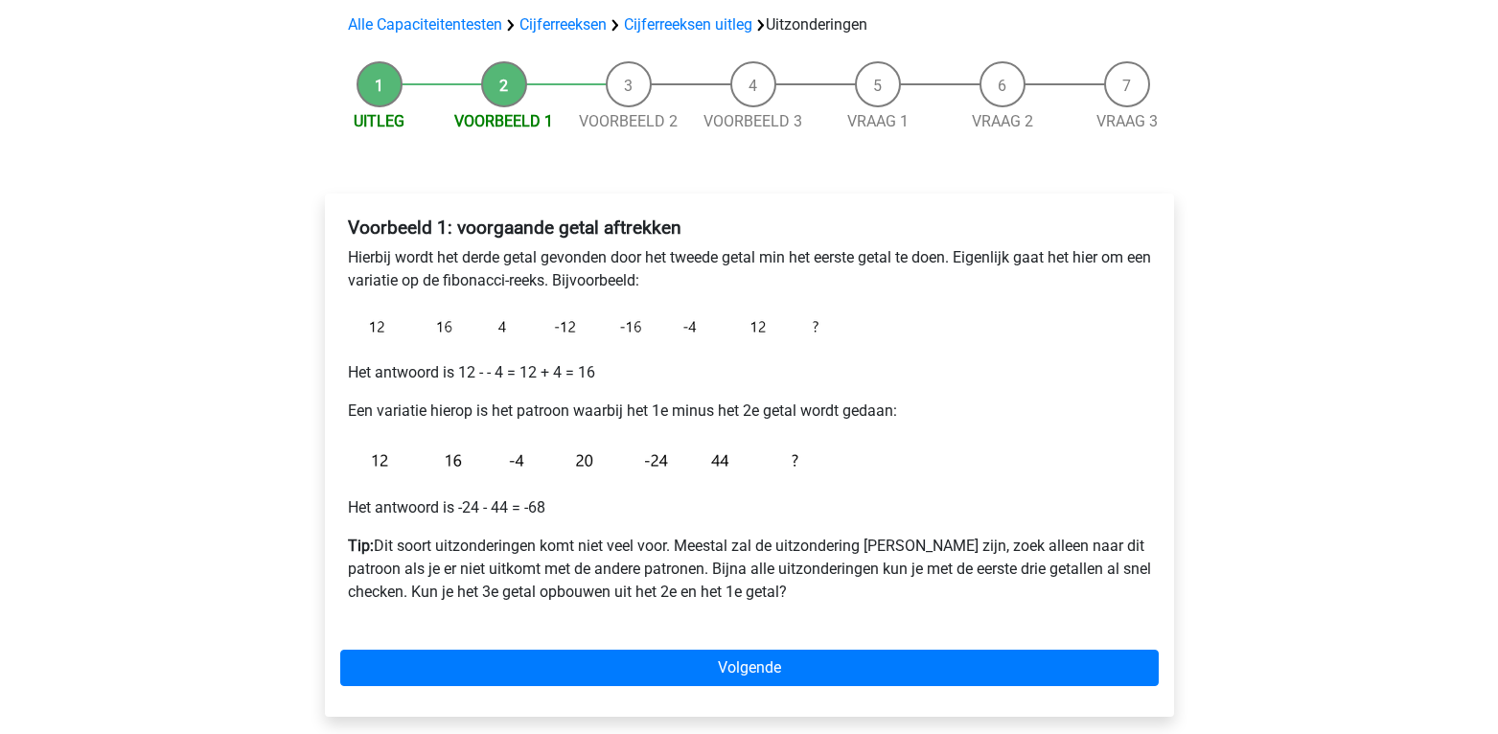
scroll to position [141, 0]
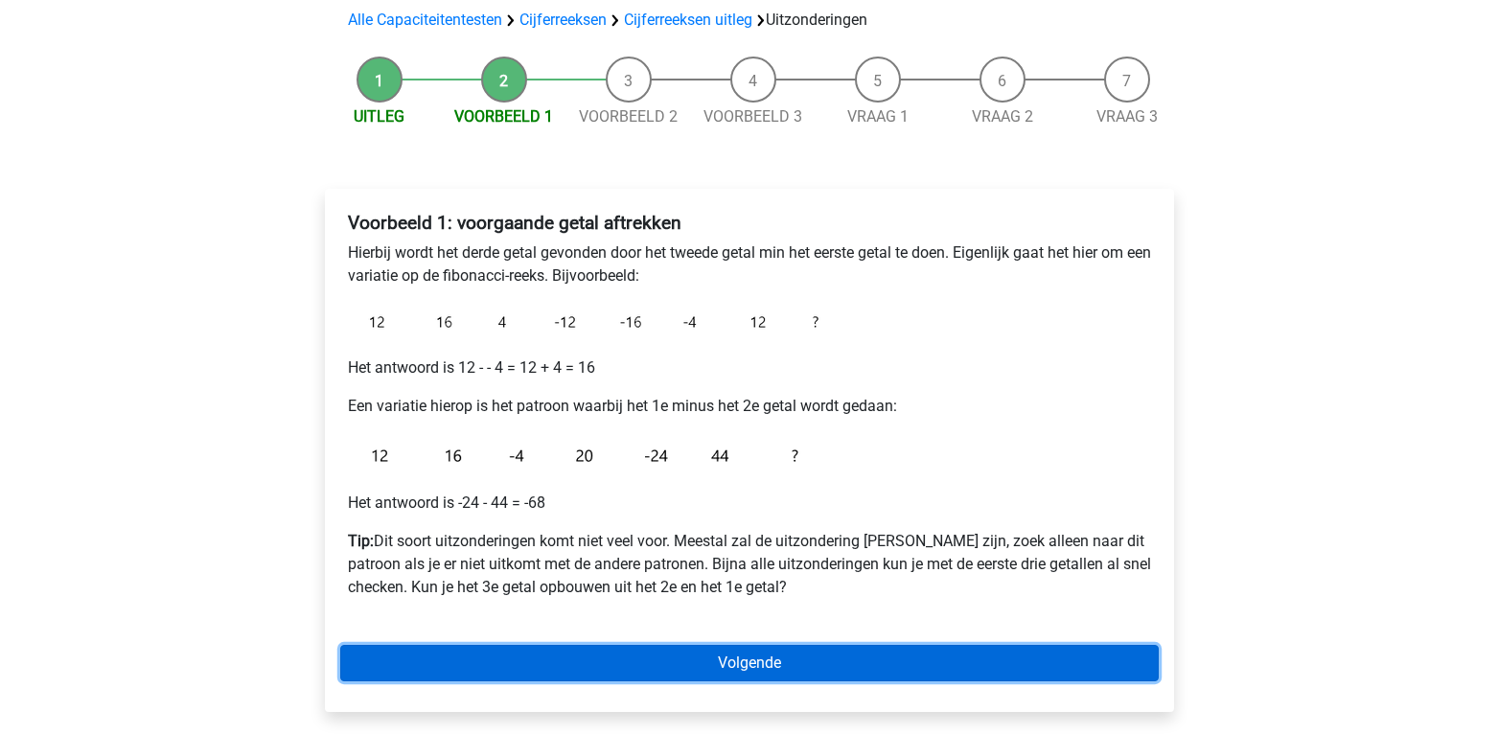
click at [855, 654] on link "Volgende" at bounding box center [749, 663] width 818 height 36
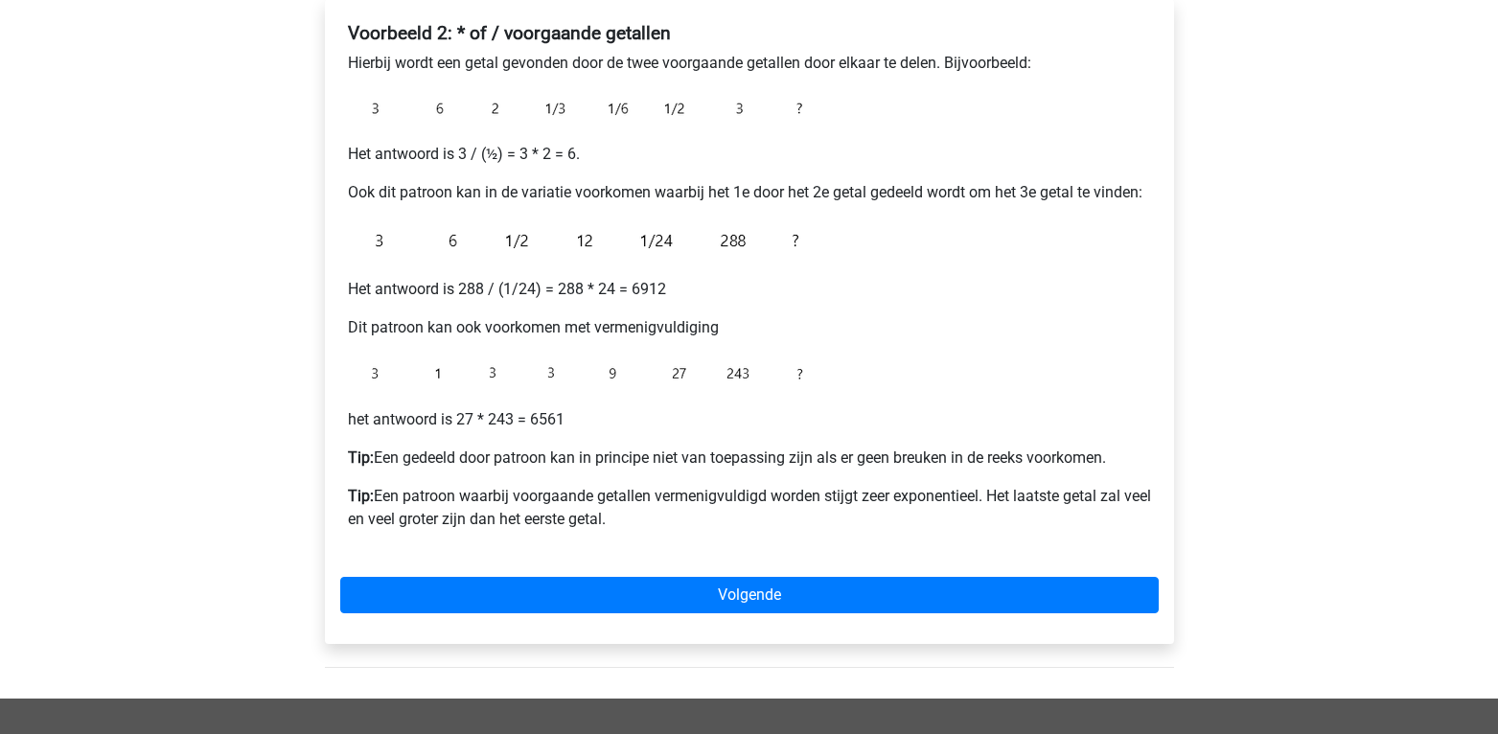
scroll to position [330, 0]
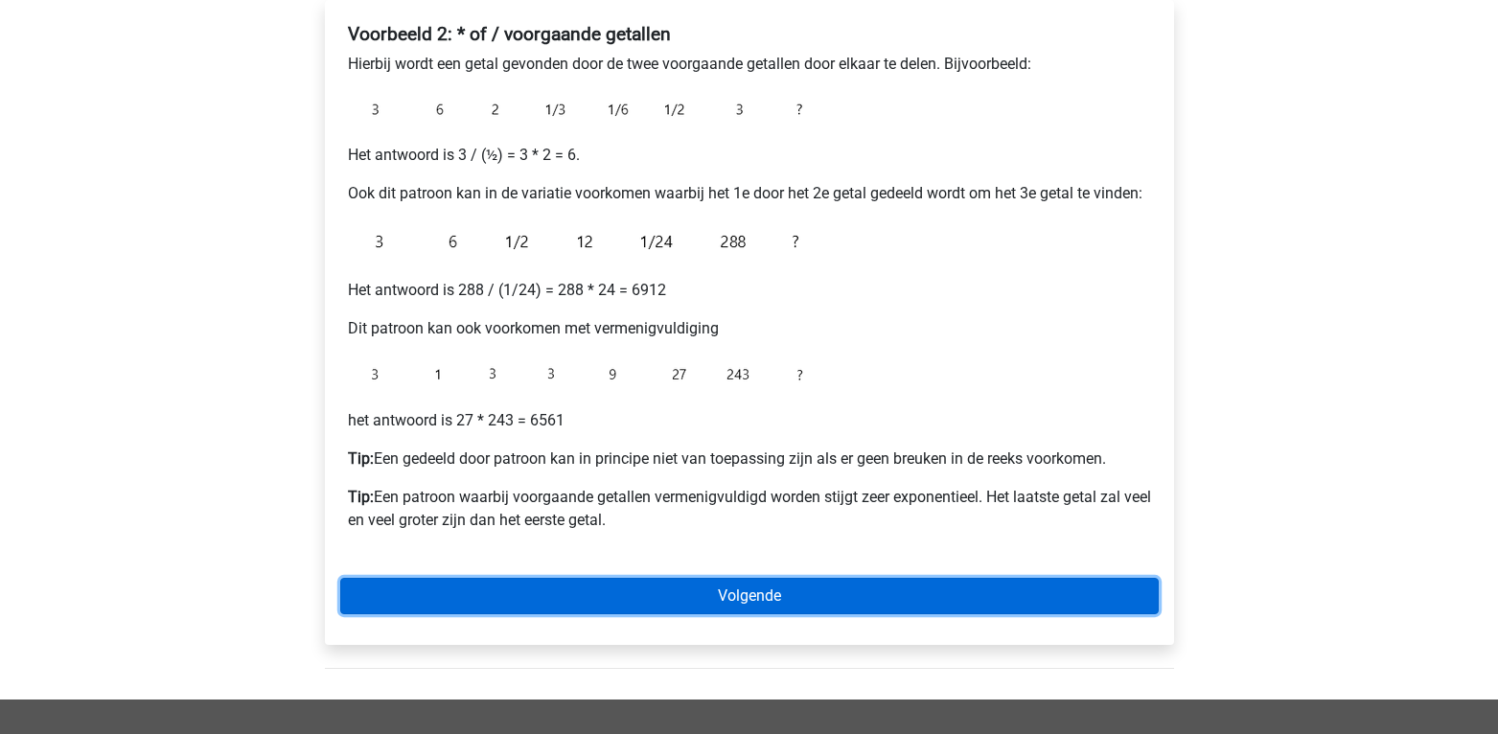
click at [734, 600] on link "Volgende" at bounding box center [749, 596] width 818 height 36
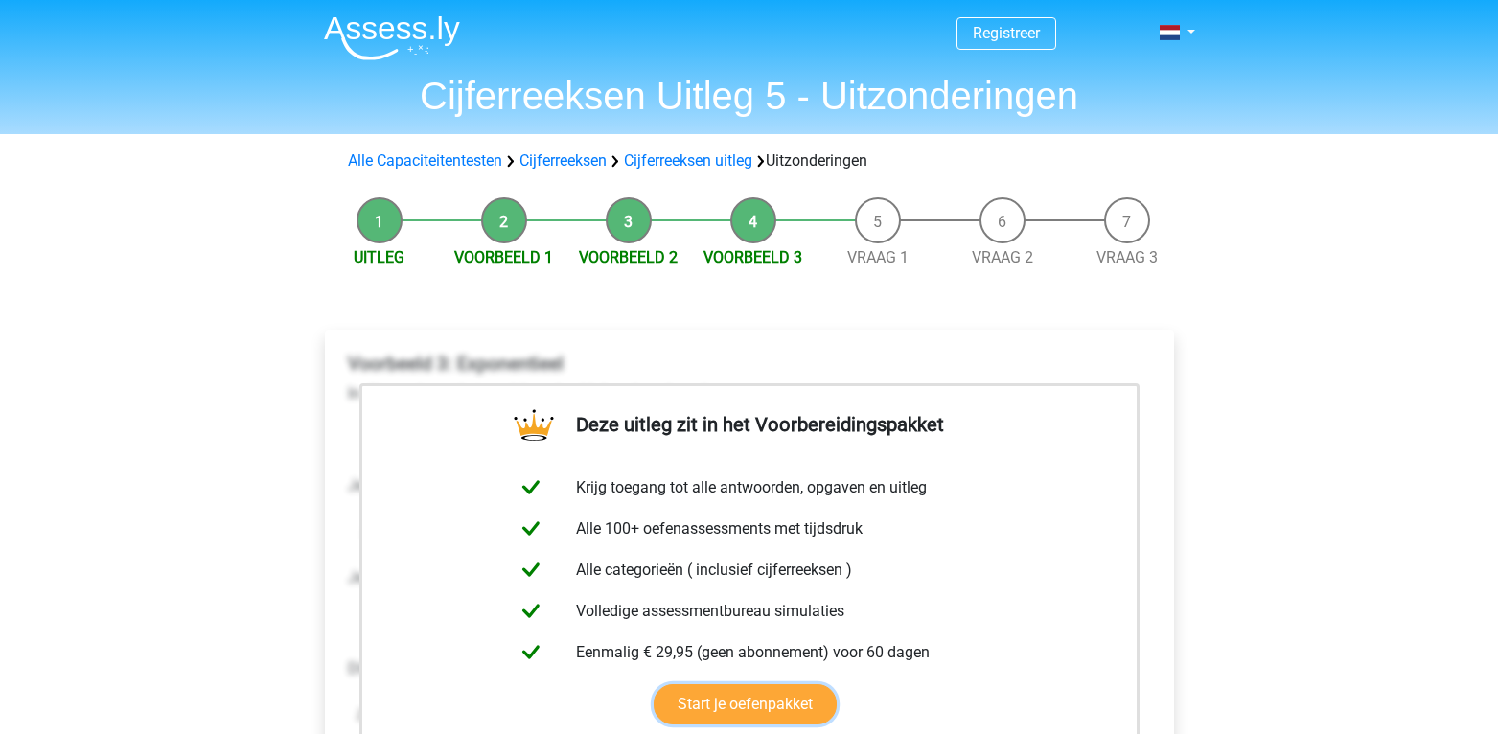
click at [653, 684] on link "Start je oefenpakket" at bounding box center [744, 704] width 183 height 40
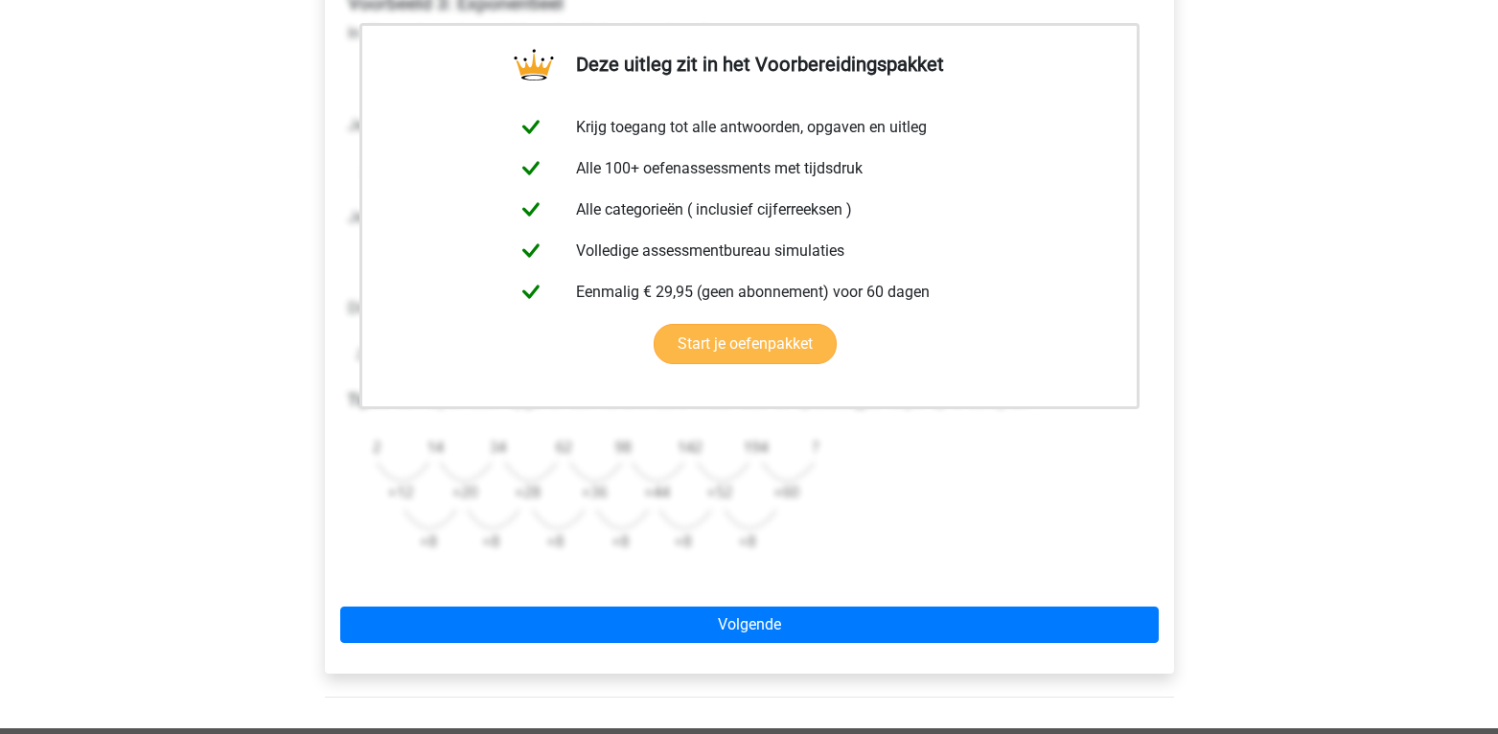
scroll to position [373, 0]
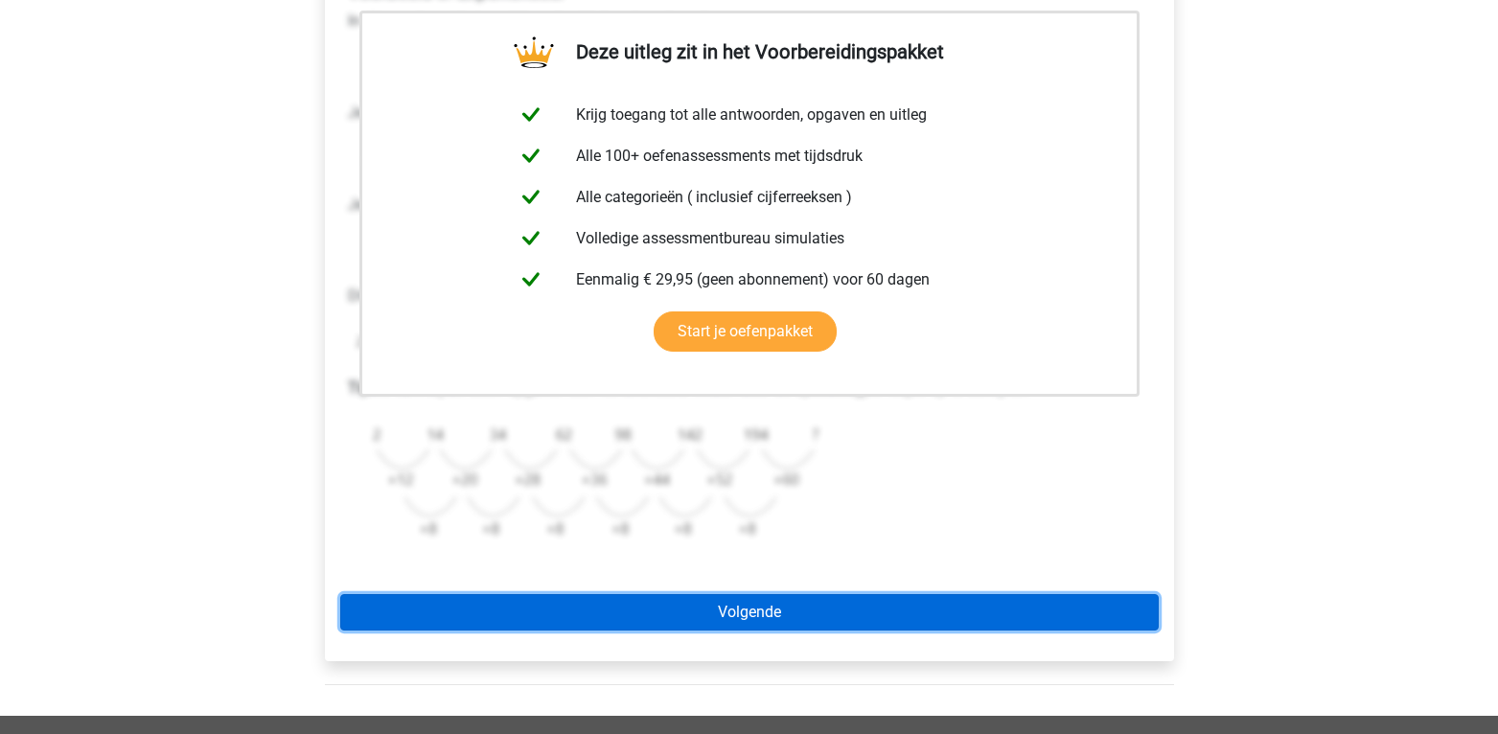
click at [819, 607] on link "Volgende" at bounding box center [749, 612] width 818 height 36
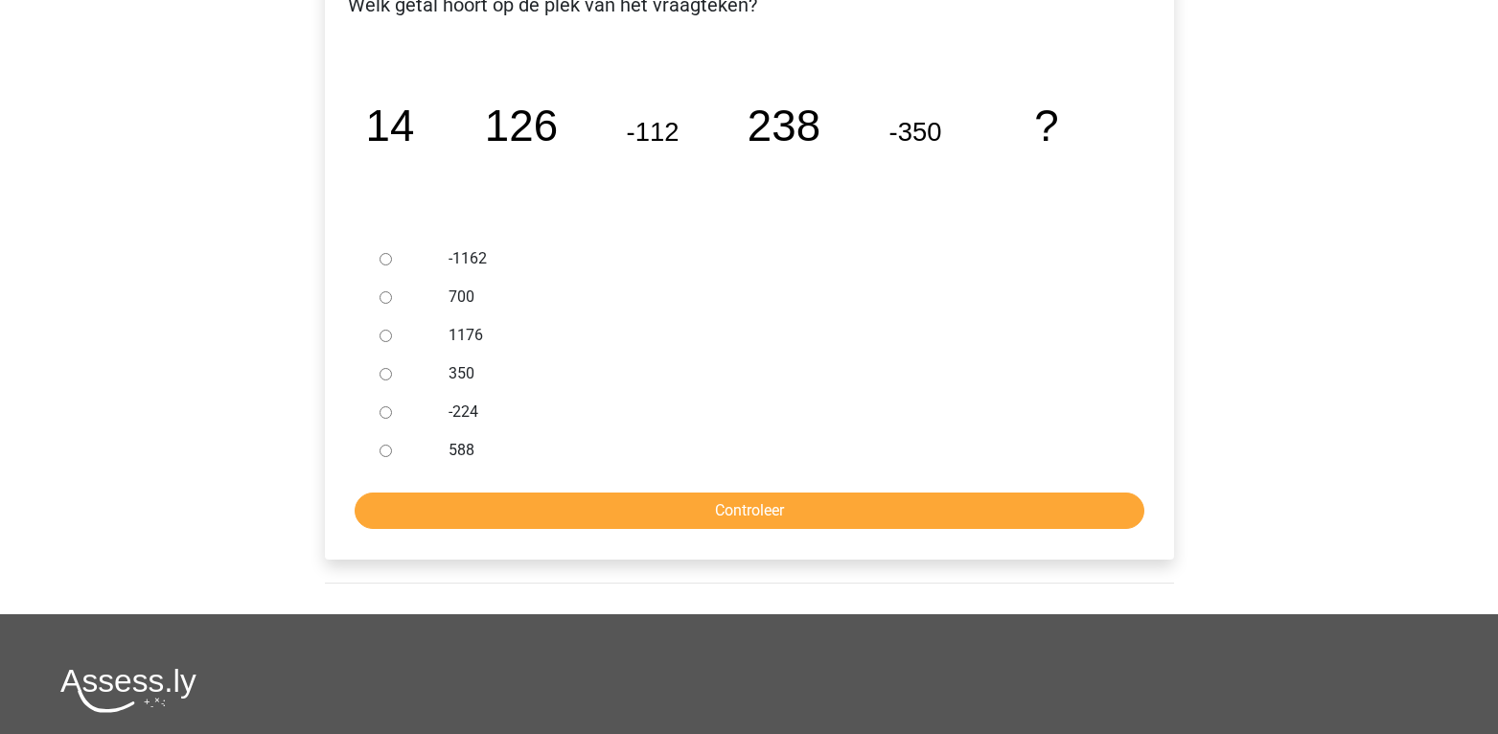
scroll to position [364, 0]
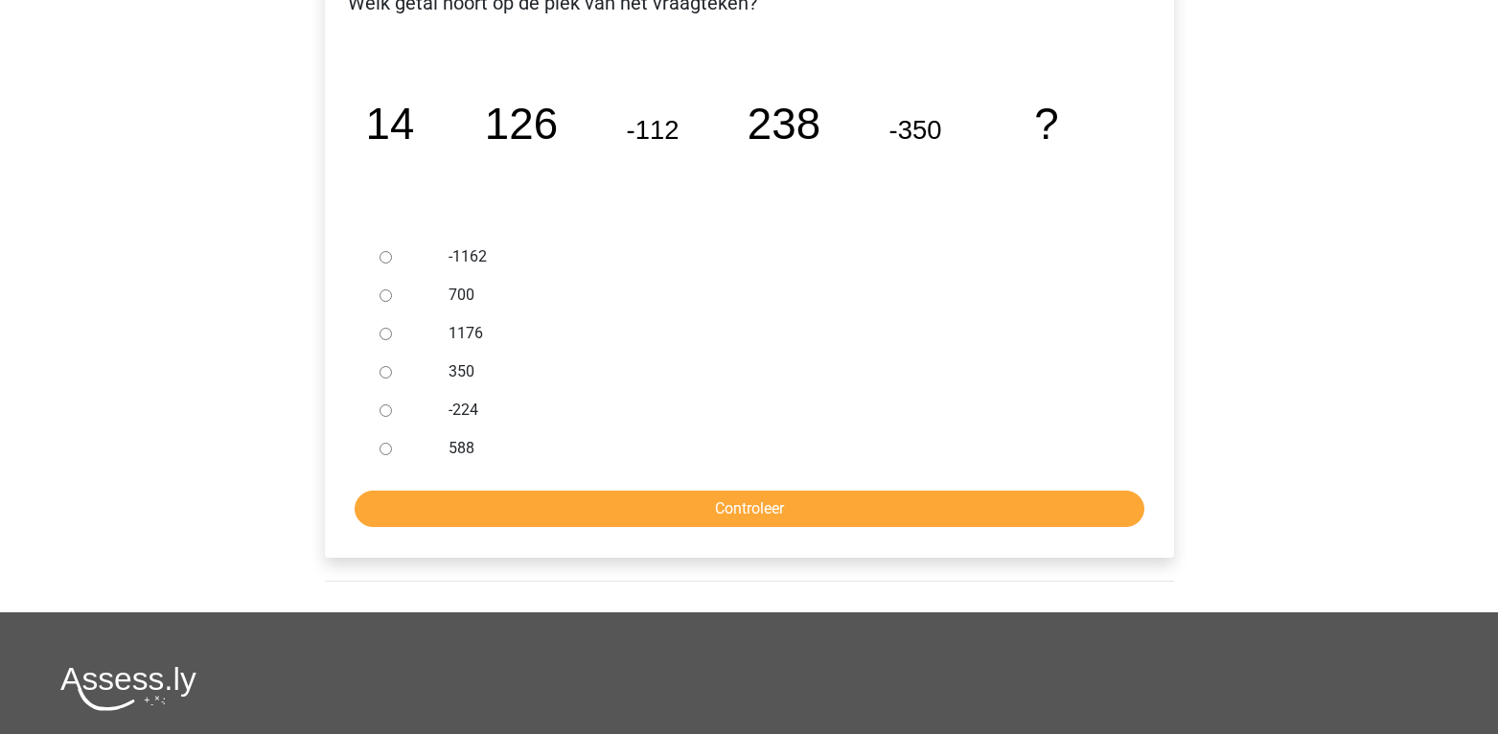
click at [445, 458] on div "588" at bounding box center [780, 448] width 692 height 38
click at [445, 439] on div "588" at bounding box center [780, 448] width 692 height 38
click at [463, 410] on label "-224" at bounding box center [779, 410] width 663 height 23
click at [392, 410] on input "-224" at bounding box center [385, 410] width 12 height 12
radio input "true"
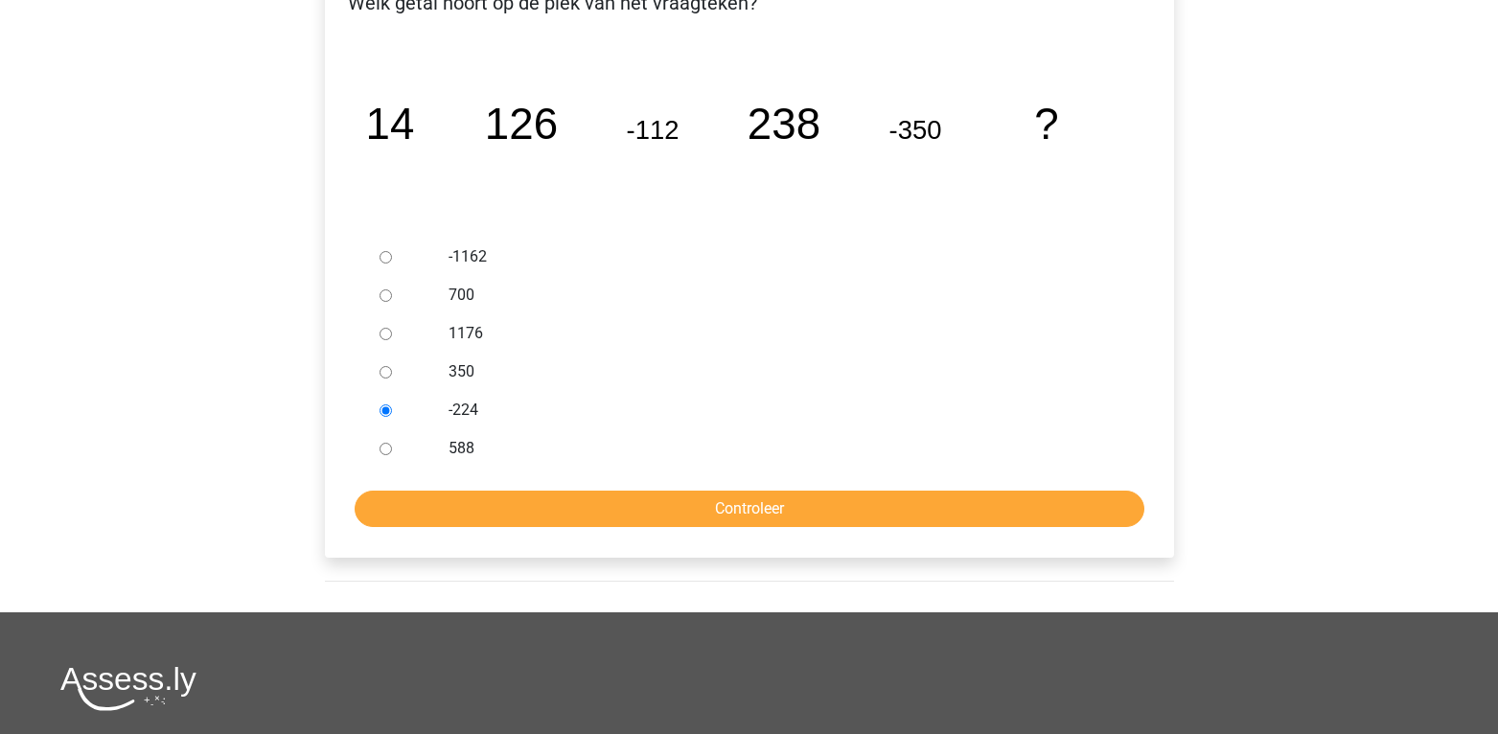
click at [470, 368] on label "350" at bounding box center [779, 371] width 663 height 23
click at [392, 368] on input "350" at bounding box center [385, 372] width 12 height 12
radio input "true"
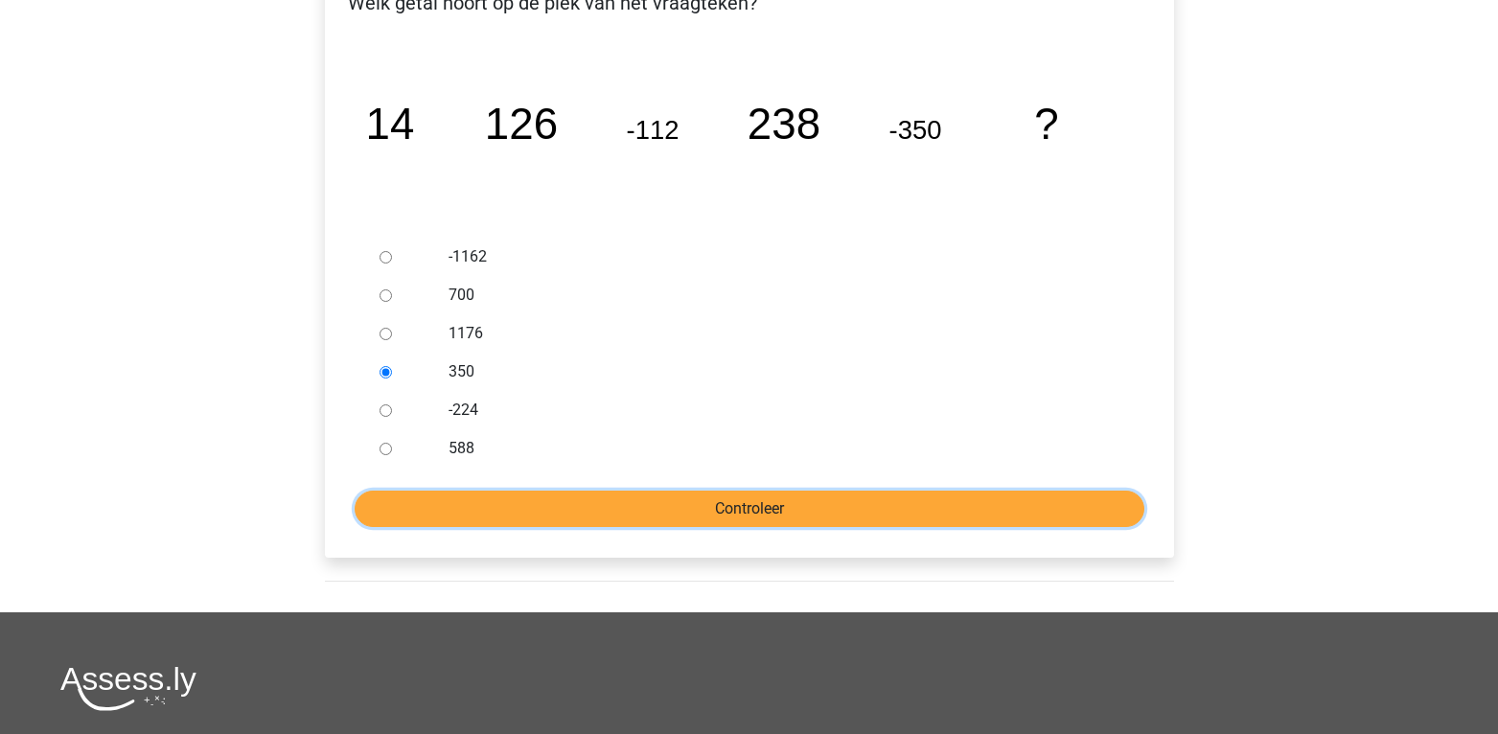
click at [523, 491] on input "Controleer" at bounding box center [750, 509] width 790 height 36
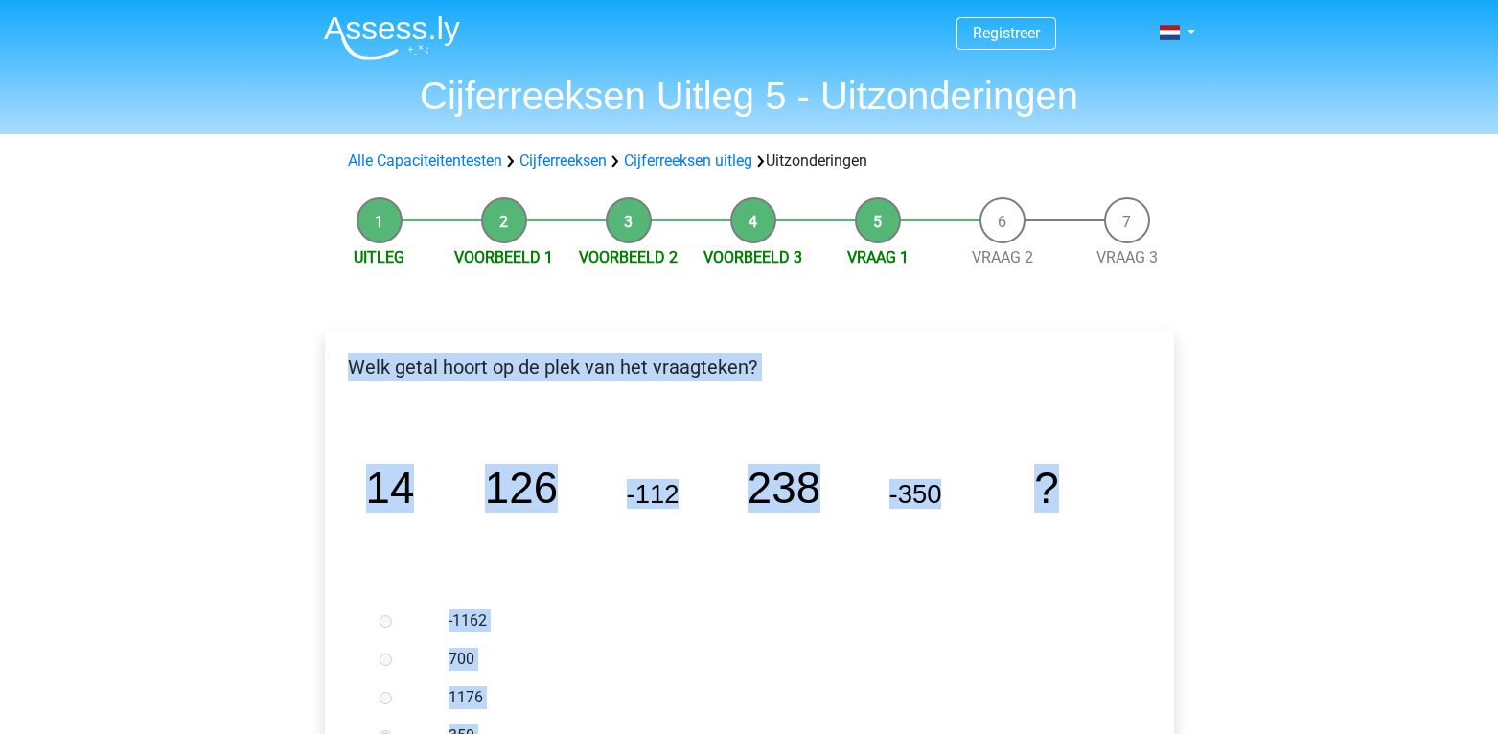
drag, startPoint x: 1066, startPoint y: 518, endPoint x: 297, endPoint y: 393, distance: 779.6
copy div "Welk getal hoort op de plek van het vraagteken? image/svg+xml 14 126 -112 238 -…"
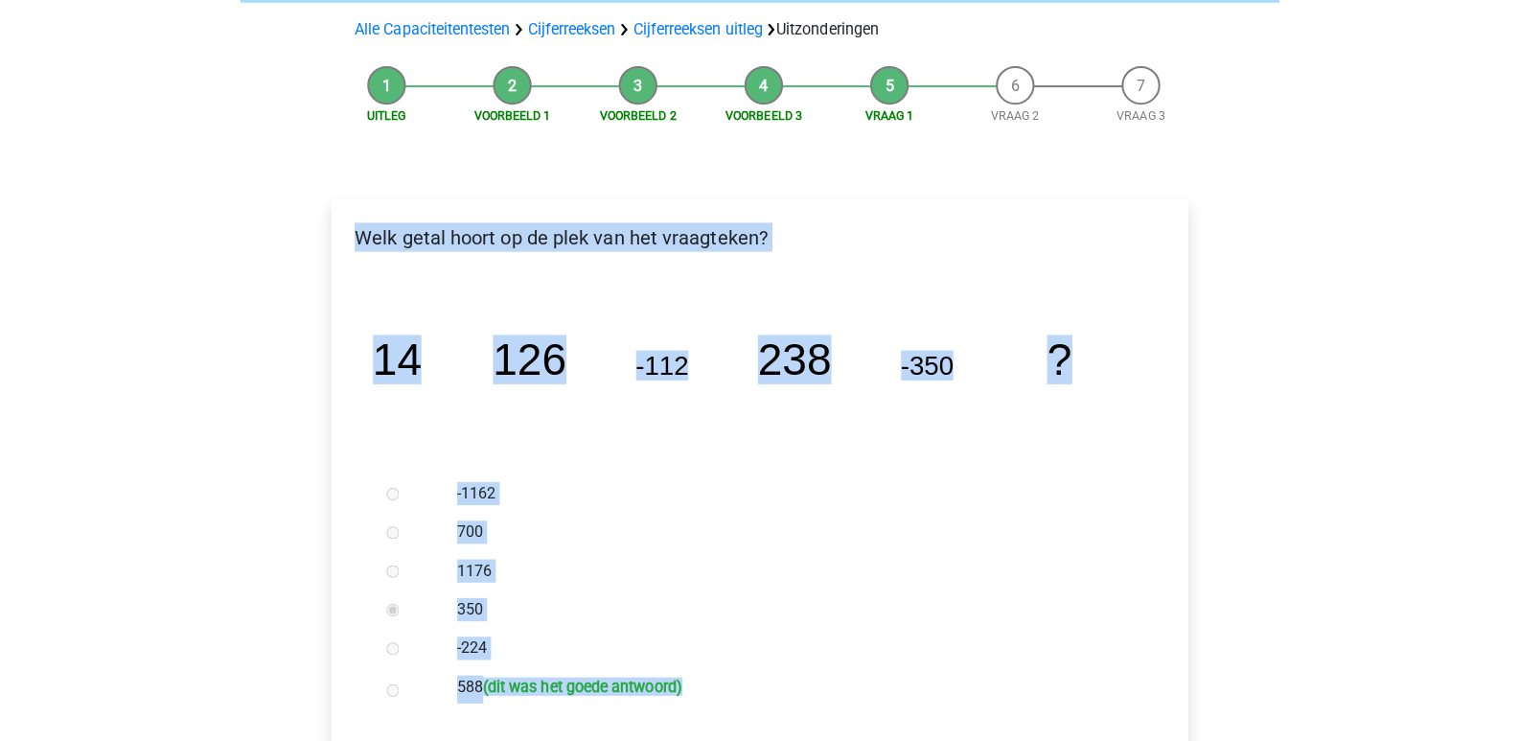
scroll to position [181, 0]
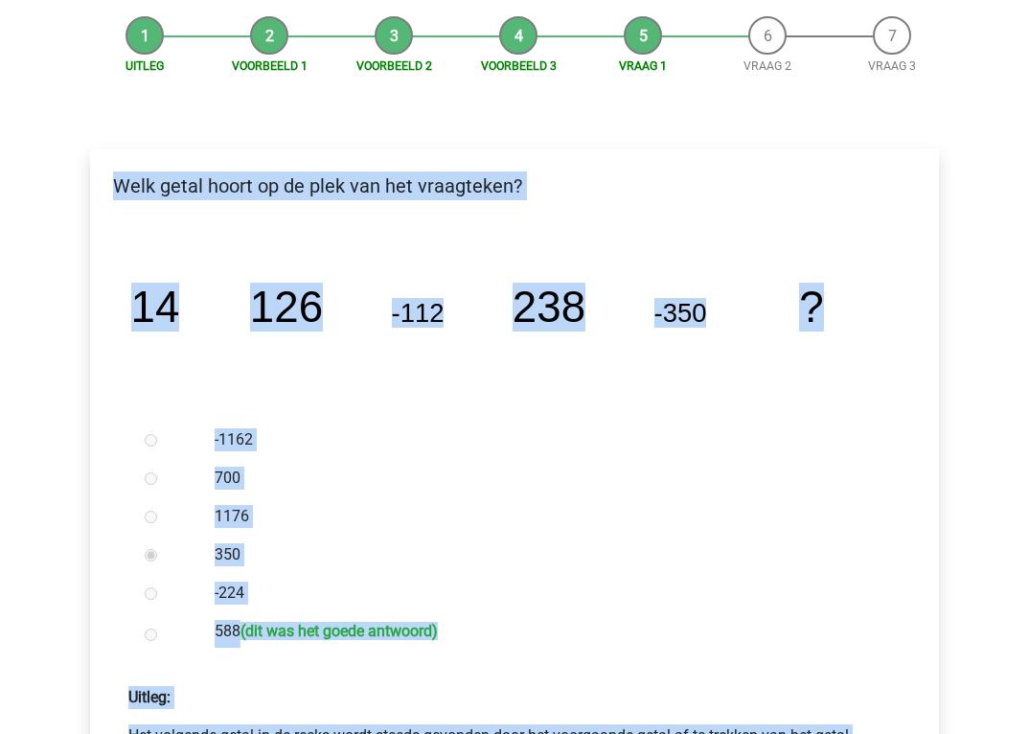
click at [510, 474] on label "700" at bounding box center [546, 478] width 663 height 23
click at [455, 268] on icon "image/svg+xml 14 126 -112 238 -350 ?" at bounding box center [515, 321] width 788 height 197
drag, startPoint x: 291, startPoint y: 324, endPoint x: 336, endPoint y: 318, distance: 45.4
click at [293, 323] on tspan "126" at bounding box center [286, 307] width 73 height 49
click at [421, 318] on tspan "-112" at bounding box center [418, 313] width 53 height 30
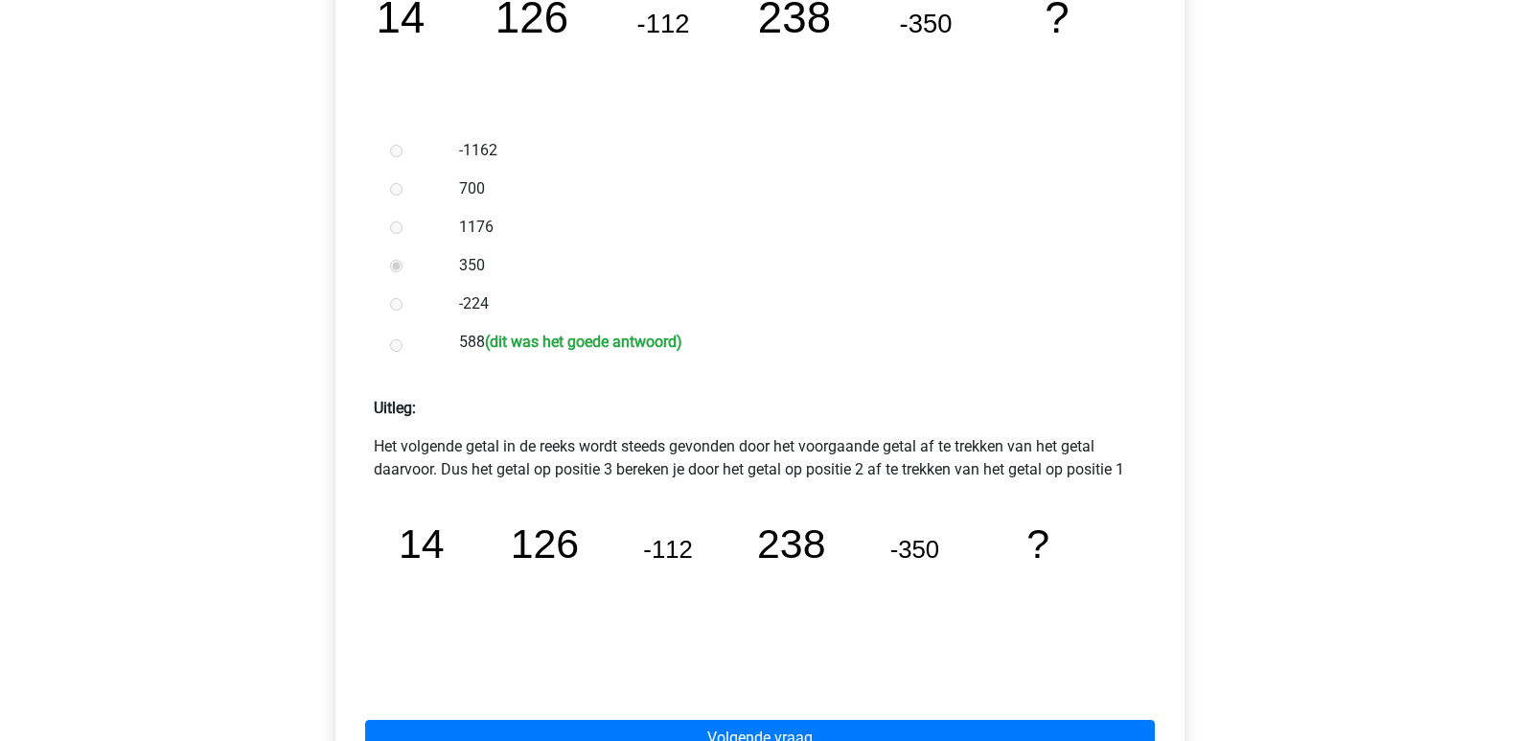
scroll to position [504, 0]
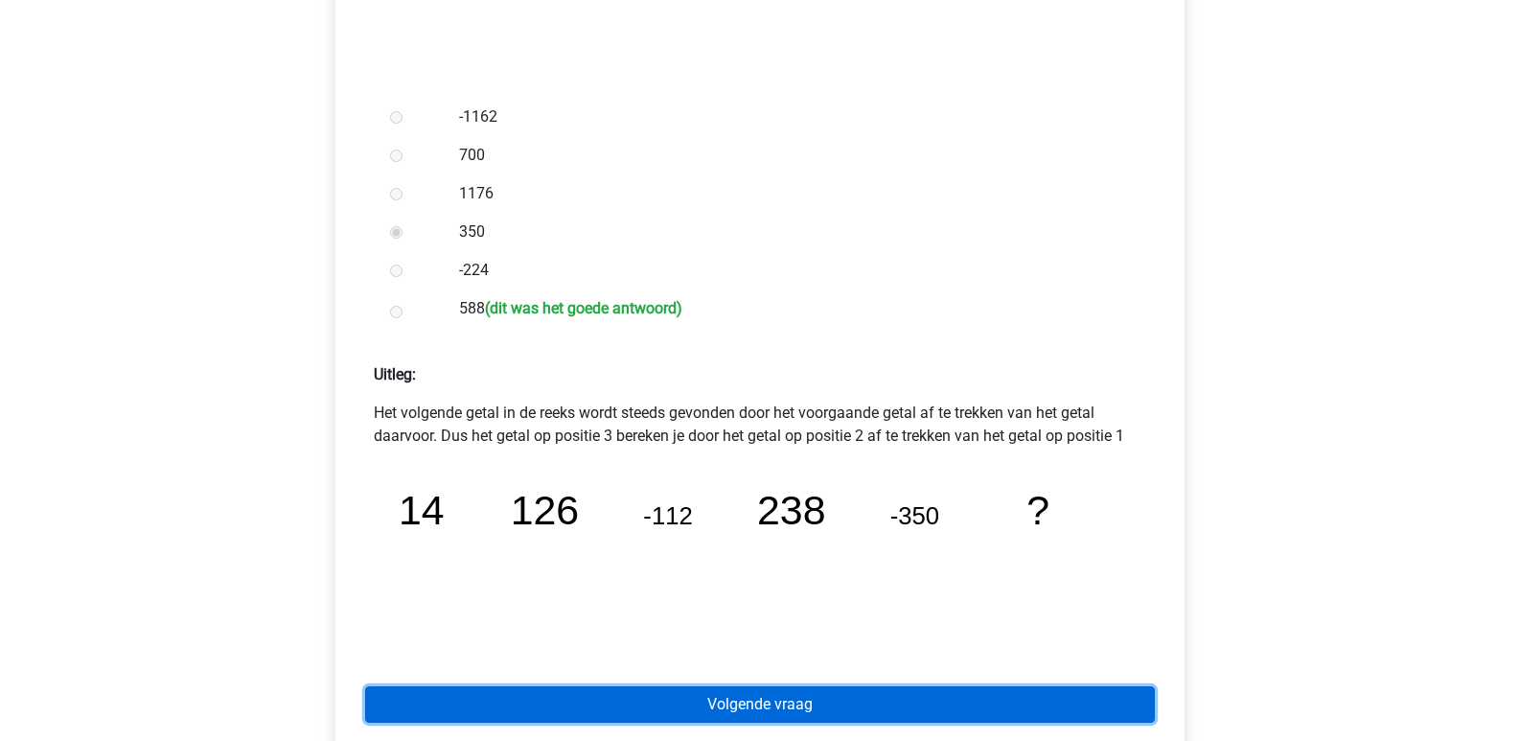
click at [685, 701] on link "Volgende vraag" at bounding box center [760, 704] width 790 height 36
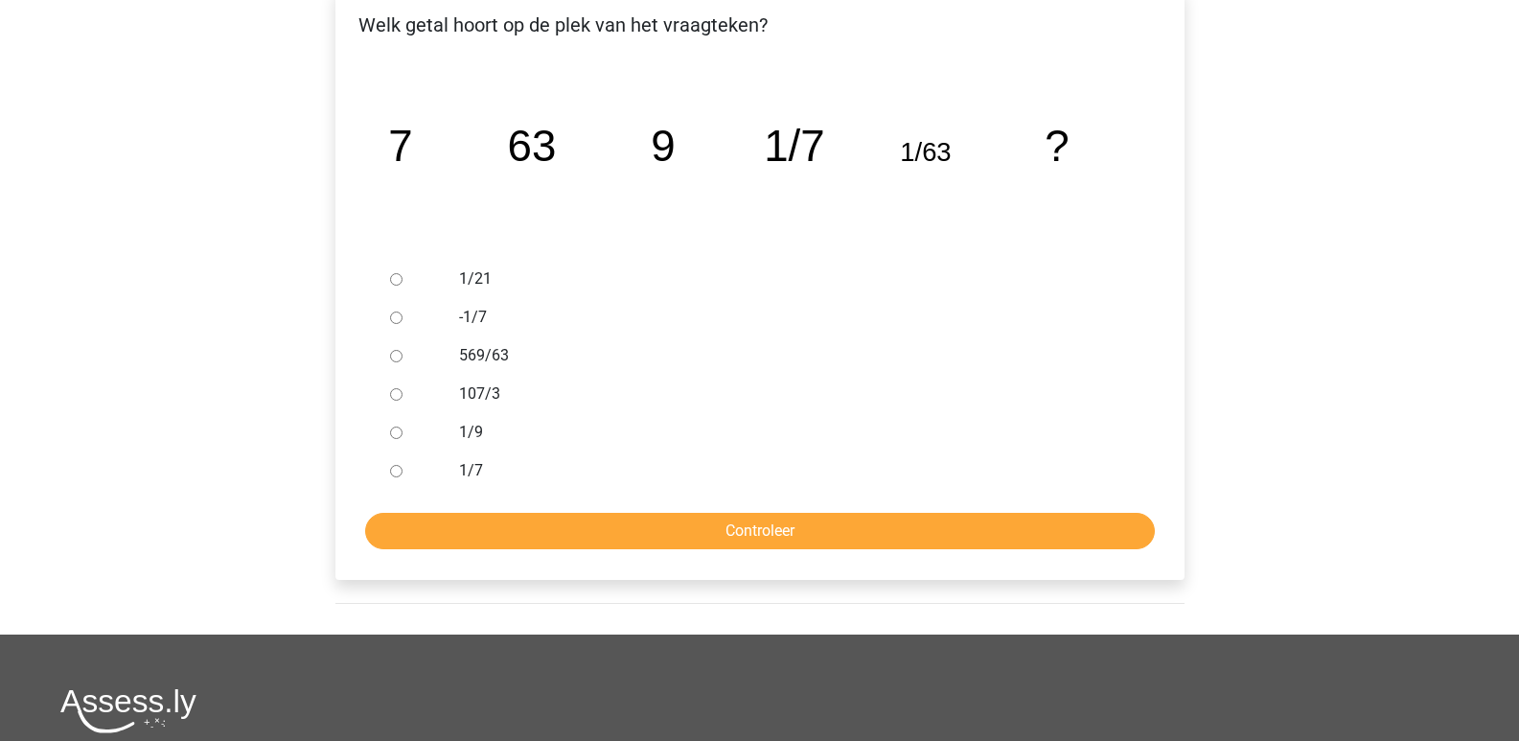
scroll to position [362, 0]
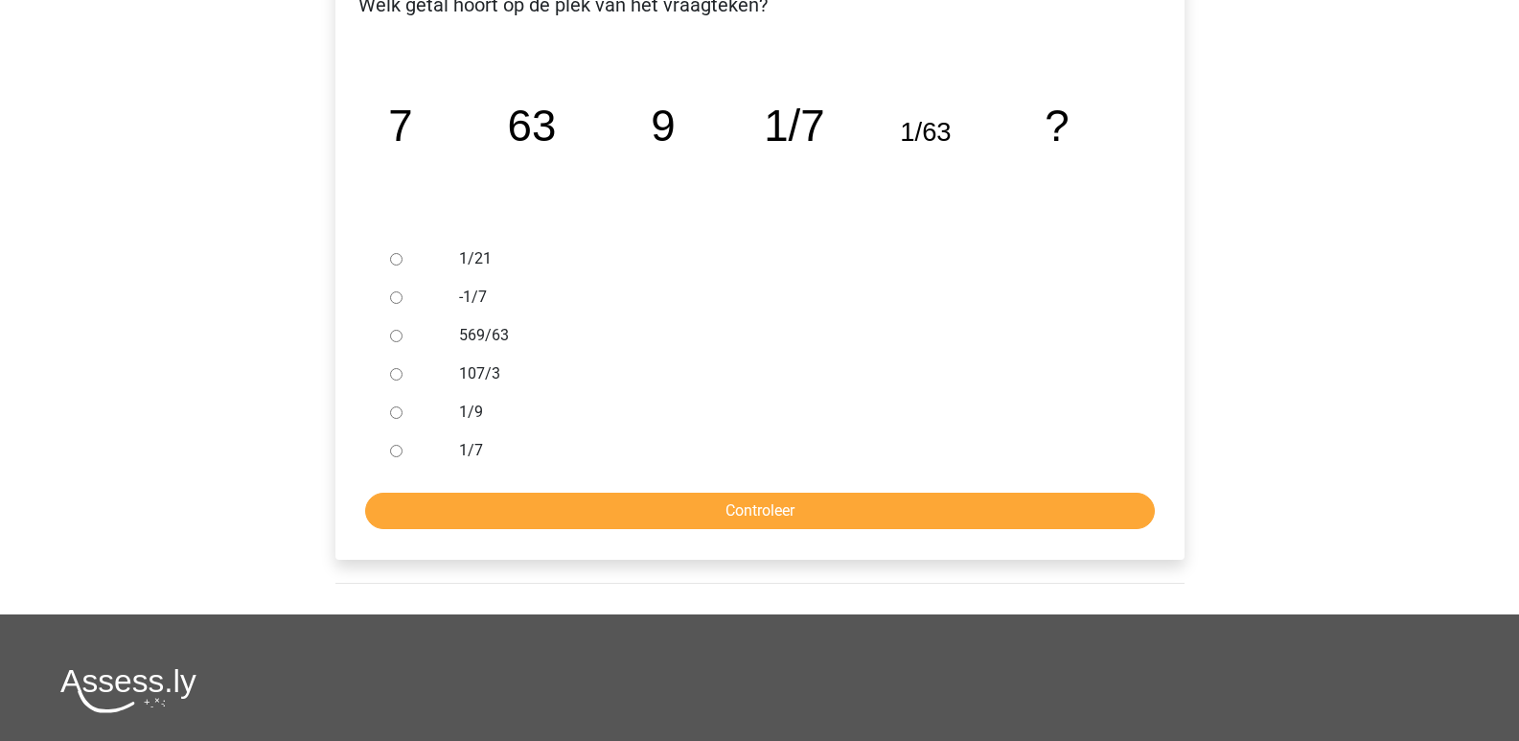
click at [483, 371] on label "107/3" at bounding box center [790, 373] width 663 height 23
click at [402, 371] on input "107/3" at bounding box center [396, 374] width 12 height 12
radio input "true"
click at [553, 483] on form "1/21 -1/7 569/63 107/3 1/9 1/7 Controleer" at bounding box center [760, 384] width 818 height 289
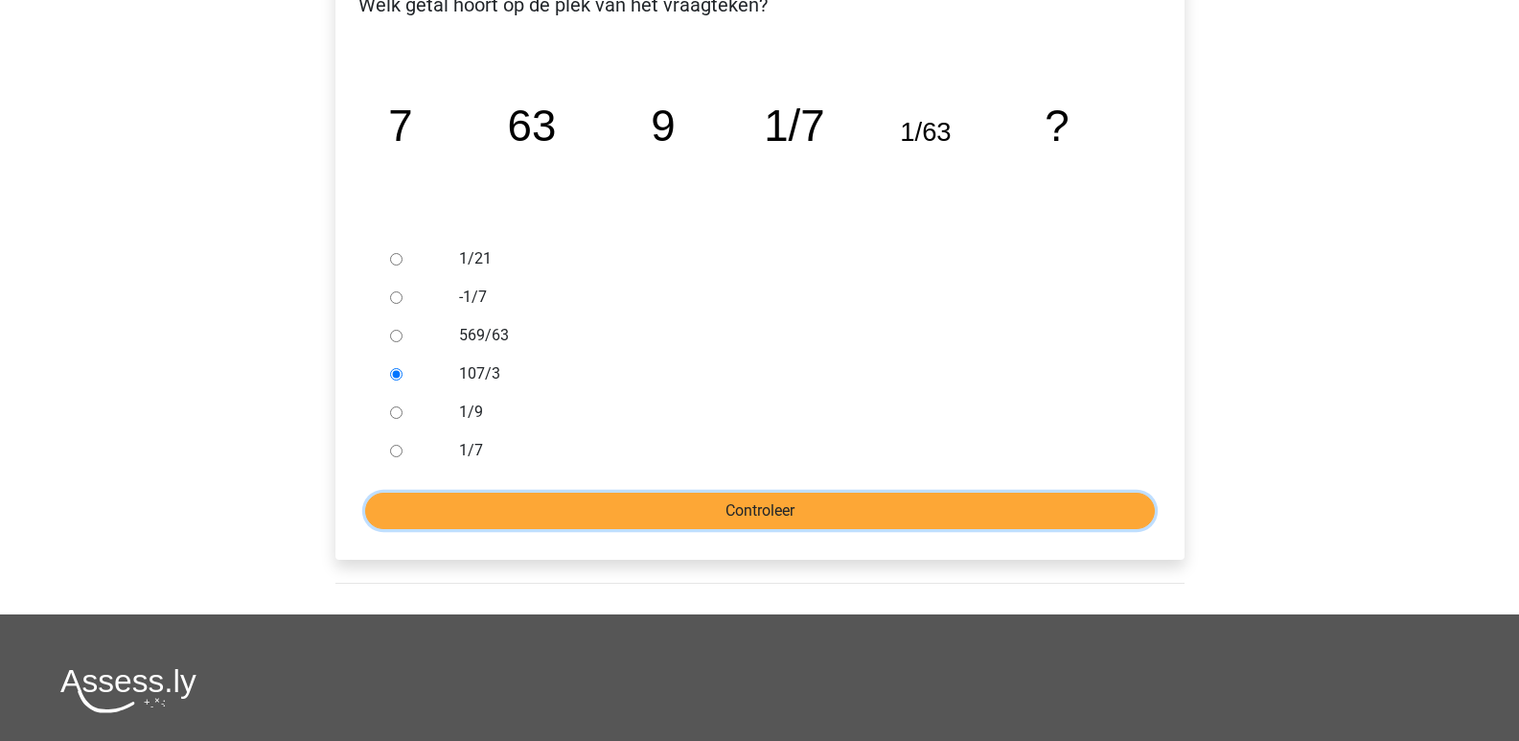
click at [509, 507] on input "Controleer" at bounding box center [760, 510] width 790 height 36
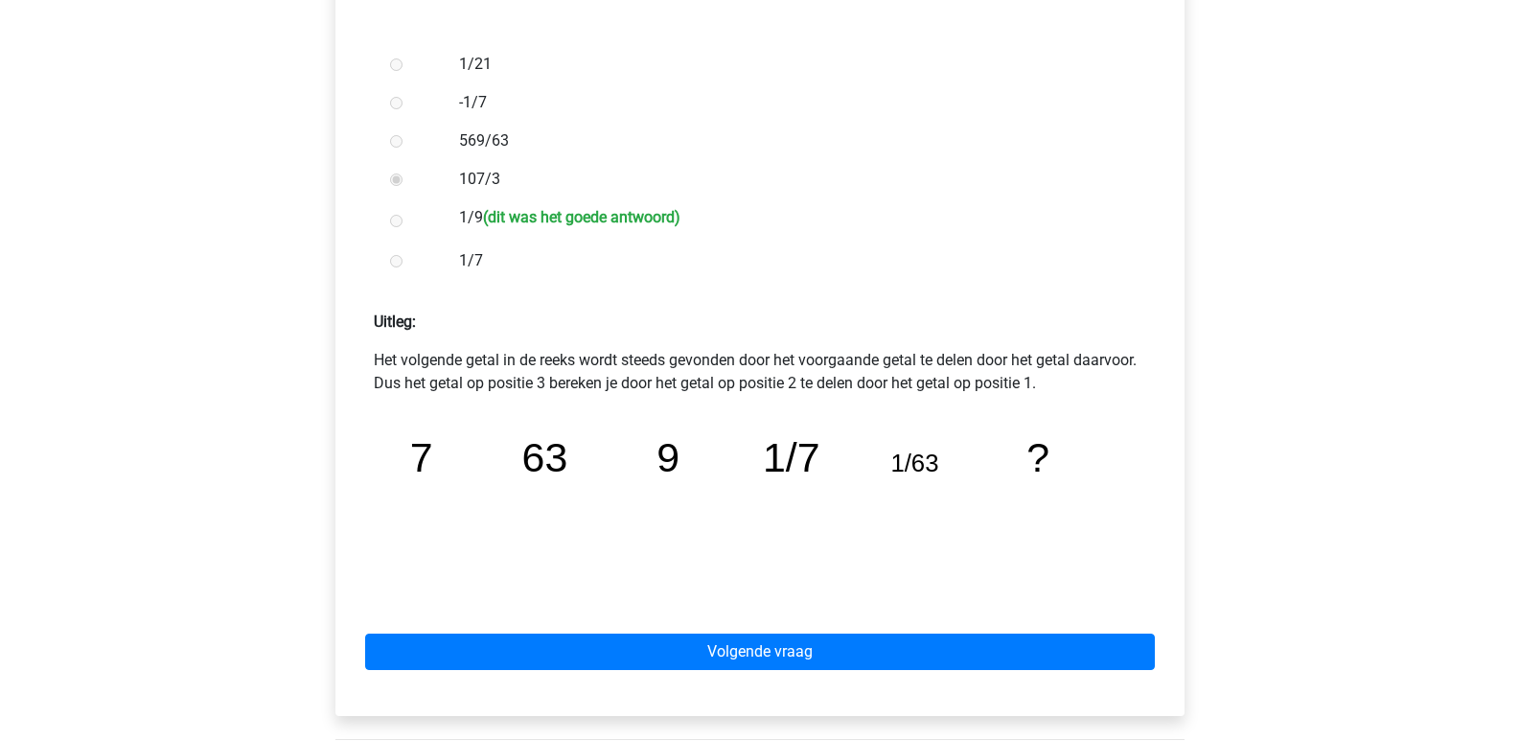
scroll to position [558, 0]
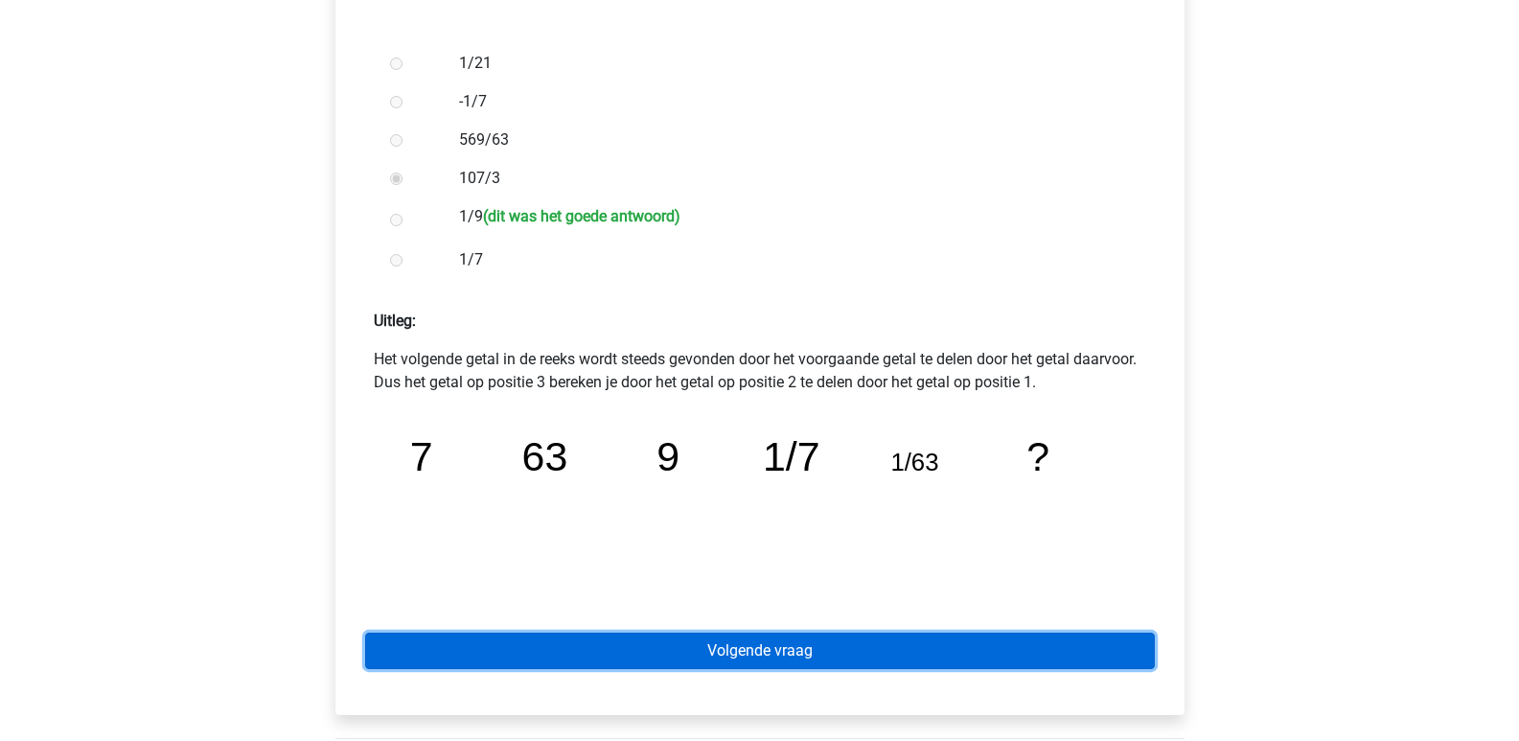
click at [770, 657] on link "Volgende vraag" at bounding box center [760, 650] width 790 height 36
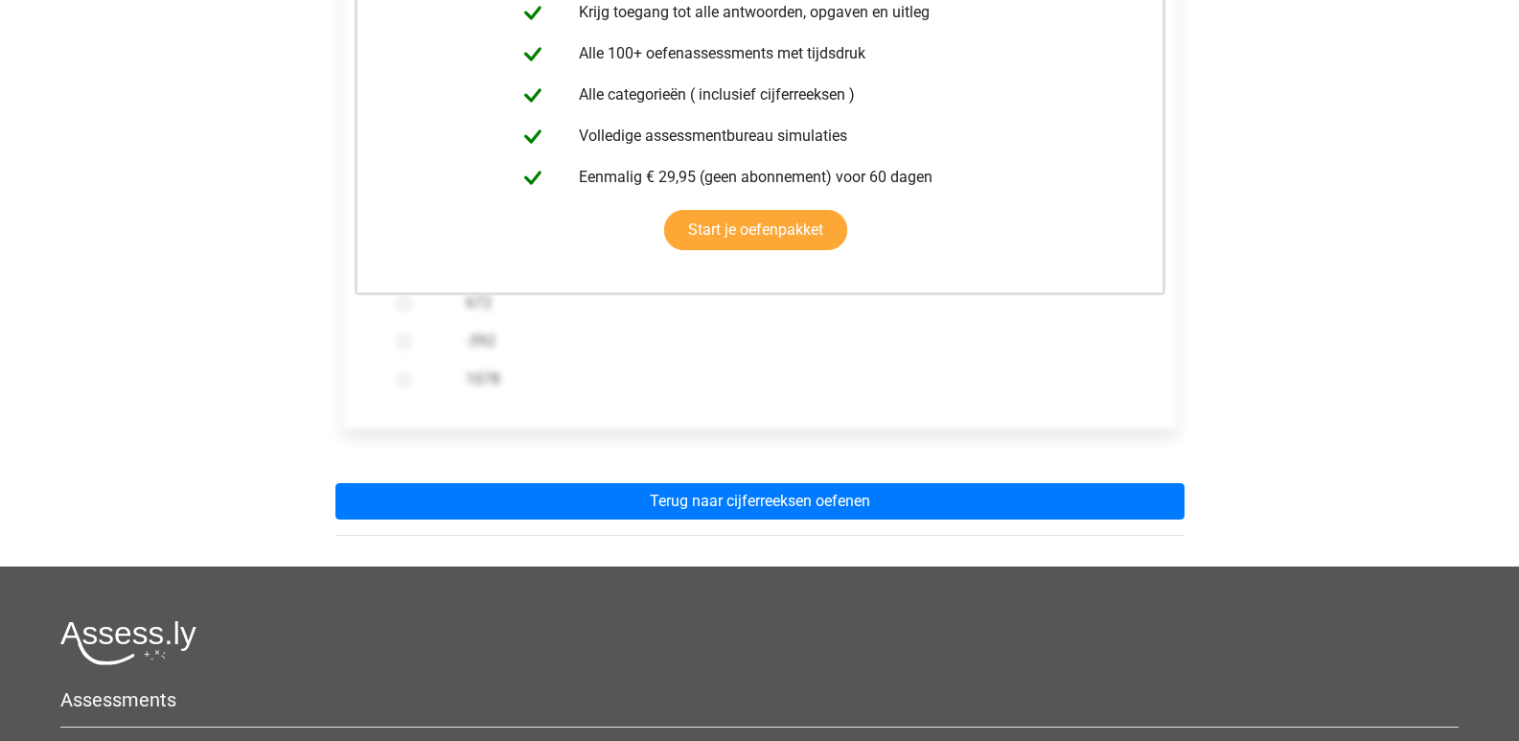
scroll to position [443, 0]
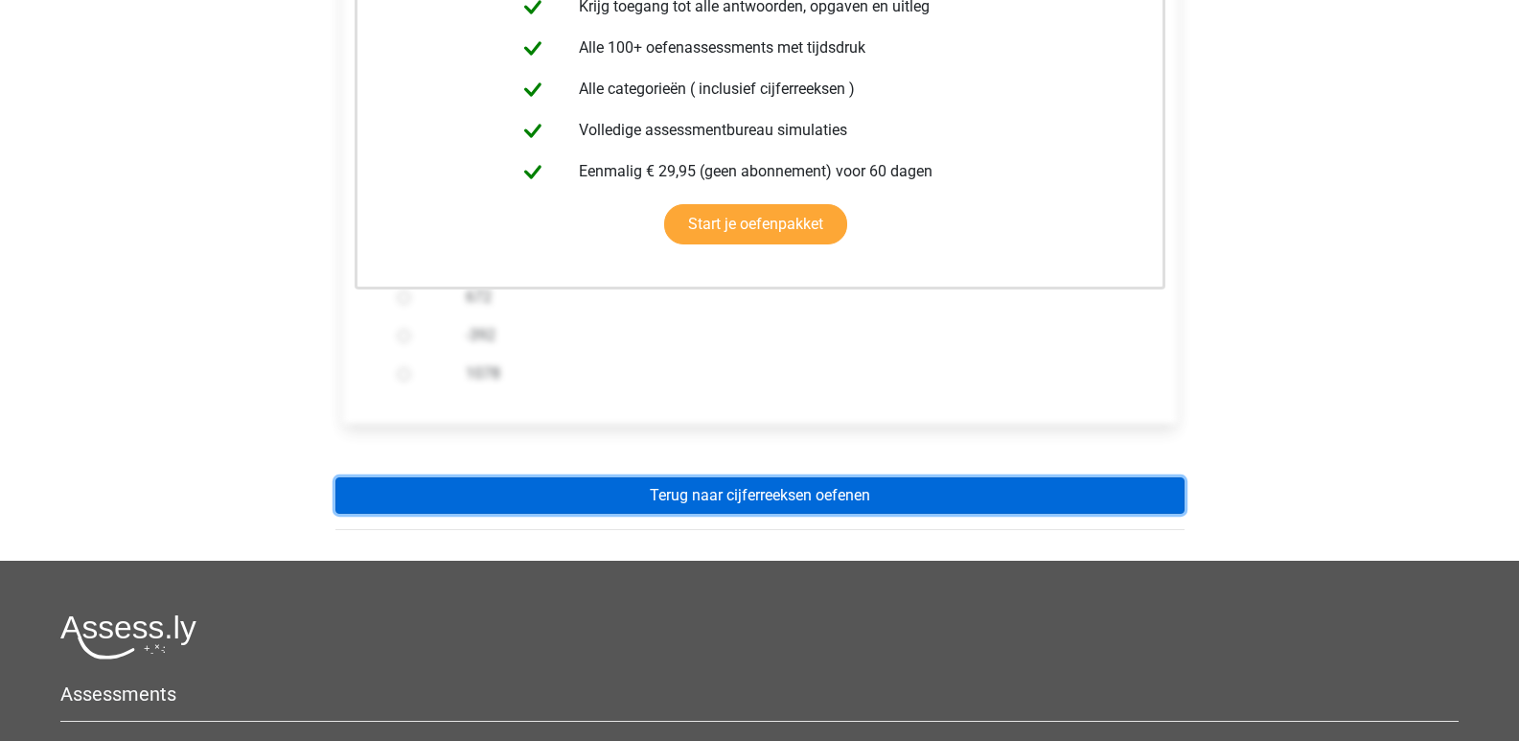
click at [782, 513] on link "Terug naar cijferreeksen oefenen" at bounding box center [759, 495] width 849 height 36
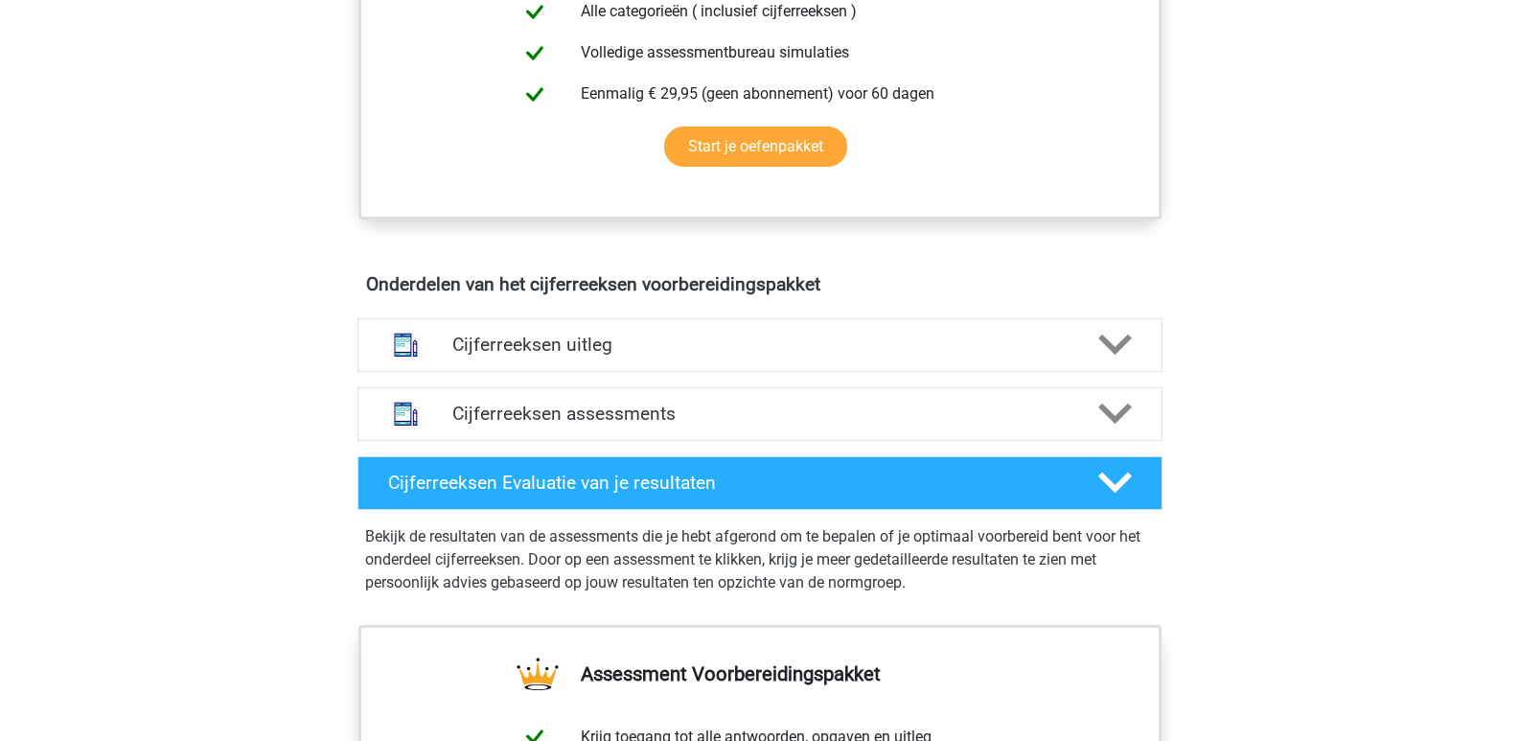
scroll to position [900, 0]
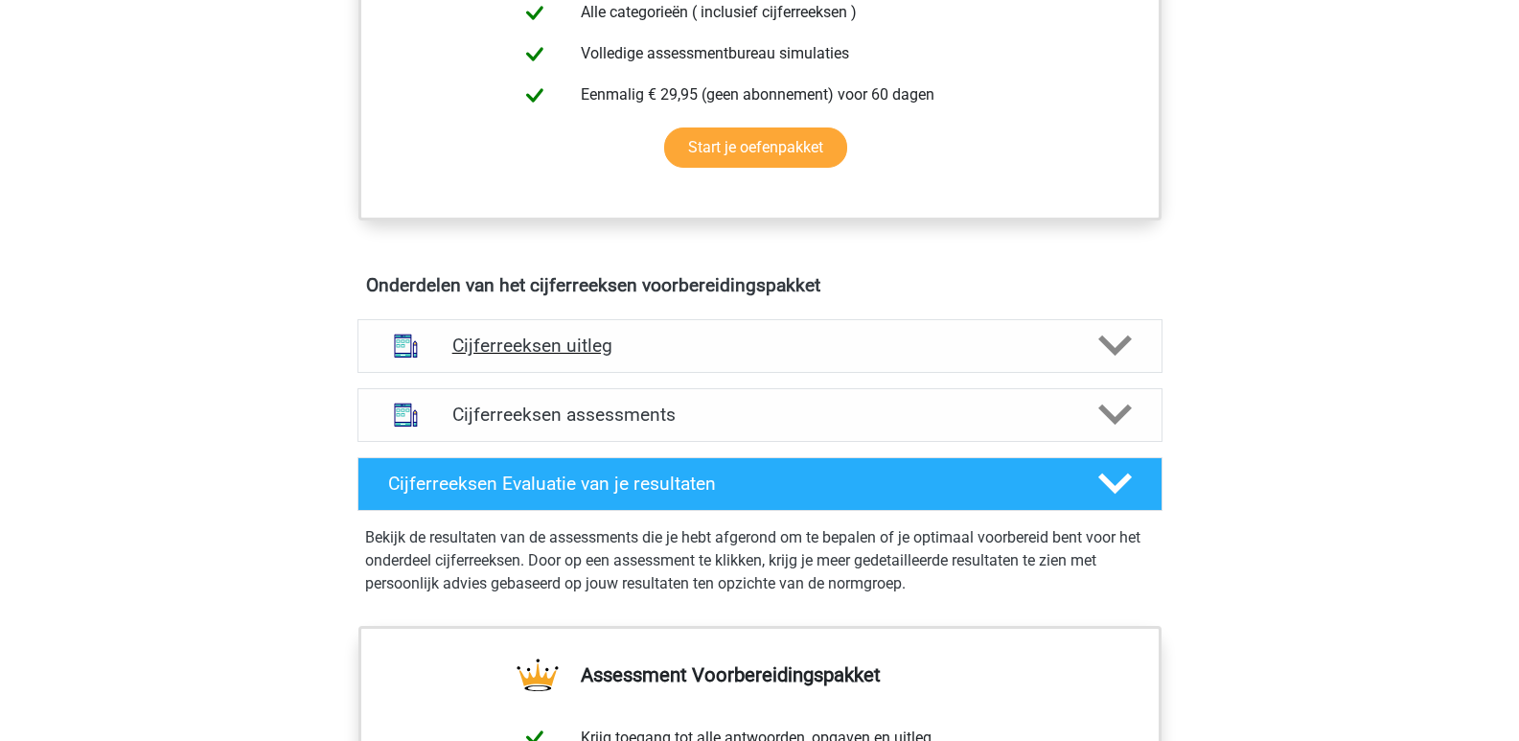
click at [654, 373] on div "Cijferreeksen uitleg" at bounding box center [759, 346] width 805 height 54
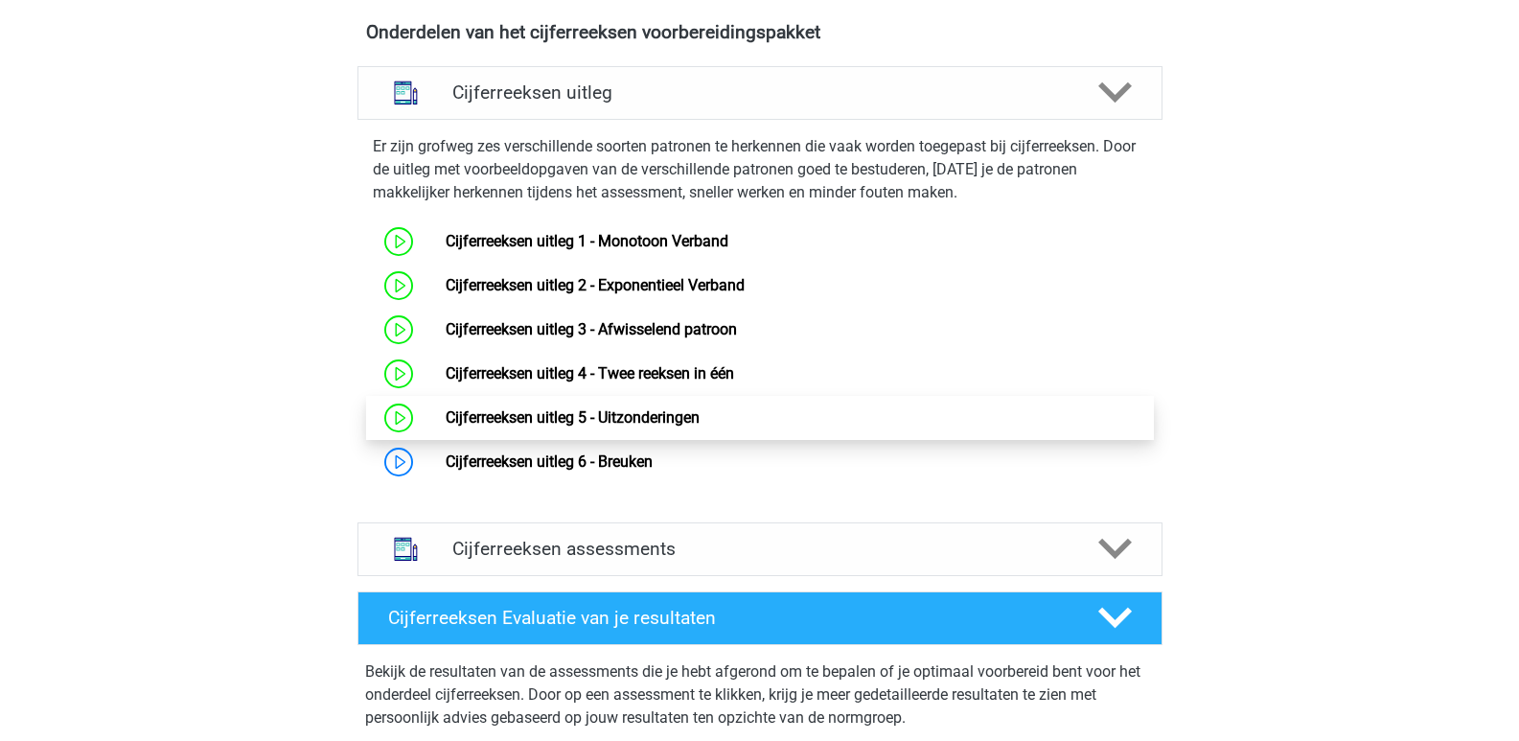
scroll to position [1152, 0]
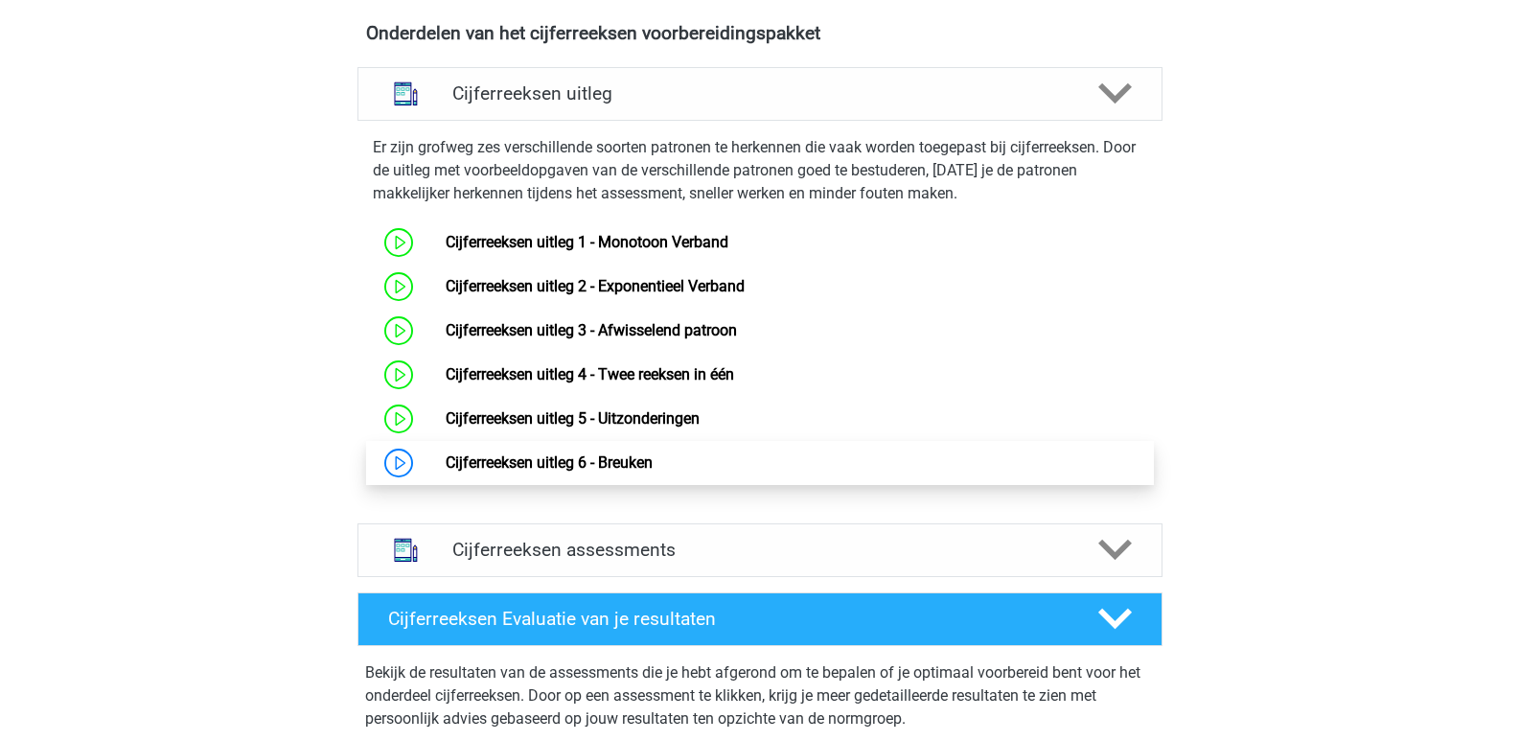
click at [619, 471] on link "Cijferreeksen uitleg 6 - Breuken" at bounding box center [549, 462] width 207 height 18
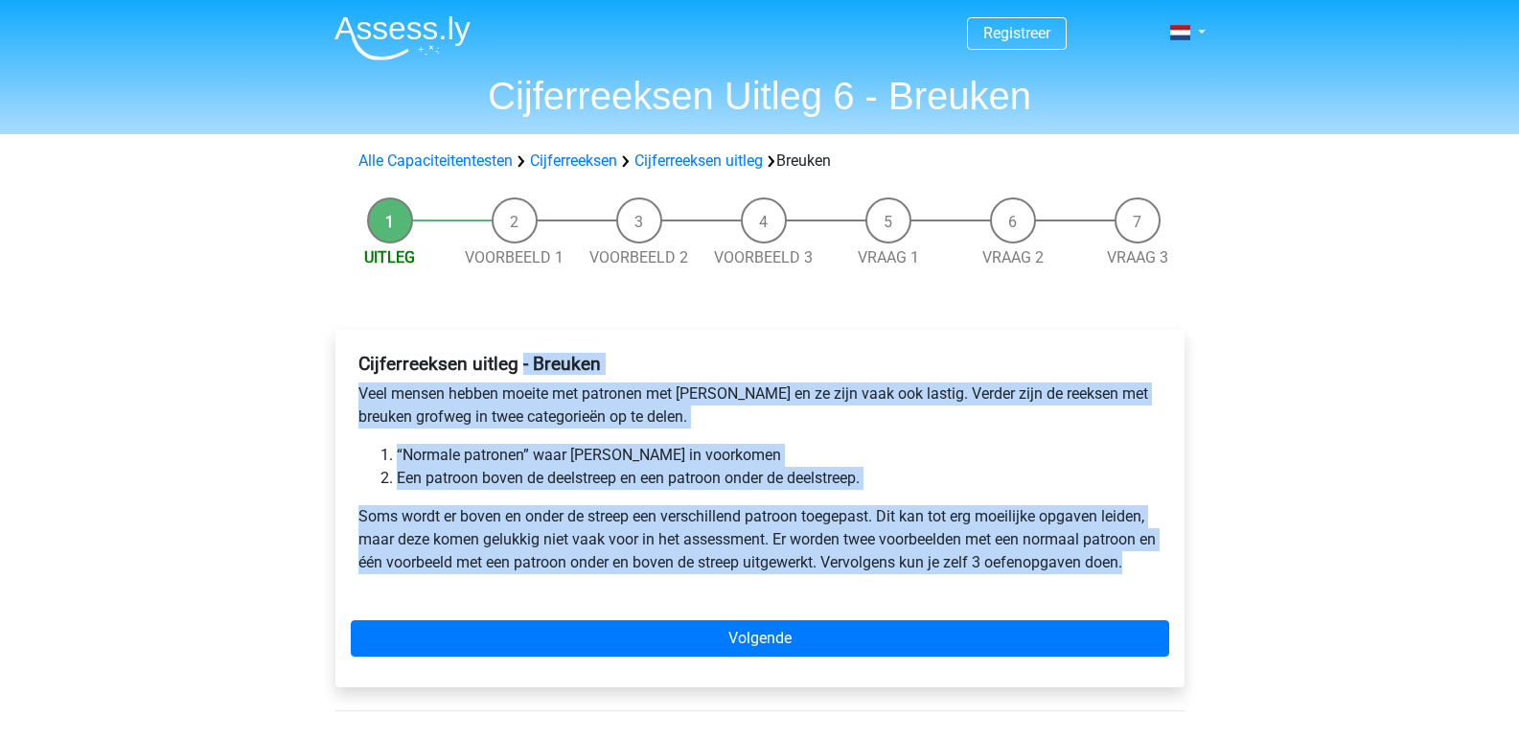
drag, startPoint x: 1052, startPoint y: 565, endPoint x: 519, endPoint y: 372, distance: 566.8
click at [519, 372] on div "Cijferreeksen uitleg - Breuken Veel mensen hebben moeite met patronen met breuk…" at bounding box center [760, 471] width 818 height 252
copy div "- Breuken Veel mensen hebben moeite met patronen met [PERSON_NAME] en ze zijn v…"
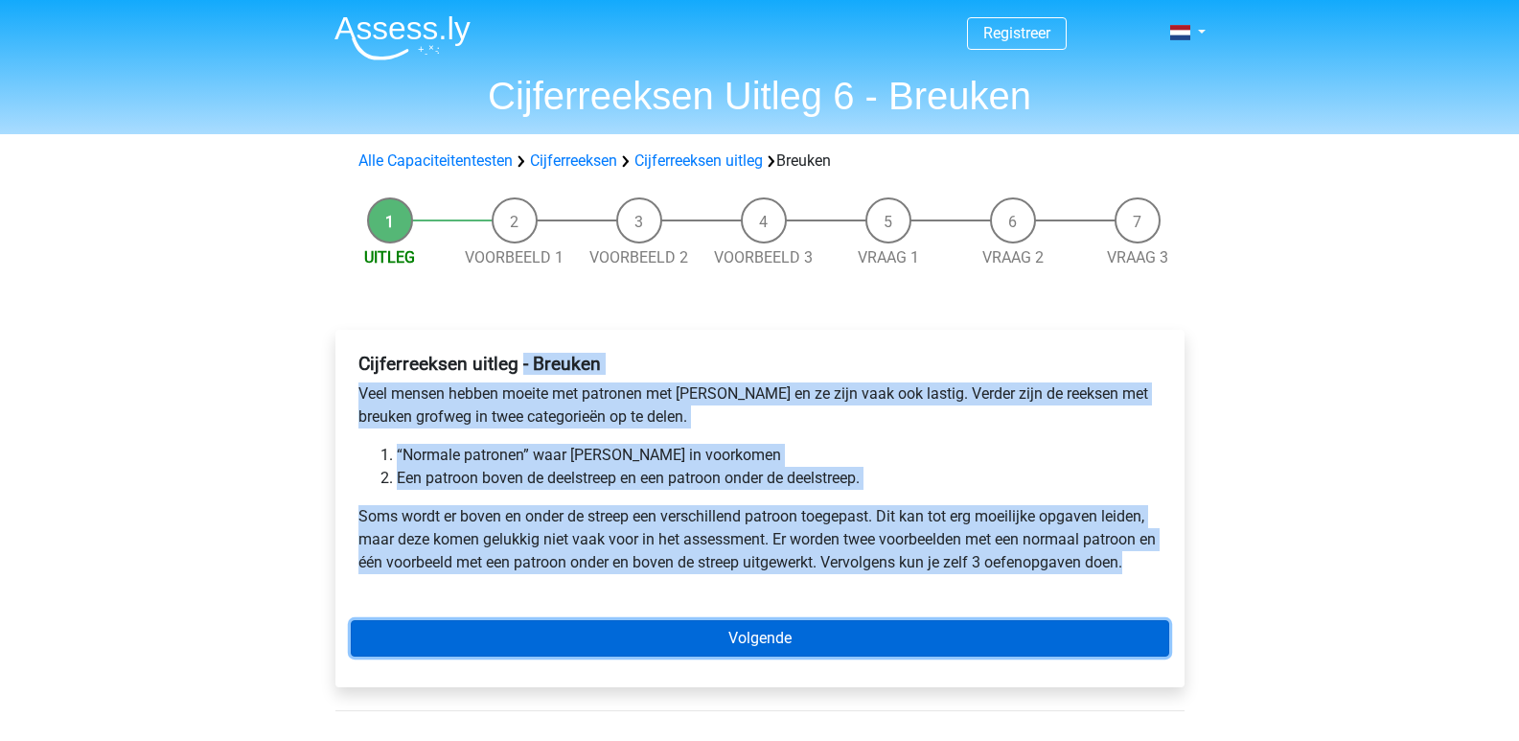
click at [656, 648] on link "Volgende" at bounding box center [760, 638] width 818 height 36
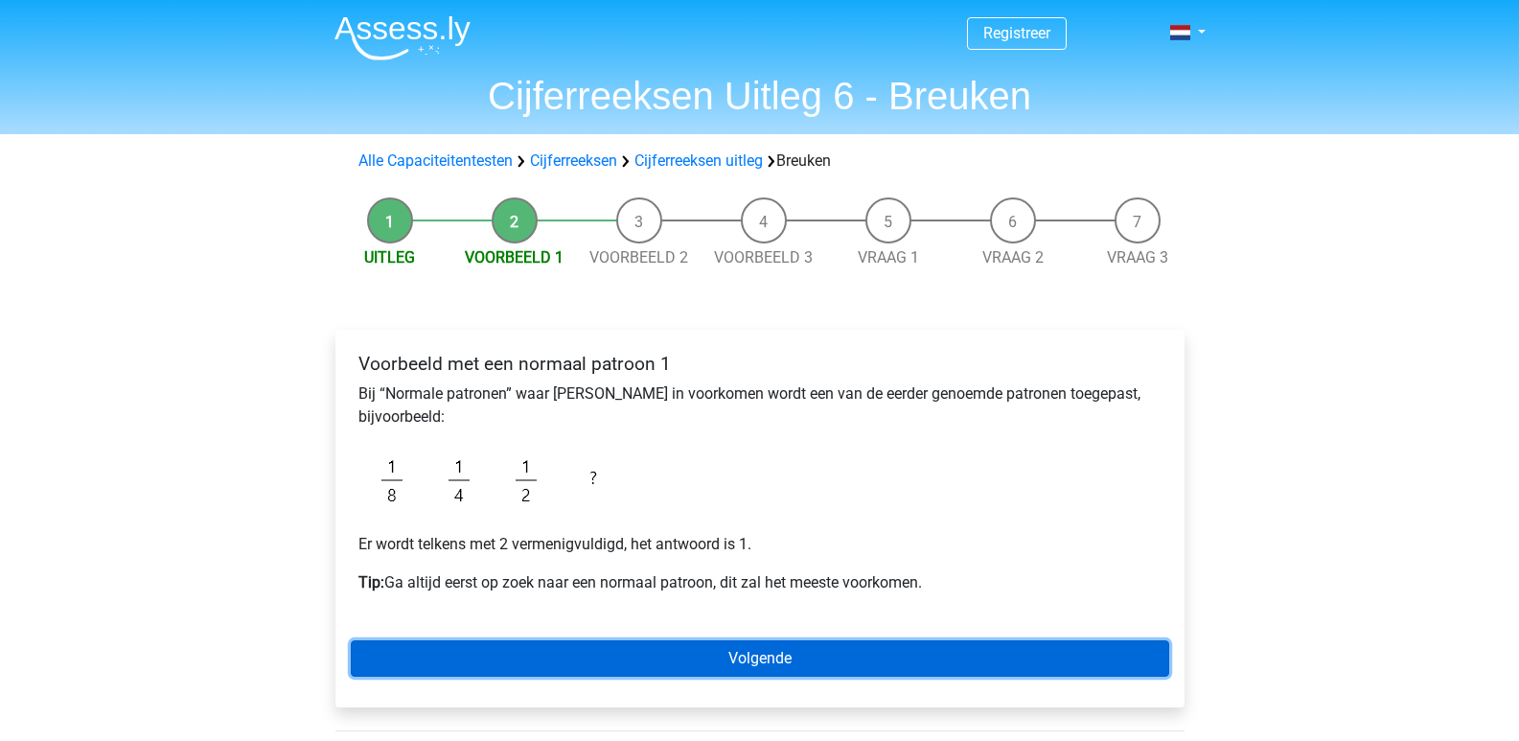
click at [606, 641] on link "Volgende" at bounding box center [760, 658] width 818 height 36
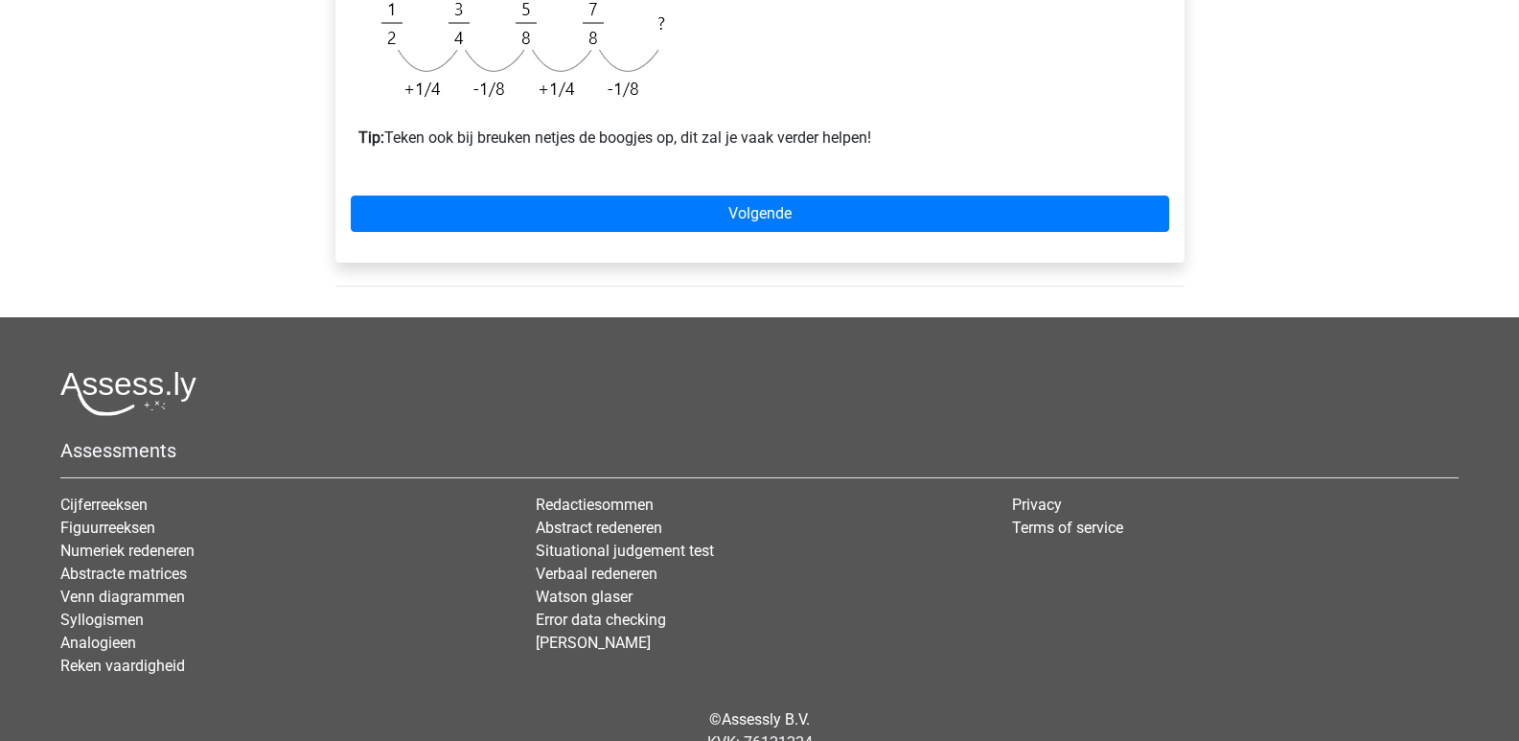
scroll to position [557, 0]
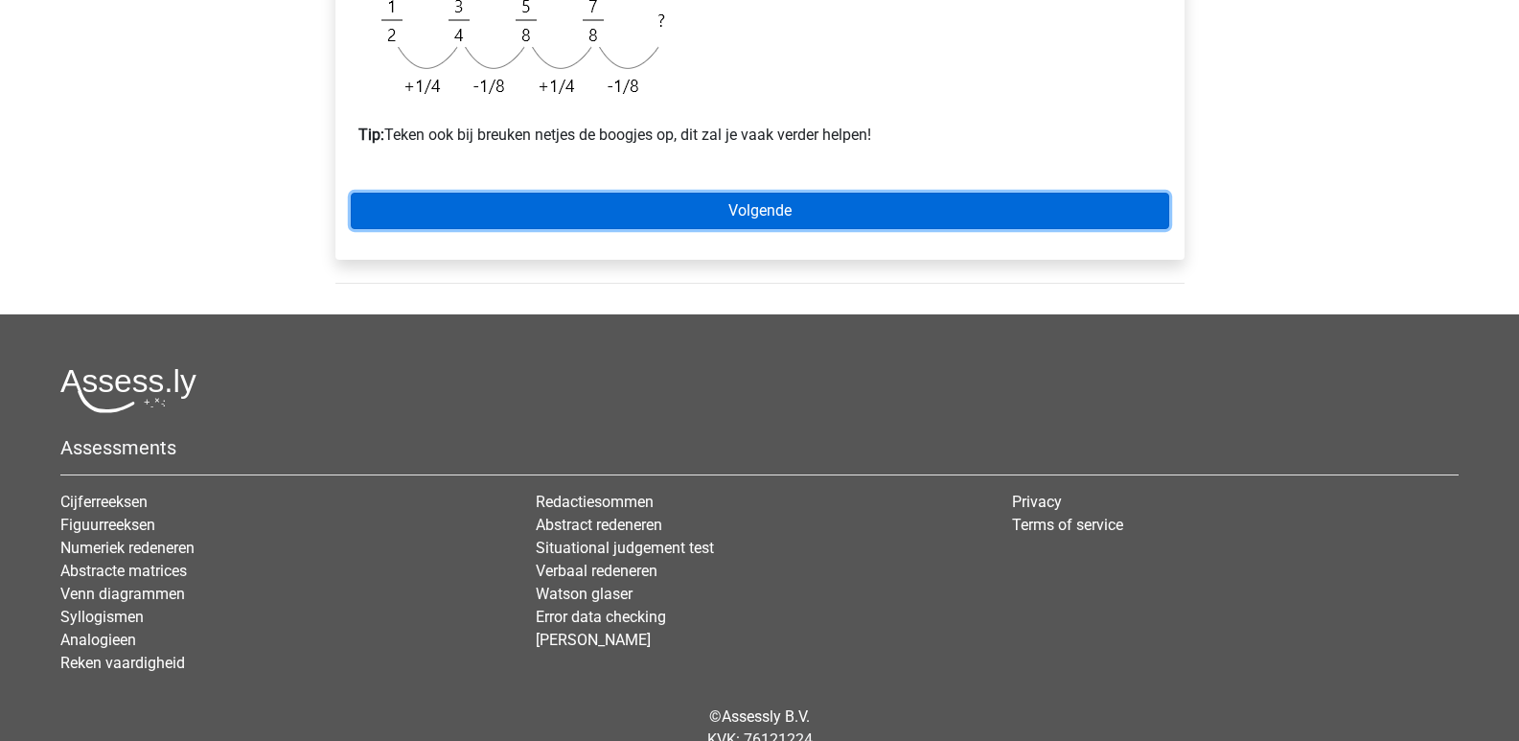
click at [645, 209] on link "Volgende" at bounding box center [760, 211] width 818 height 36
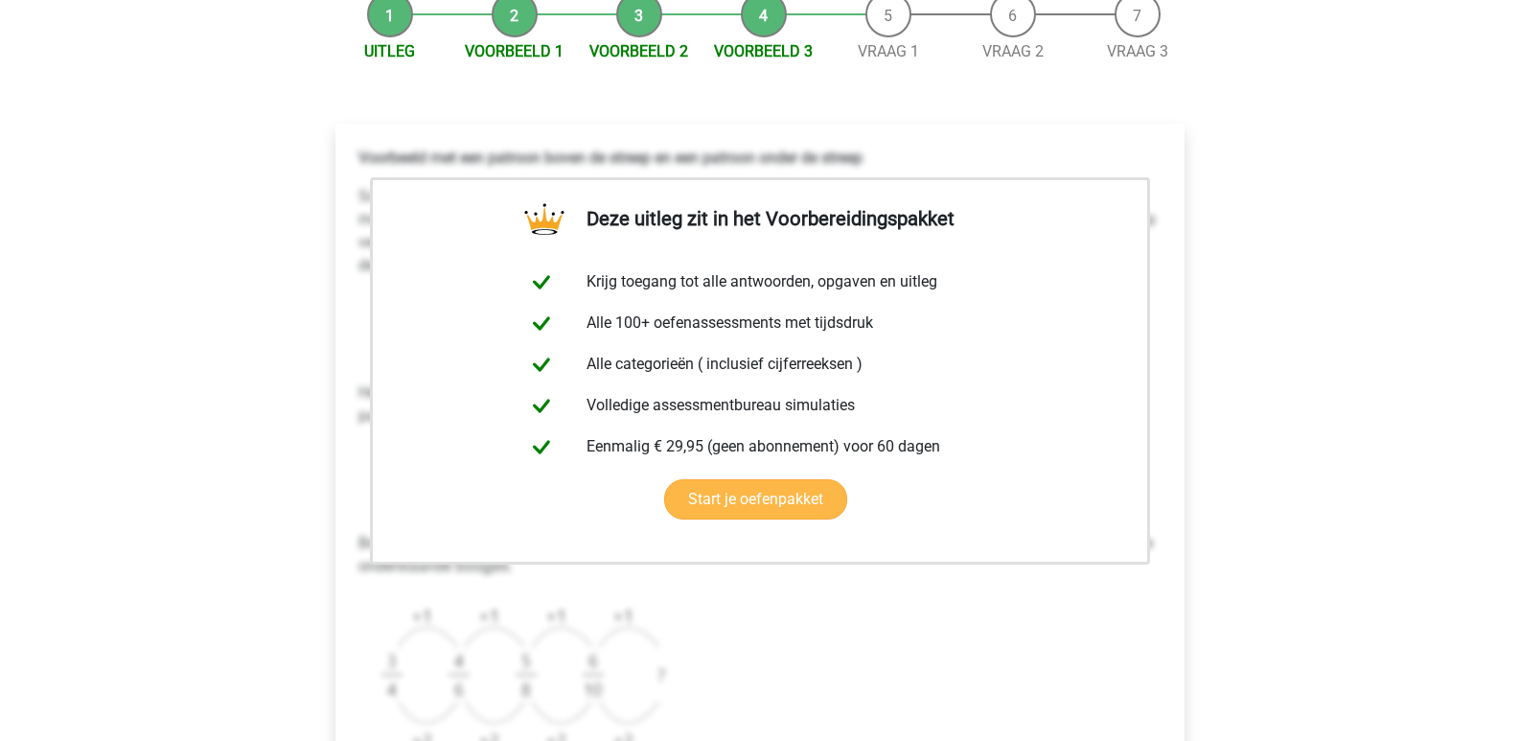
scroll to position [3, 0]
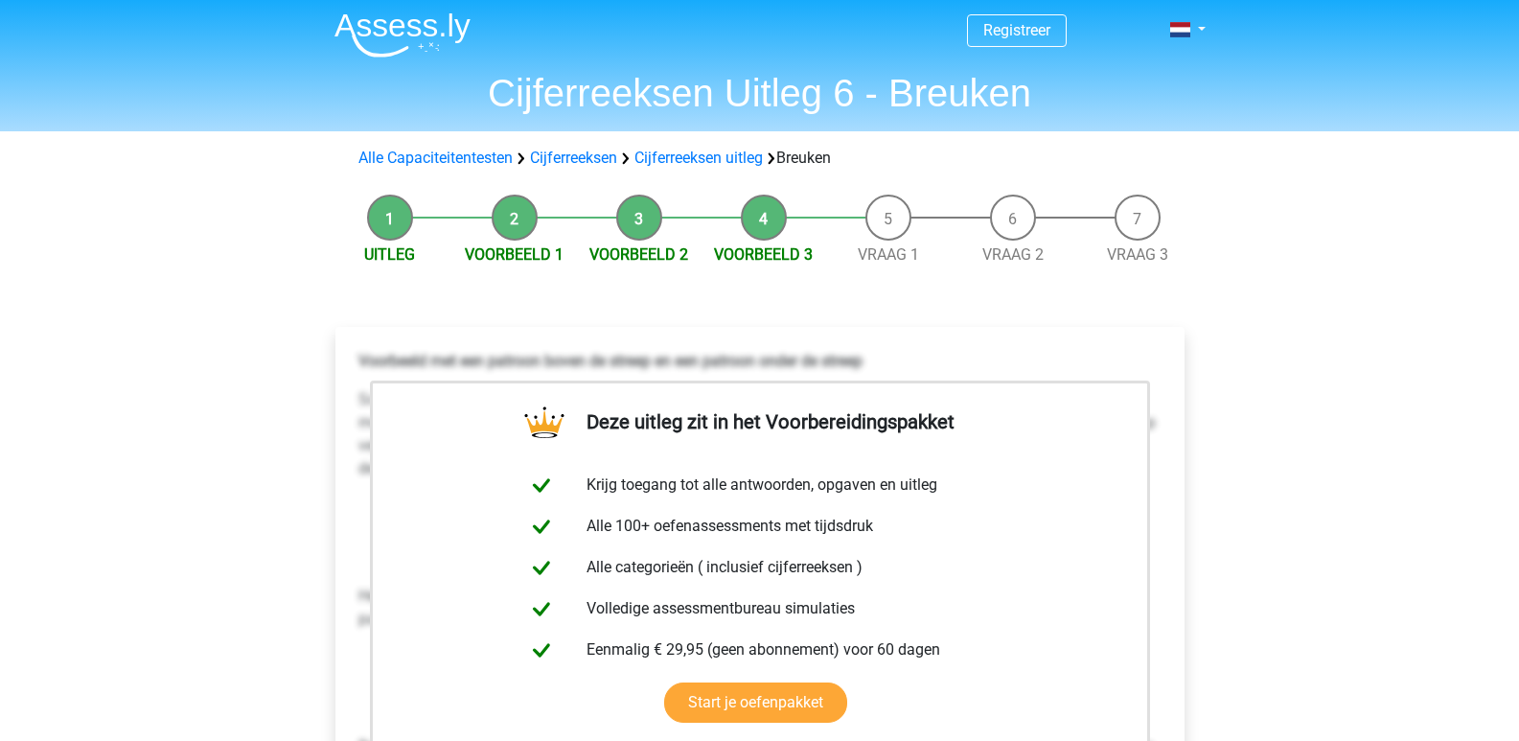
click at [515, 213] on li "Voorbeeld 1" at bounding box center [514, 231] width 125 height 72
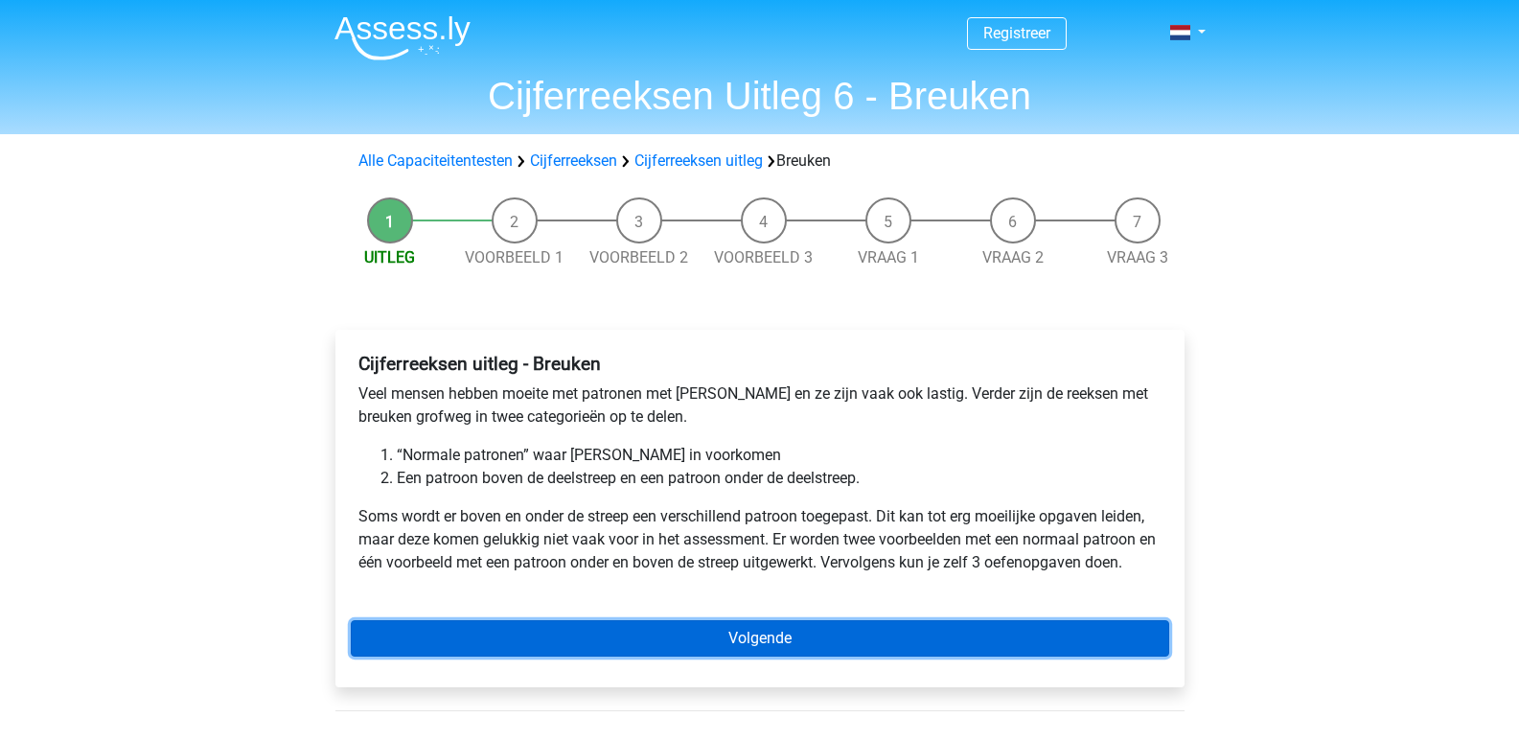
click at [570, 652] on link "Volgende" at bounding box center [760, 638] width 818 height 36
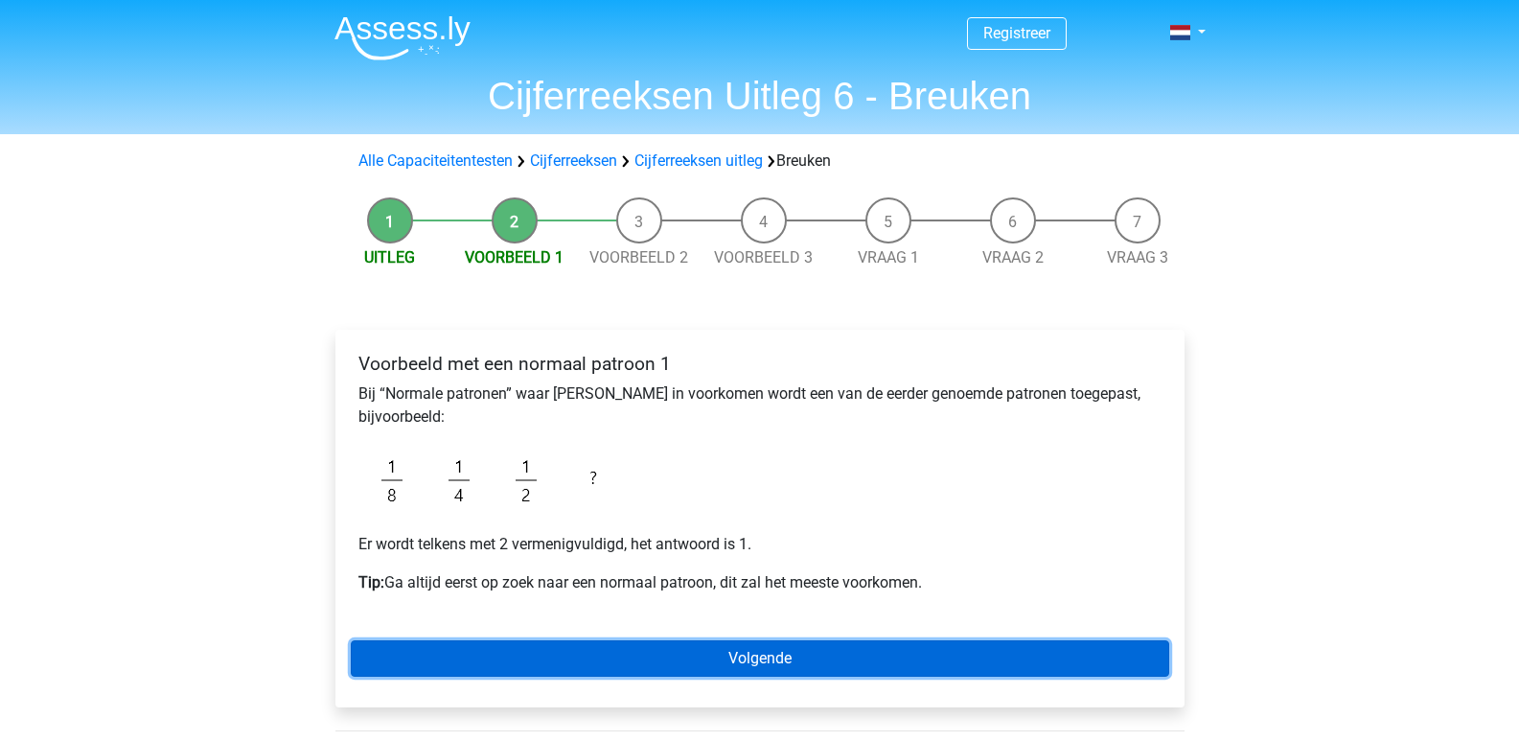
click at [559, 647] on link "Volgende" at bounding box center [760, 658] width 818 height 36
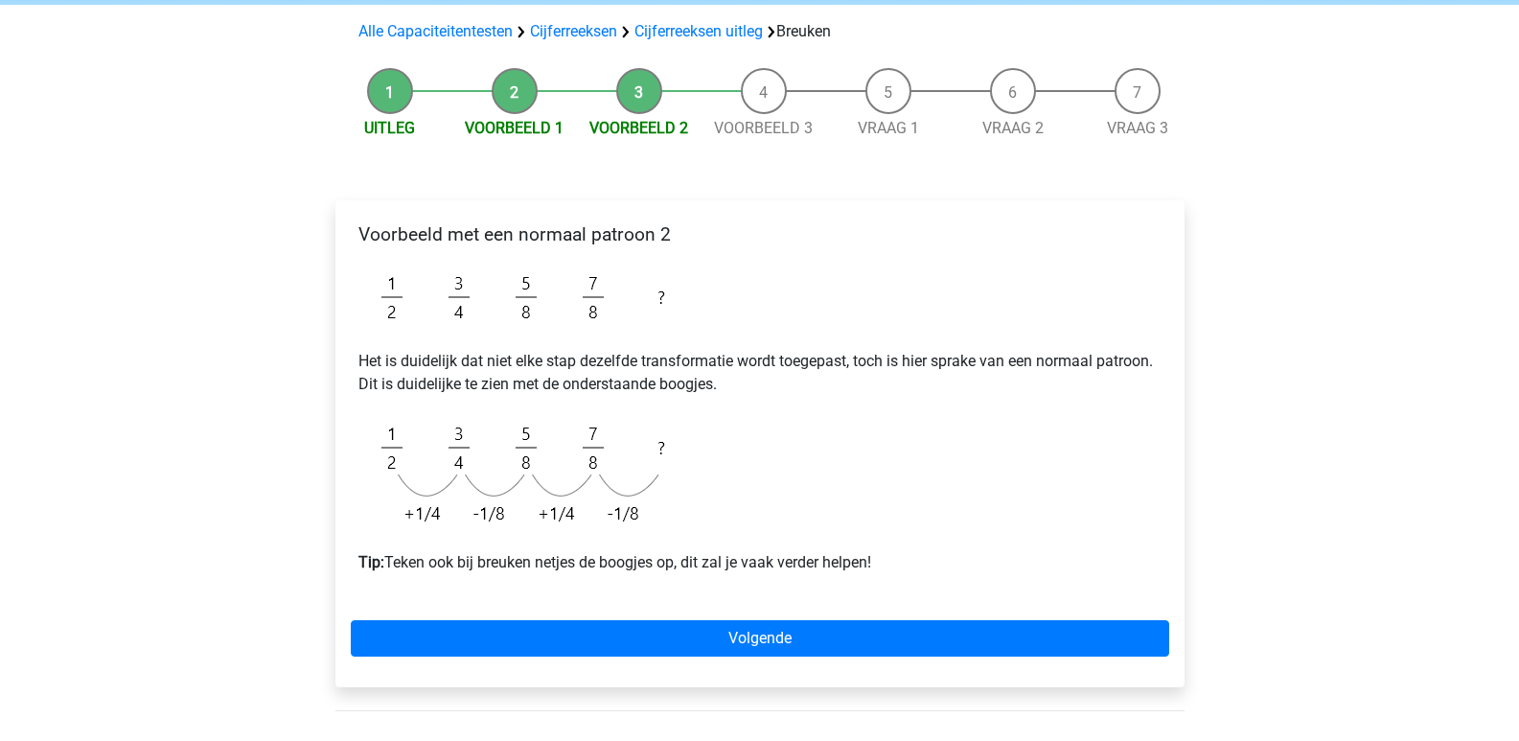
scroll to position [142, 0]
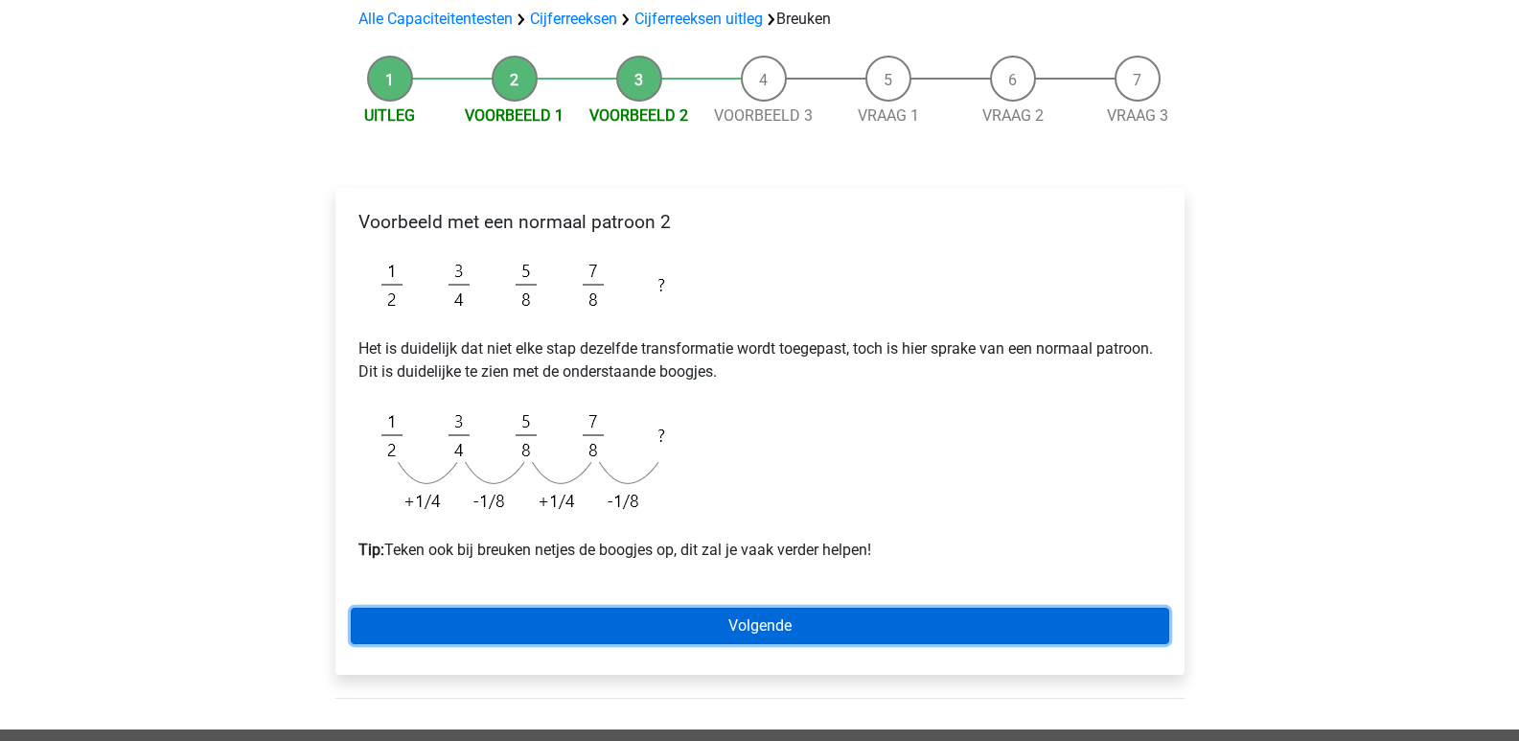
click at [551, 619] on link "Volgende" at bounding box center [760, 625] width 818 height 36
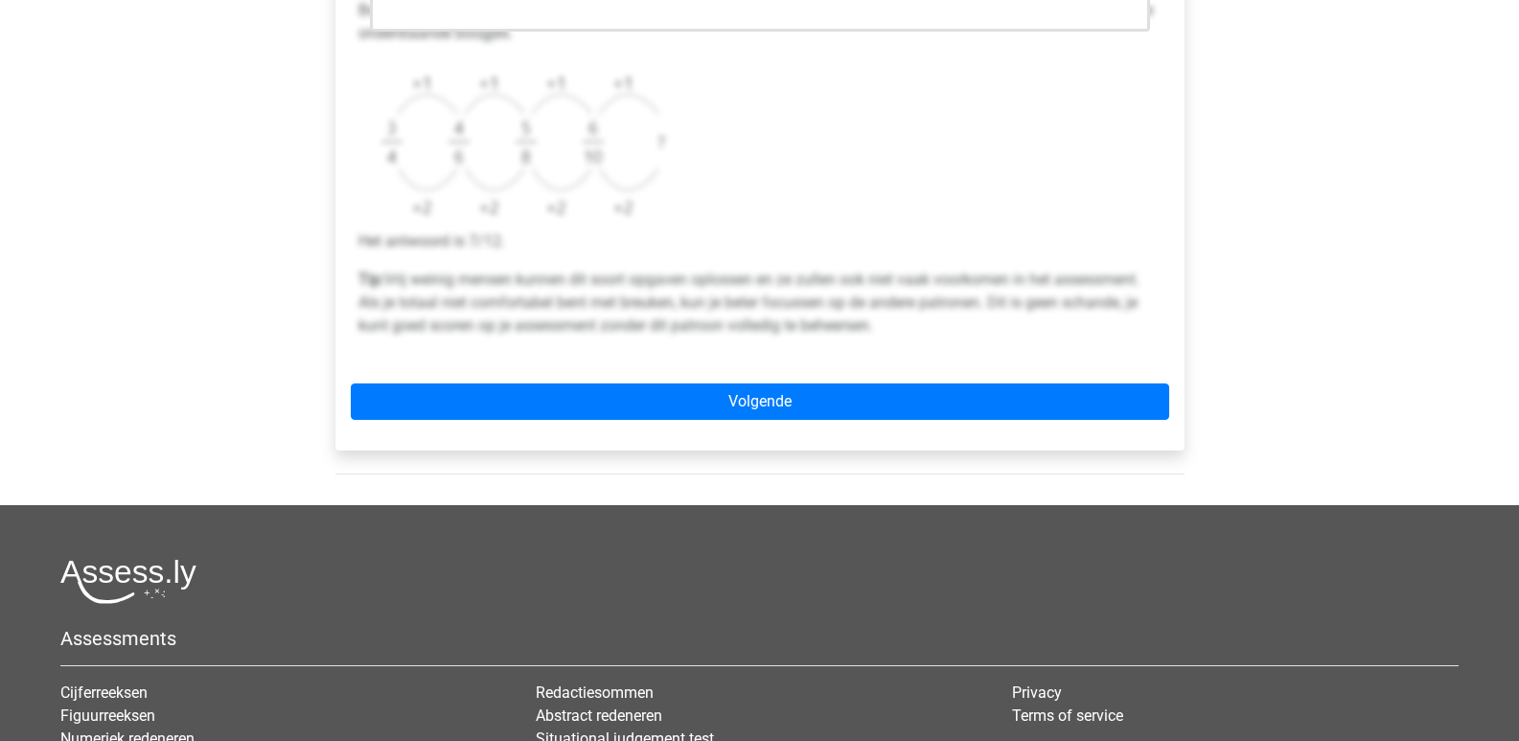
scroll to position [745, 0]
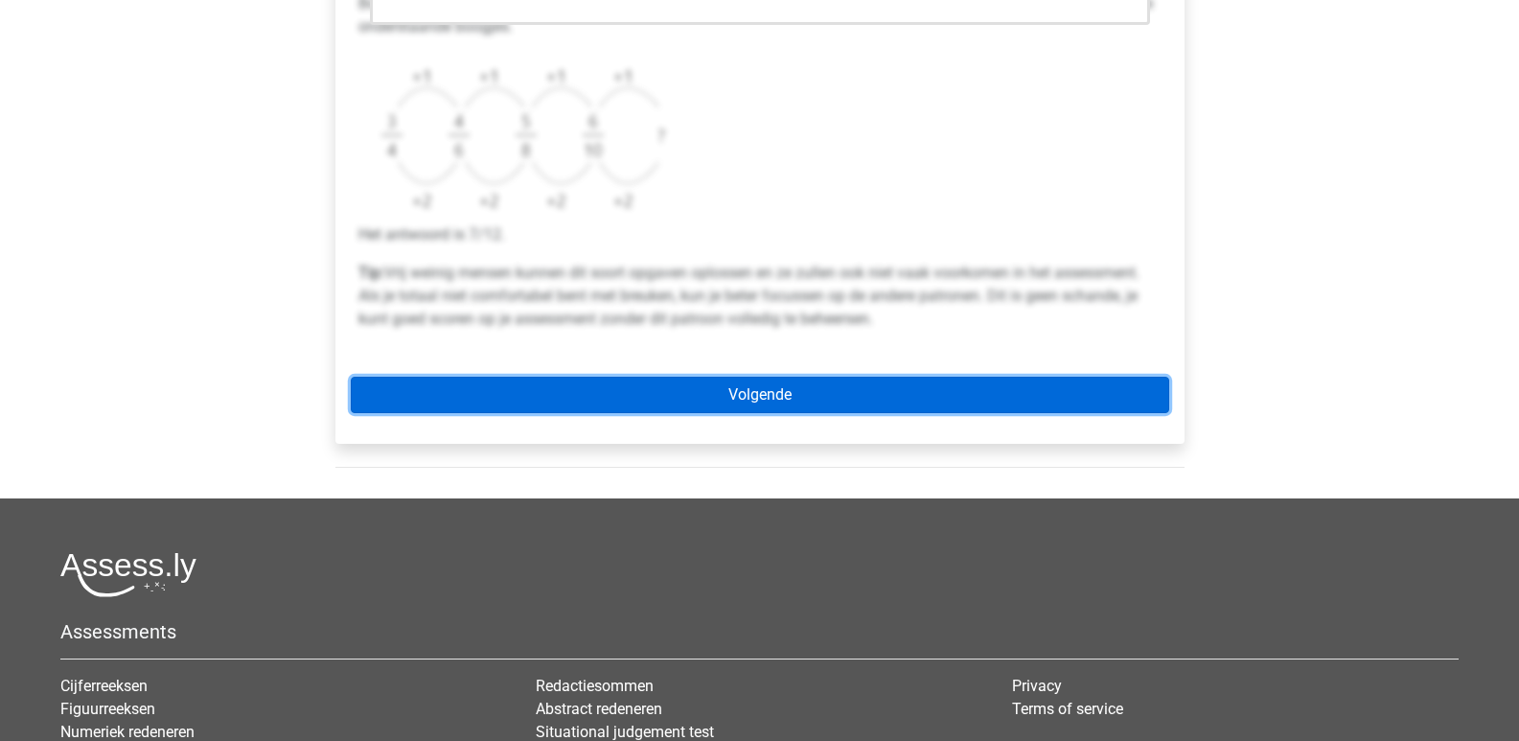
click at [699, 389] on link "Volgende" at bounding box center [760, 395] width 818 height 36
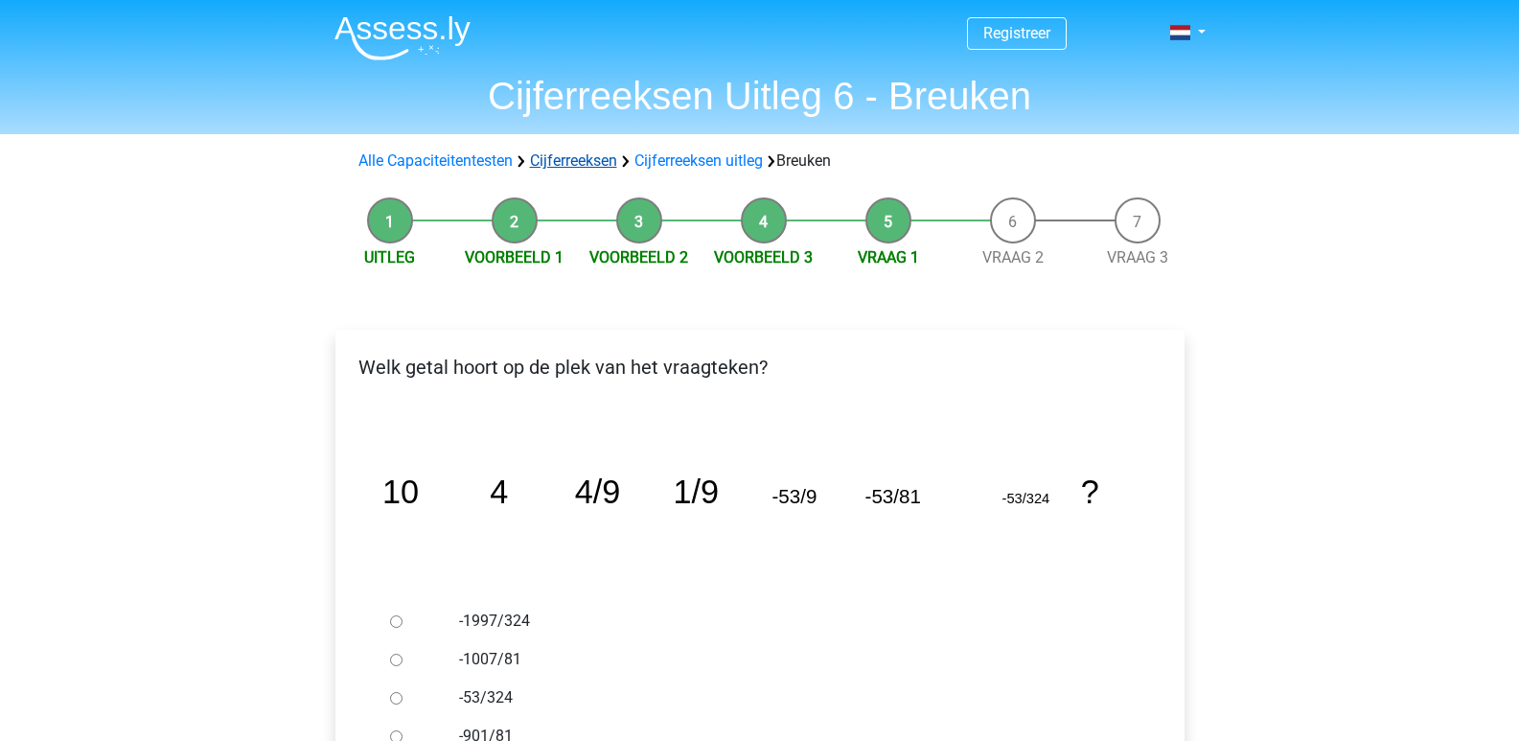
click at [576, 166] on link "Cijferreeksen" at bounding box center [573, 160] width 87 height 18
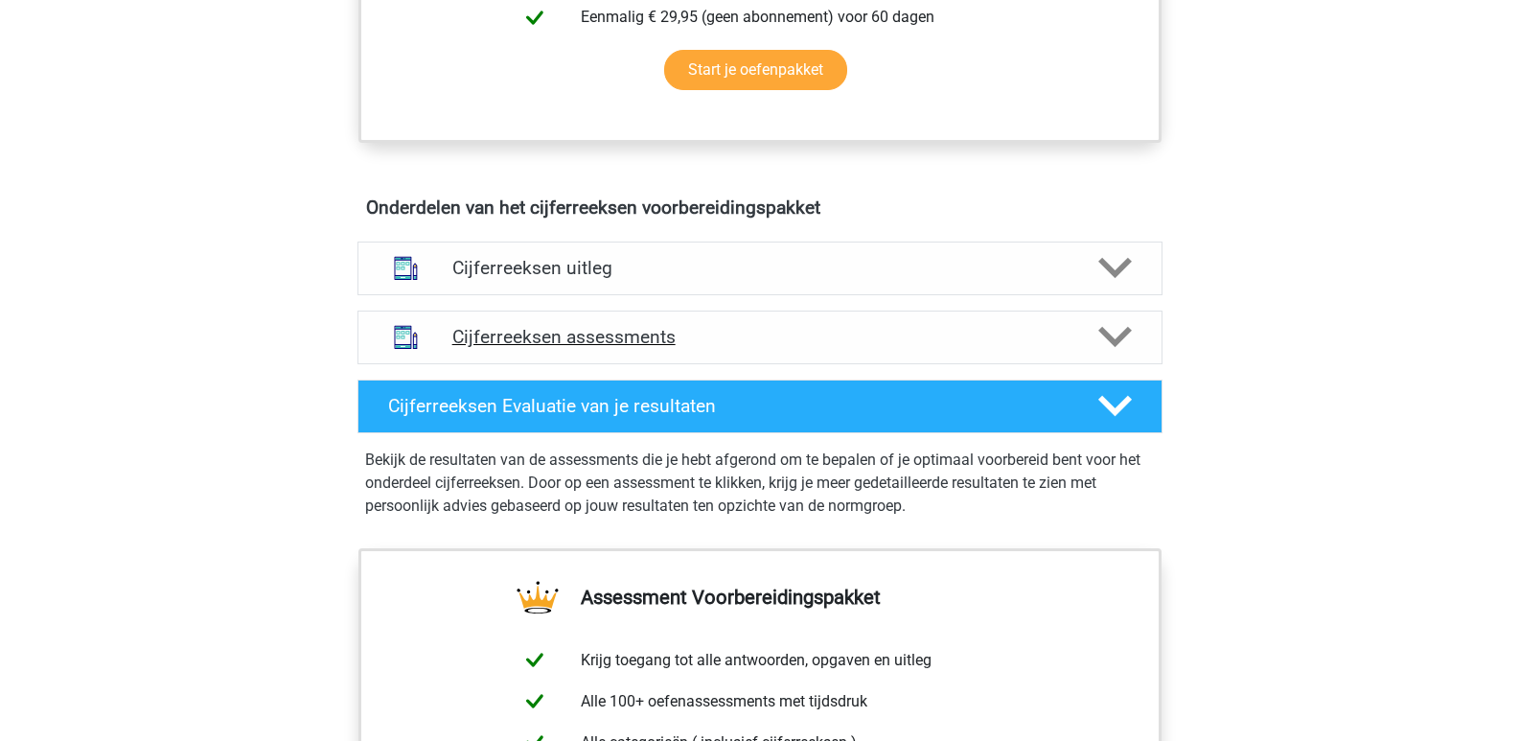
scroll to position [991, 0]
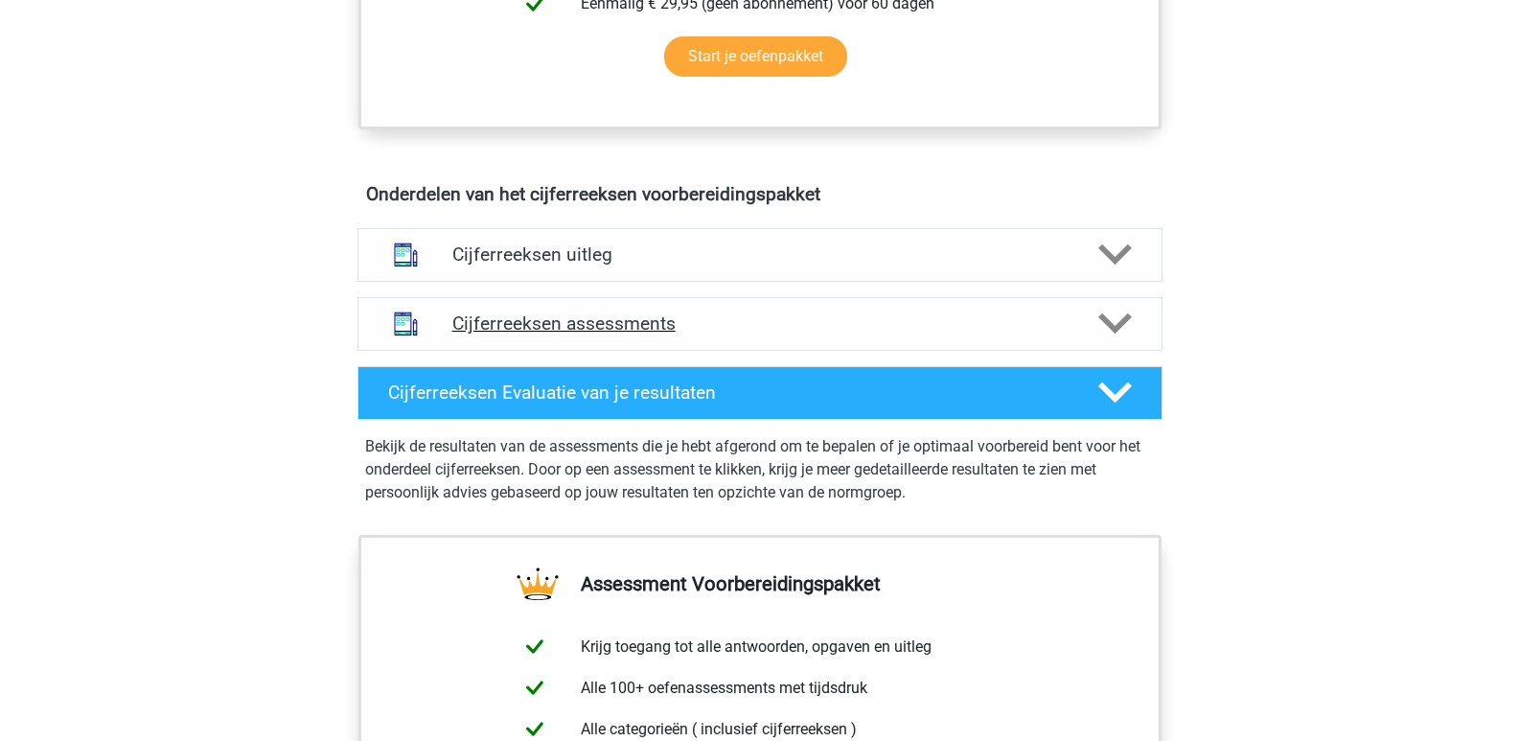
click at [640, 351] on div "Cijferreeksen assessments" at bounding box center [759, 324] width 805 height 54
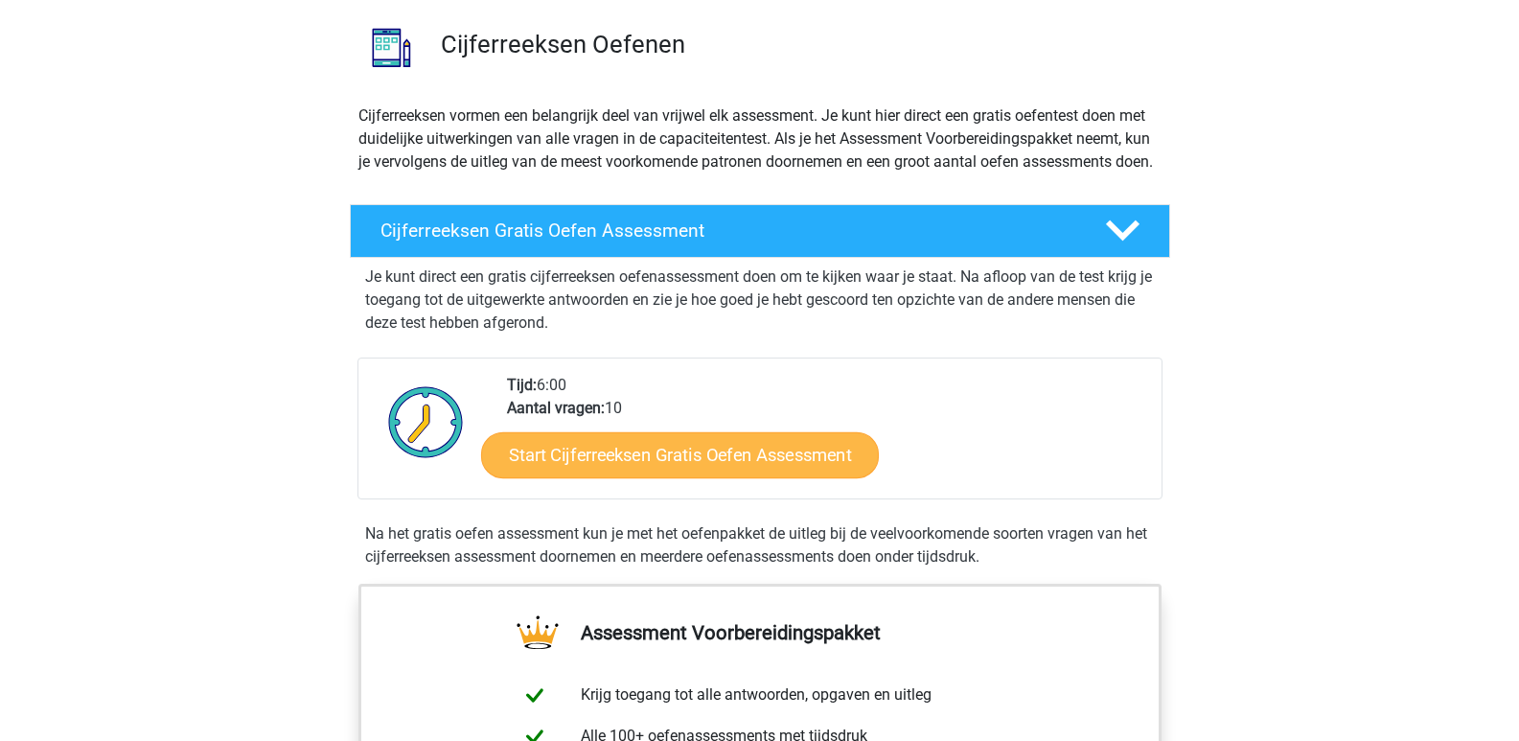
scroll to position [142, 0]
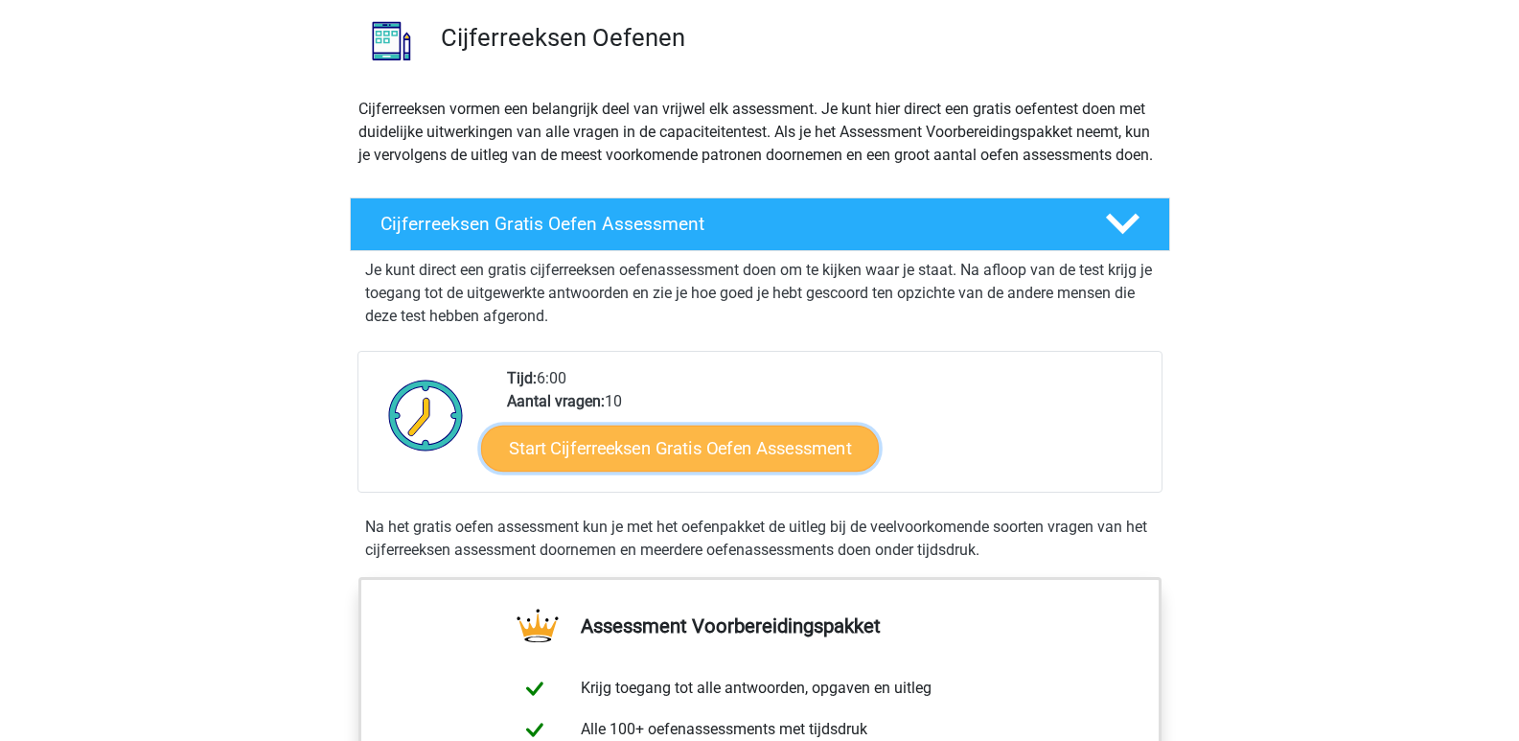
click at [674, 470] on link "Start Cijferreeksen Gratis Oefen Assessment" at bounding box center [680, 447] width 398 height 46
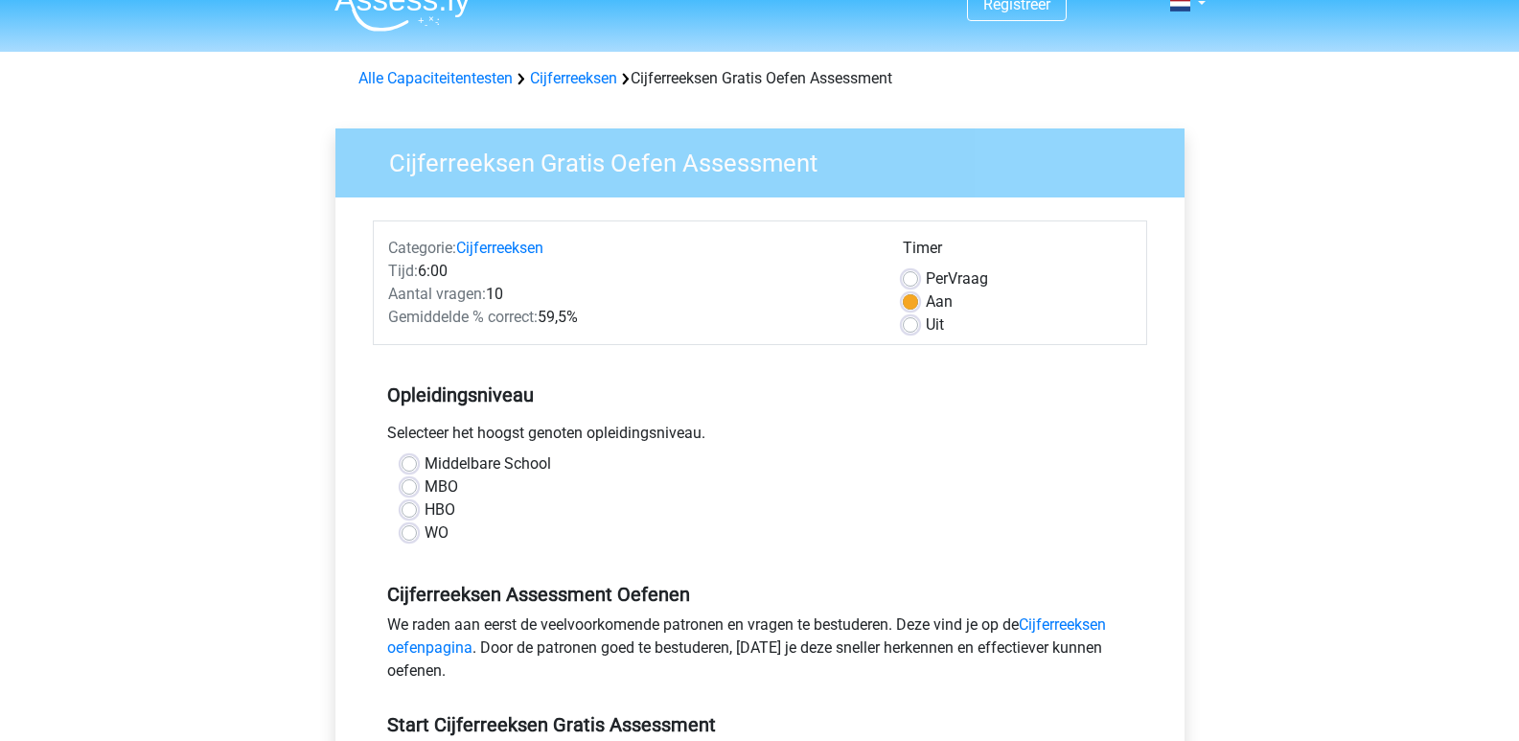
scroll to position [59, 0]
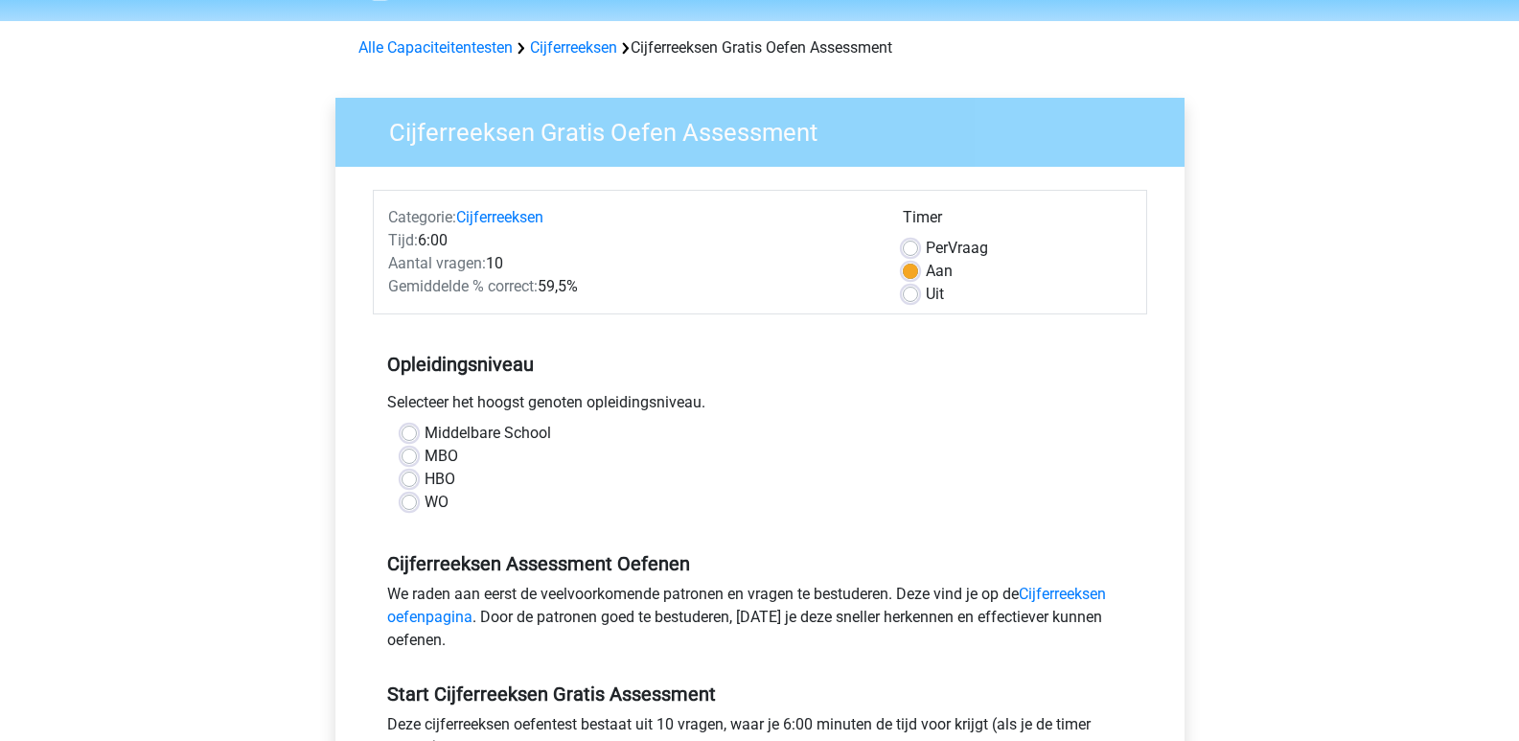
click at [424, 497] on label "WO" at bounding box center [436, 502] width 24 height 23
click at [404, 497] on input "WO" at bounding box center [408, 500] width 15 height 19
radio input "true"
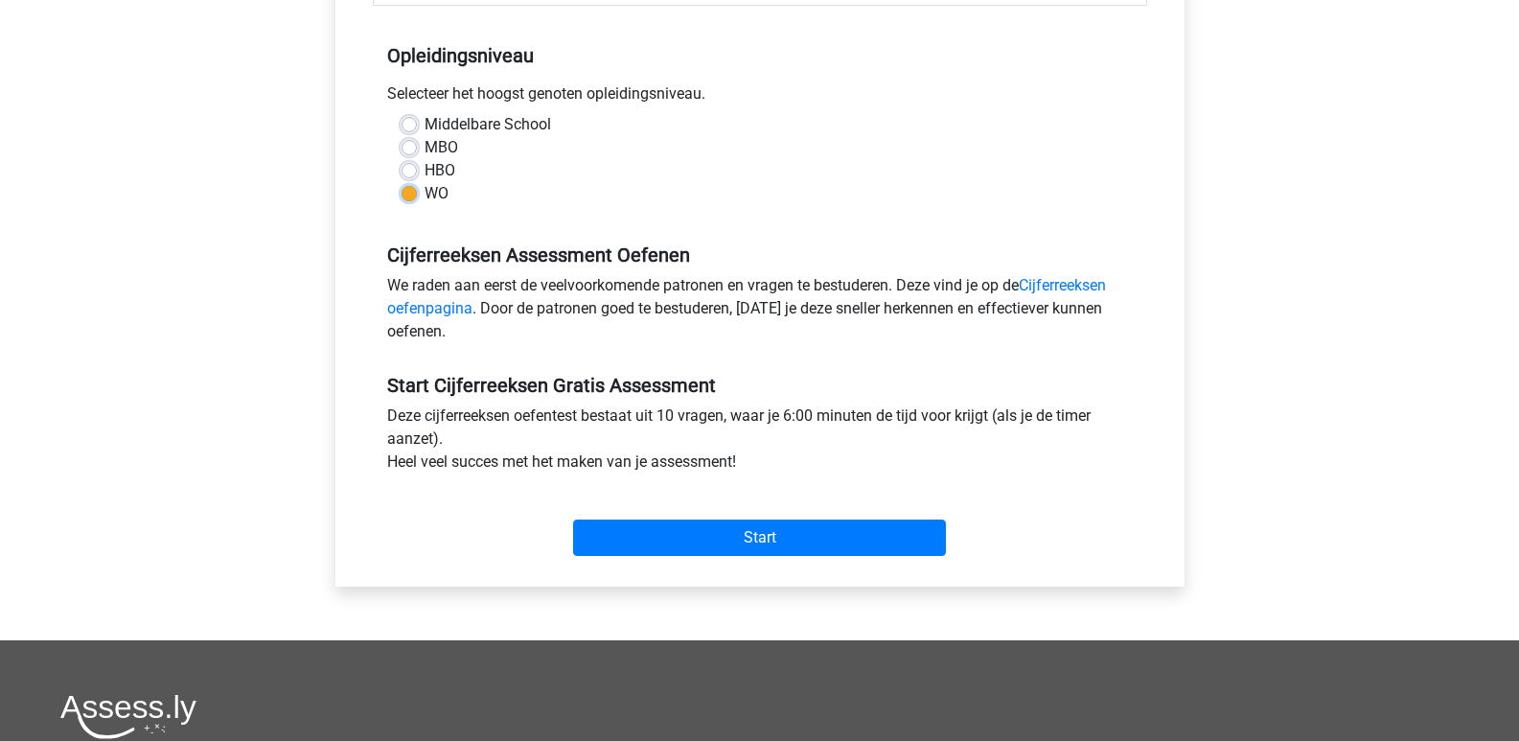
scroll to position [366, 0]
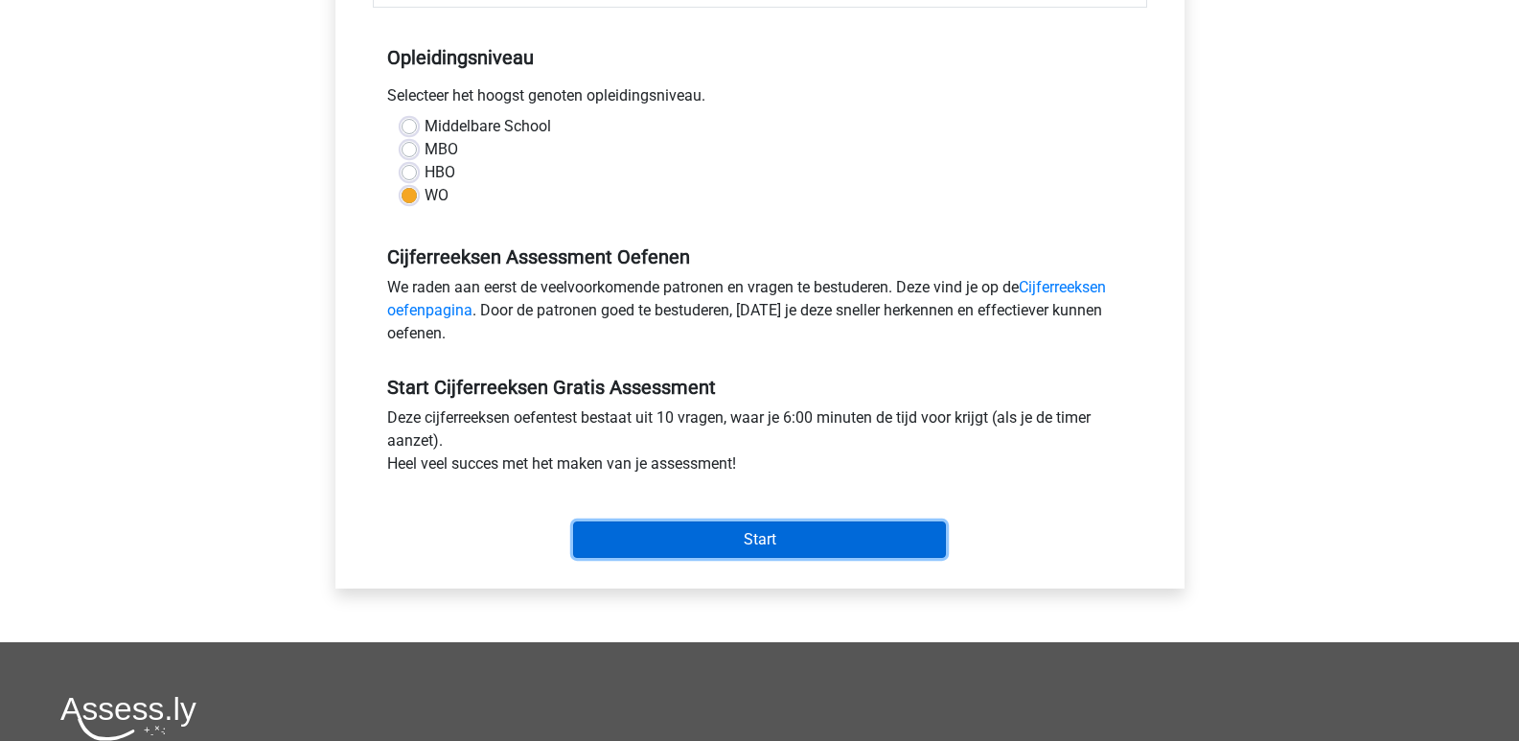
click at [701, 547] on input "Start" at bounding box center [759, 539] width 373 height 36
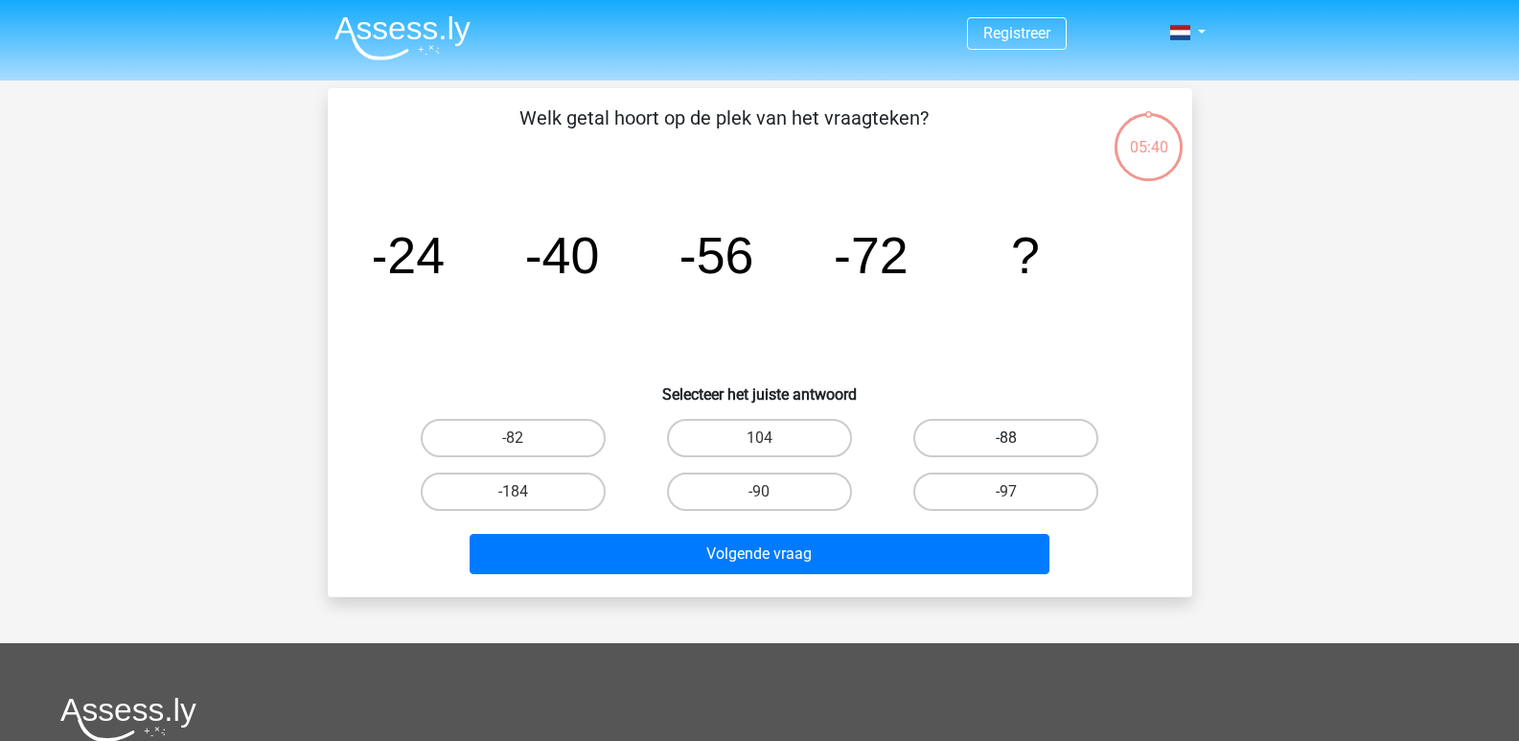
click at [1011, 436] on label "-88" at bounding box center [1005, 438] width 185 height 38
click at [1011, 438] on input "-88" at bounding box center [1012, 444] width 12 height 12
radio input "true"
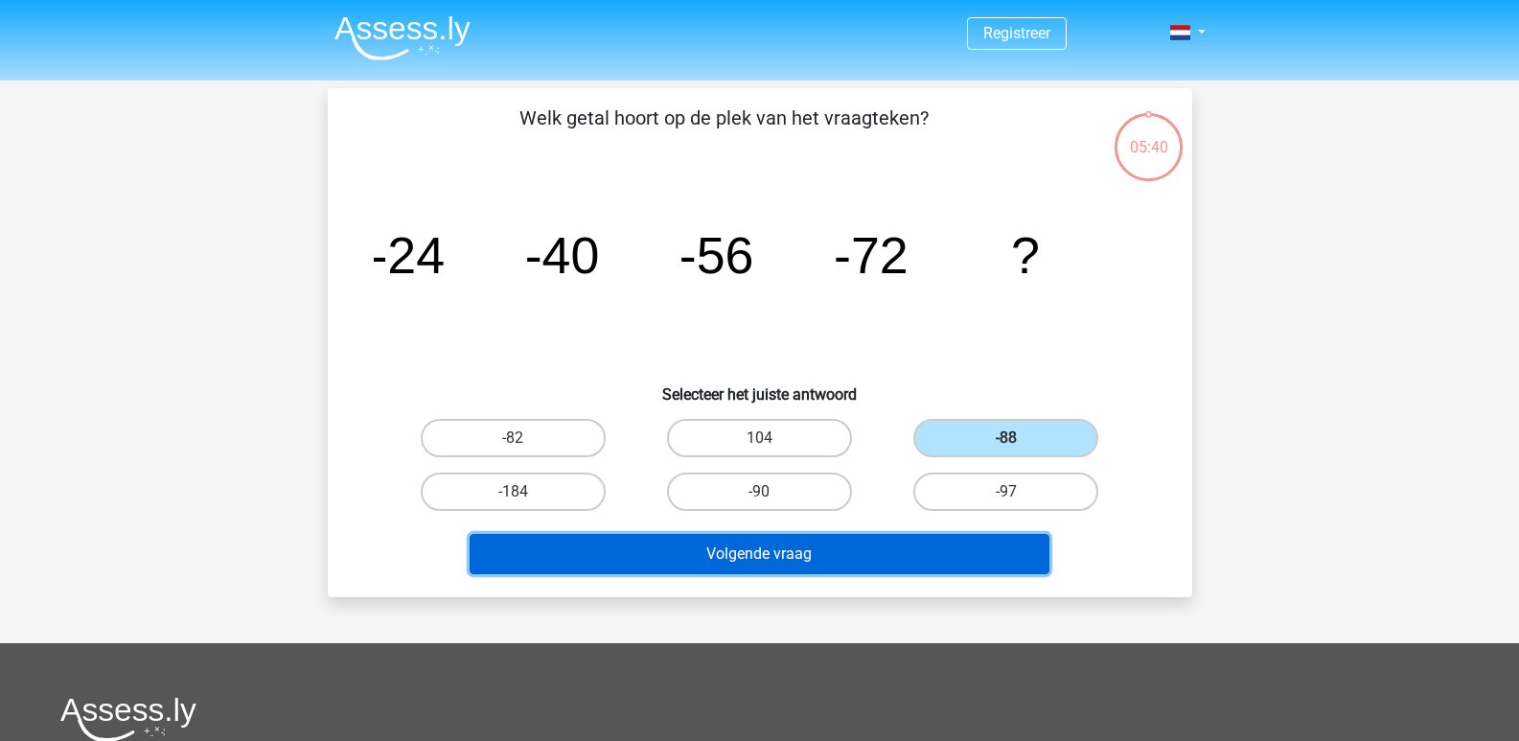
click at [876, 552] on button "Volgende vraag" at bounding box center [759, 554] width 580 height 40
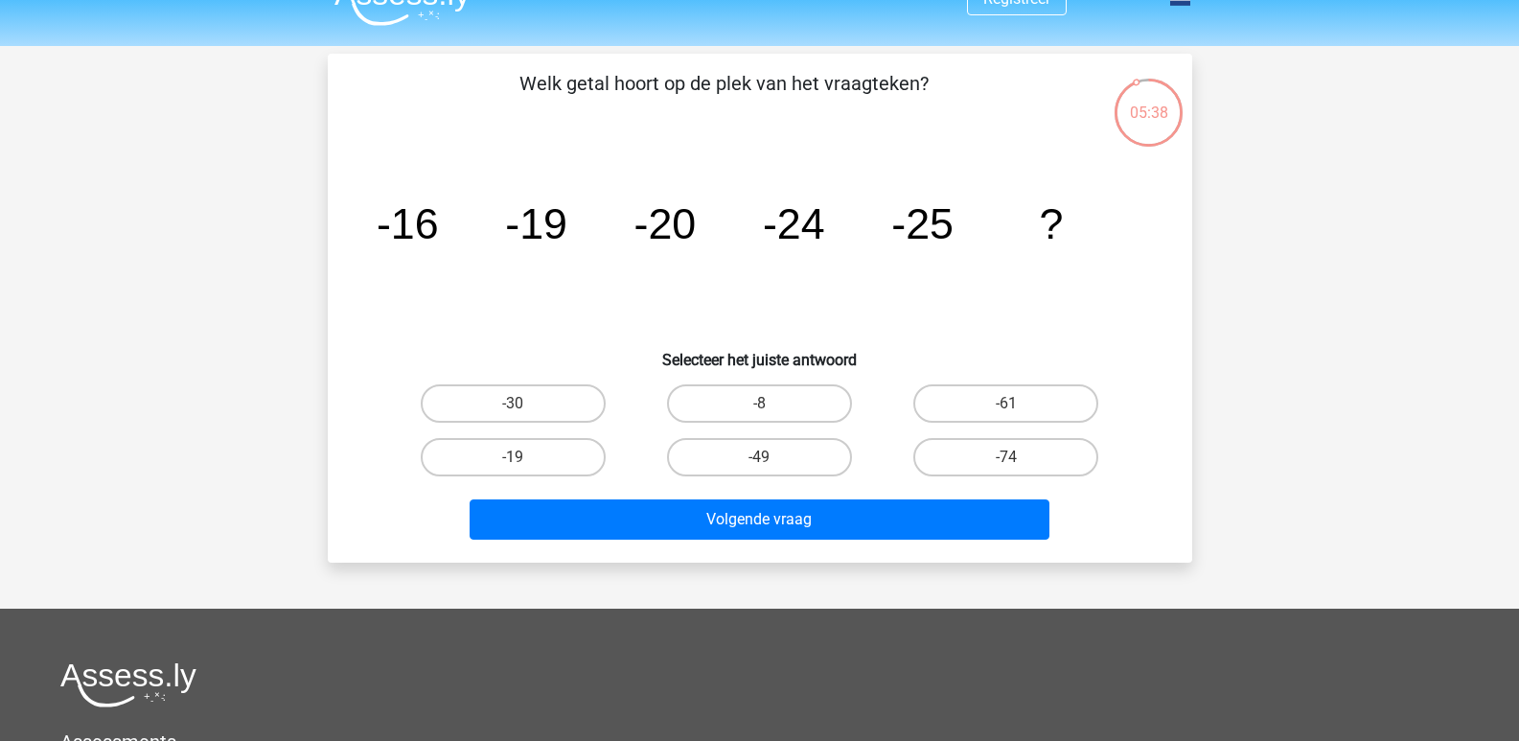
scroll to position [20, 0]
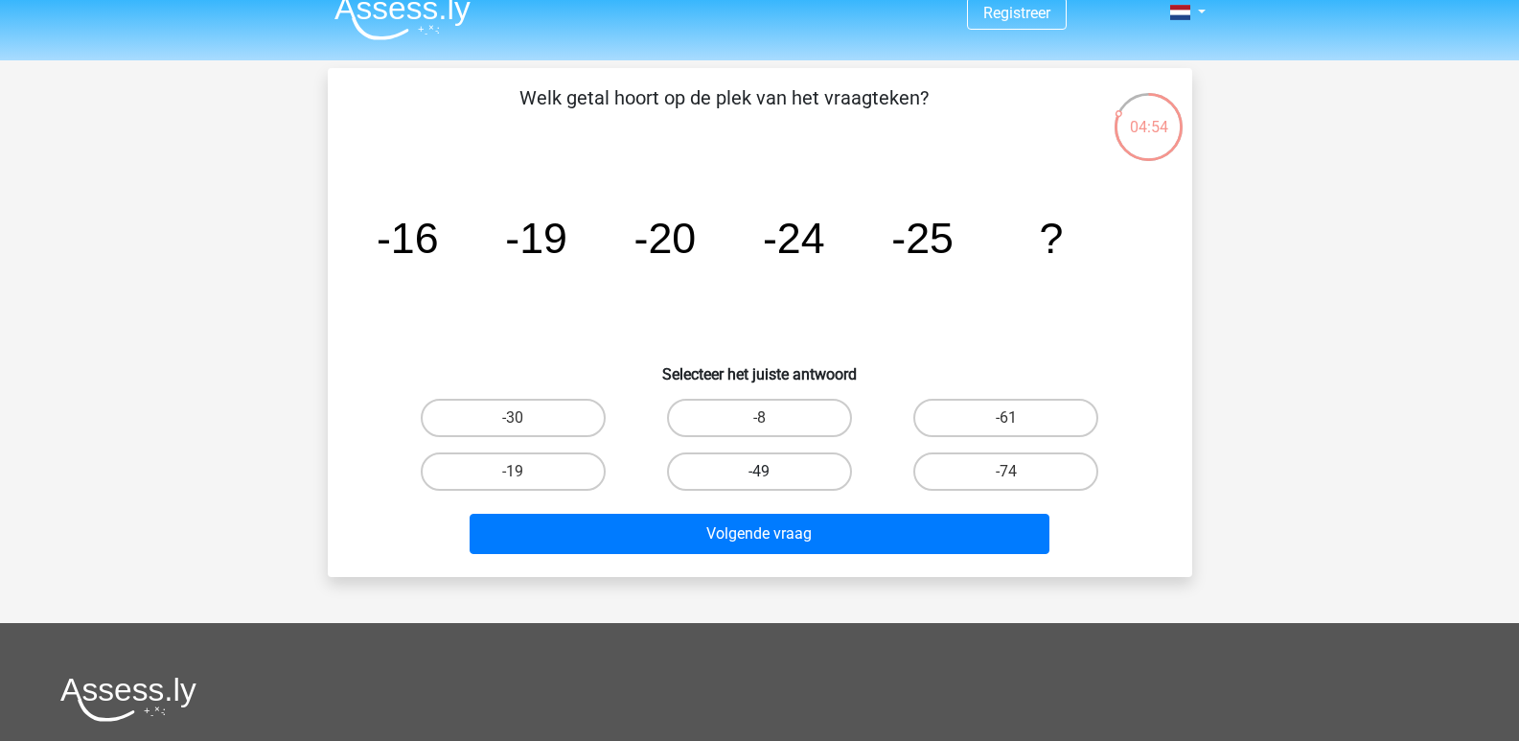
click at [777, 485] on label "-49" at bounding box center [759, 471] width 185 height 38
click at [771, 484] on input "-49" at bounding box center [765, 477] width 12 height 12
radio input "true"
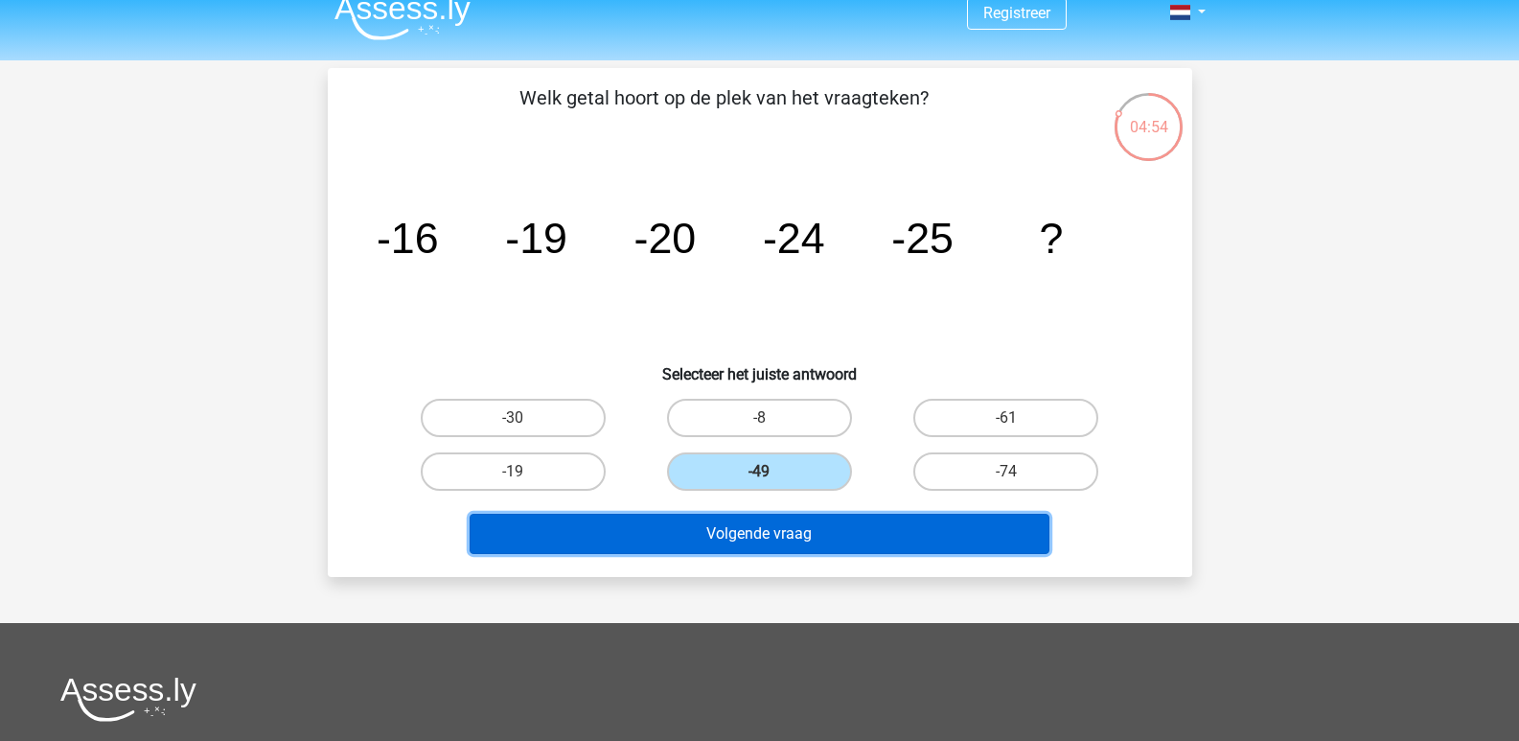
click at [775, 541] on button "Volgende vraag" at bounding box center [759, 534] width 580 height 40
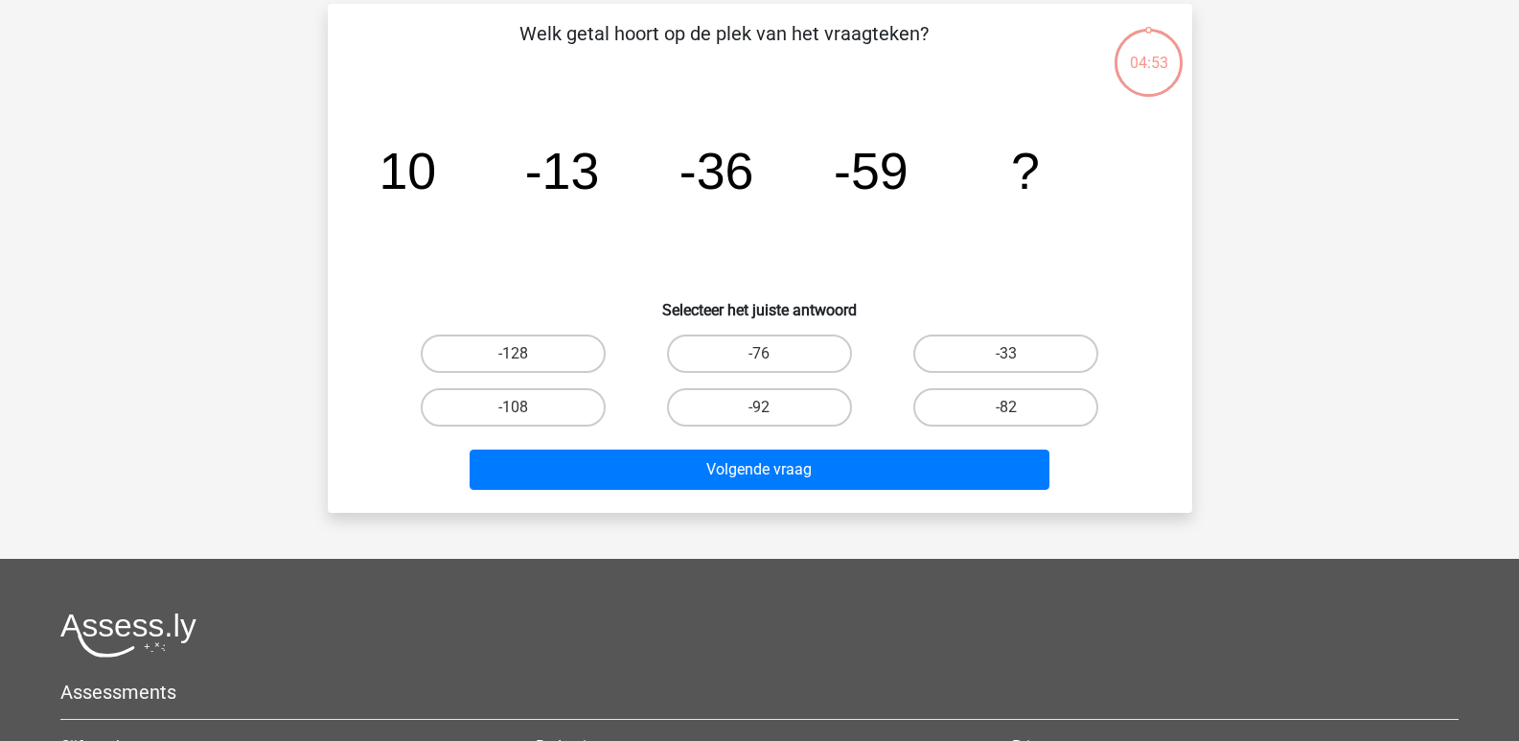
scroll to position [88, 0]
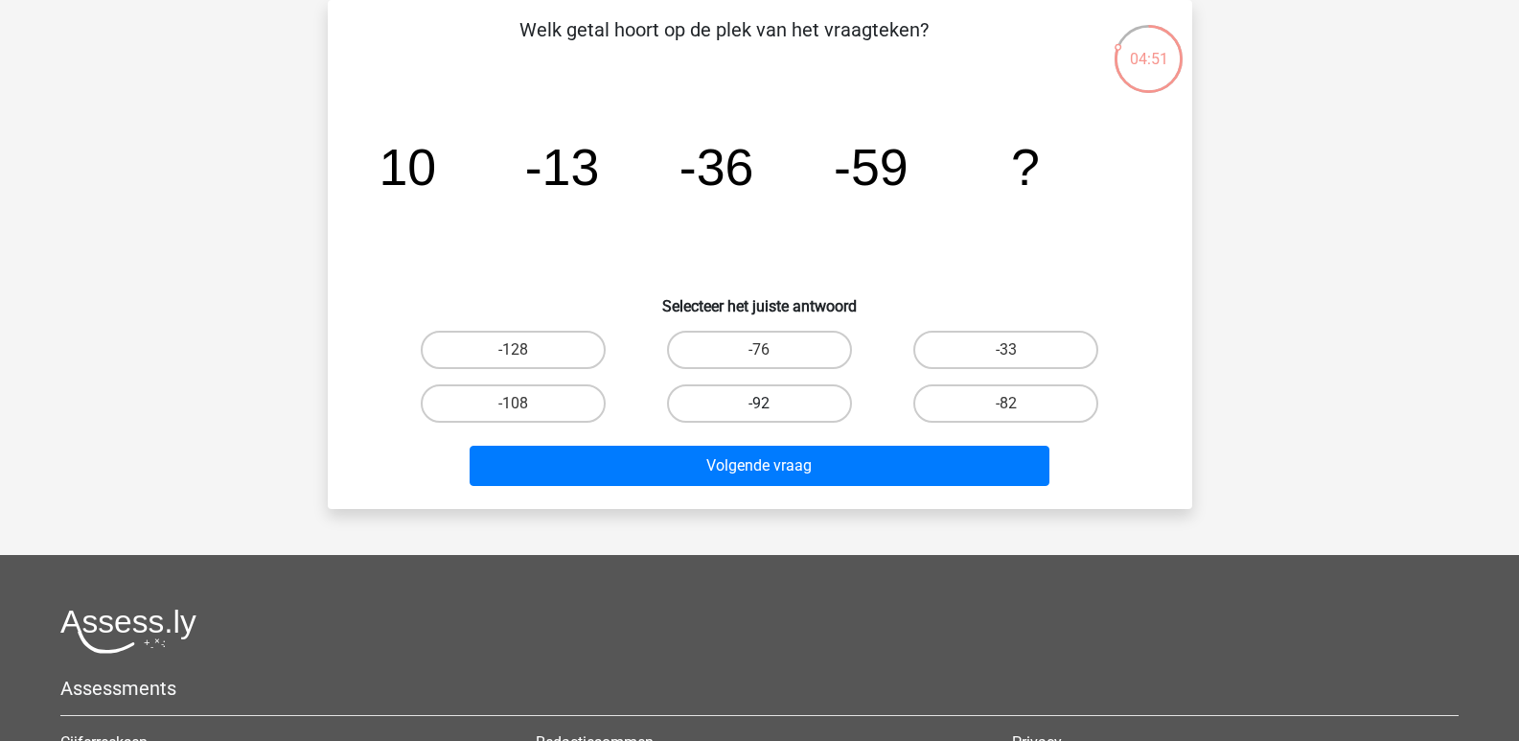
click at [760, 384] on label "-92" at bounding box center [759, 403] width 185 height 38
click at [760, 403] on input "-92" at bounding box center [765, 409] width 12 height 12
radio input "true"
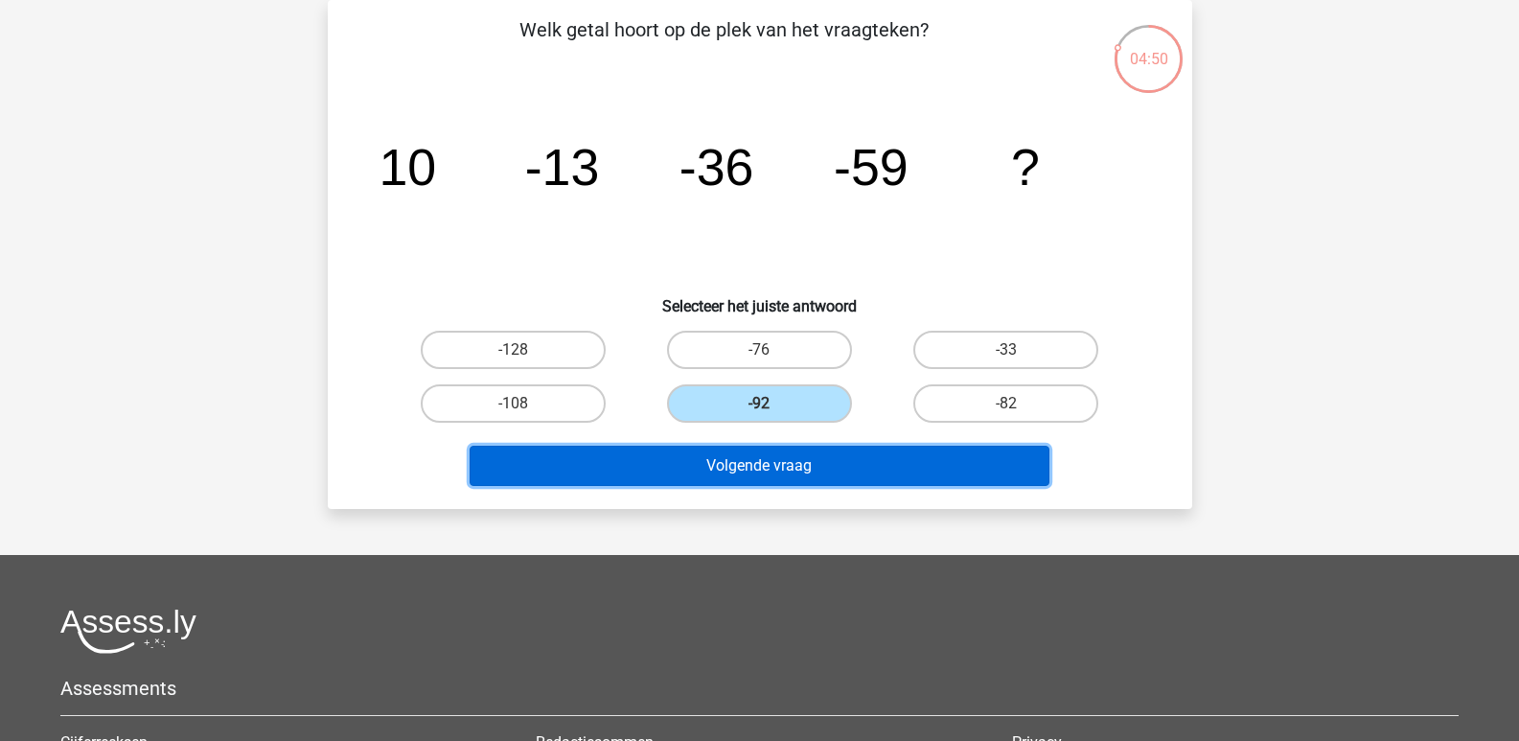
click at [744, 483] on button "Volgende vraag" at bounding box center [759, 466] width 580 height 40
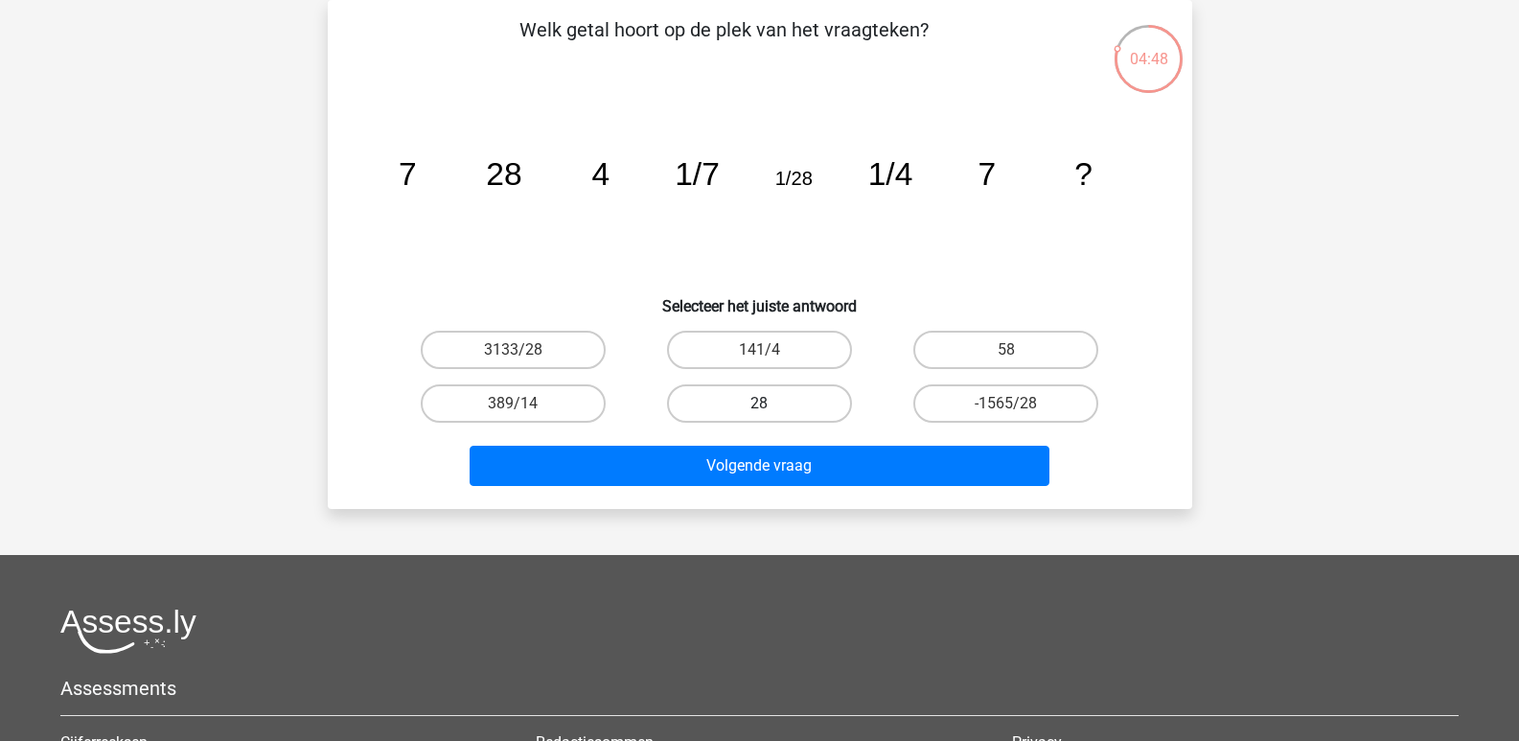
drag, startPoint x: 753, startPoint y: 423, endPoint x: 752, endPoint y: 411, distance: 11.5
click at [752, 411] on div "28" at bounding box center [759, 404] width 246 height 54
drag, startPoint x: 752, startPoint y: 411, endPoint x: 751, endPoint y: 442, distance: 30.7
click at [751, 442] on div "Welk getal hoort op de plek van het vraagteken? image/svg+xml 7 28 4 1/7 1/28 1…" at bounding box center [759, 254] width 849 height 478
click at [750, 401] on label "28" at bounding box center [759, 403] width 185 height 38
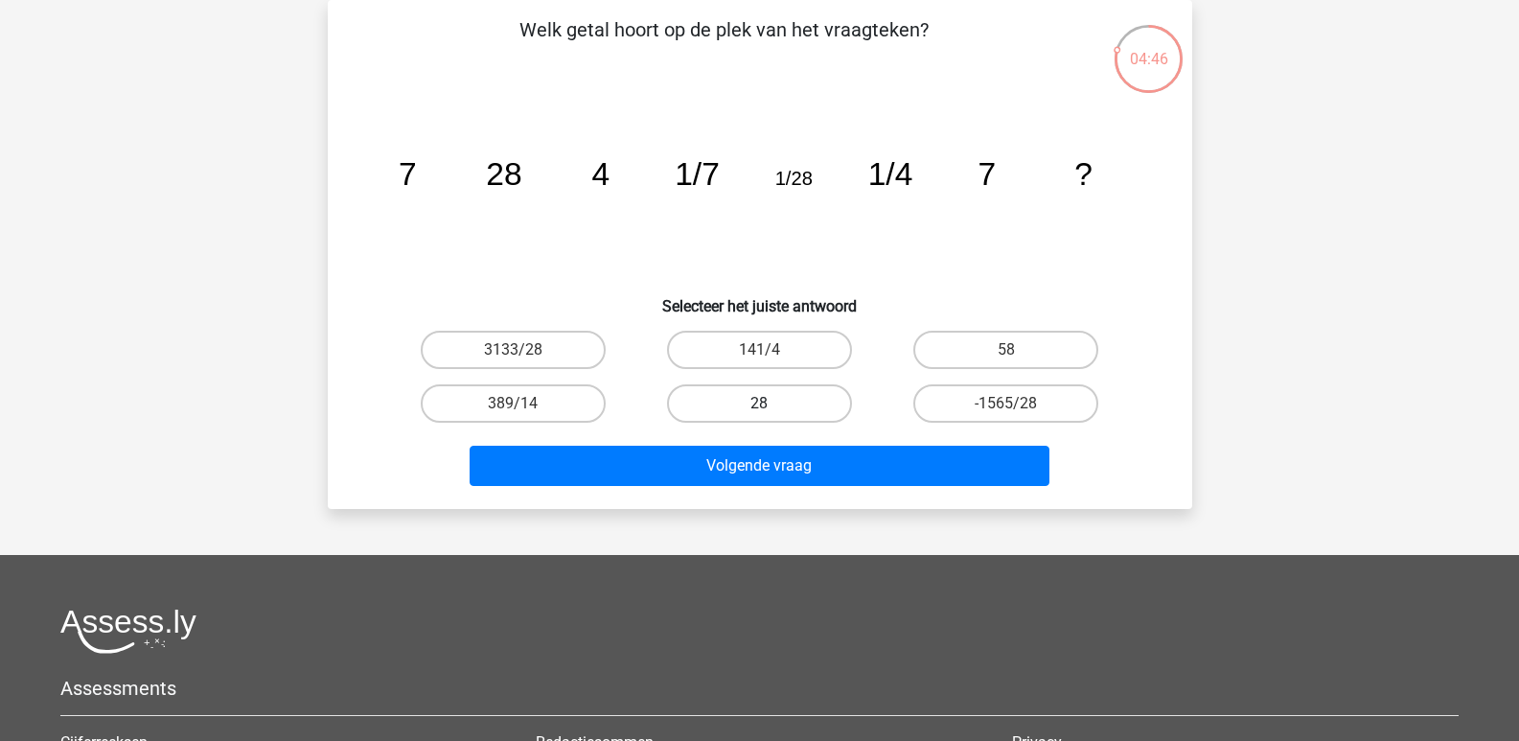
click at [759, 403] on input "28" at bounding box center [765, 409] width 12 height 12
radio input "true"
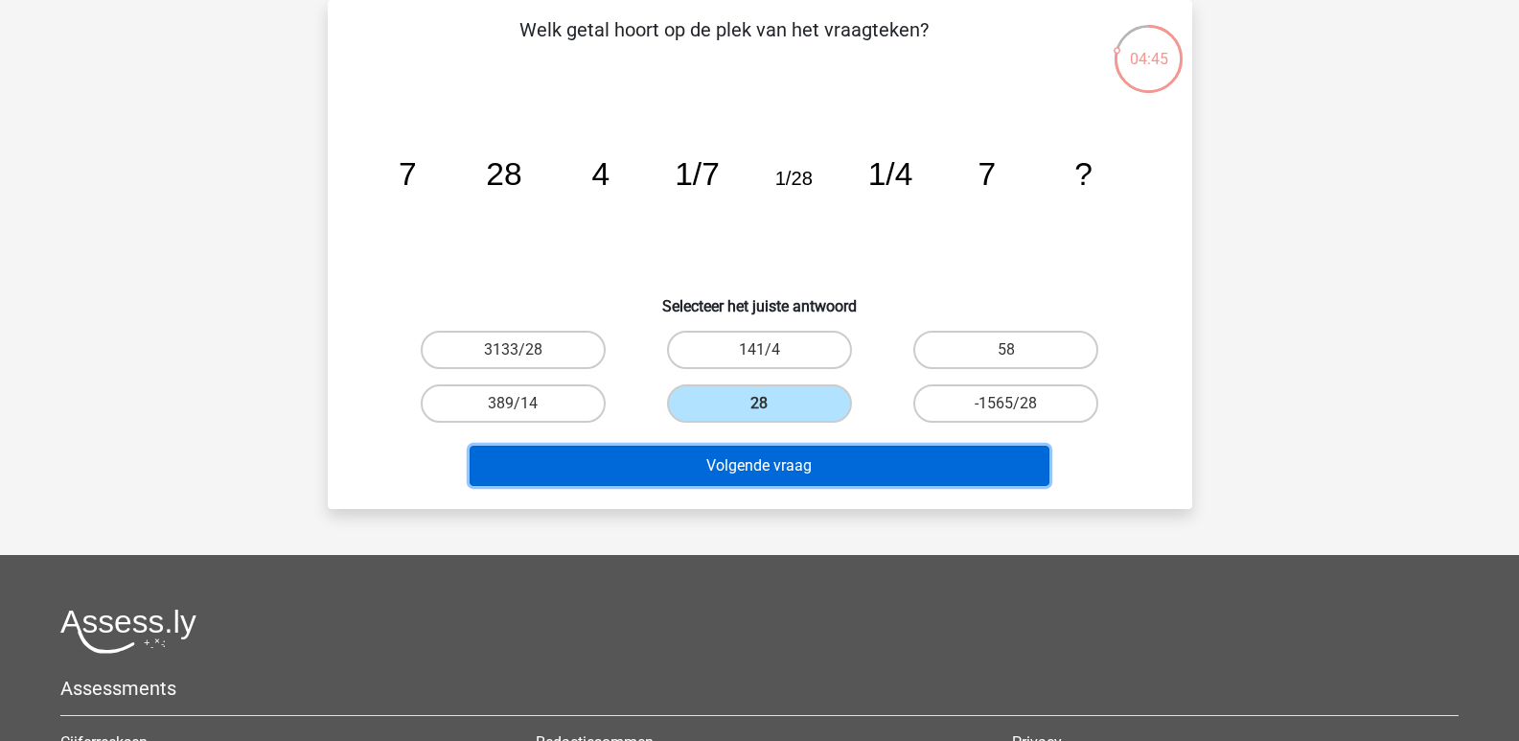
click at [767, 465] on button "Volgende vraag" at bounding box center [759, 466] width 580 height 40
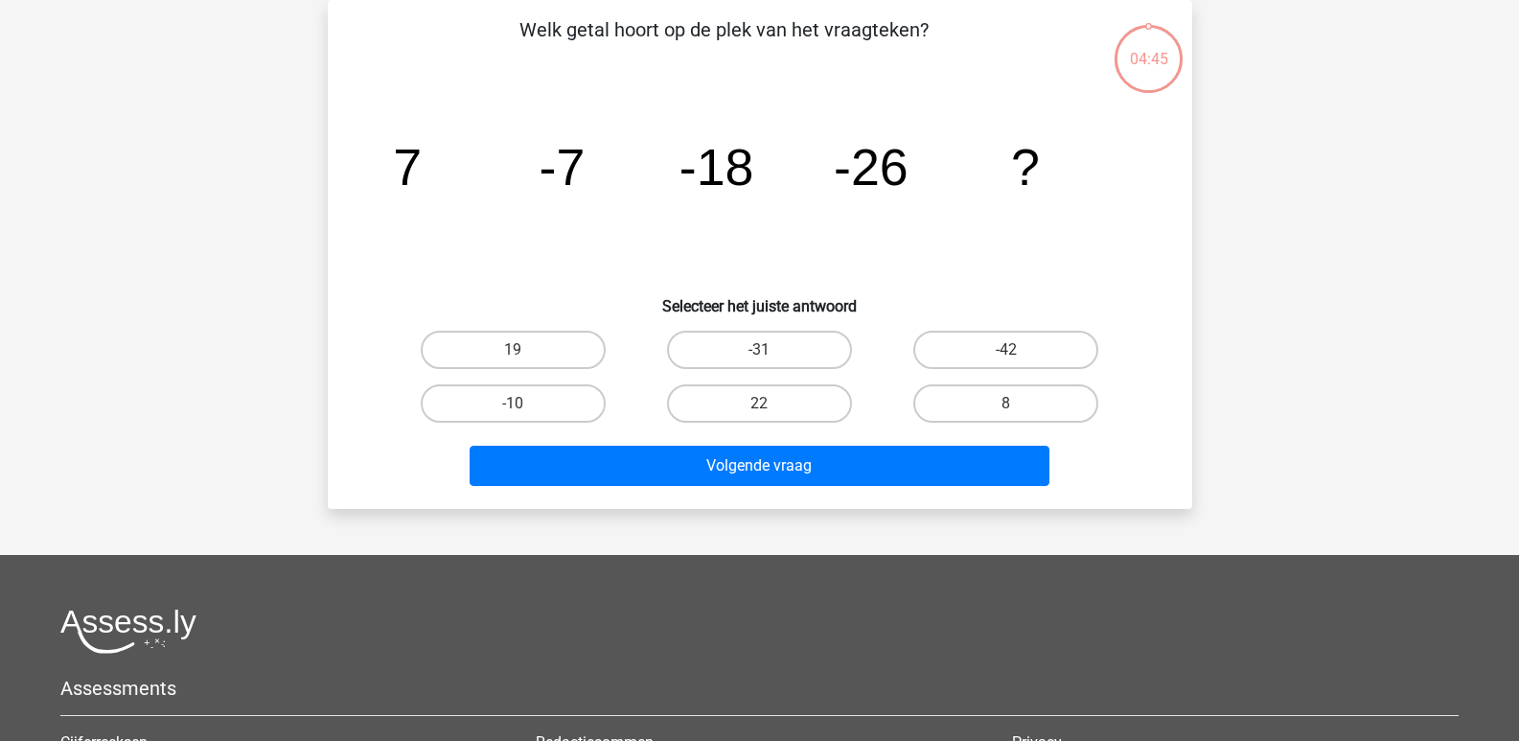
click at [769, 350] on input "-31" at bounding box center [765, 356] width 12 height 12
radio input "true"
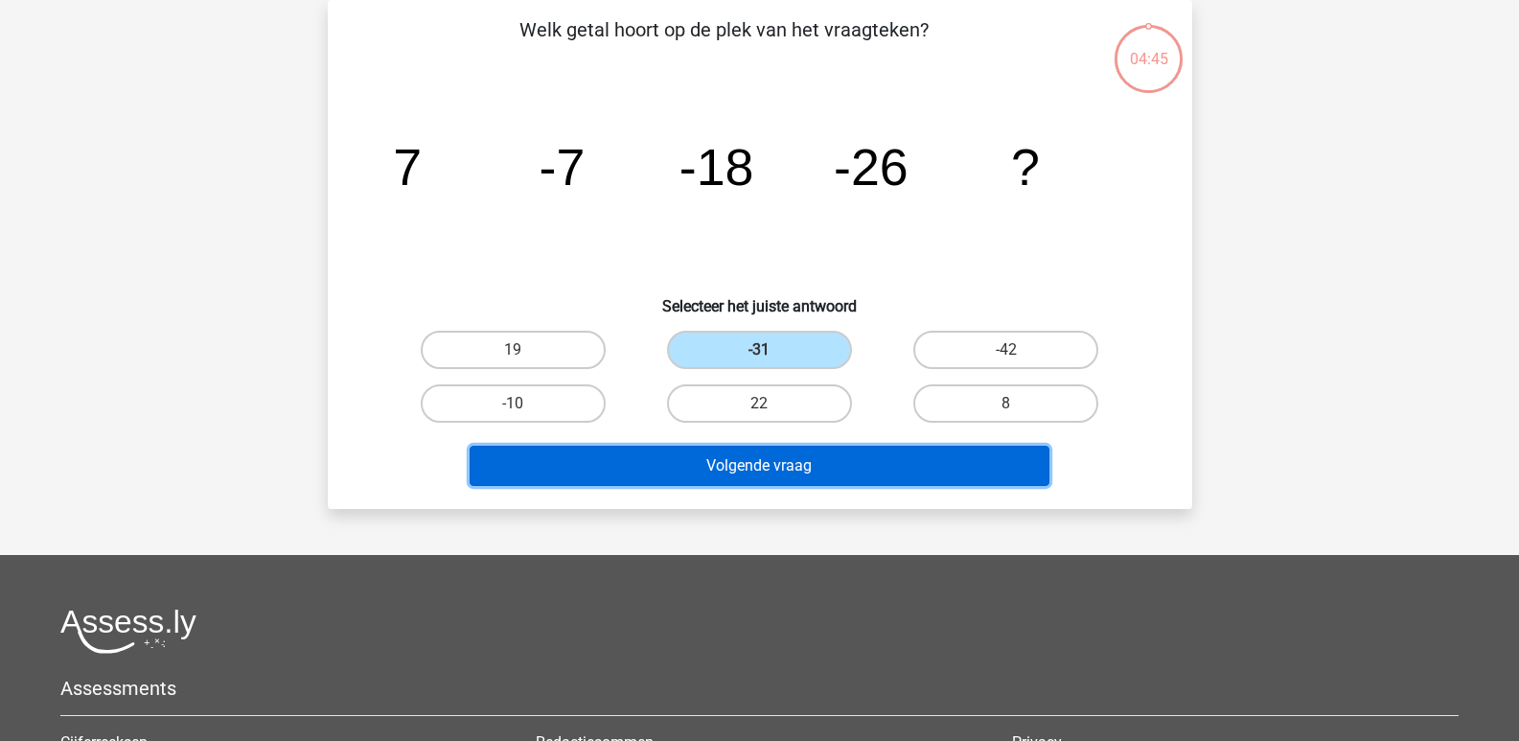
click at [779, 467] on button "Volgende vraag" at bounding box center [759, 466] width 580 height 40
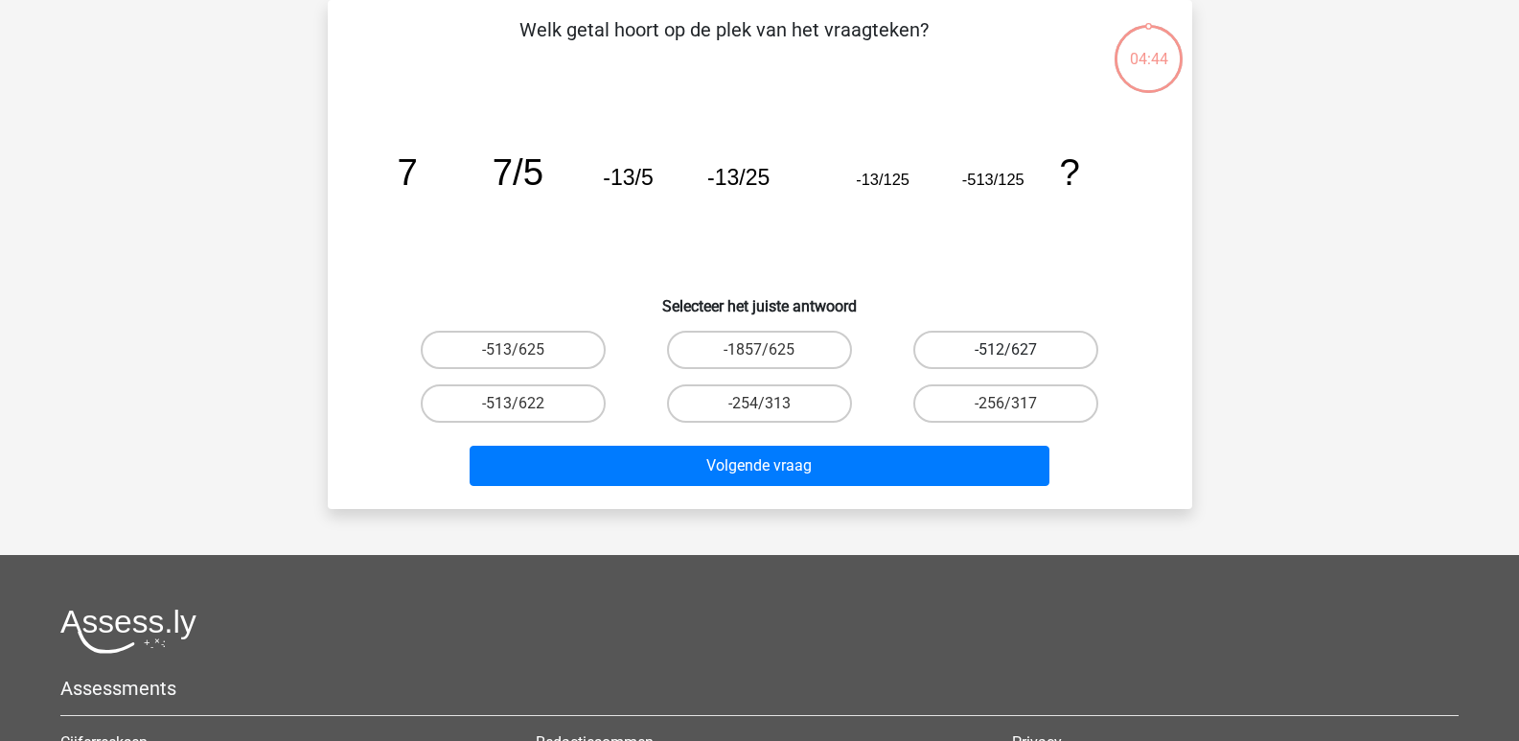
click at [1052, 338] on label "-512/627" at bounding box center [1005, 350] width 185 height 38
click at [1019, 350] on input "-512/627" at bounding box center [1012, 356] width 12 height 12
radio input "true"
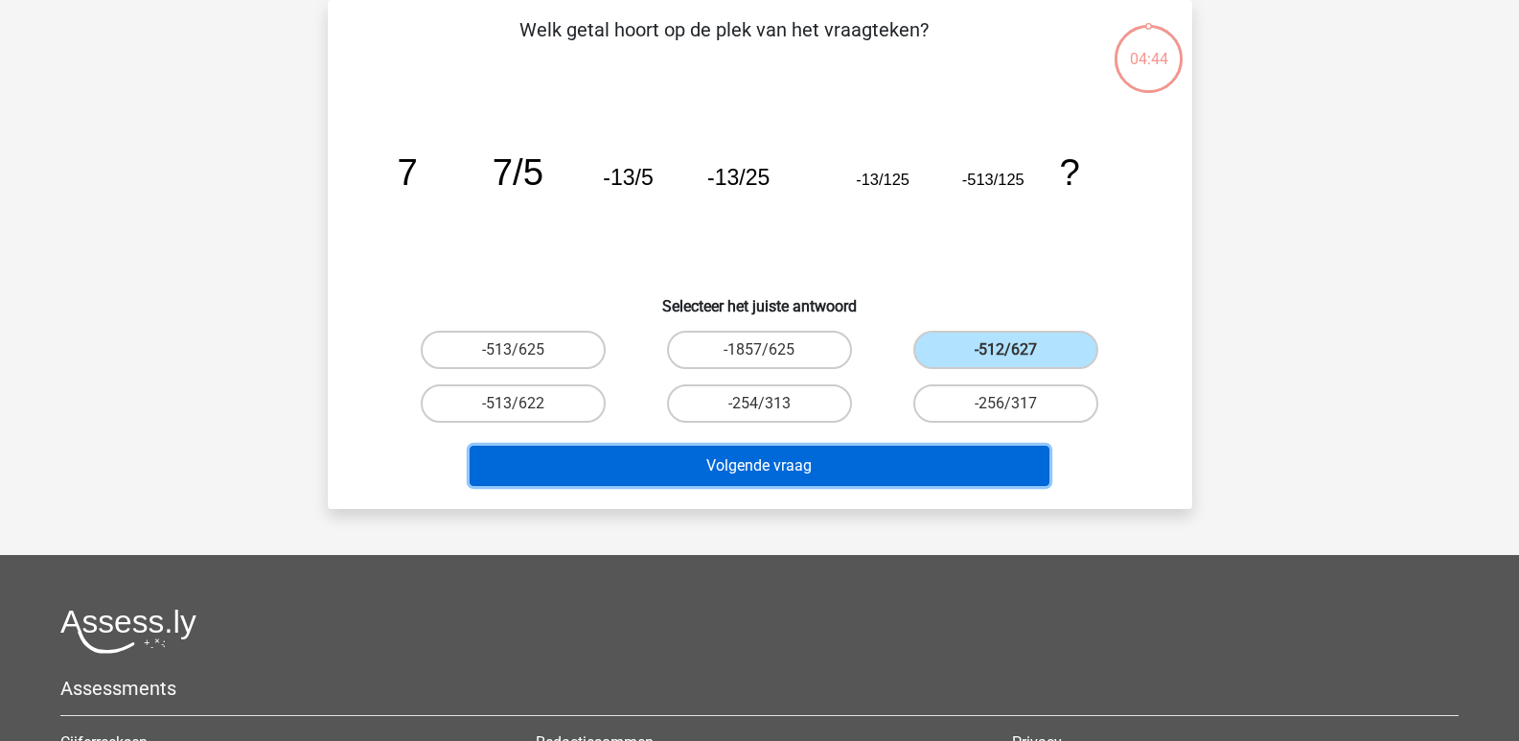
click at [877, 474] on button "Volgende vraag" at bounding box center [759, 466] width 580 height 40
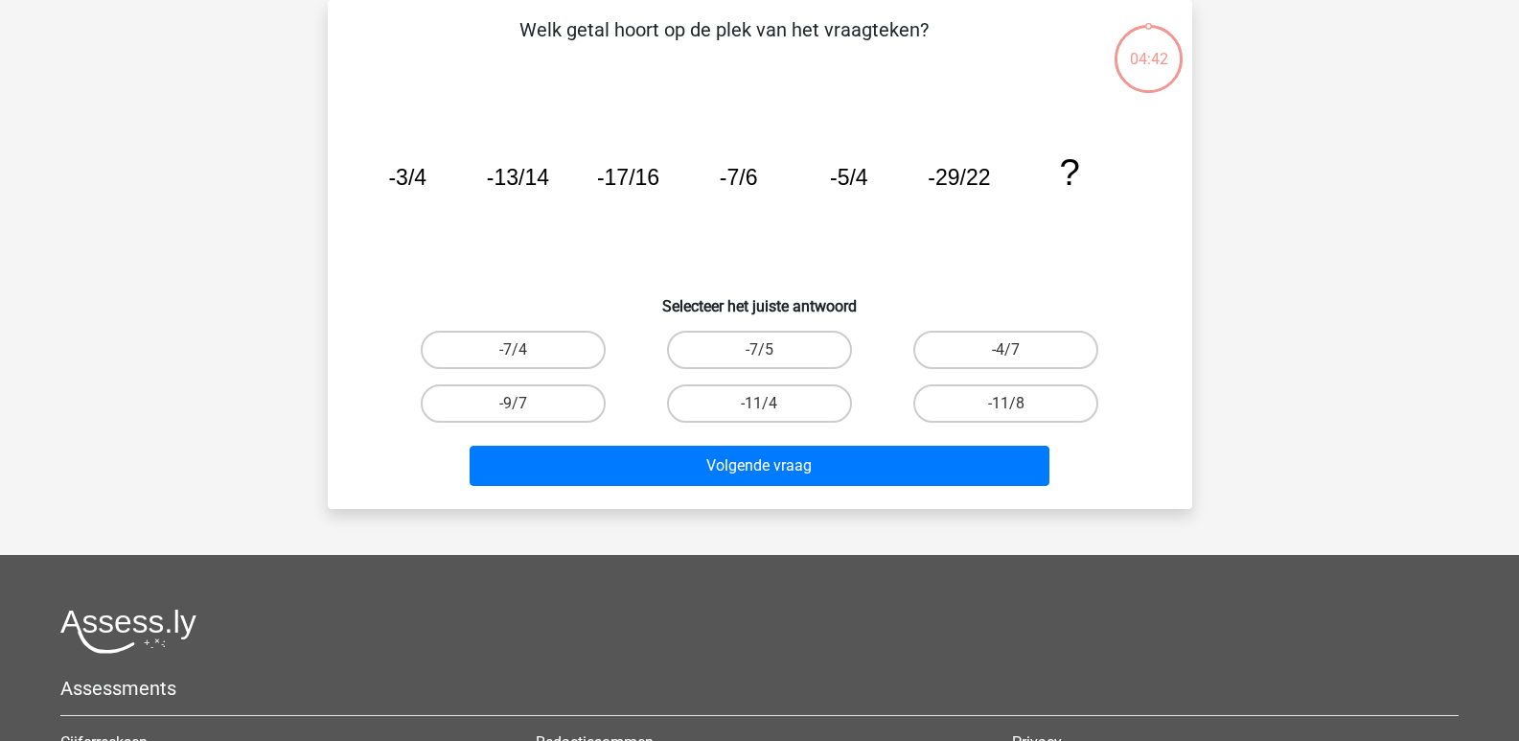
click at [1020, 371] on div "-4/7" at bounding box center [1005, 350] width 246 height 54
click at [970, 320] on div "Welk getal hoort op de plek van het vraagteken? image/svg+xml -3/4 -13/14 -17/1…" at bounding box center [759, 254] width 849 height 478
click at [970, 348] on label "-4/7" at bounding box center [1005, 350] width 185 height 38
click at [1006, 350] on input "-4/7" at bounding box center [1012, 356] width 12 height 12
radio input "true"
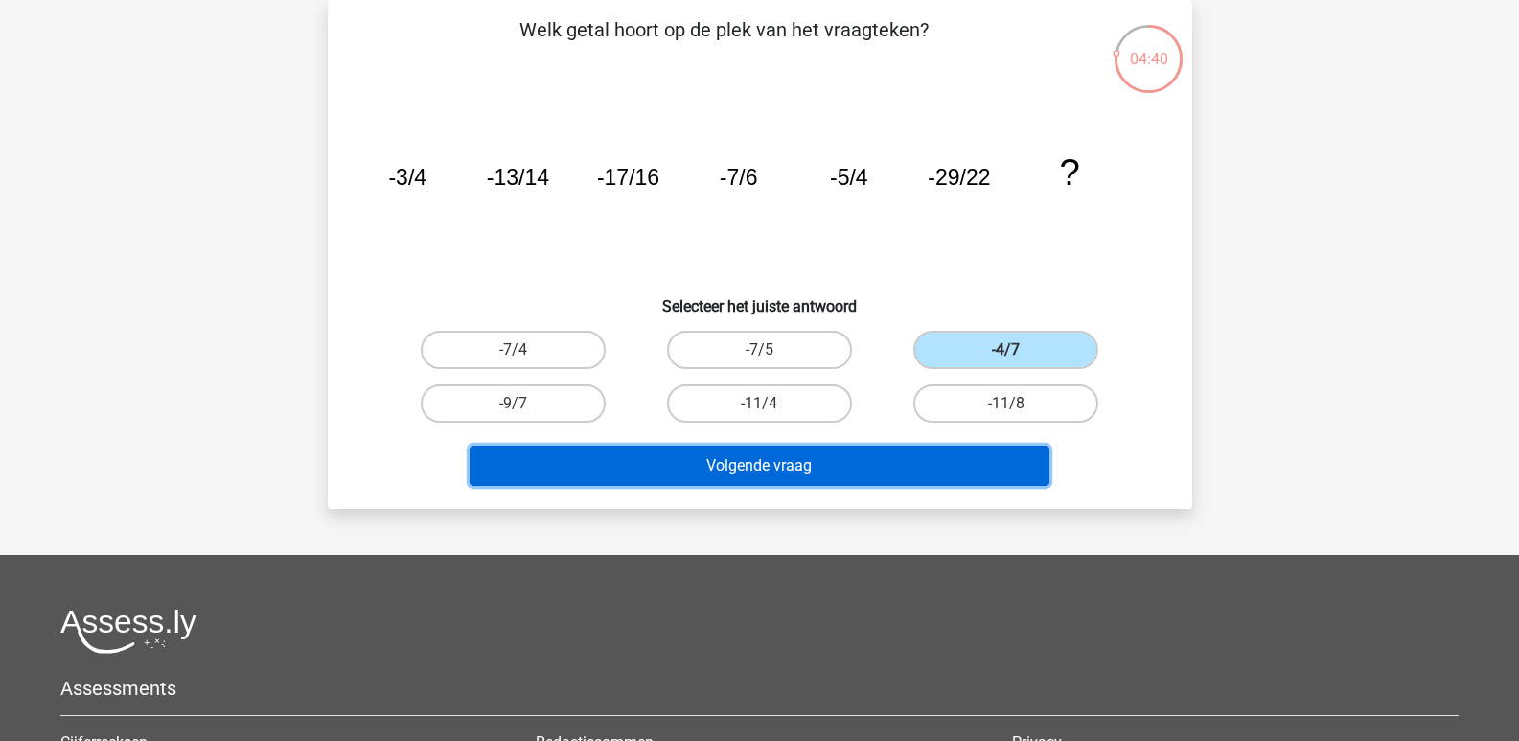
click at [865, 470] on button "Volgende vraag" at bounding box center [759, 466] width 580 height 40
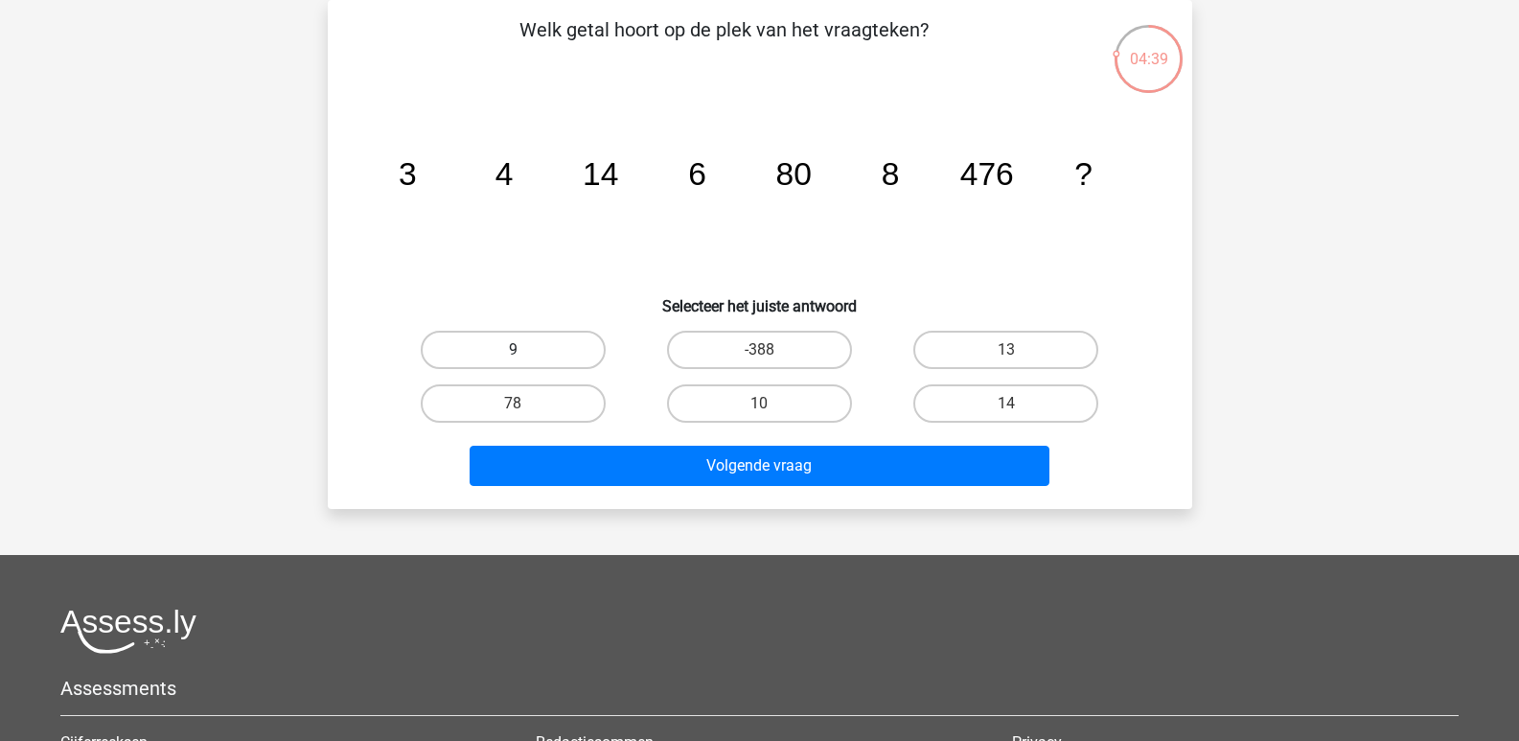
click at [574, 345] on label "9" at bounding box center [513, 350] width 185 height 38
click at [525, 350] on input "9" at bounding box center [519, 356] width 12 height 12
radio input "true"
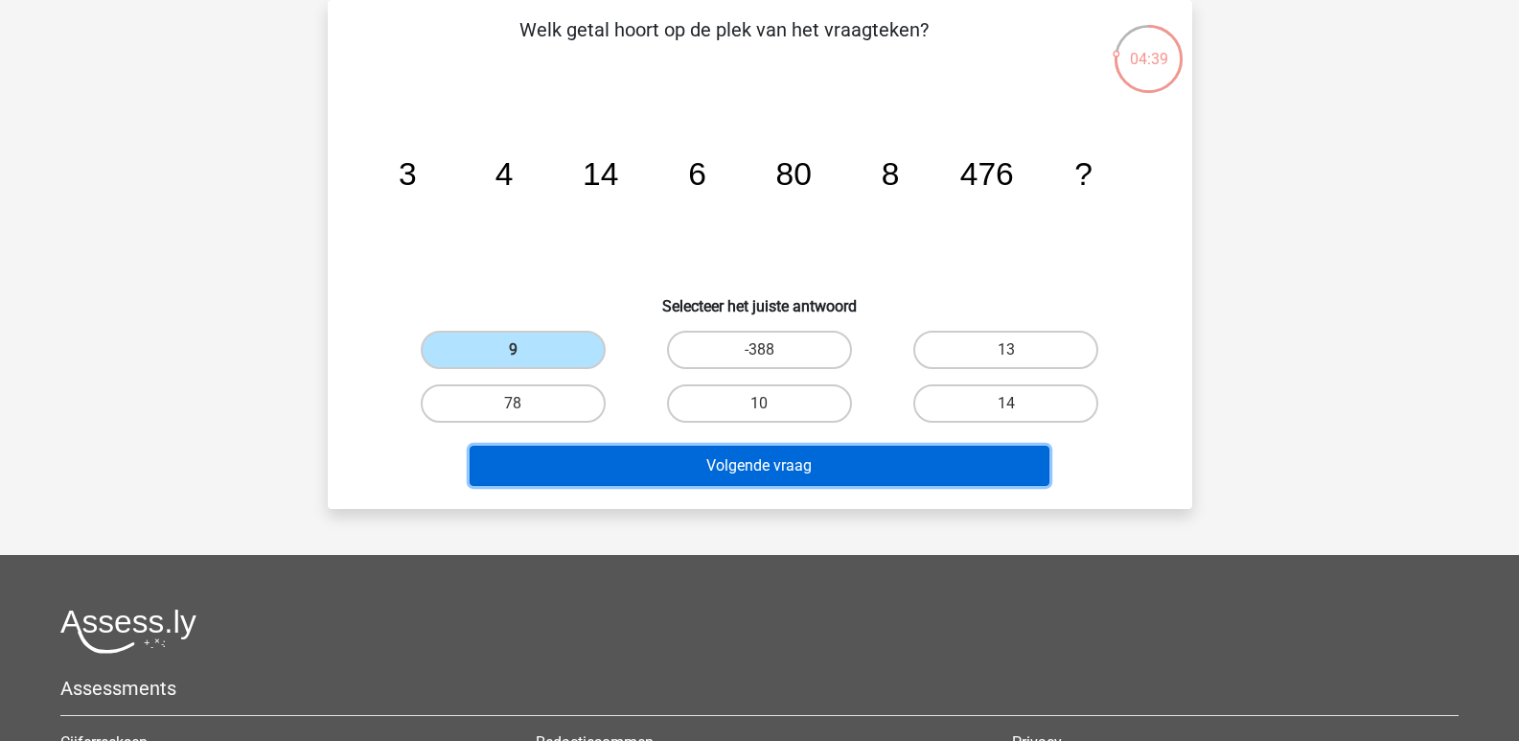
click at [676, 462] on button "Volgende vraag" at bounding box center [759, 466] width 580 height 40
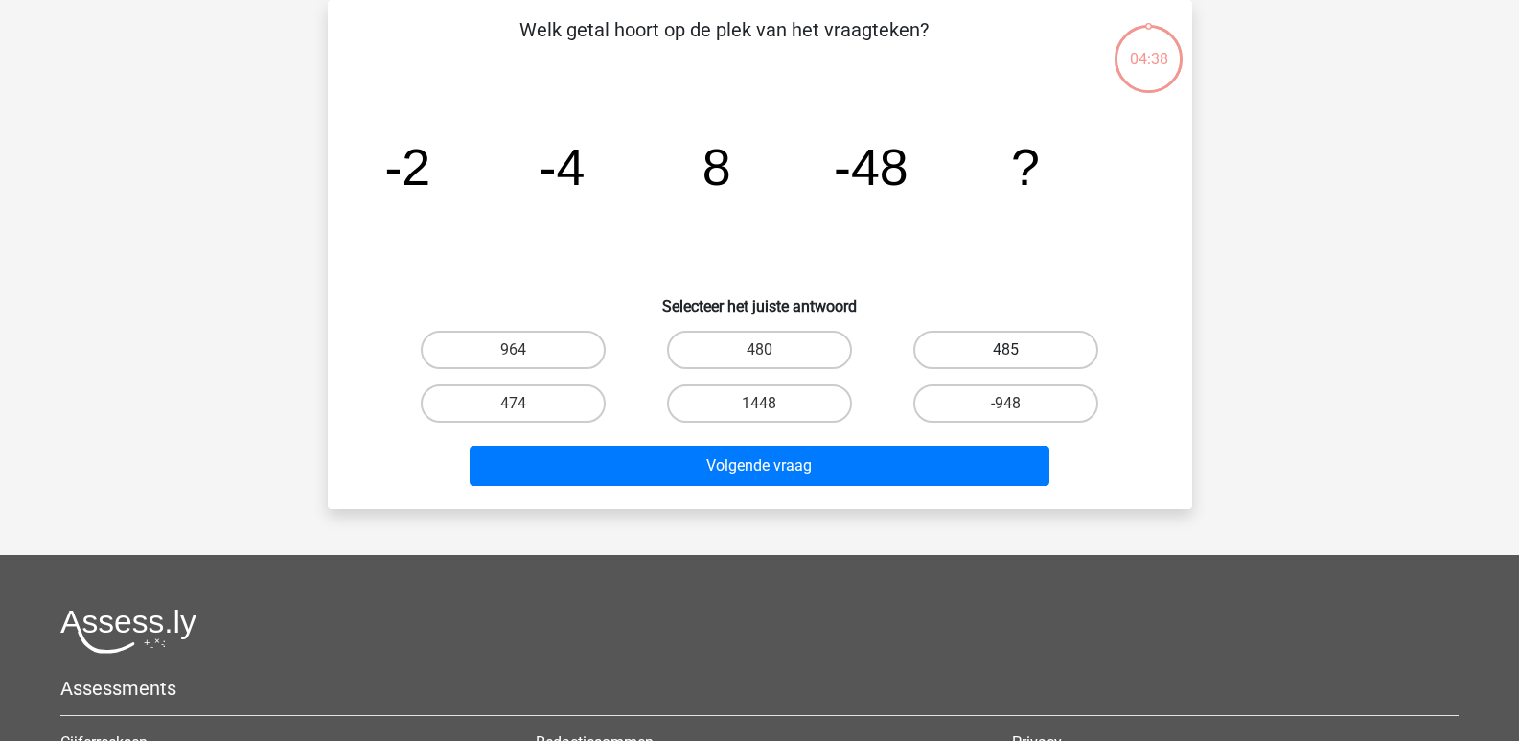
click at [976, 351] on label "485" at bounding box center [1005, 350] width 185 height 38
click at [1006, 351] on input "485" at bounding box center [1012, 356] width 12 height 12
radio input "true"
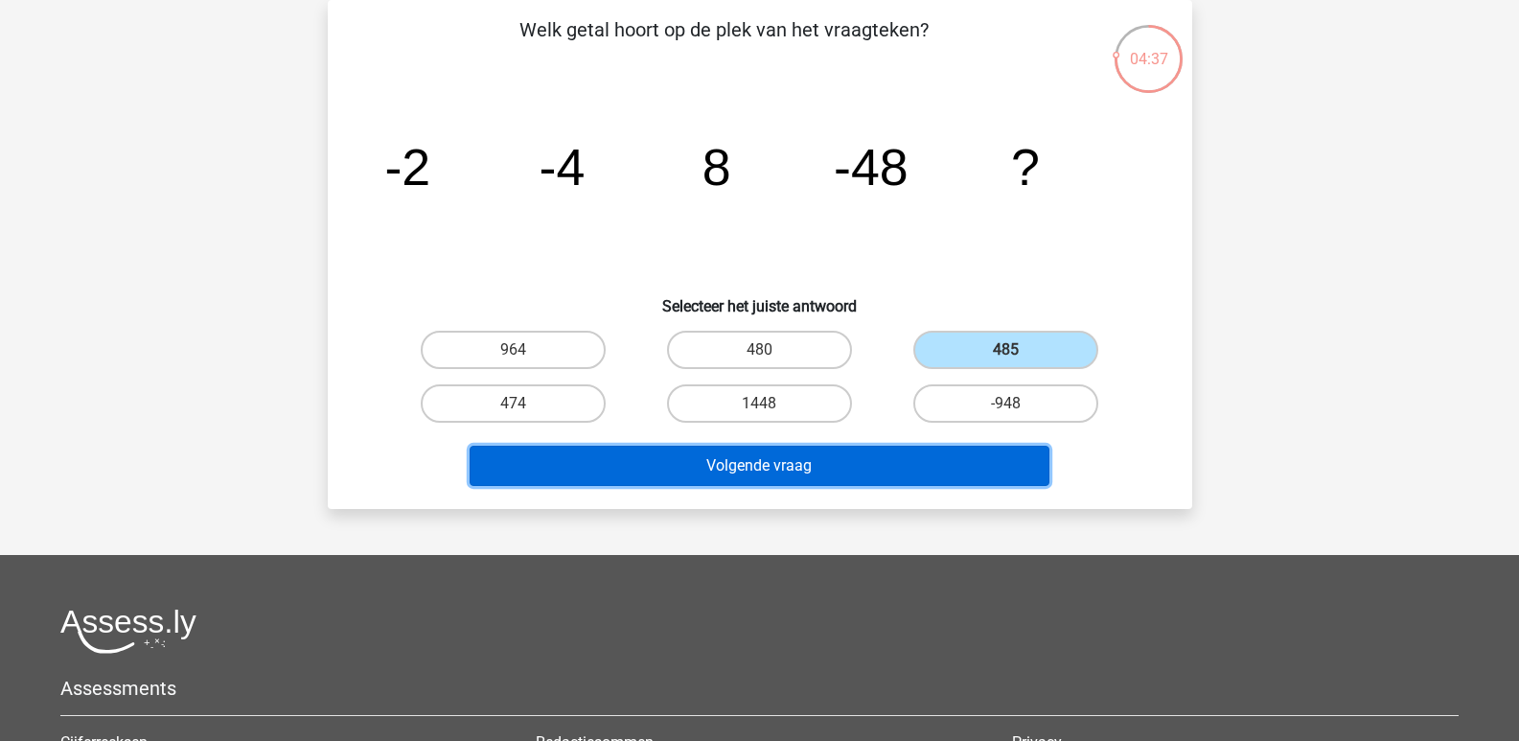
click at [862, 471] on button "Volgende vraag" at bounding box center [759, 466] width 580 height 40
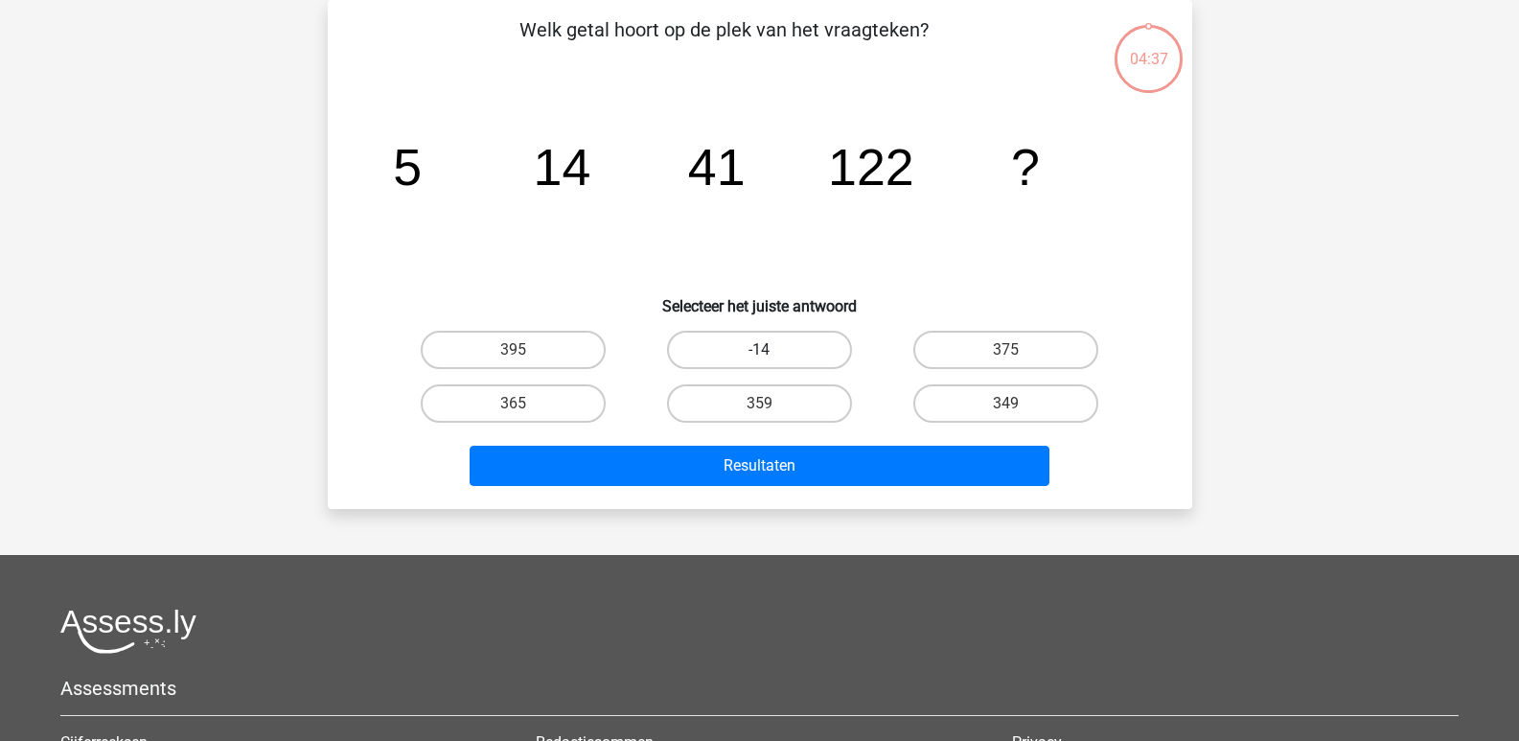
click at [768, 340] on label "-14" at bounding box center [759, 350] width 185 height 38
click at [768, 350] on input "-14" at bounding box center [765, 356] width 12 height 12
radio input "true"
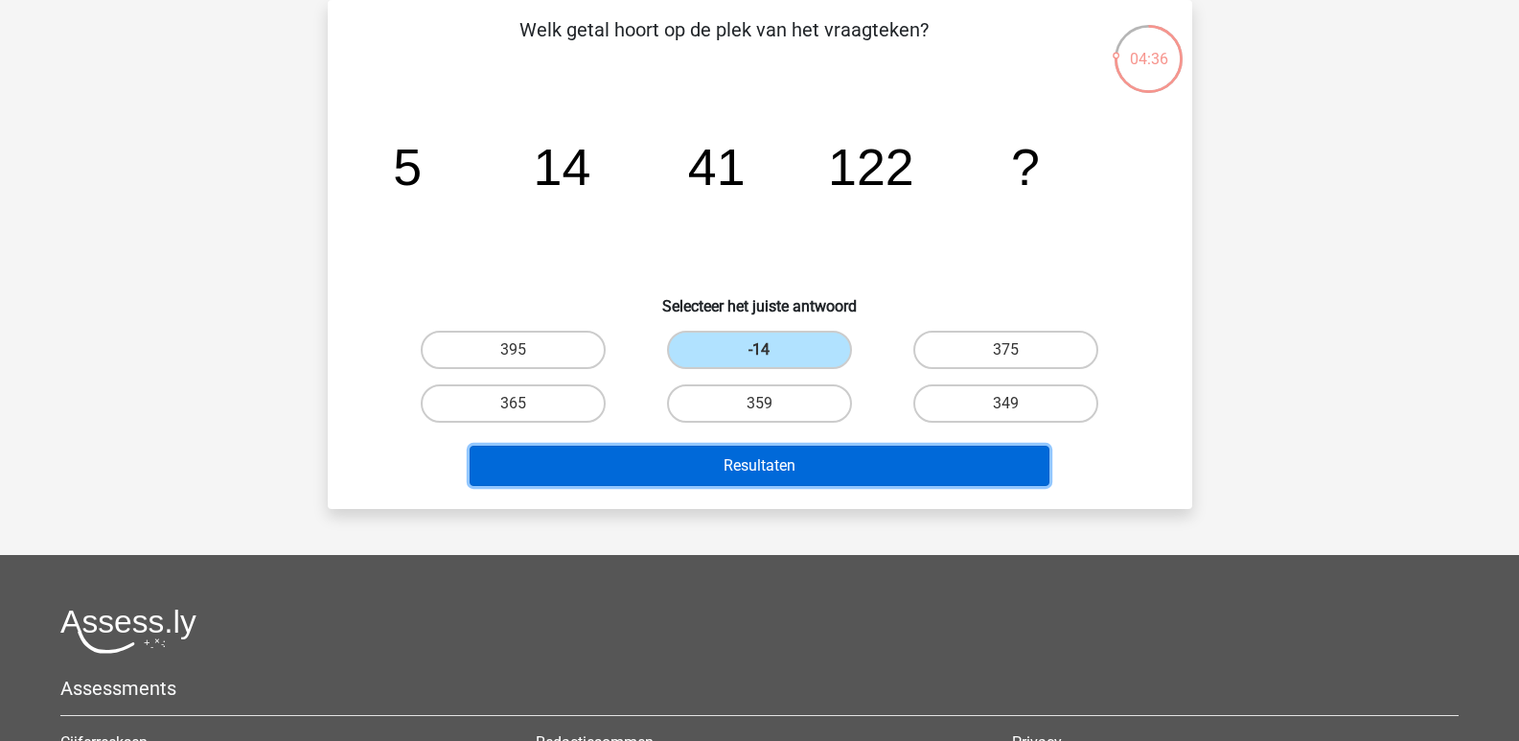
click at [787, 448] on button "Resultaten" at bounding box center [759, 466] width 580 height 40
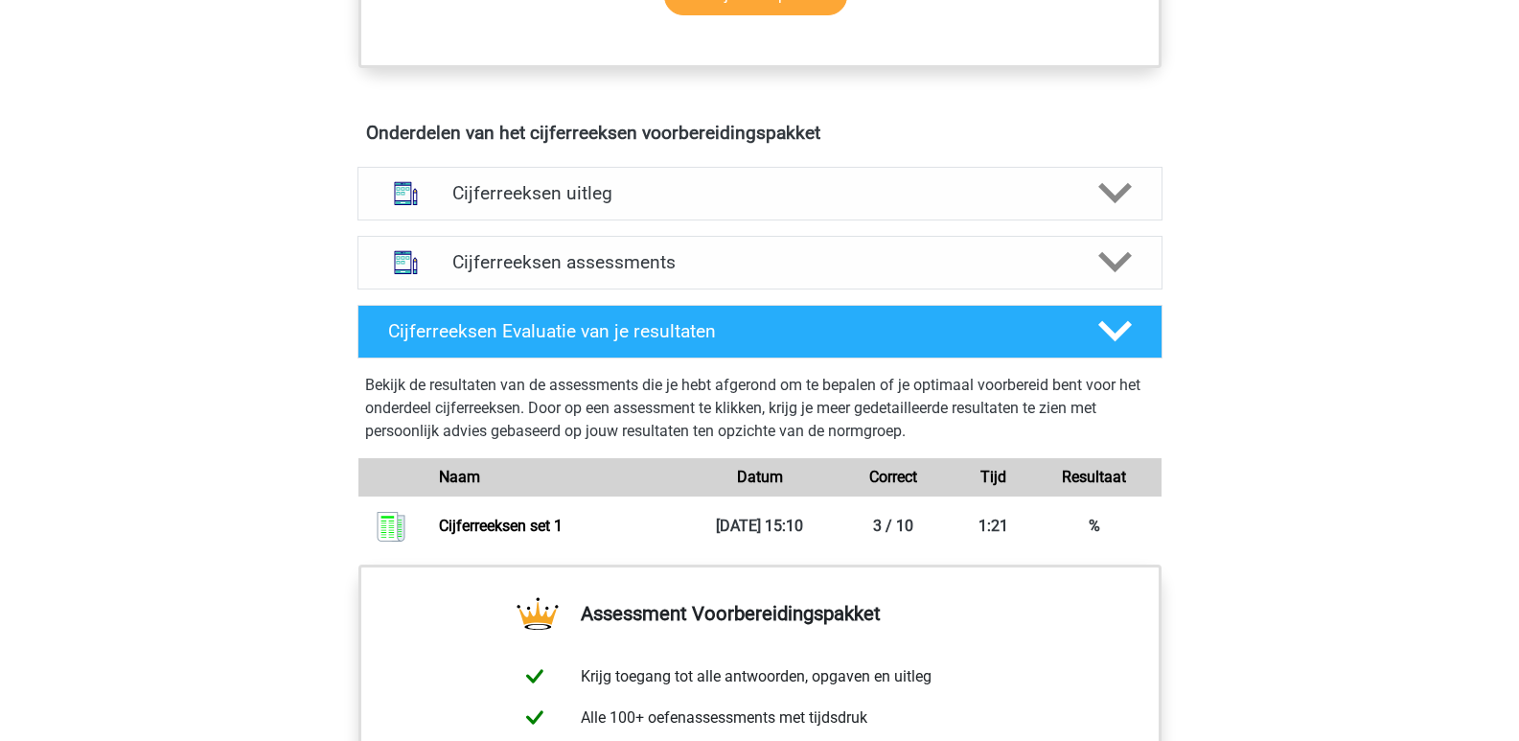
scroll to position [1008, 0]
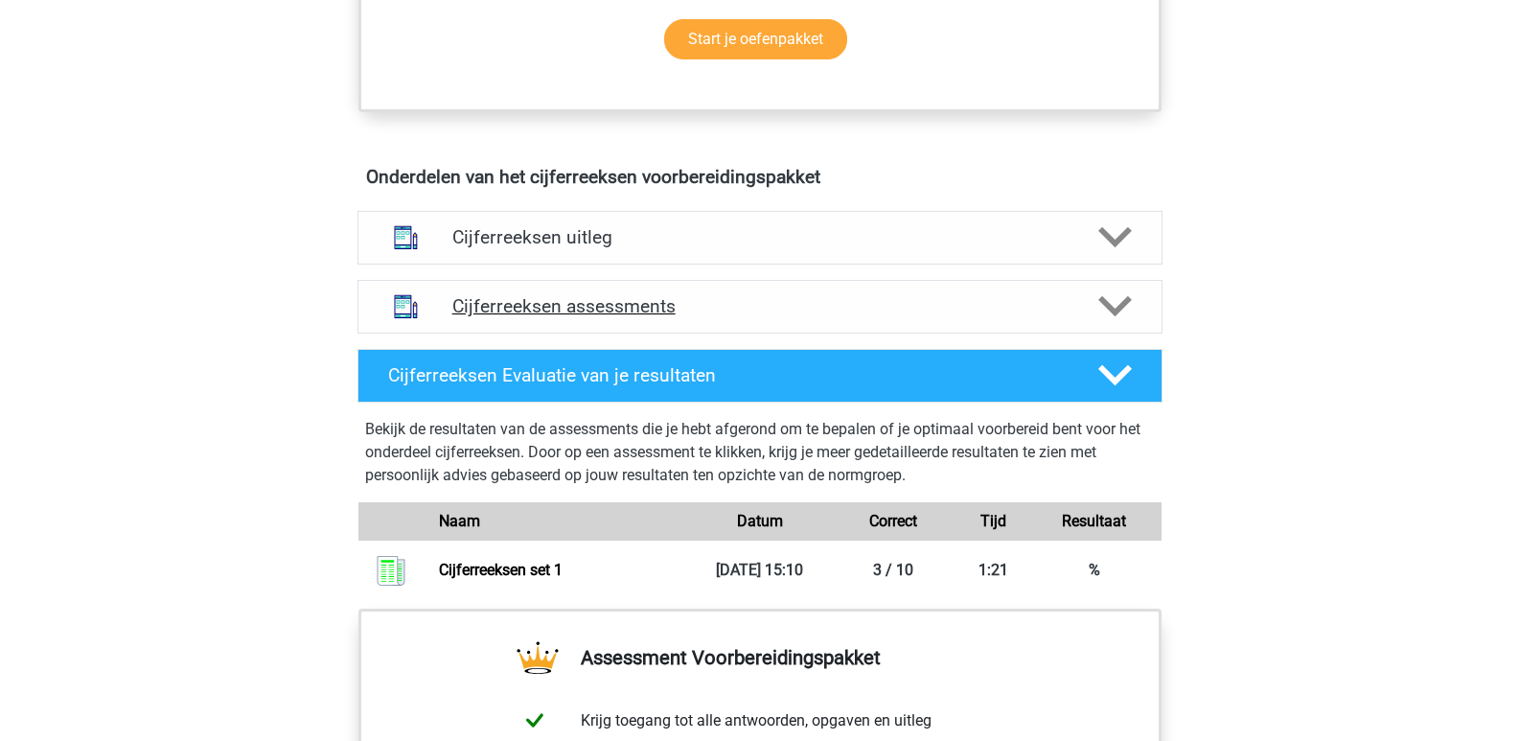
click at [598, 317] on h4 "Cijferreeksen assessments" at bounding box center [759, 306] width 615 height 22
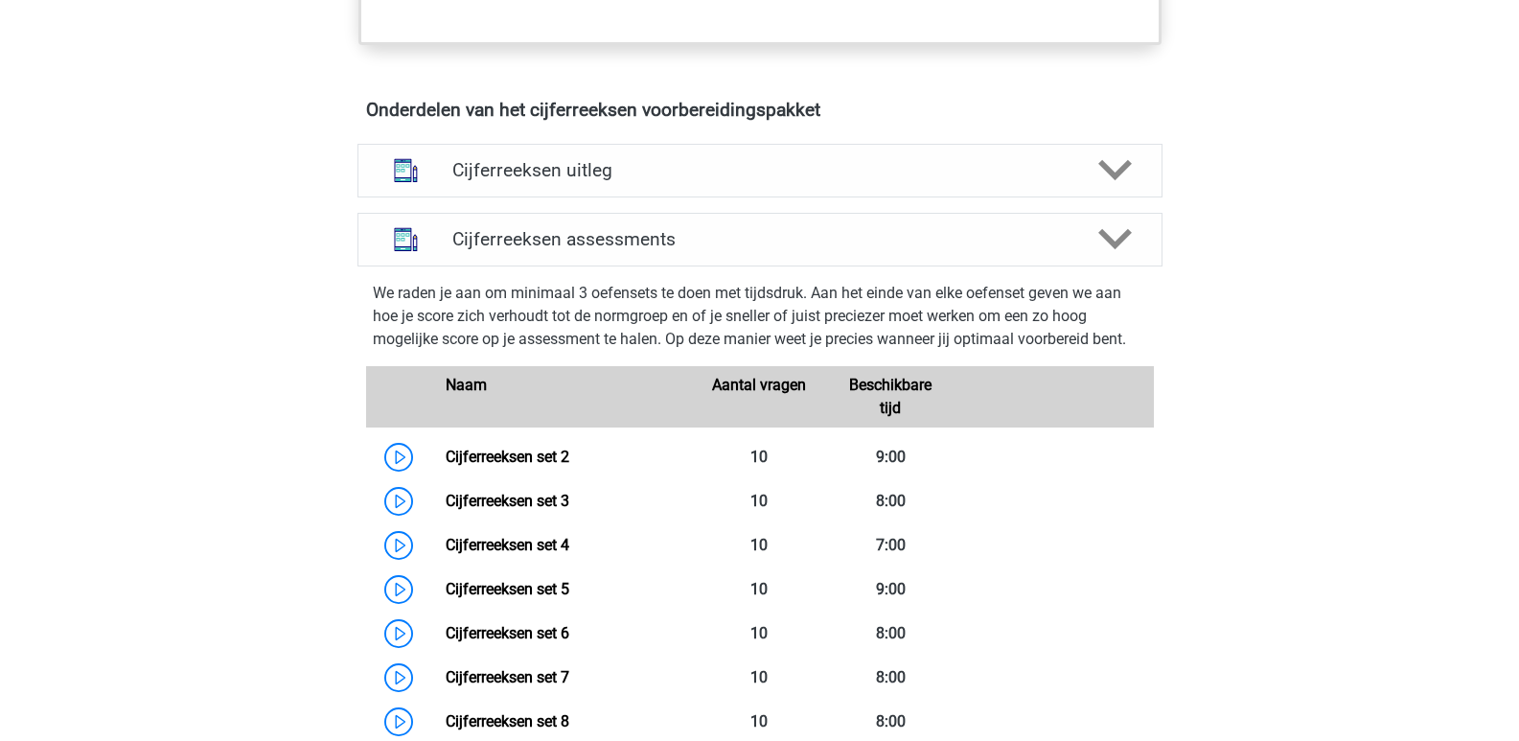
scroll to position [1110, 0]
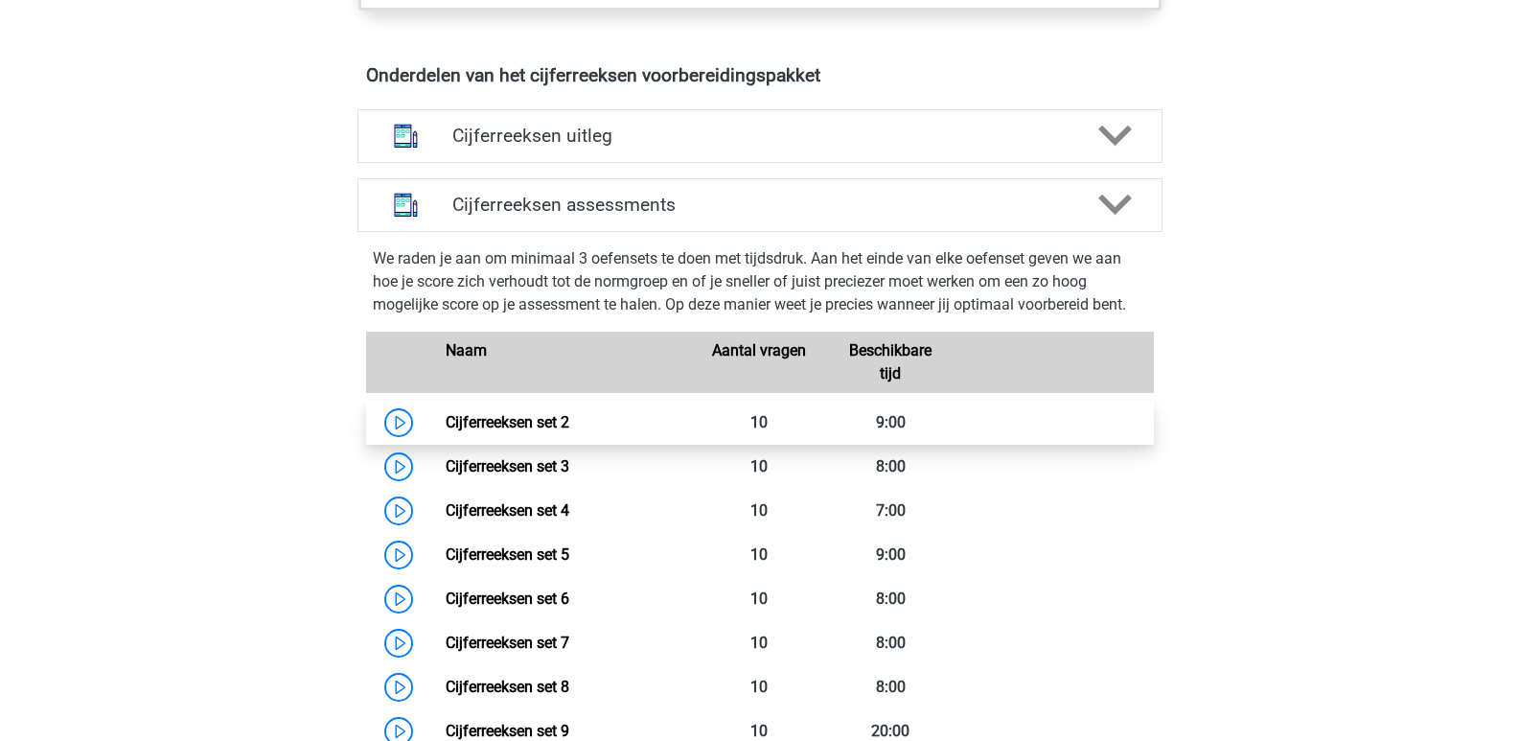
click at [446, 431] on link "Cijferreeksen set 2" at bounding box center [508, 422] width 124 height 18
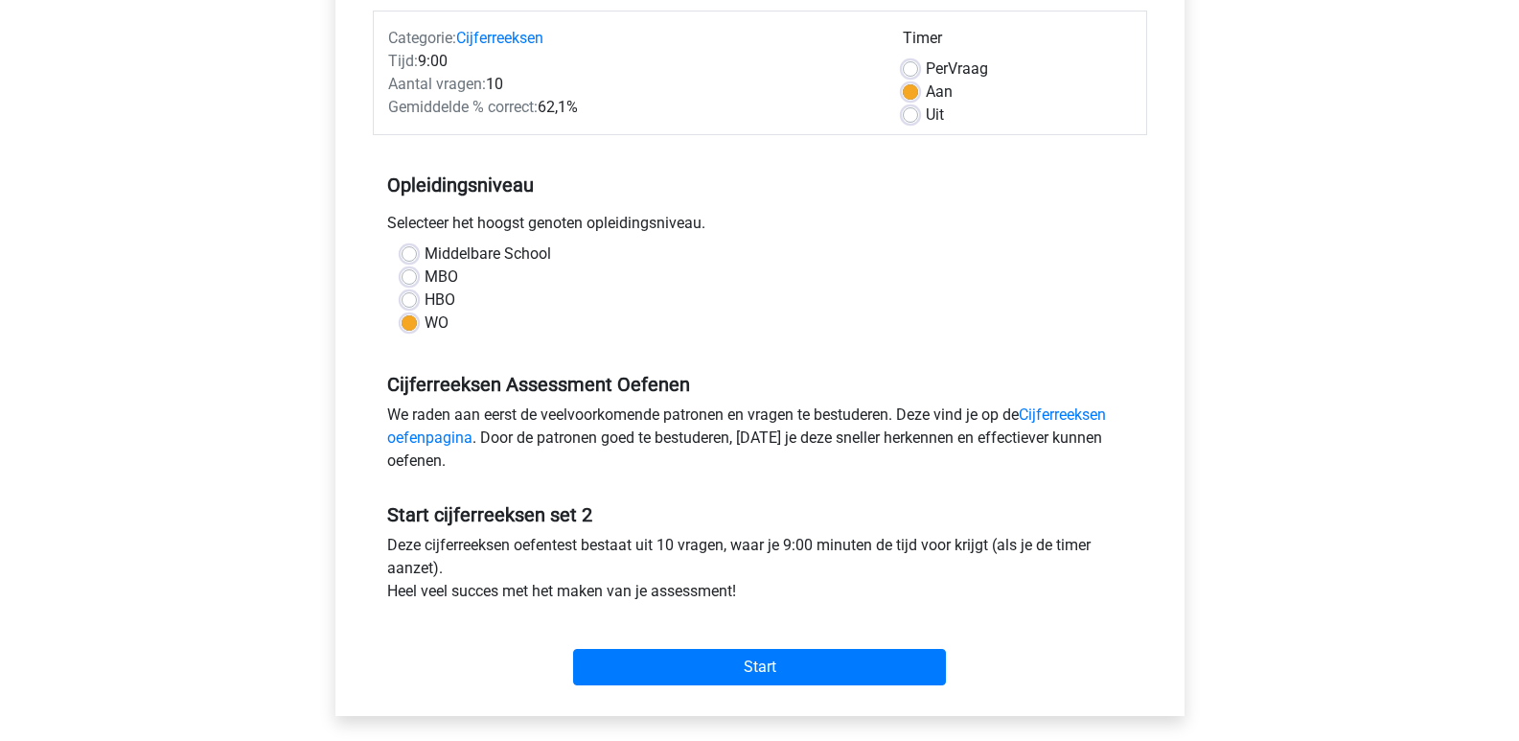
scroll to position [241, 0]
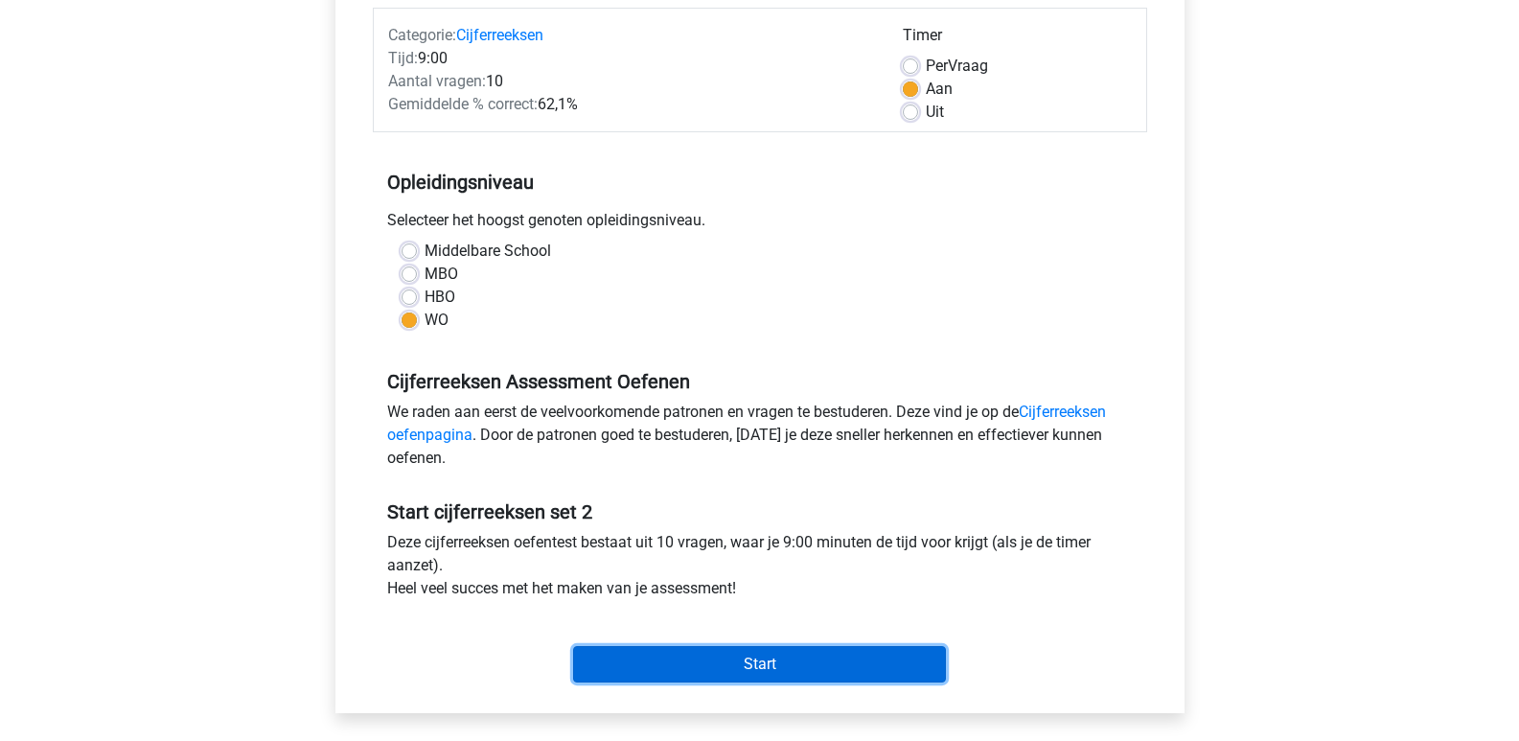
click at [677, 671] on input "Start" at bounding box center [759, 664] width 373 height 36
